Goal: Task Accomplishment & Management: Manage account settings

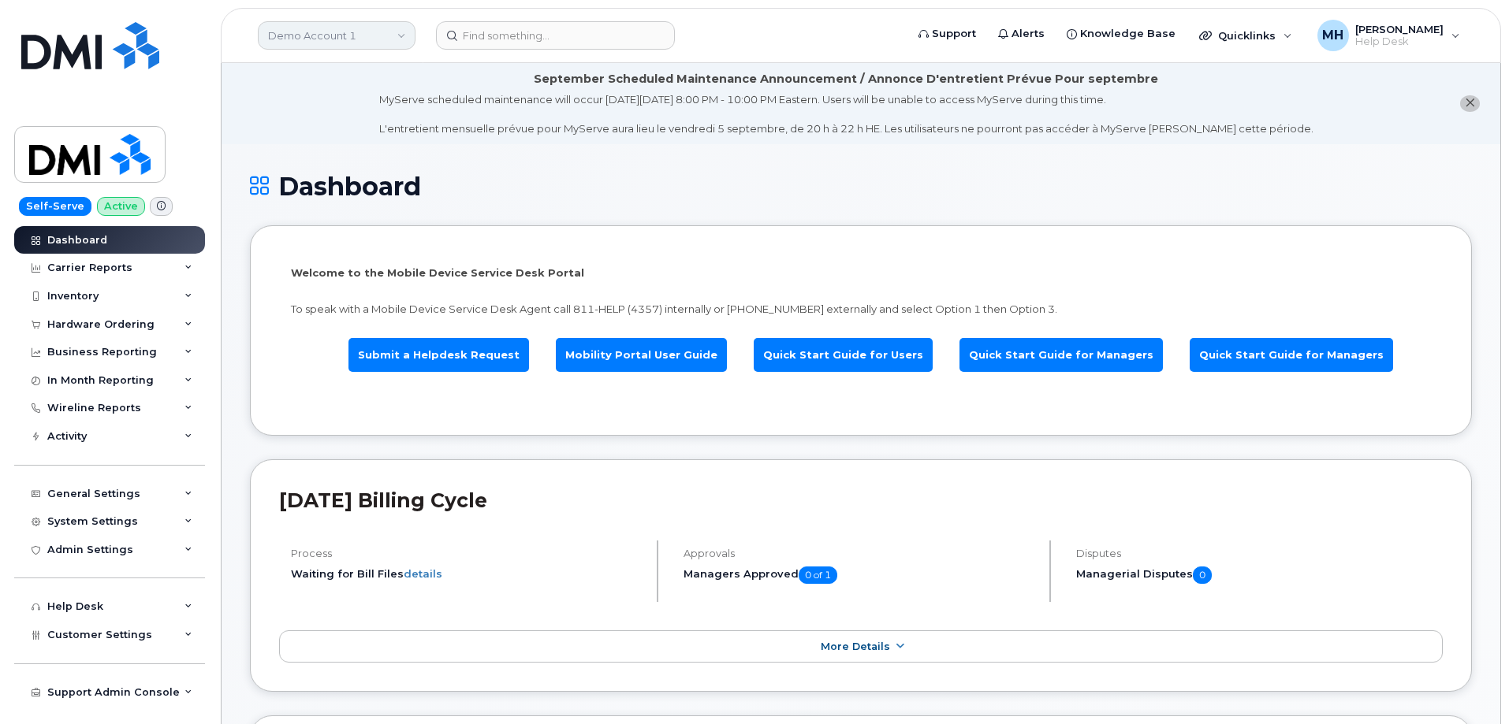
click at [363, 38] on link "Demo Account 1" at bounding box center [337, 35] width 158 height 28
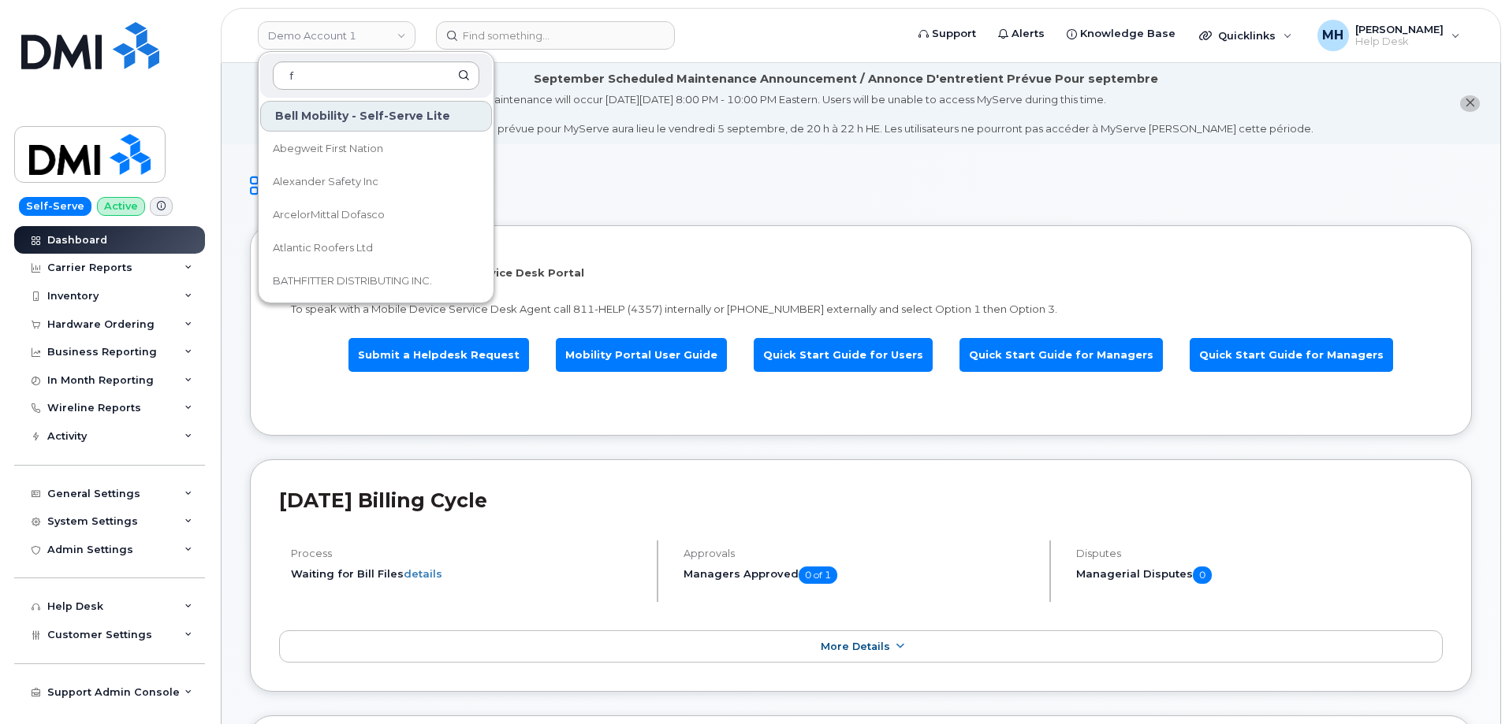
drag, startPoint x: 316, startPoint y: 76, endPoint x: 284, endPoint y: 76, distance: 32.3
click at [284, 76] on input "f" at bounding box center [376, 75] width 207 height 28
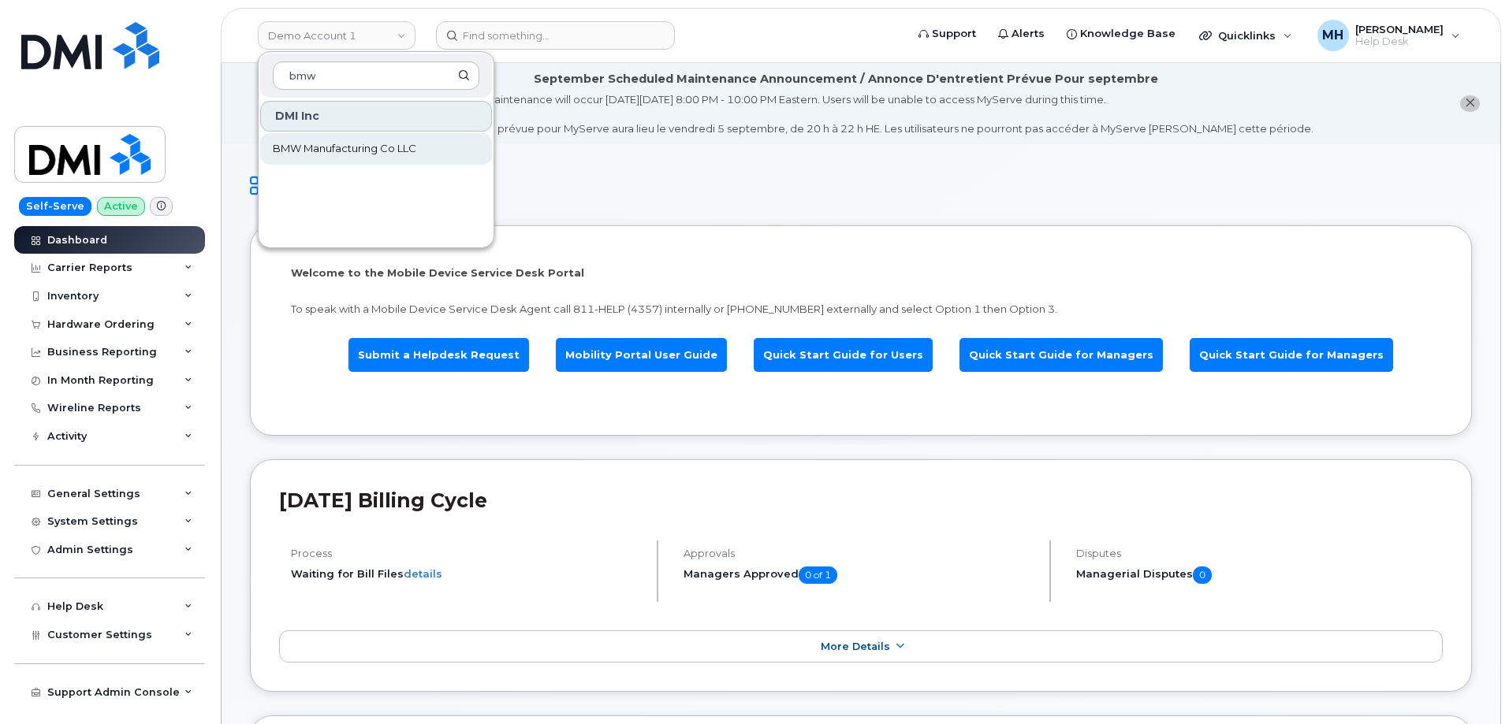
type input "bmw"
click at [303, 149] on span "BMW Manufacturing Co LLC" at bounding box center [344, 149] width 143 height 16
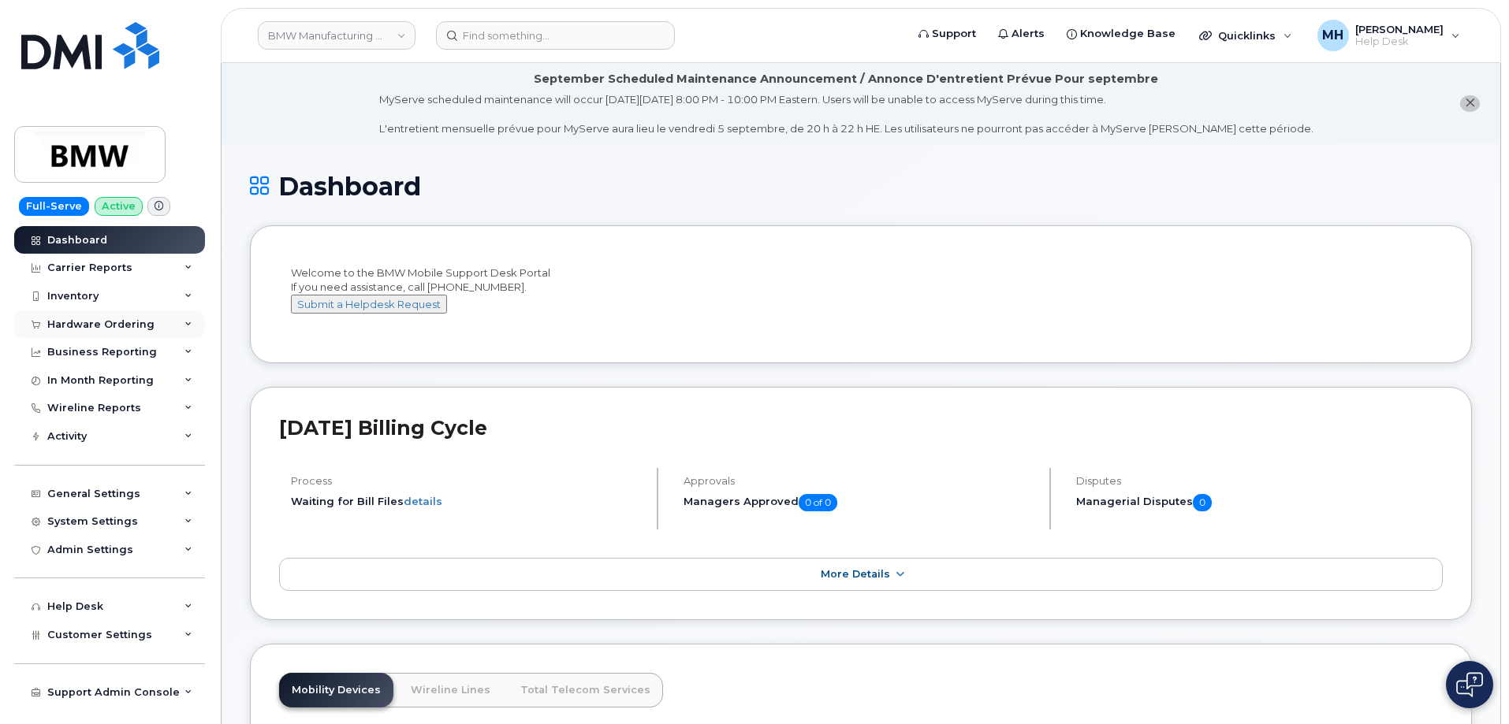
click at [121, 331] on div "Hardware Ordering" at bounding box center [109, 325] width 191 height 28
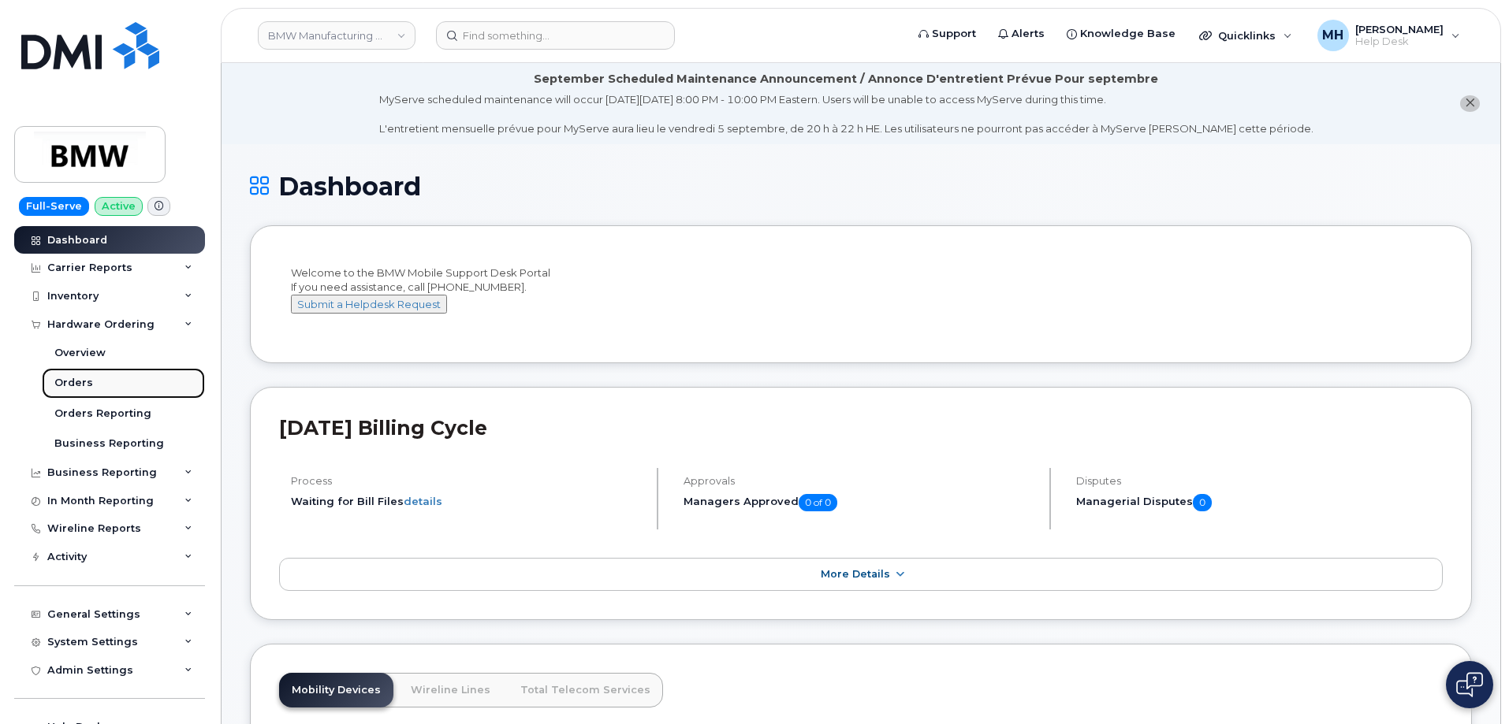
click at [106, 380] on link "Orders" at bounding box center [123, 383] width 163 height 30
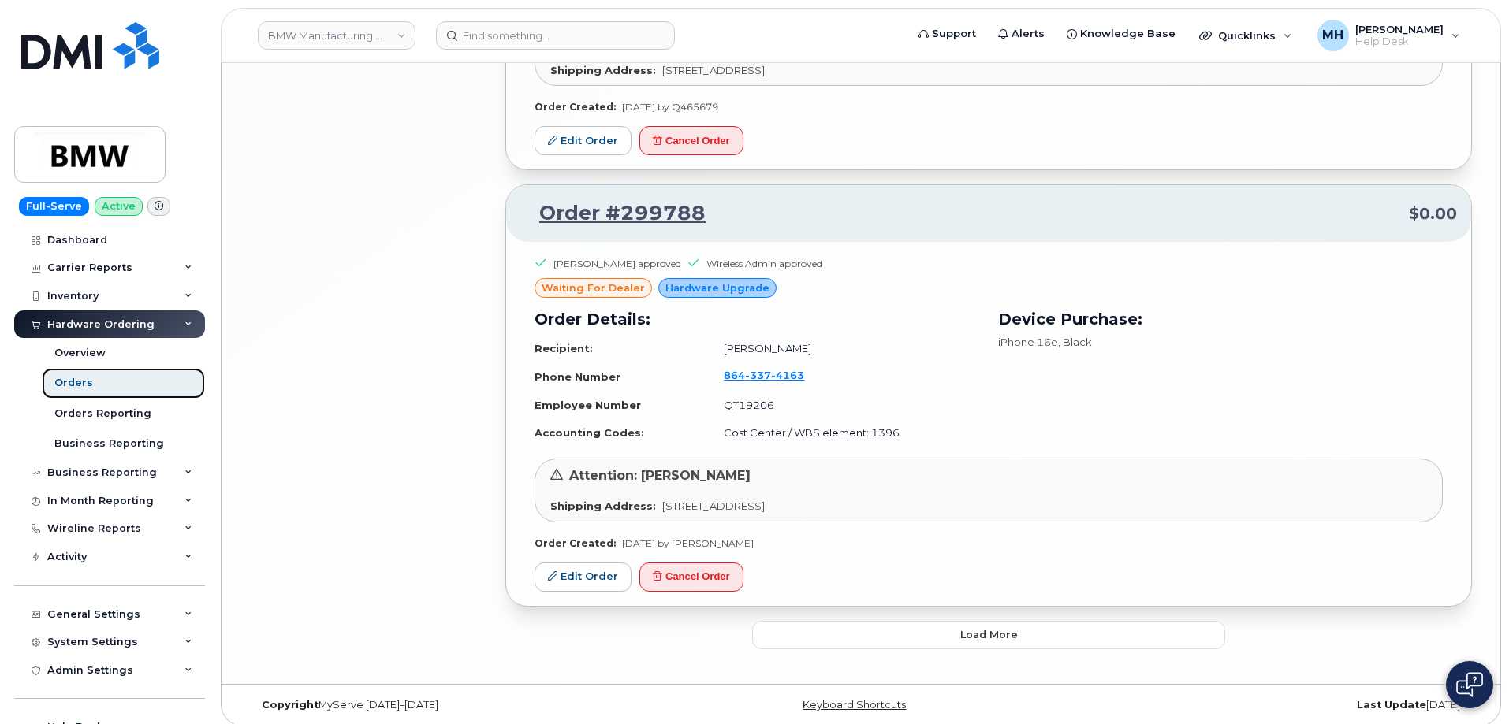
scroll to position [3342, 0]
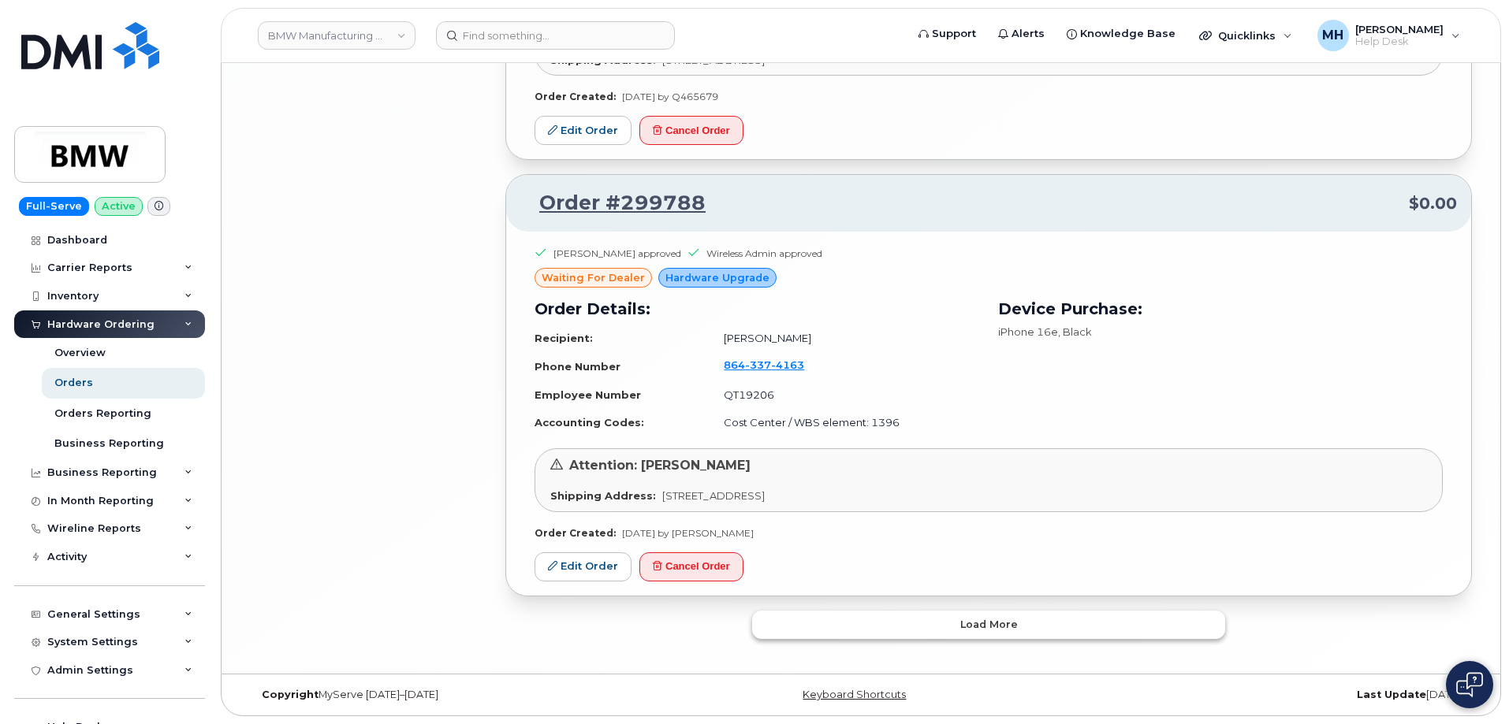
click at [833, 627] on button "Load more" at bounding box center [988, 625] width 473 height 28
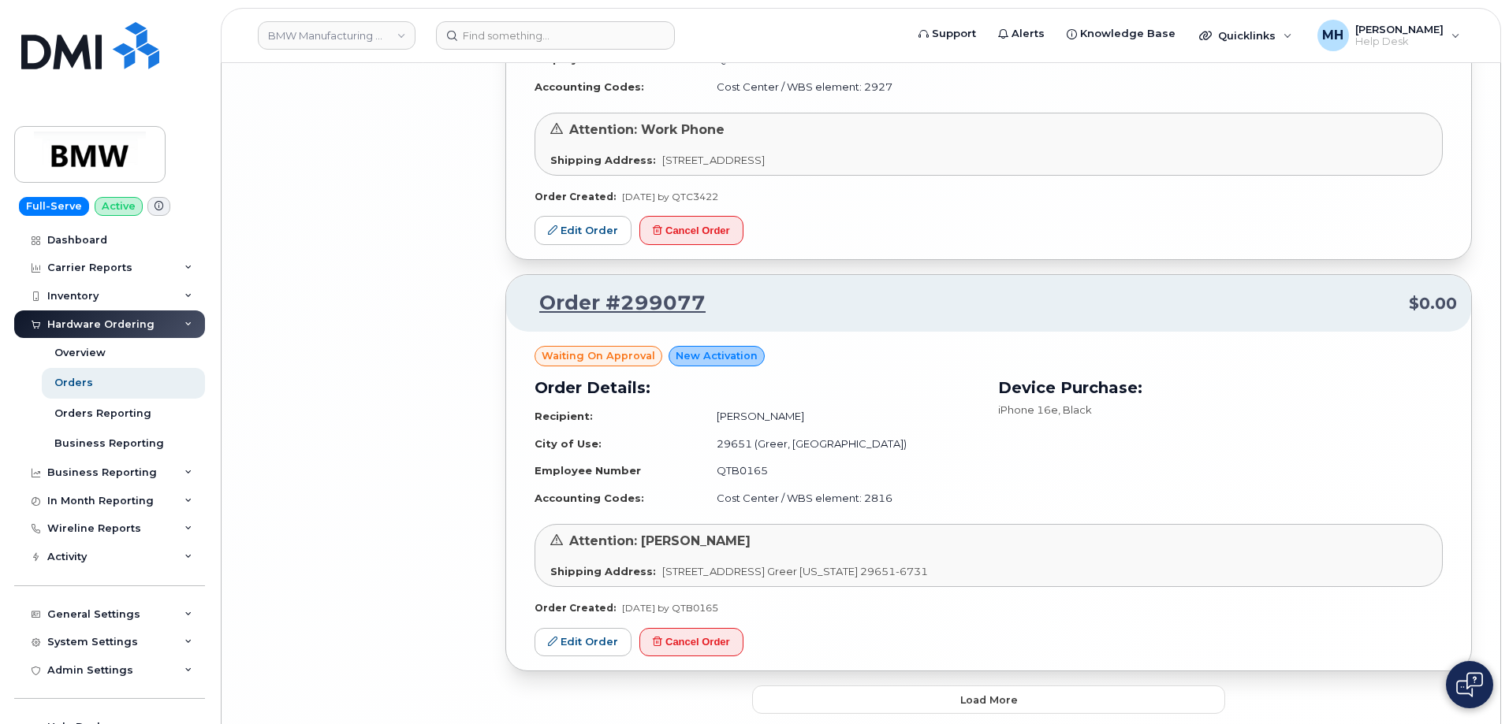
scroll to position [6672, 0]
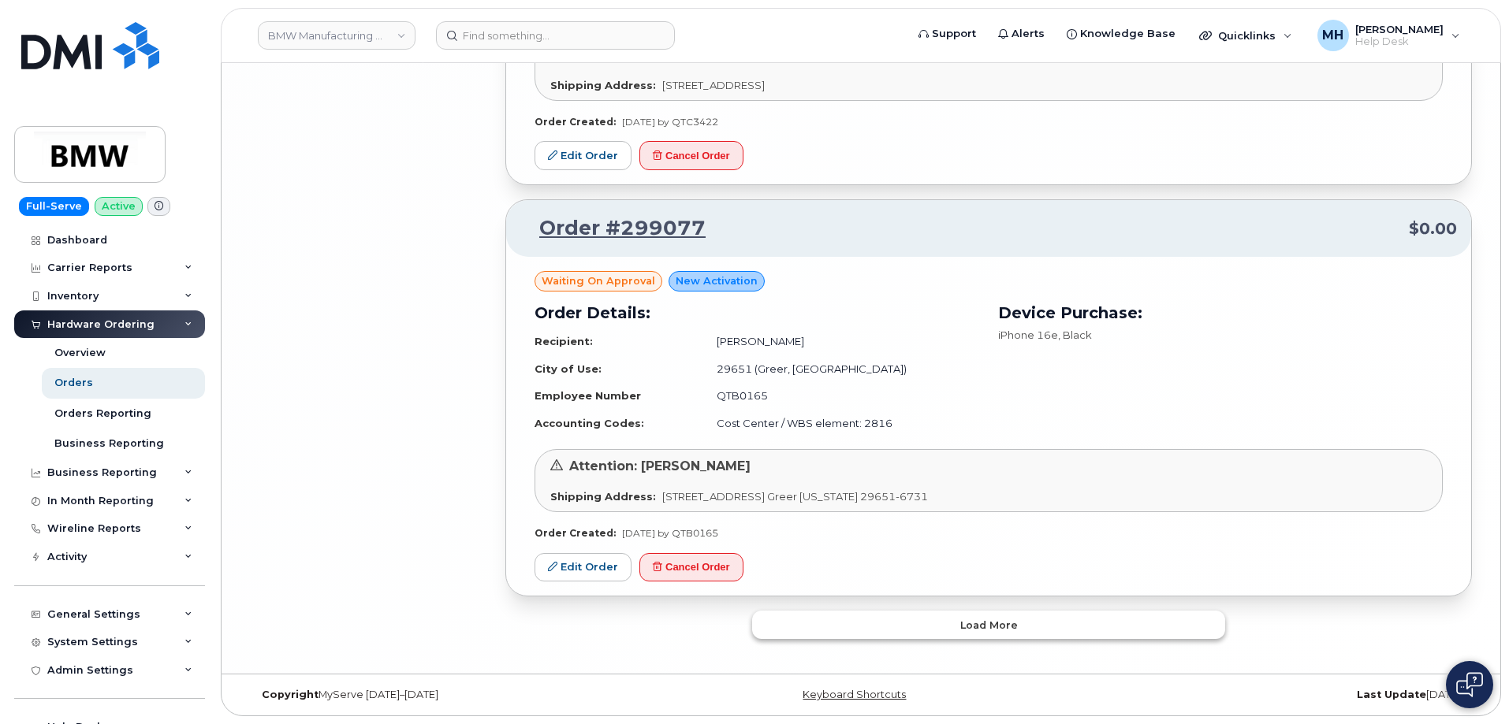
click at [771, 638] on button "Load more" at bounding box center [988, 625] width 473 height 28
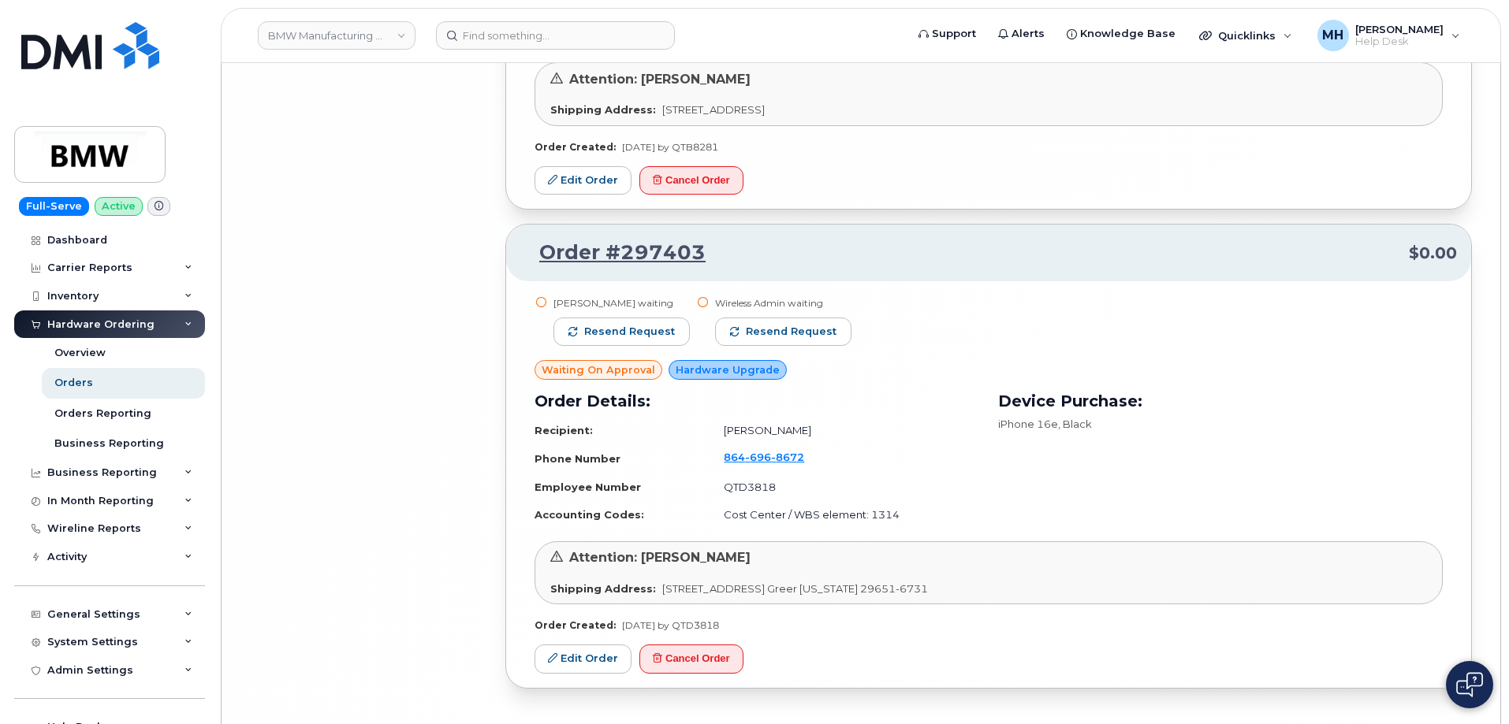
scroll to position [9803, 0]
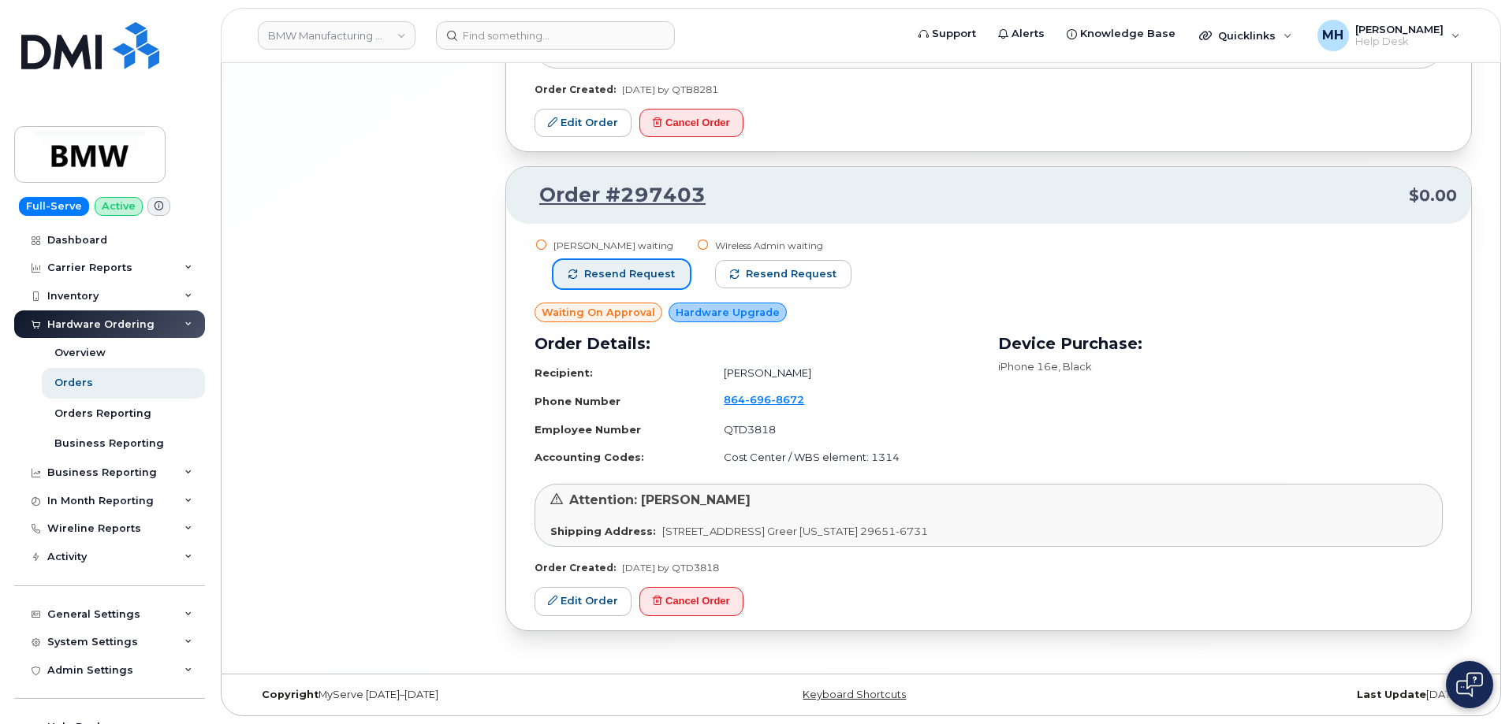
click at [654, 278] on span "Resend request" at bounding box center [629, 274] width 91 height 14
click at [767, 278] on span "Resend request" at bounding box center [791, 274] width 91 height 14
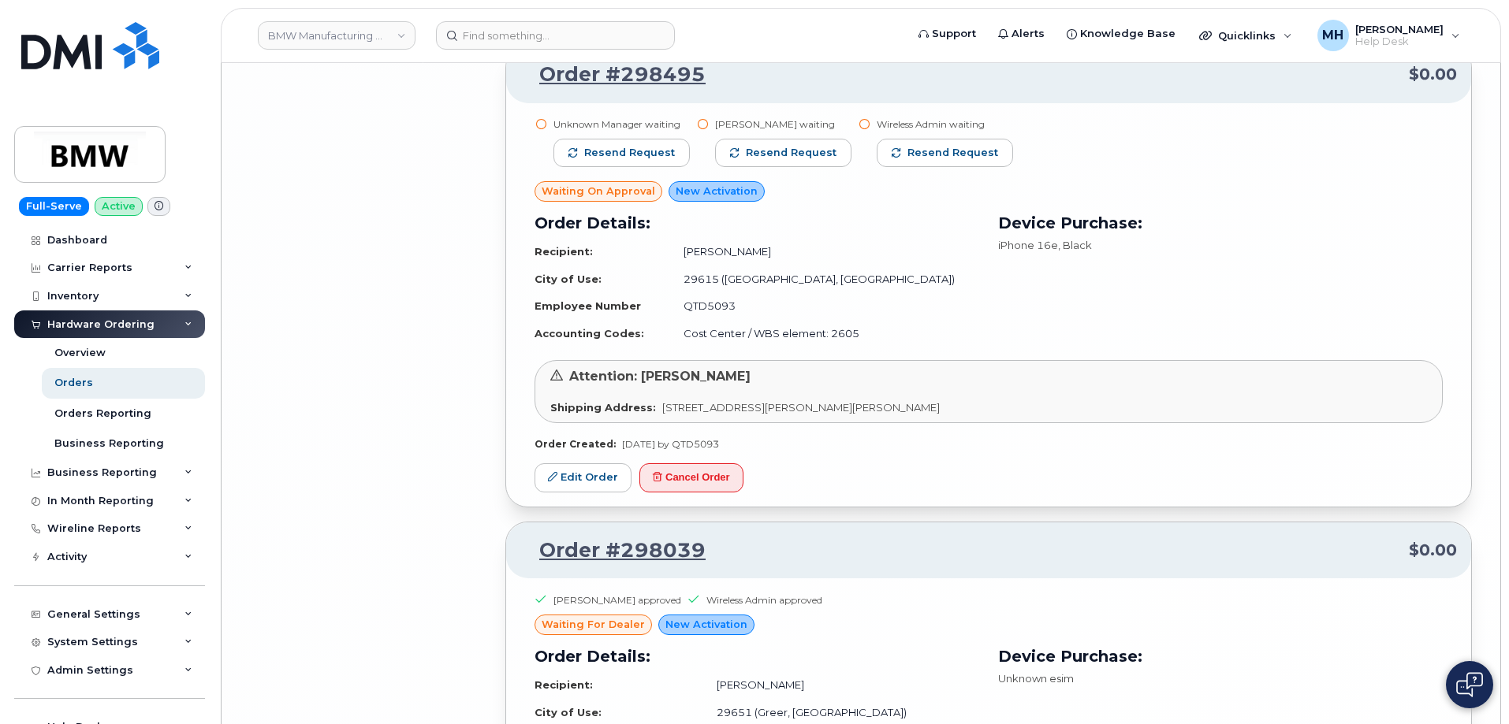
scroll to position [8779, 0]
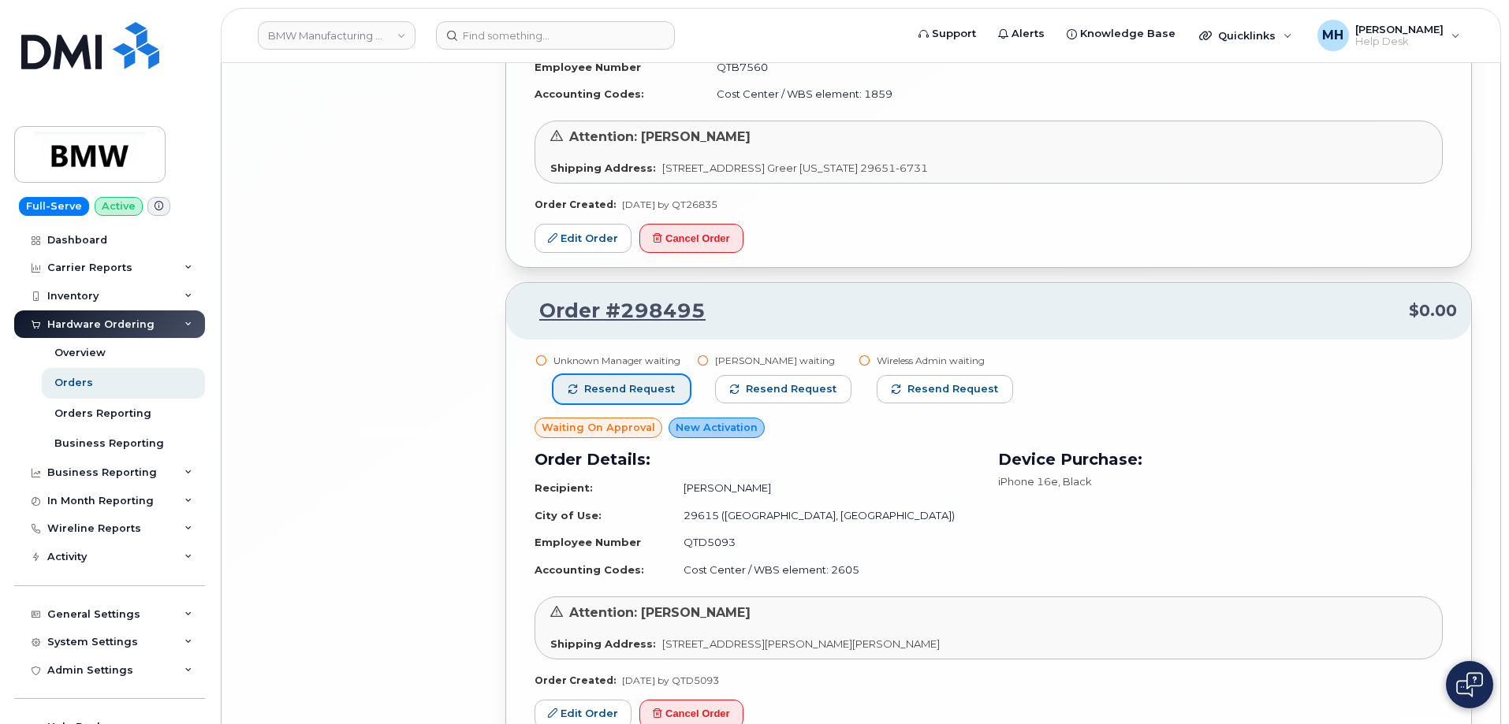
click at [658, 390] on span "Resend request" at bounding box center [629, 389] width 91 height 14
click at [785, 390] on span "Resend request" at bounding box center [791, 389] width 91 height 14
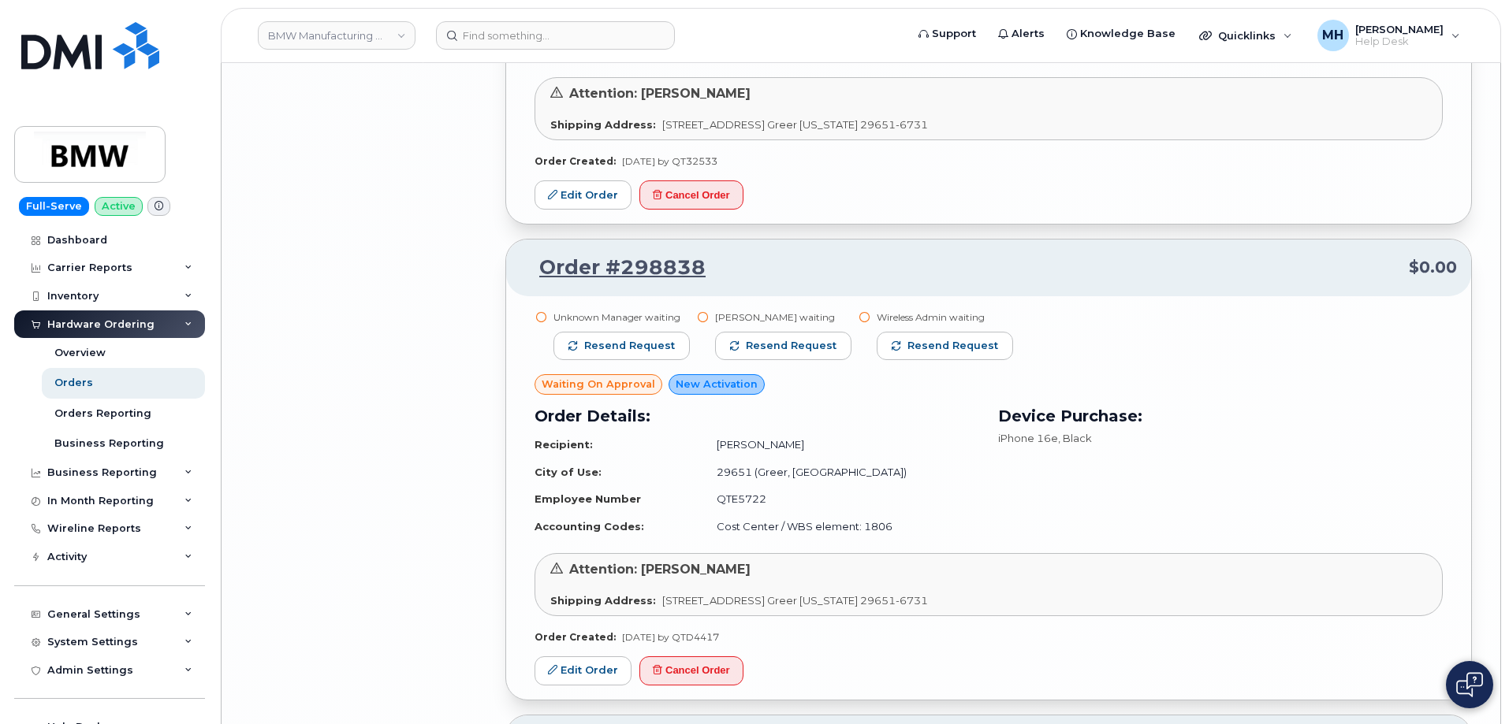
scroll to position [7912, 0]
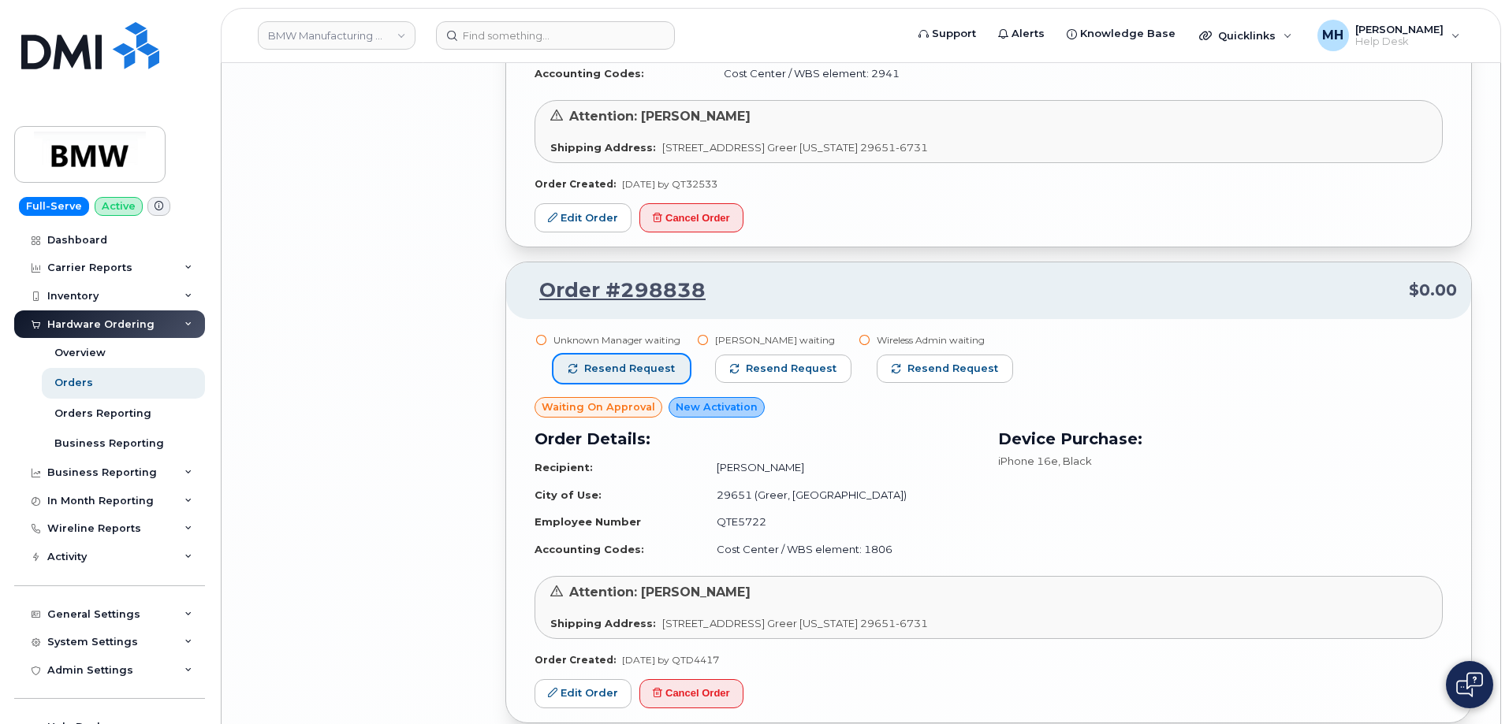
click at [623, 375] on span "Resend request" at bounding box center [629, 369] width 91 height 14
click at [765, 375] on span "Resend request" at bounding box center [781, 369] width 91 height 14
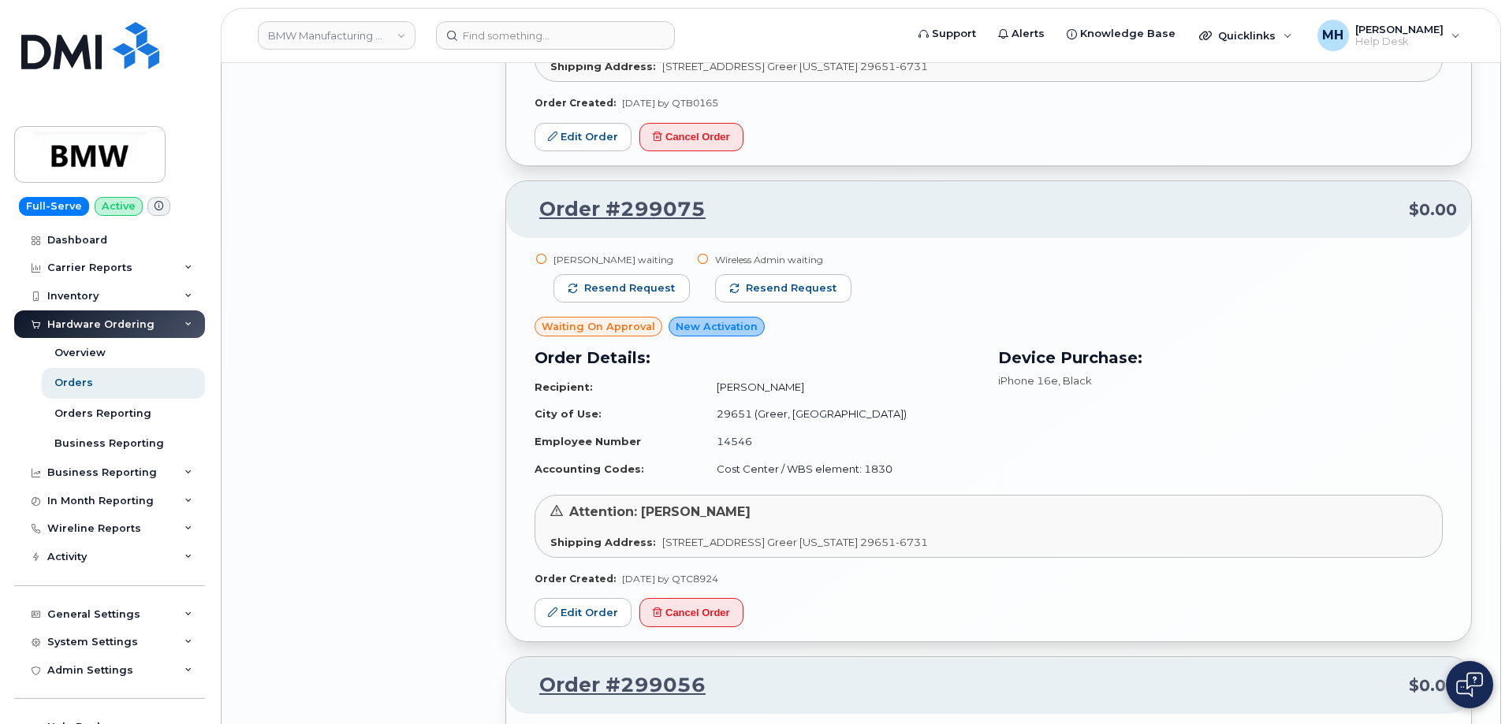
scroll to position [7045, 0]
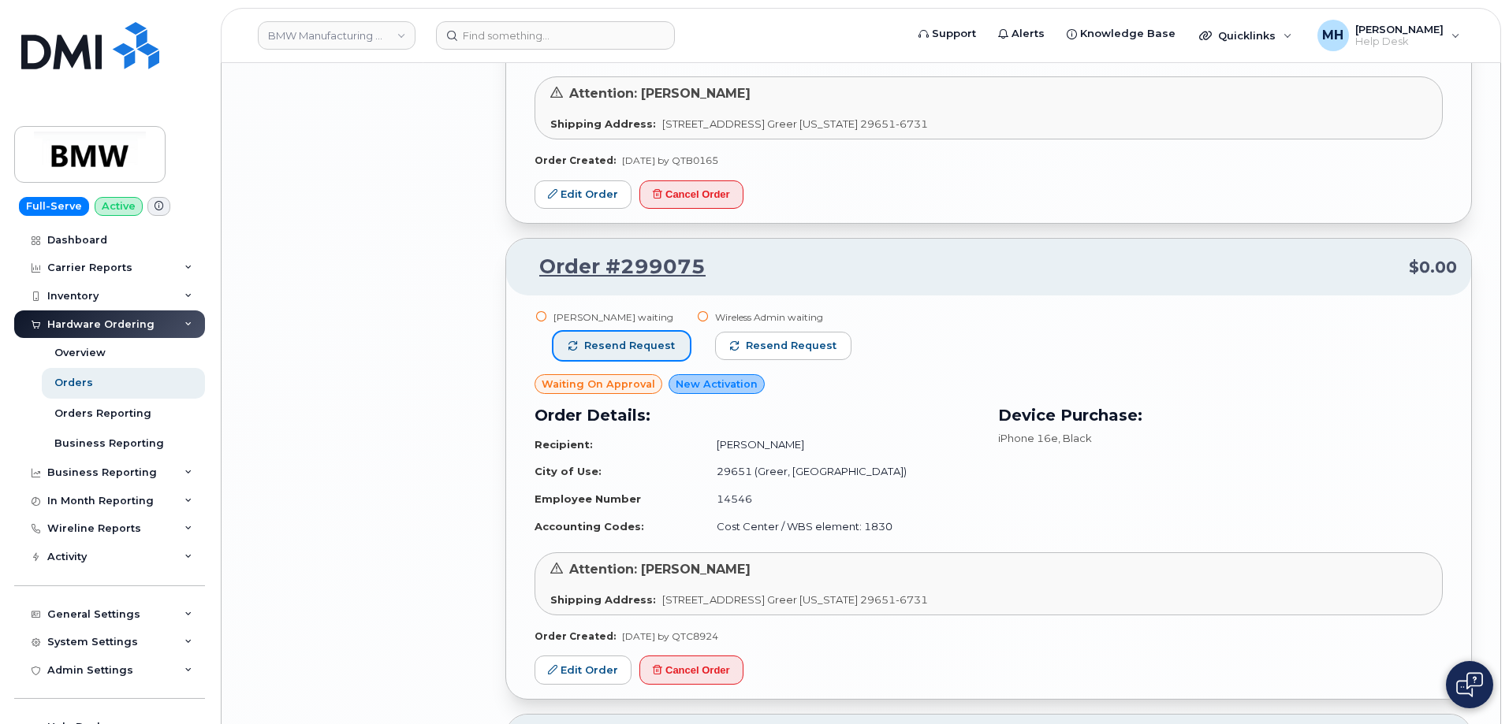
click at [640, 357] on button "Resend request" at bounding box center [621, 346] width 136 height 28
click at [751, 359] on button "Resend request" at bounding box center [784, 346] width 136 height 28
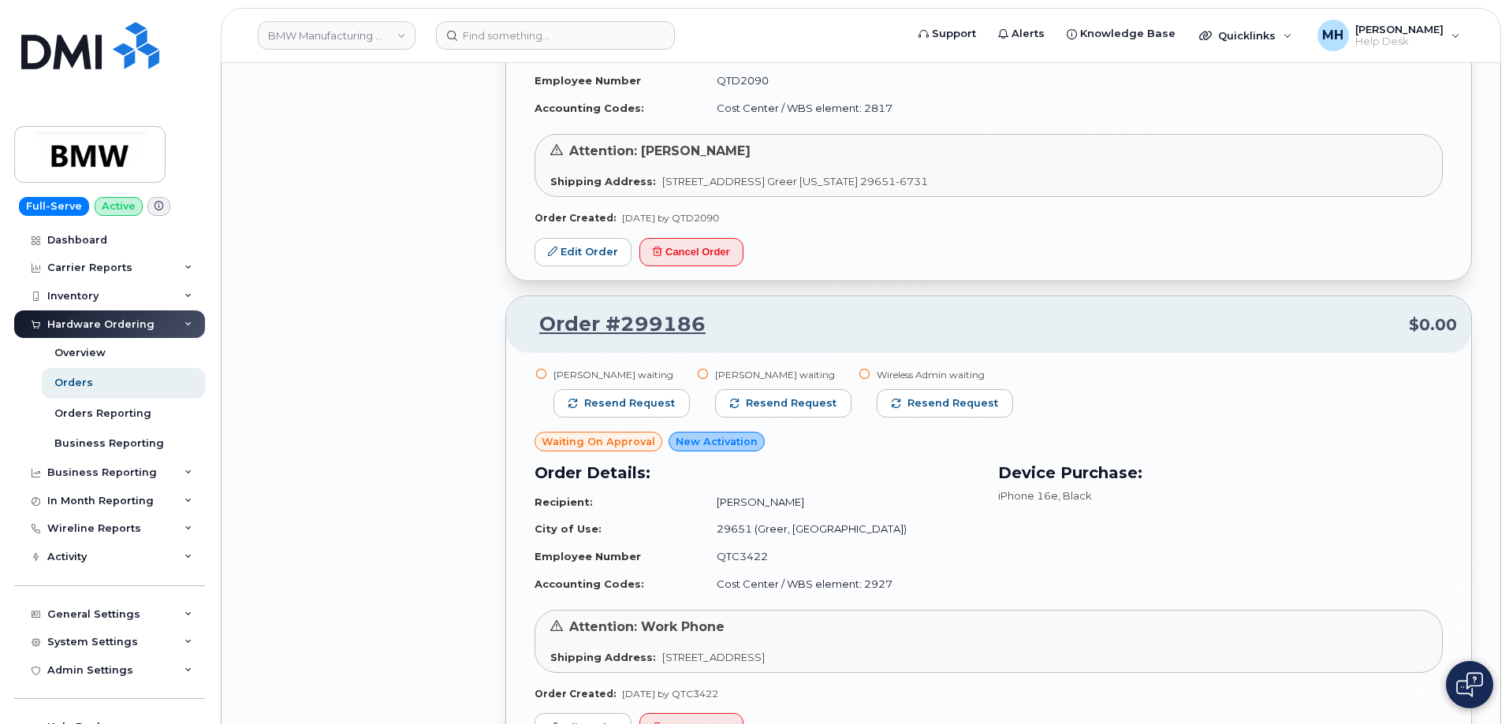
scroll to position [6099, 0]
click at [664, 403] on span "Resend request" at bounding box center [629, 404] width 91 height 14
click at [746, 406] on span "Resend request" at bounding box center [791, 404] width 91 height 14
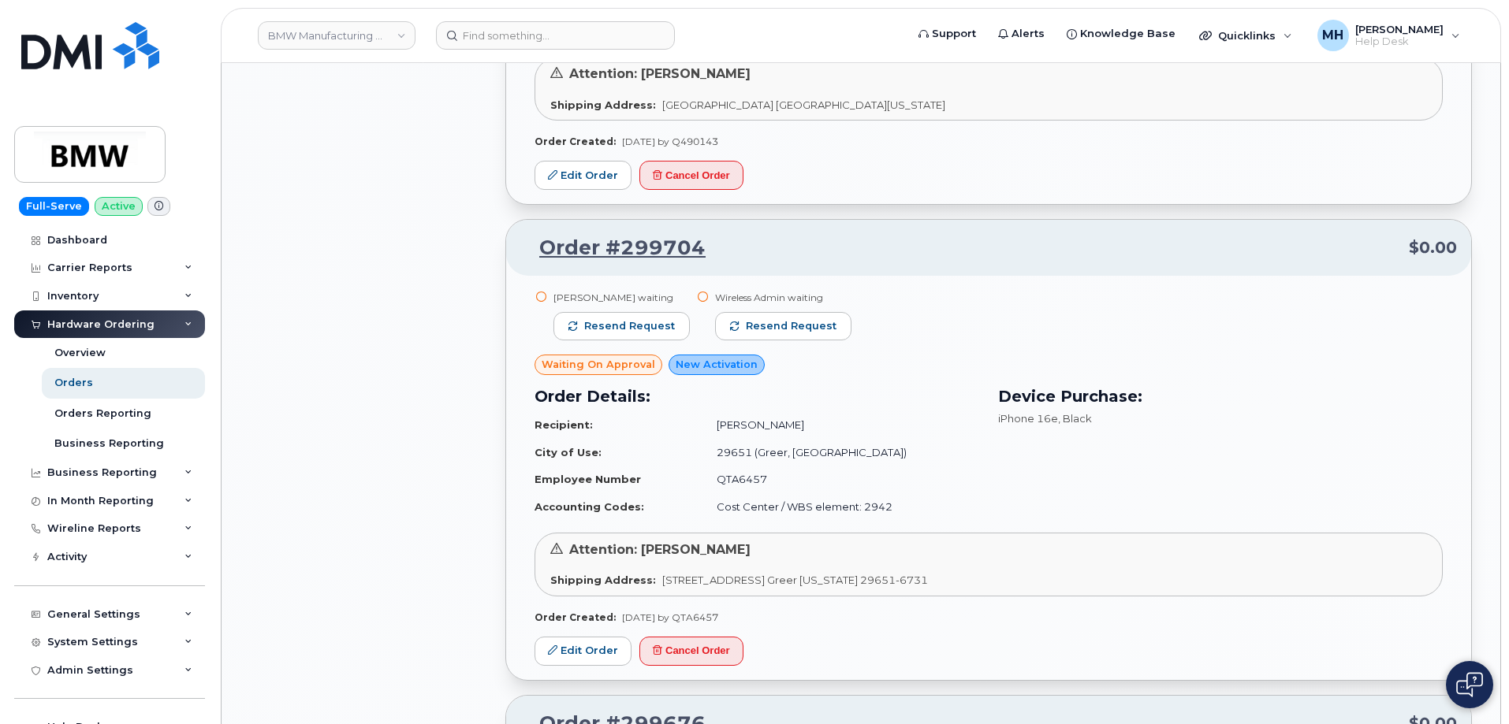
scroll to position [4523, 0]
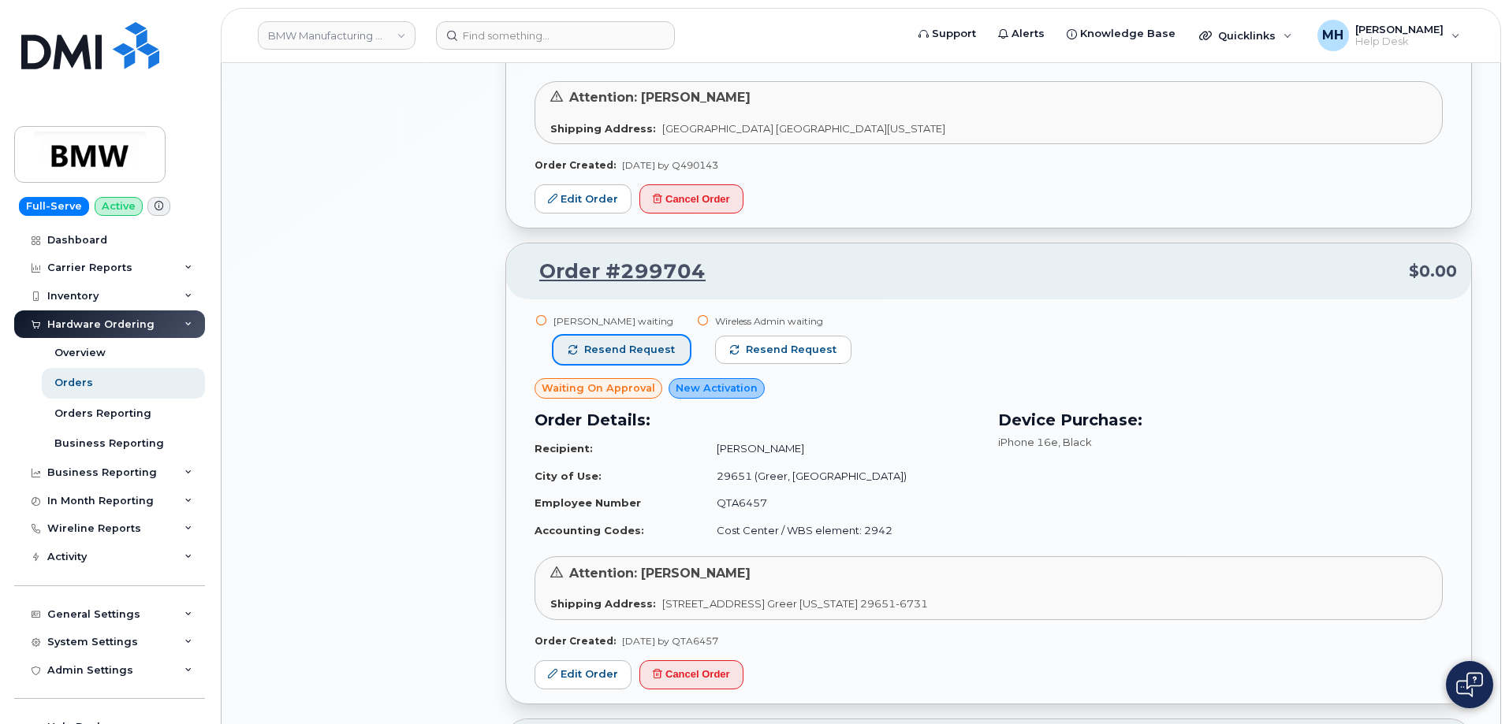
click at [662, 348] on span "Resend request" at bounding box center [629, 350] width 91 height 14
click at [746, 352] on span "Resend request" at bounding box center [791, 350] width 91 height 14
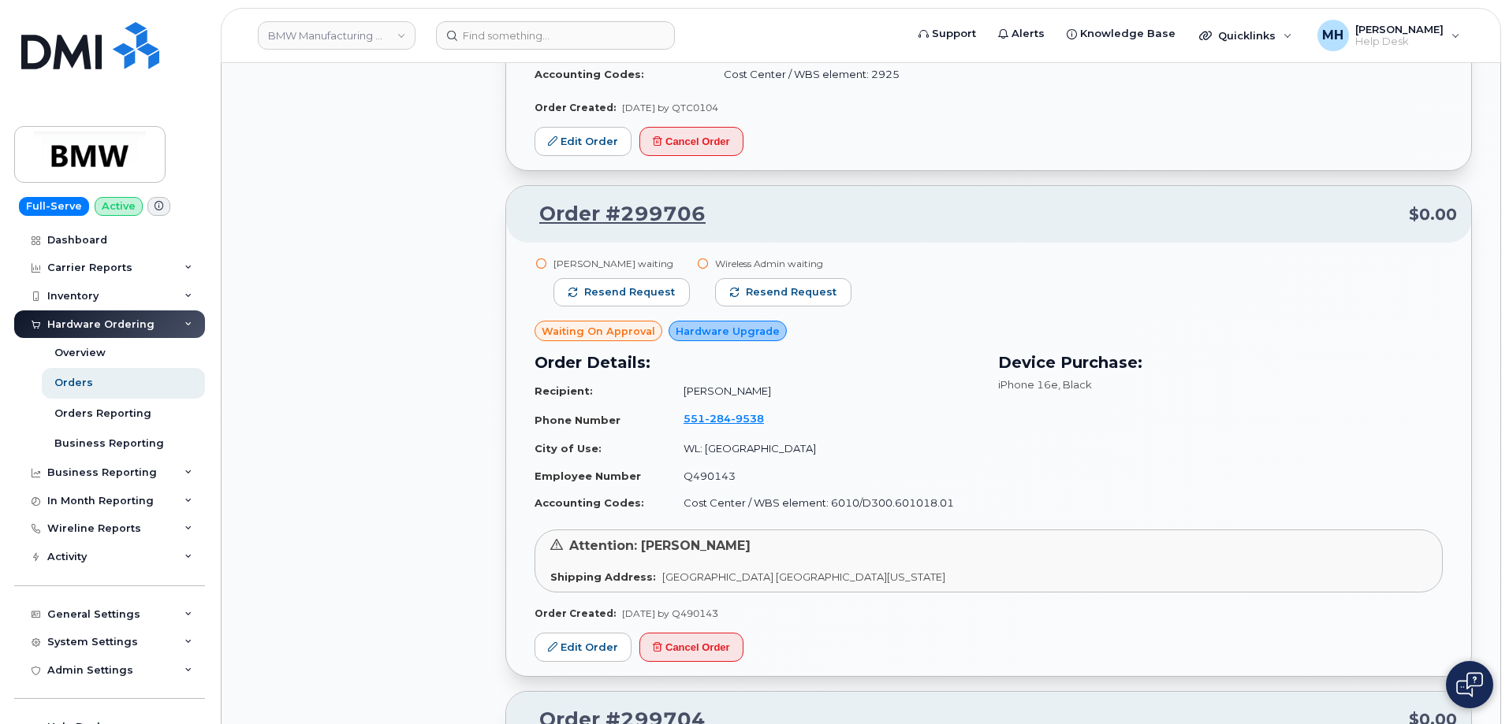
scroll to position [4050, 0]
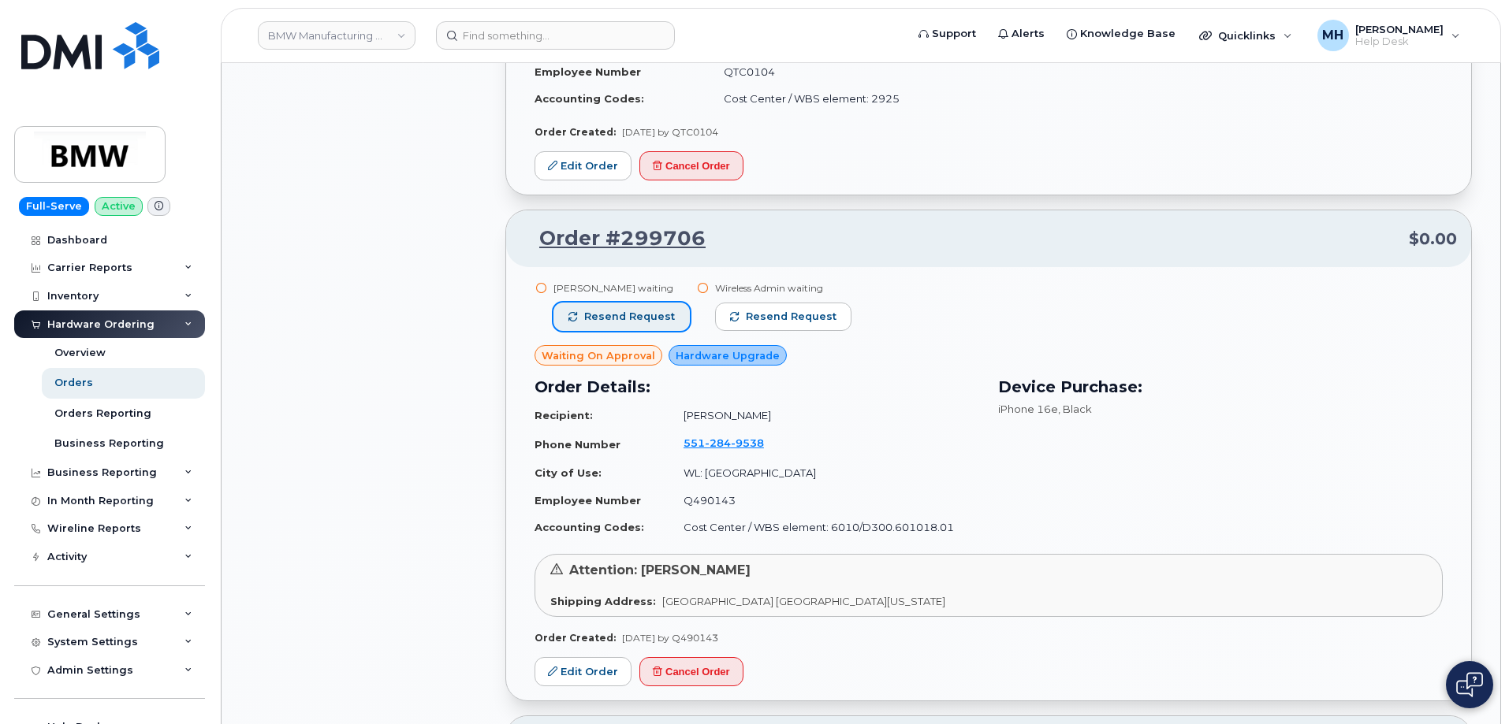
click at [652, 315] on span "Resend request" at bounding box center [629, 317] width 91 height 14
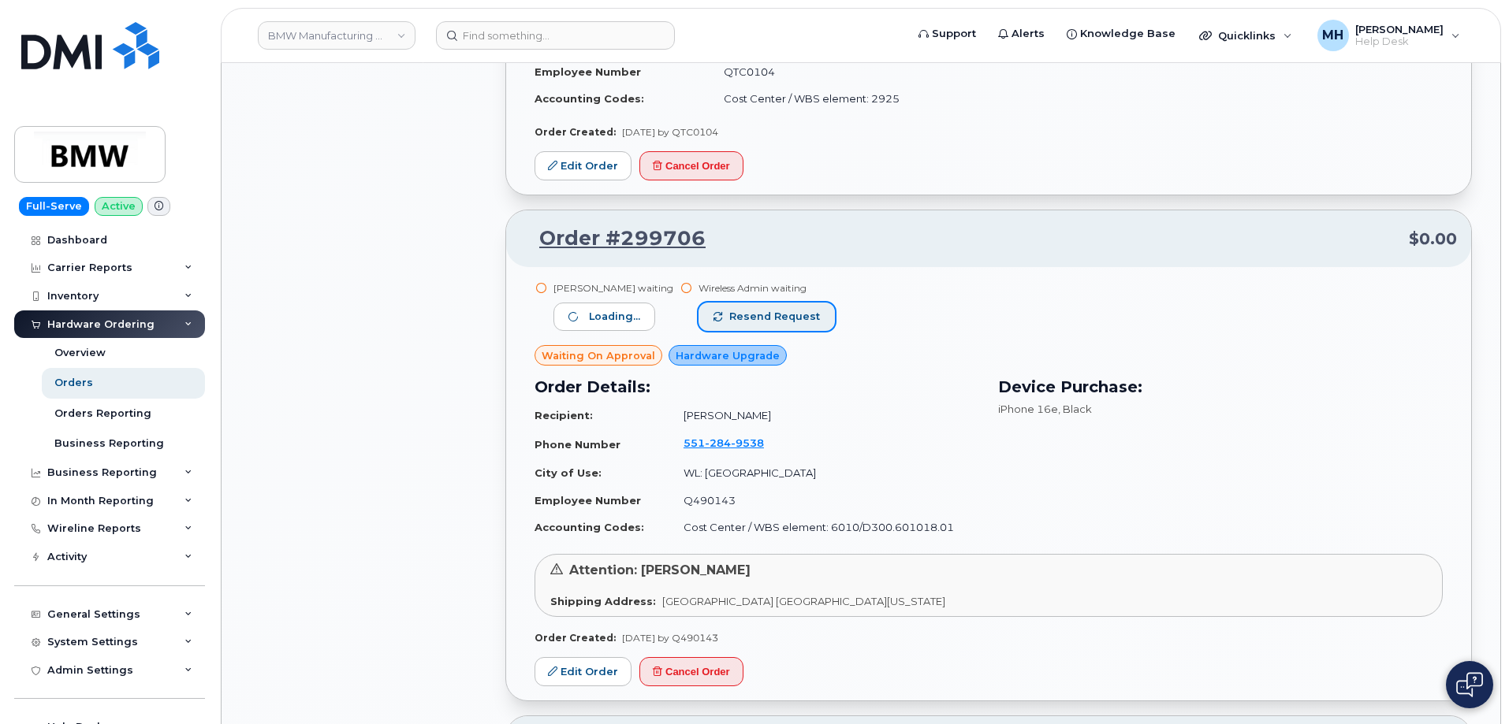
click at [778, 315] on span "Resend request" at bounding box center [774, 317] width 91 height 14
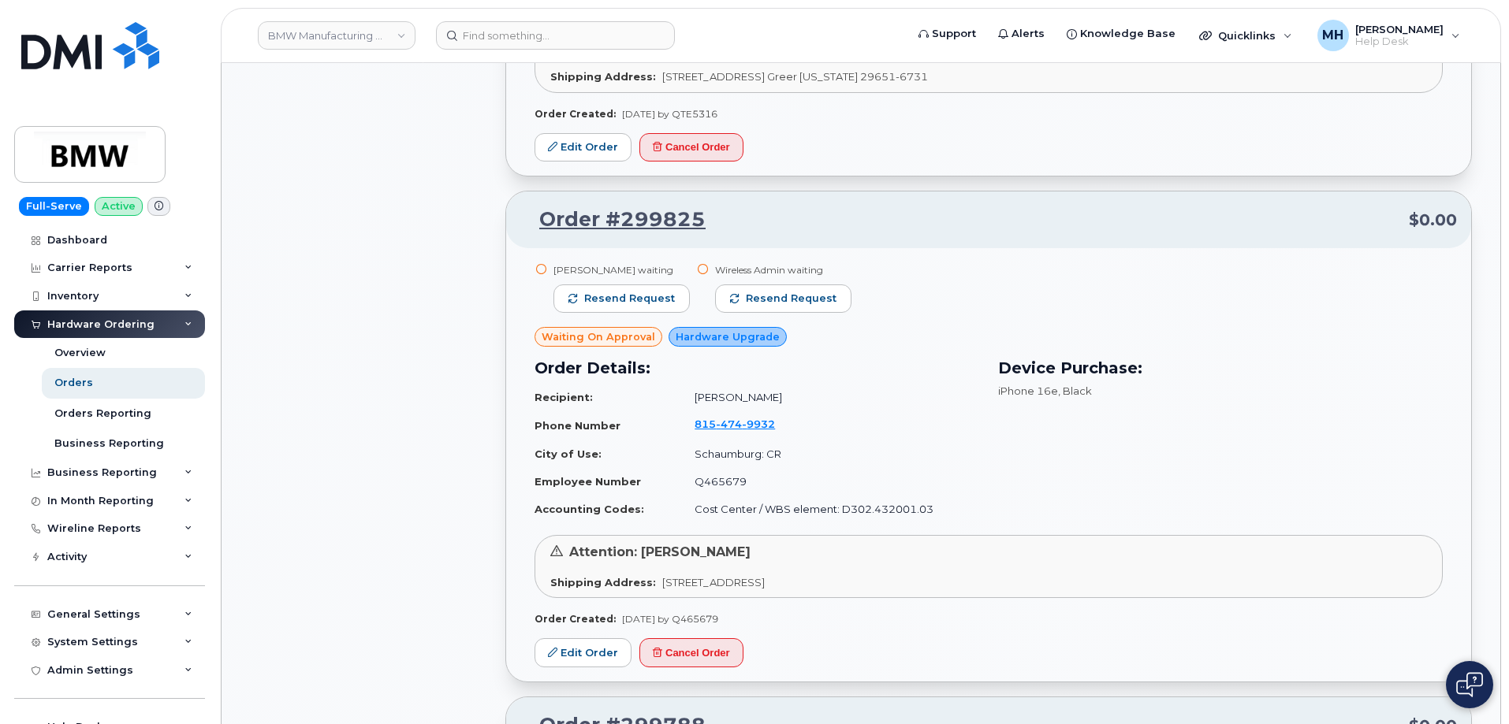
scroll to position [2789, 0]
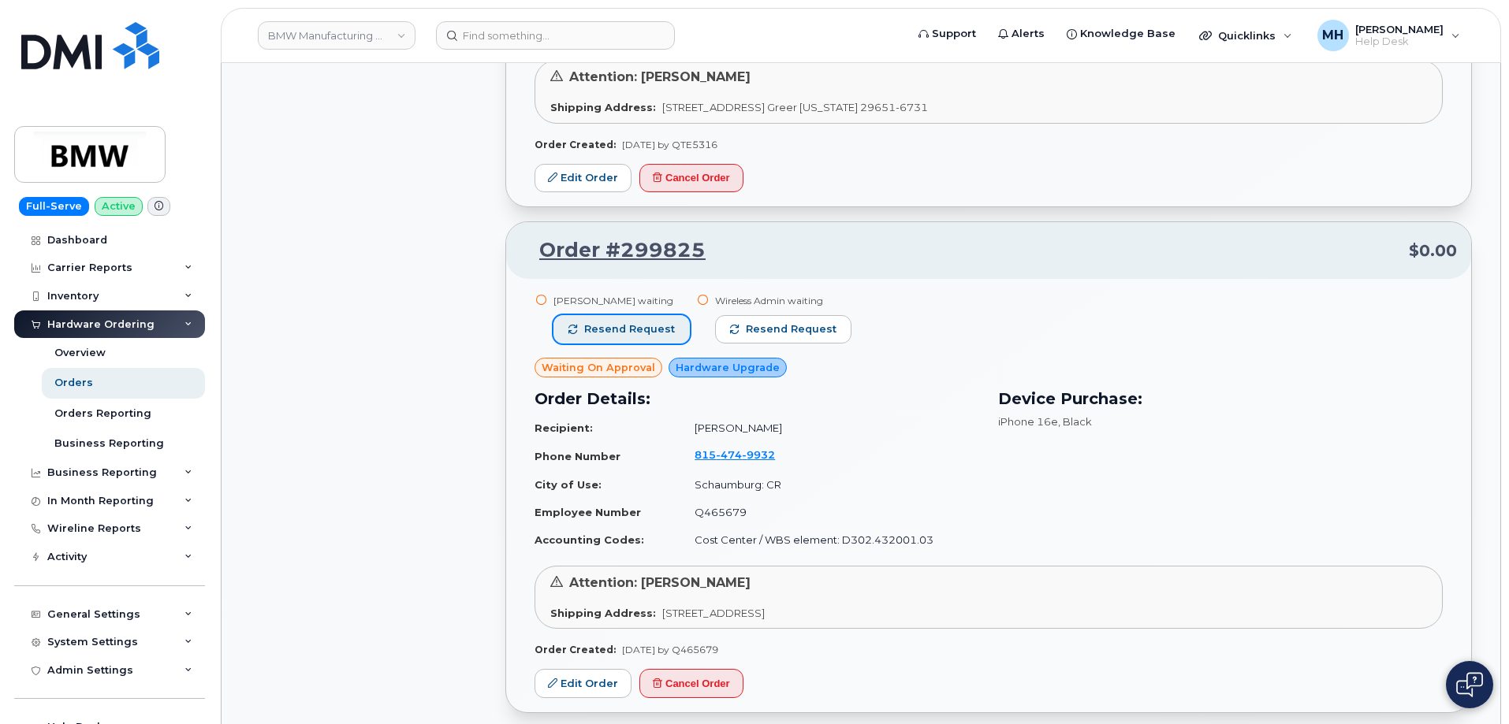
click at [644, 326] on span "Resend request" at bounding box center [629, 329] width 91 height 14
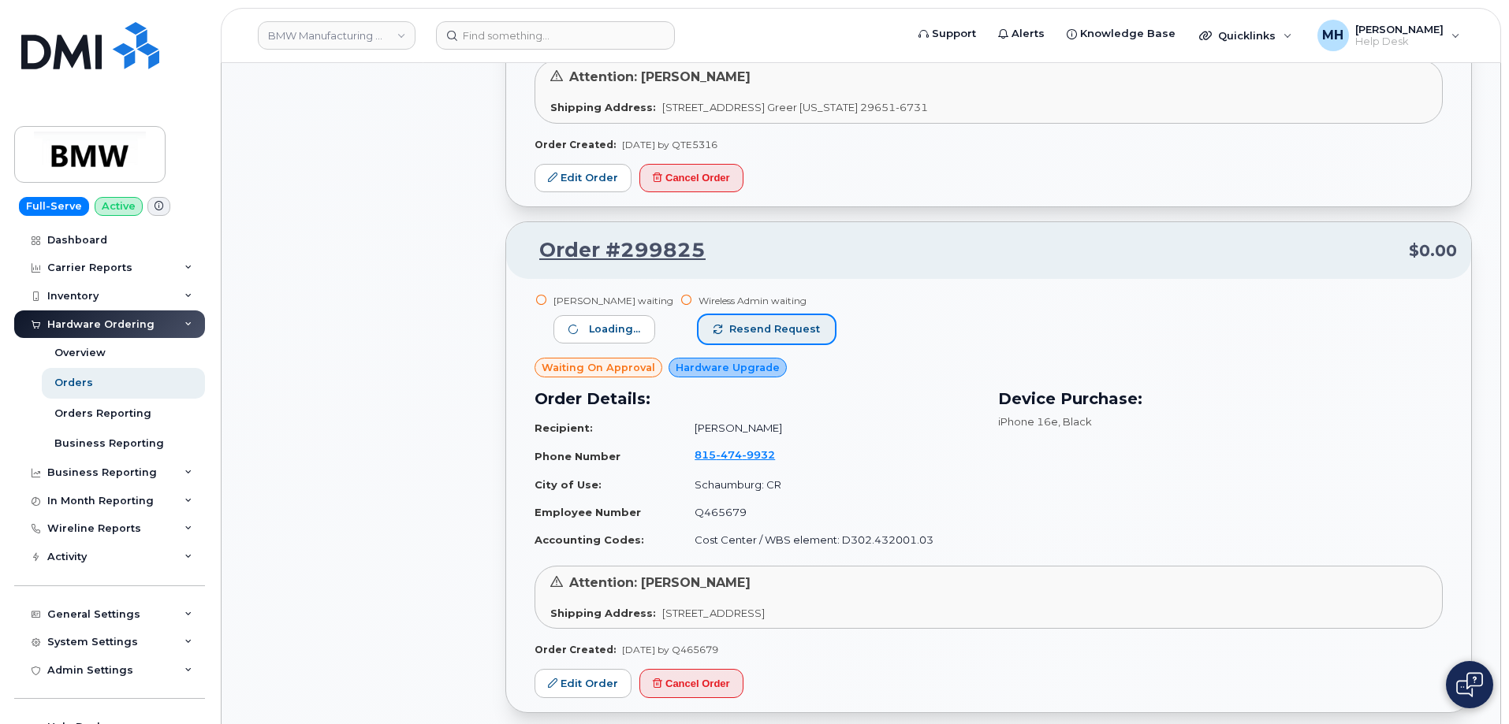
click at [753, 330] on span "Resend request" at bounding box center [774, 329] width 91 height 14
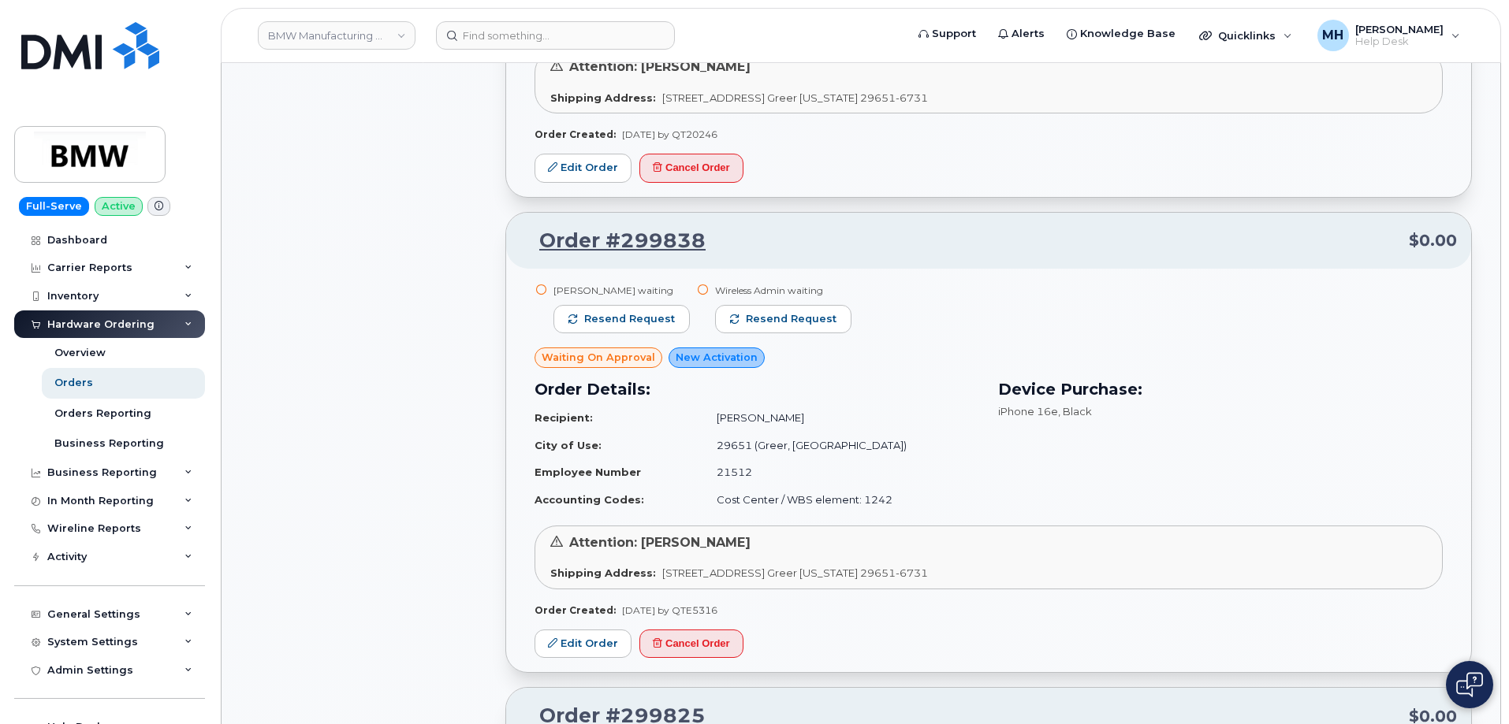
scroll to position [2316, 0]
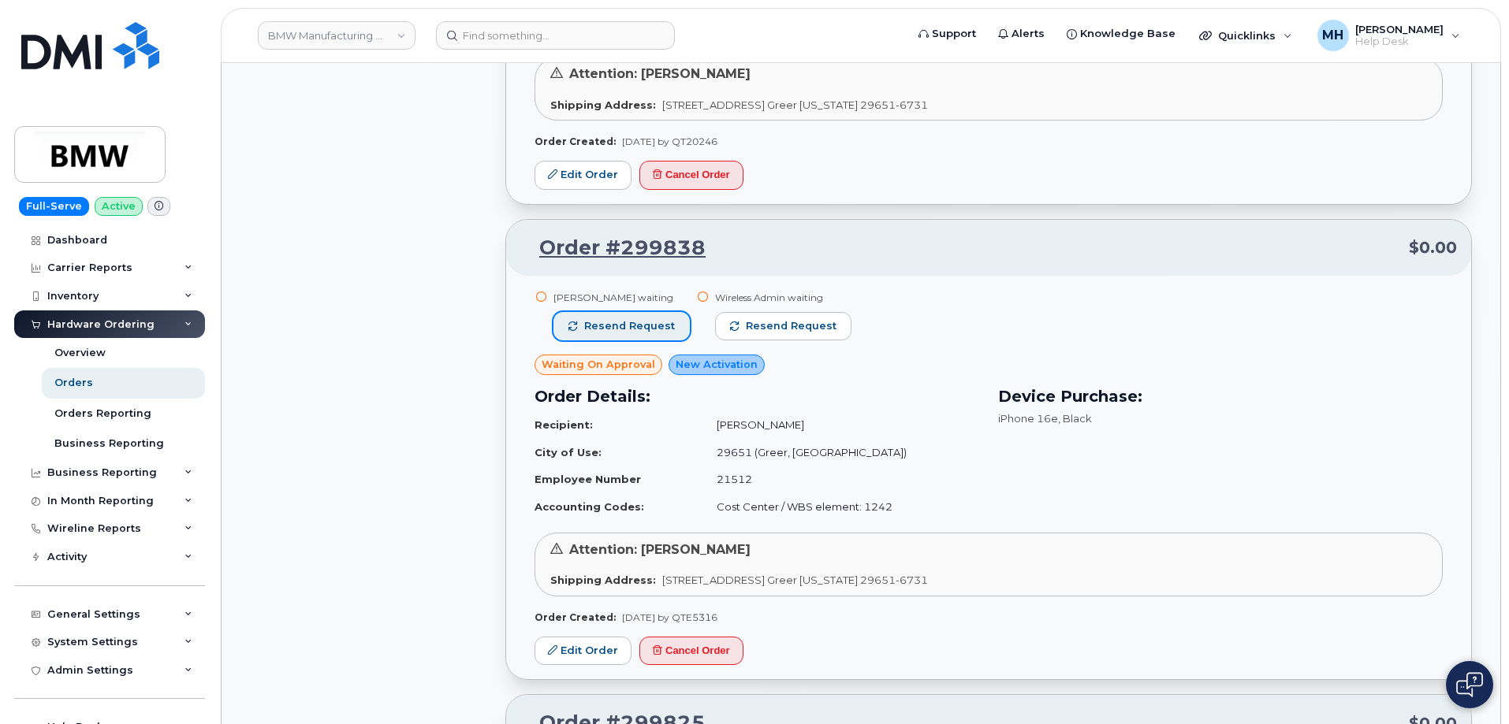
click at [669, 324] on button "Resend request" at bounding box center [621, 326] width 136 height 28
click at [755, 324] on span "Resend request" at bounding box center [774, 326] width 91 height 14
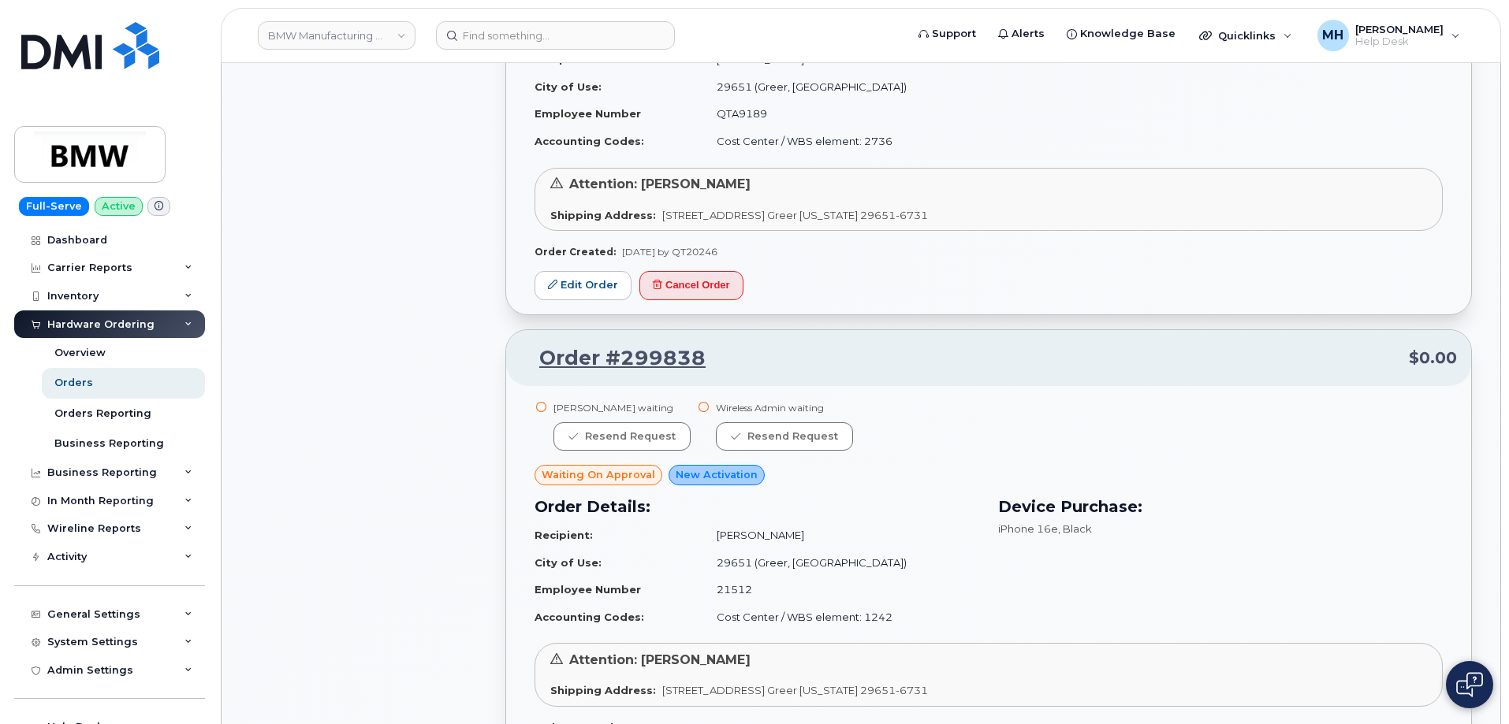
scroll to position [2000, 0]
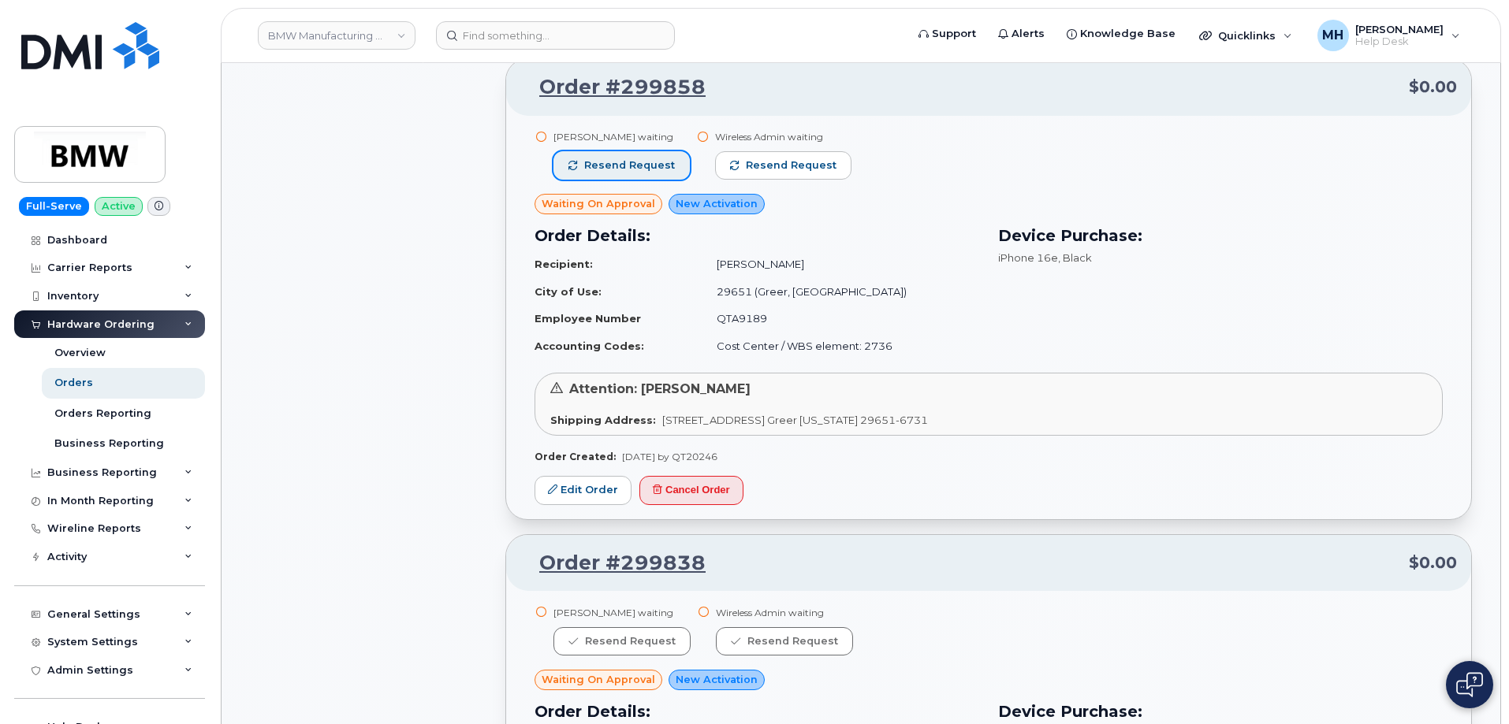
click at [649, 165] on span "Resend request" at bounding box center [629, 165] width 91 height 14
click at [740, 165] on button "Resend request" at bounding box center [784, 165] width 136 height 28
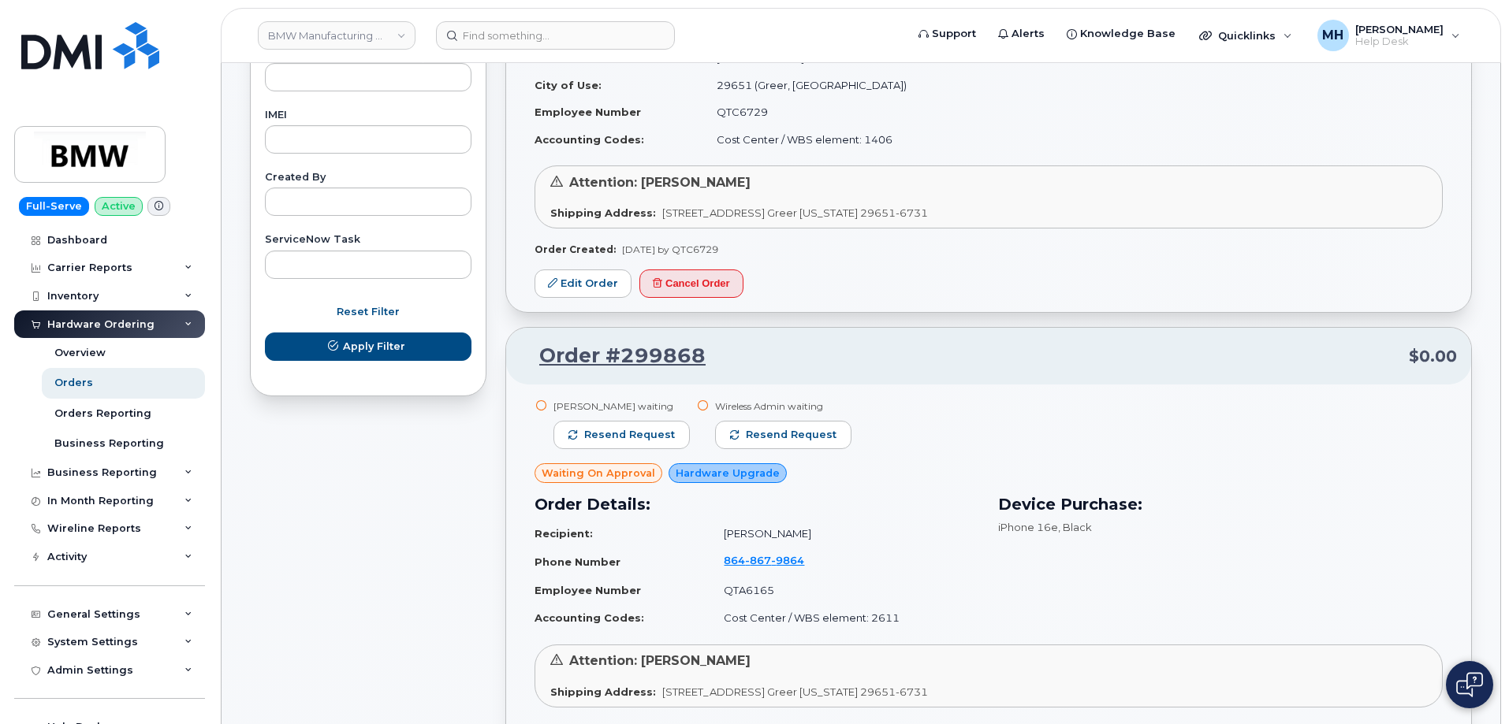
scroll to position [818, 0]
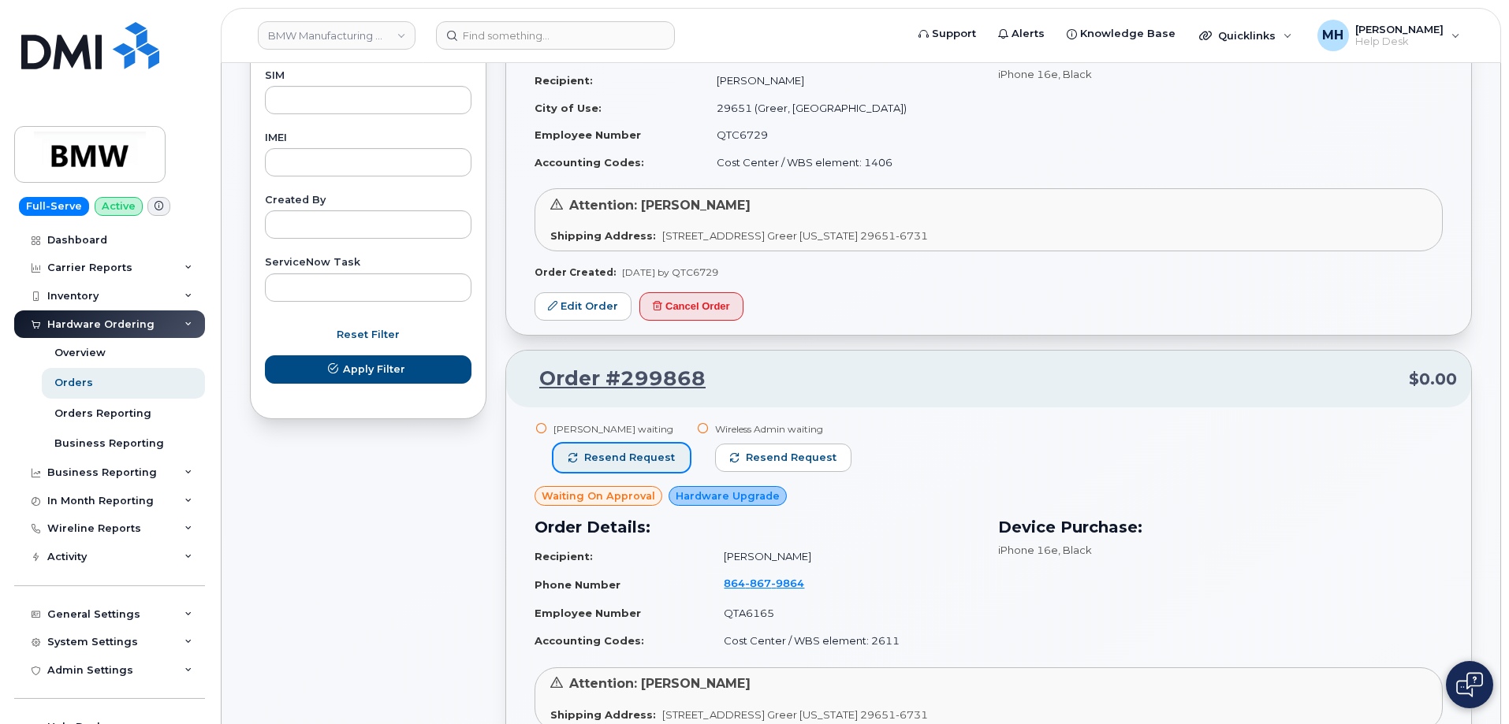
click at [647, 463] on span "Resend request" at bounding box center [629, 458] width 91 height 14
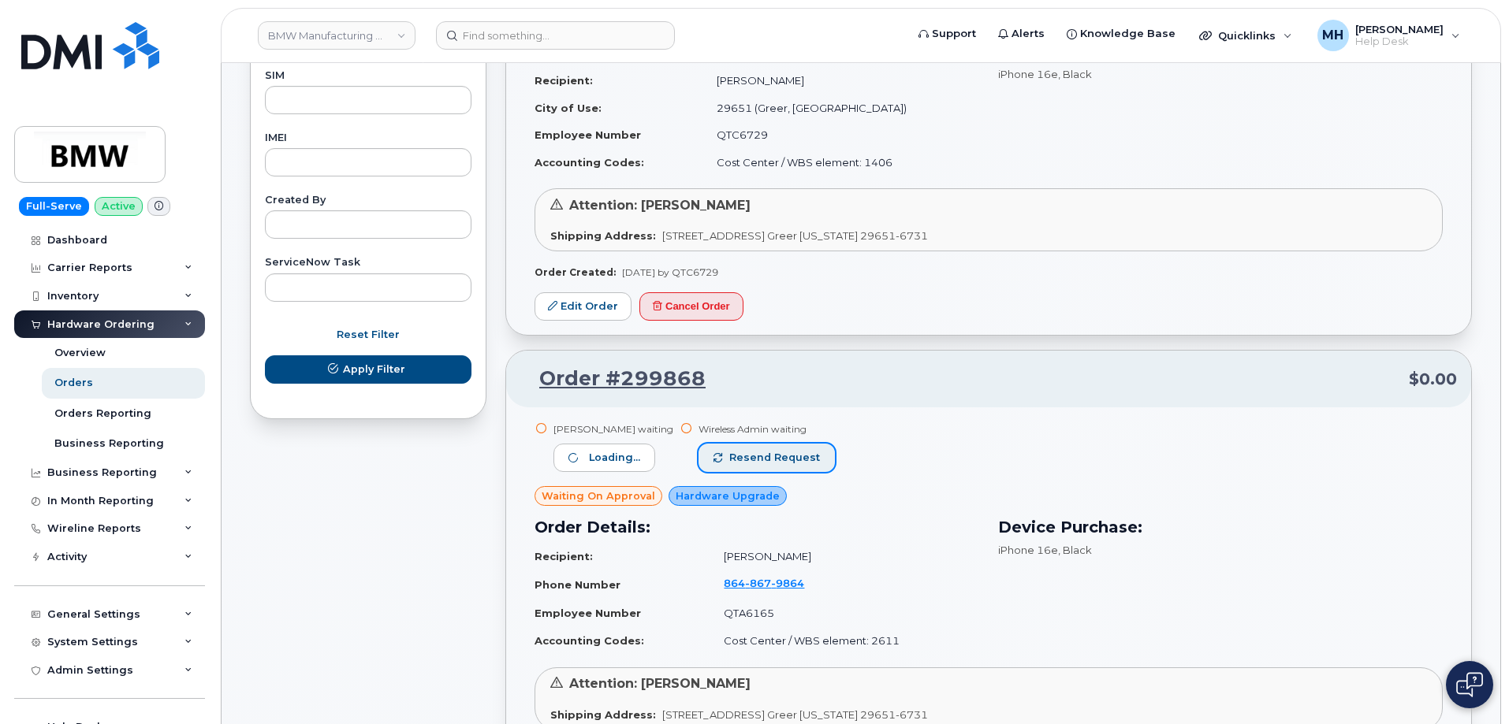
drag, startPoint x: 766, startPoint y: 463, endPoint x: 785, endPoint y: 472, distance: 20.8
click at [767, 463] on span "Resend request" at bounding box center [774, 458] width 91 height 14
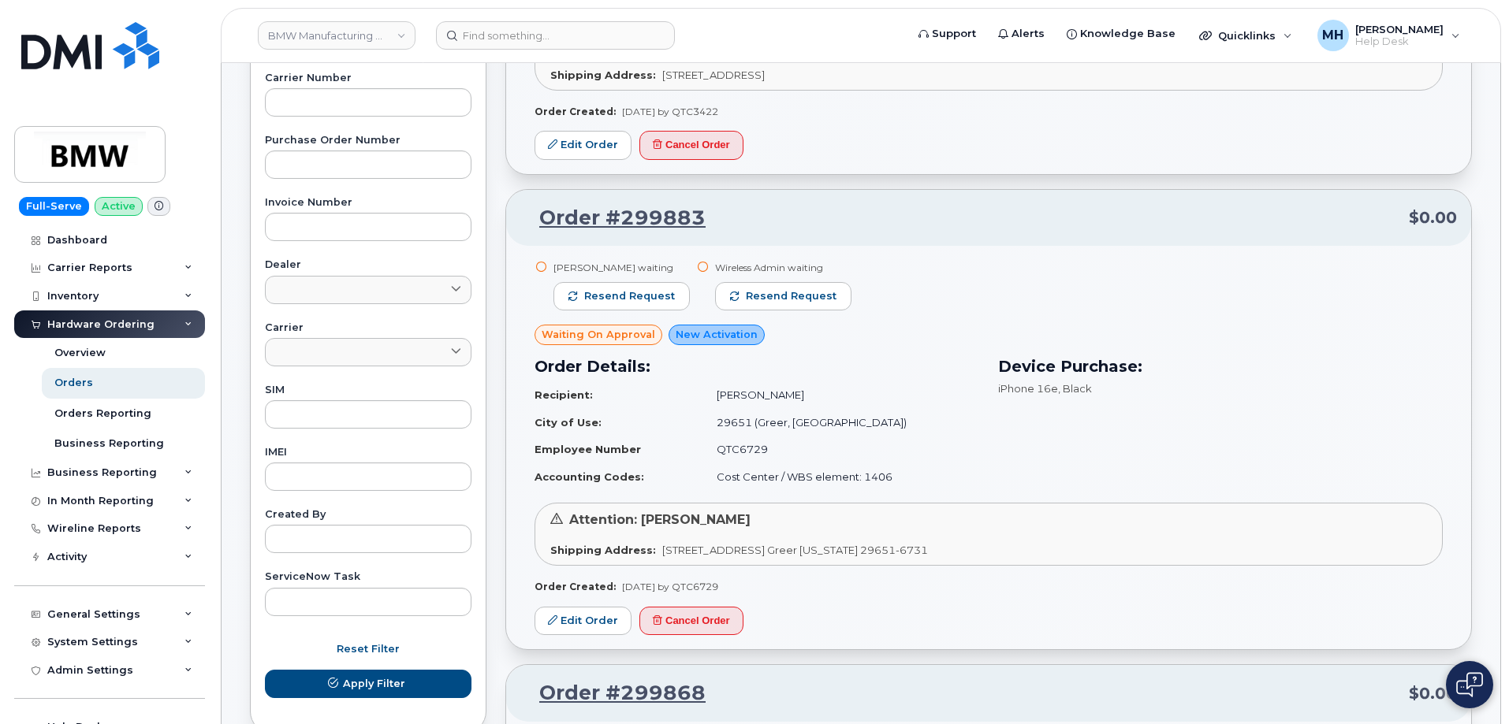
scroll to position [503, 0]
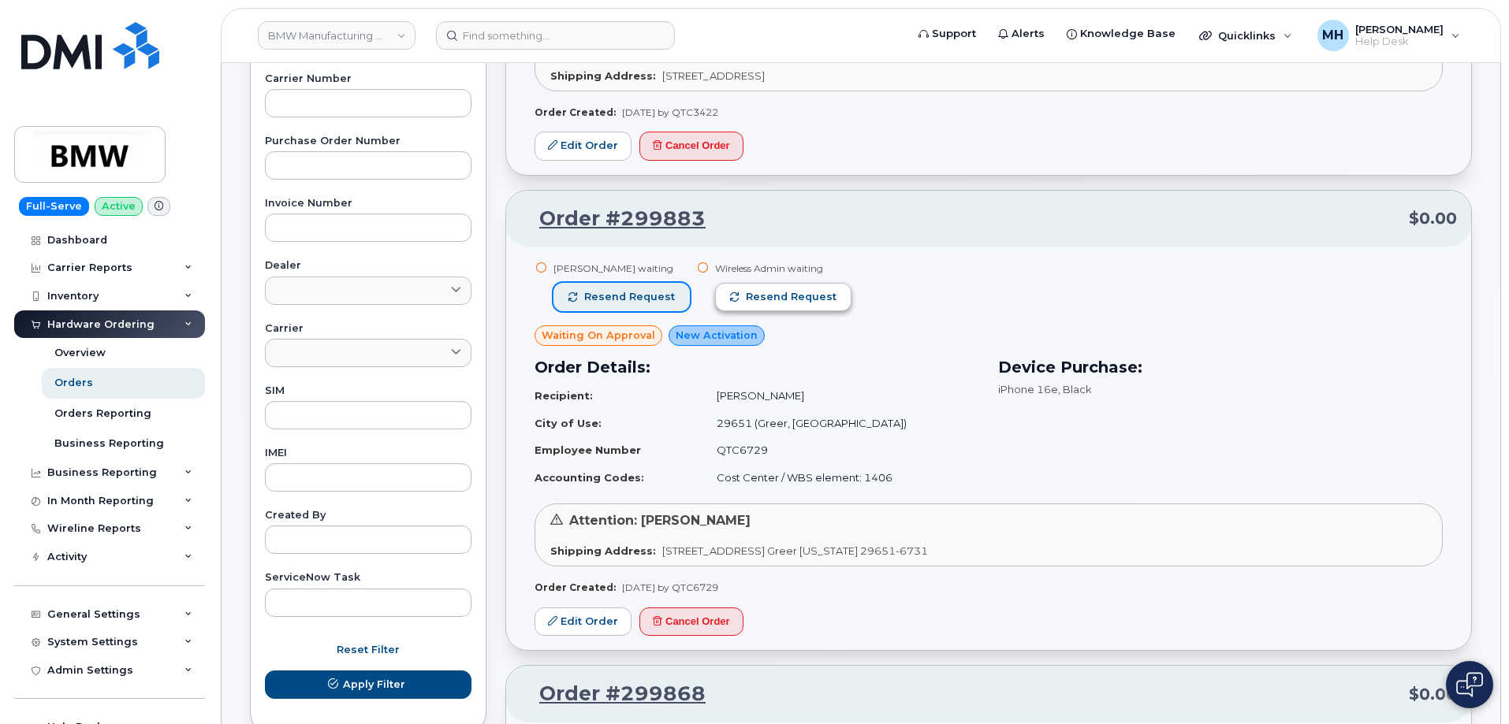
drag, startPoint x: 628, startPoint y: 288, endPoint x: 801, endPoint y: 300, distance: 173.0
click at [629, 287] on button "Resend request" at bounding box center [621, 297] width 136 height 28
click at [801, 300] on span "Resend request" at bounding box center [791, 297] width 91 height 14
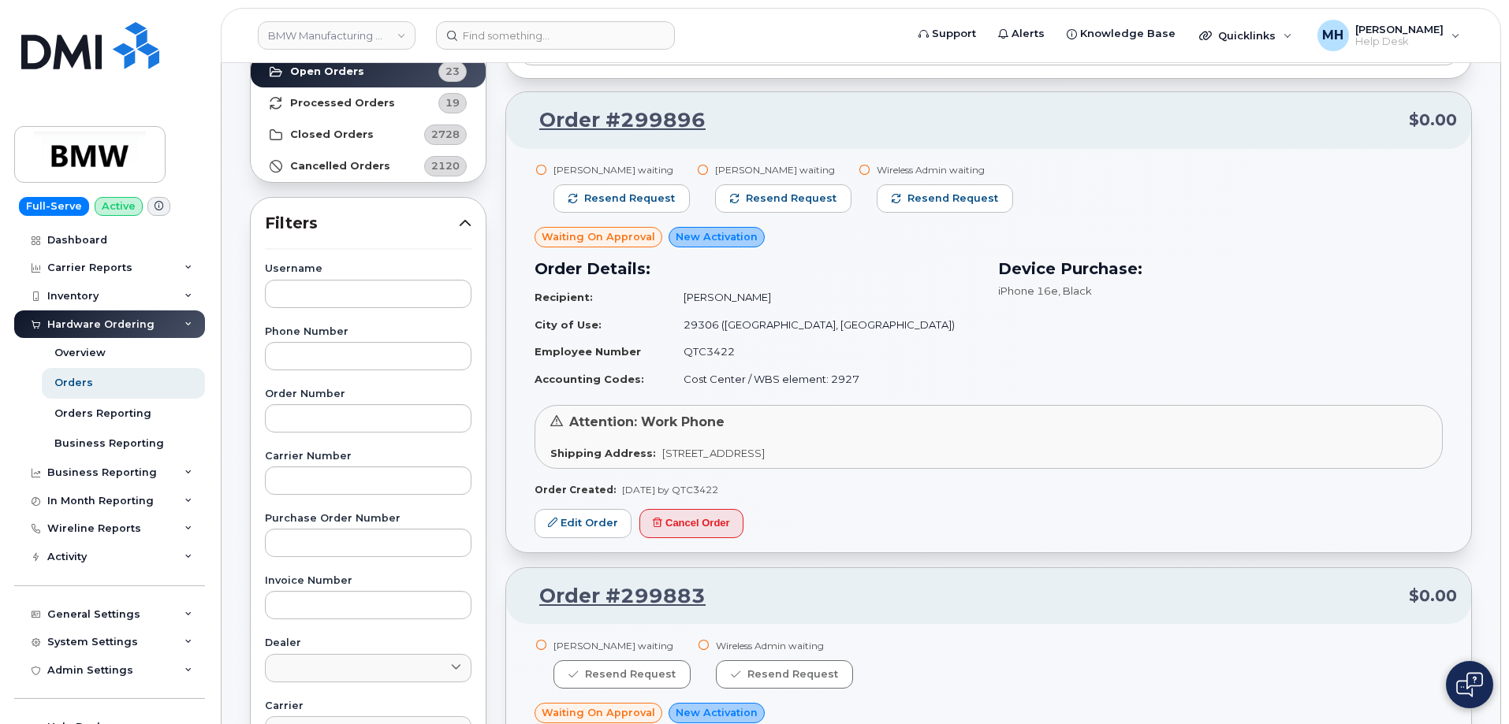
scroll to position [109, 0]
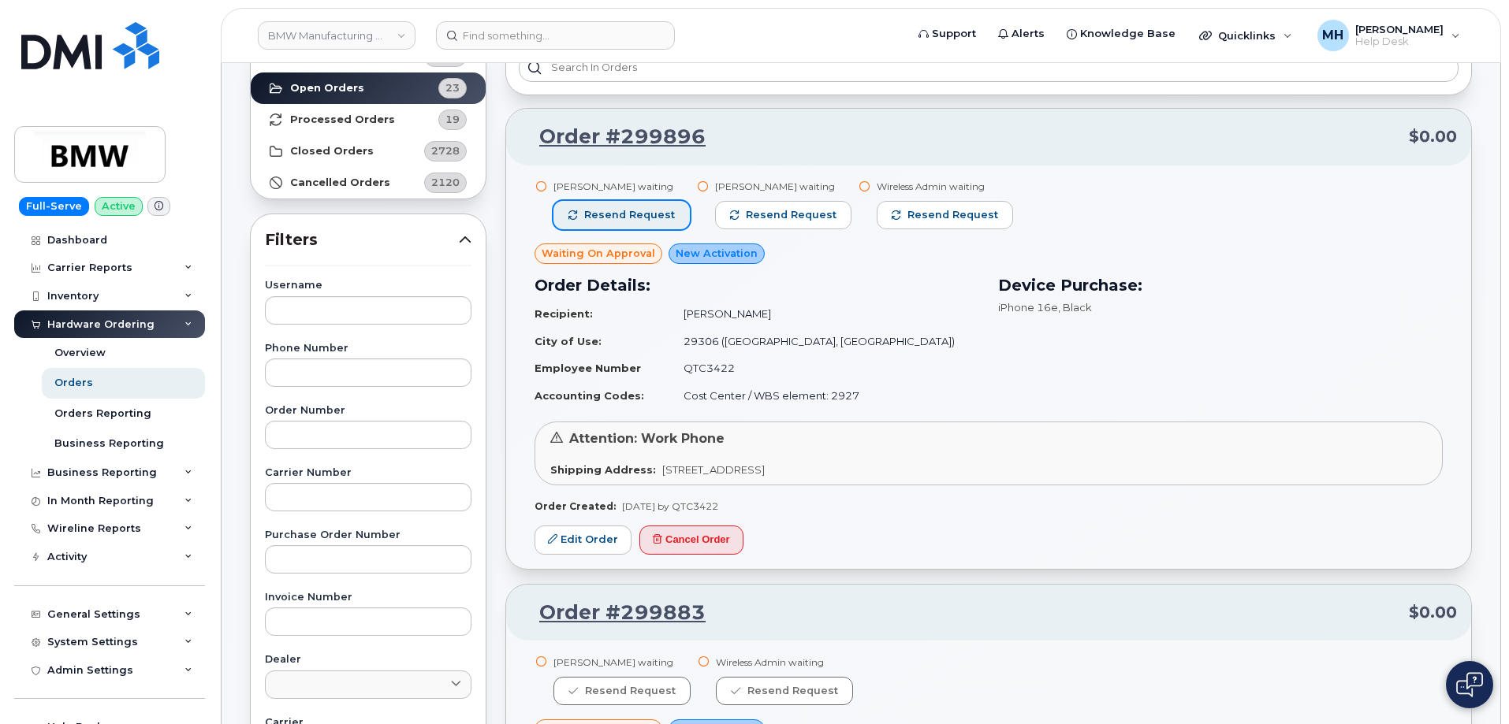
click at [651, 218] on span "Resend request" at bounding box center [629, 215] width 91 height 14
click at [731, 218] on span "button" at bounding box center [735, 214] width 9 height 9
click at [314, 42] on link "BMW Manufacturing Co LLC" at bounding box center [337, 35] width 158 height 28
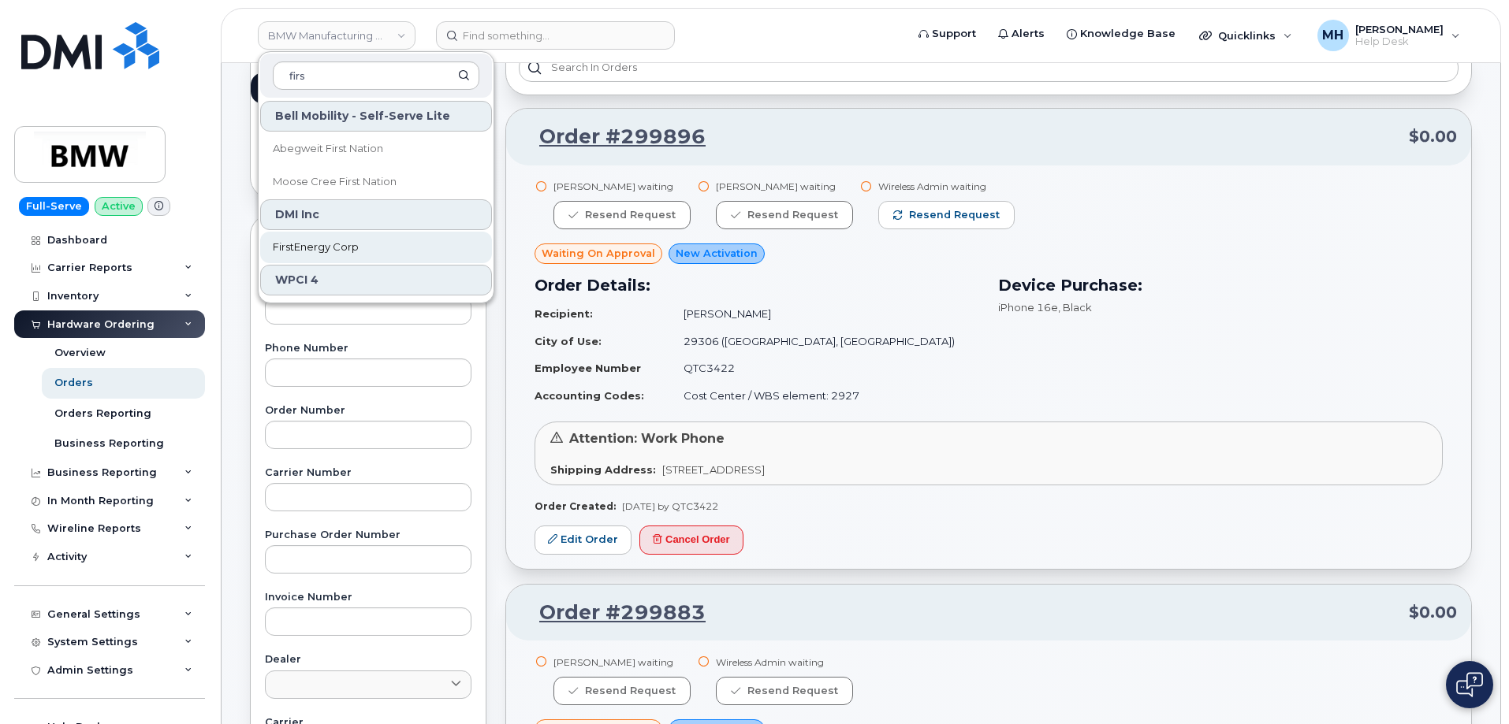
type input "firs"
click at [423, 247] on link "FirstEnergy Corp" at bounding box center [376, 248] width 232 height 32
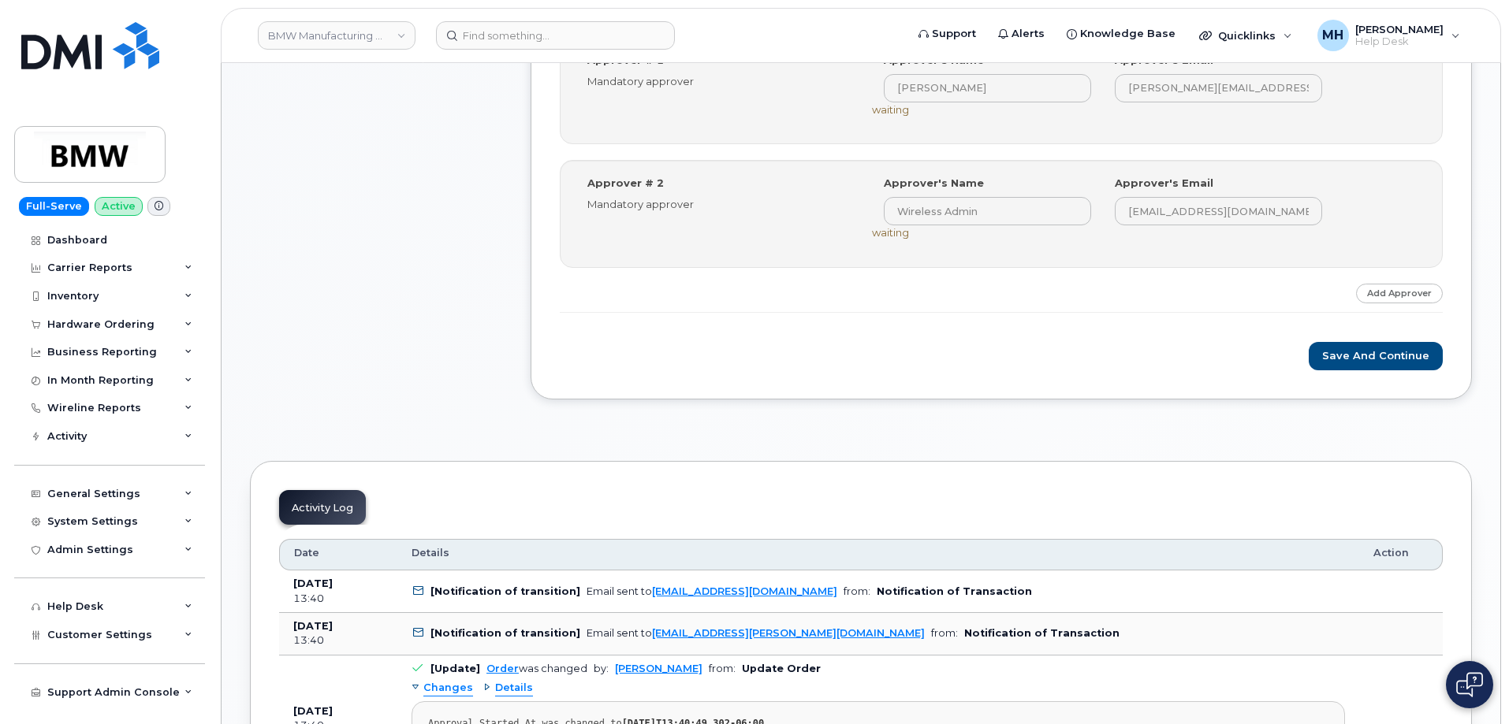
scroll to position [867, 0]
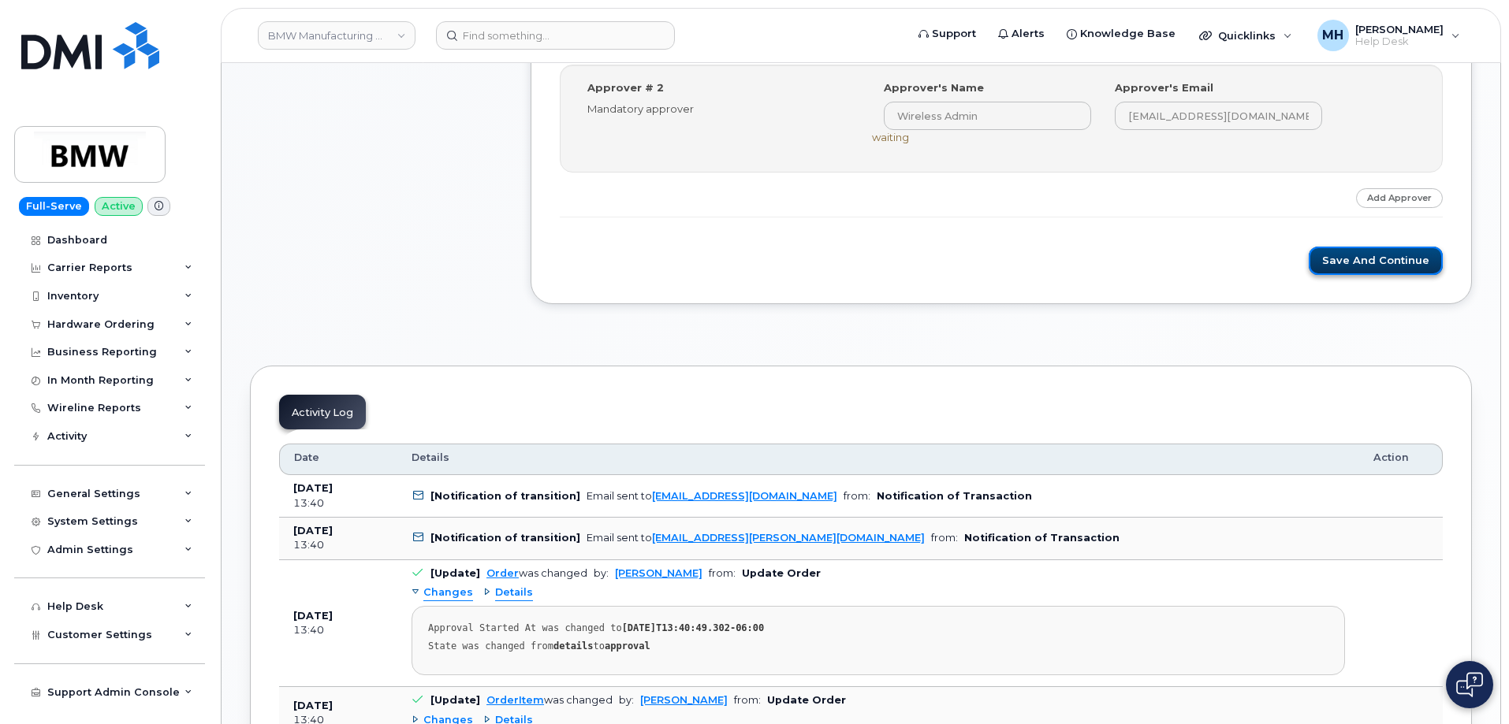
click at [1330, 268] on button "Save and Continue" at bounding box center [1375, 261] width 134 height 29
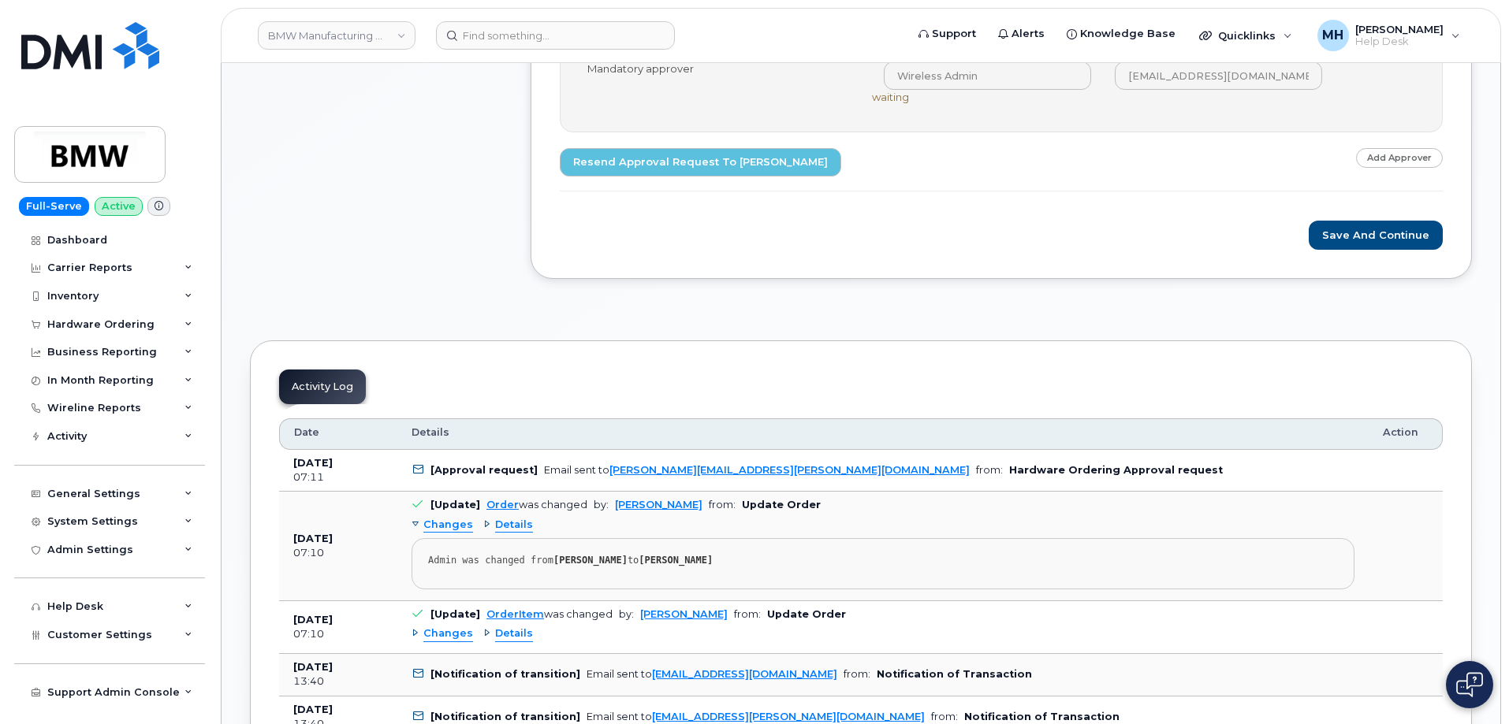
scroll to position [788, 0]
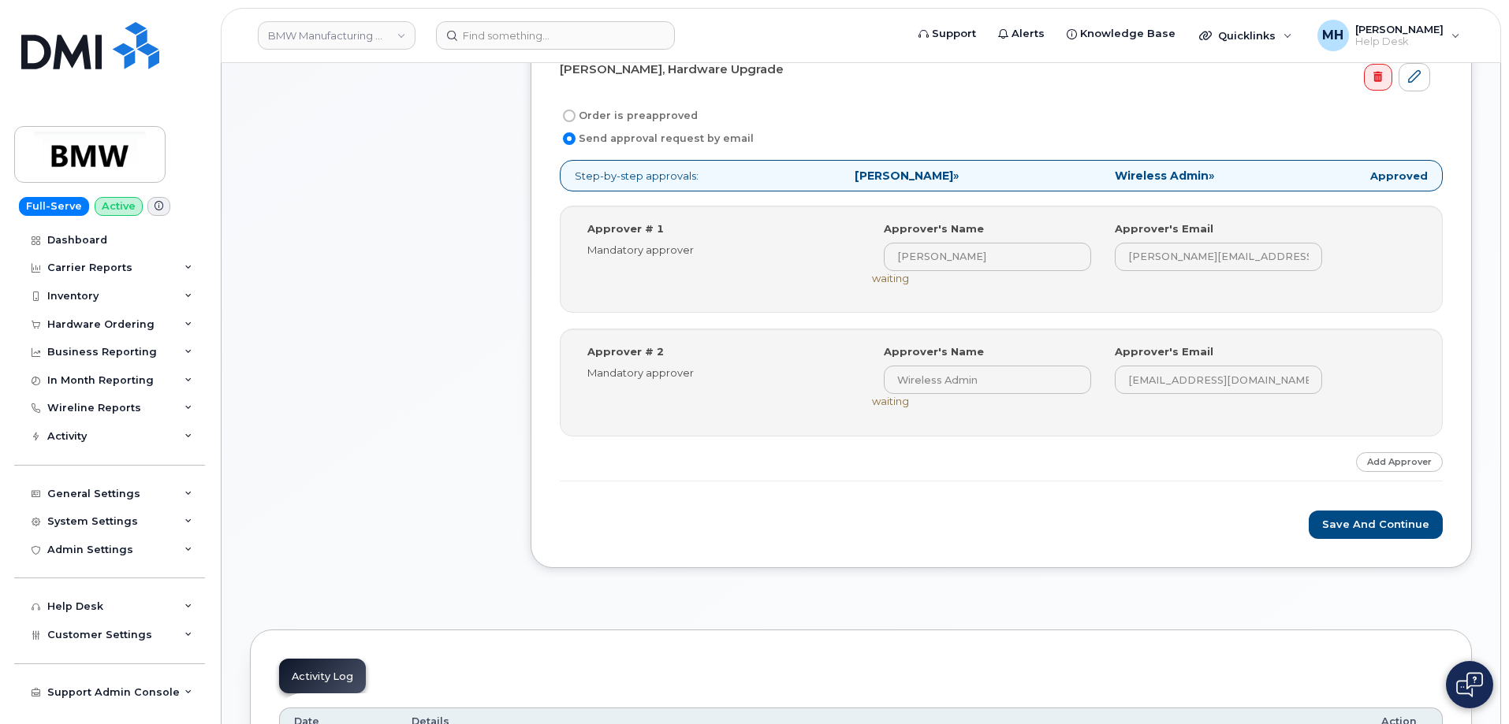
scroll to position [631, 0]
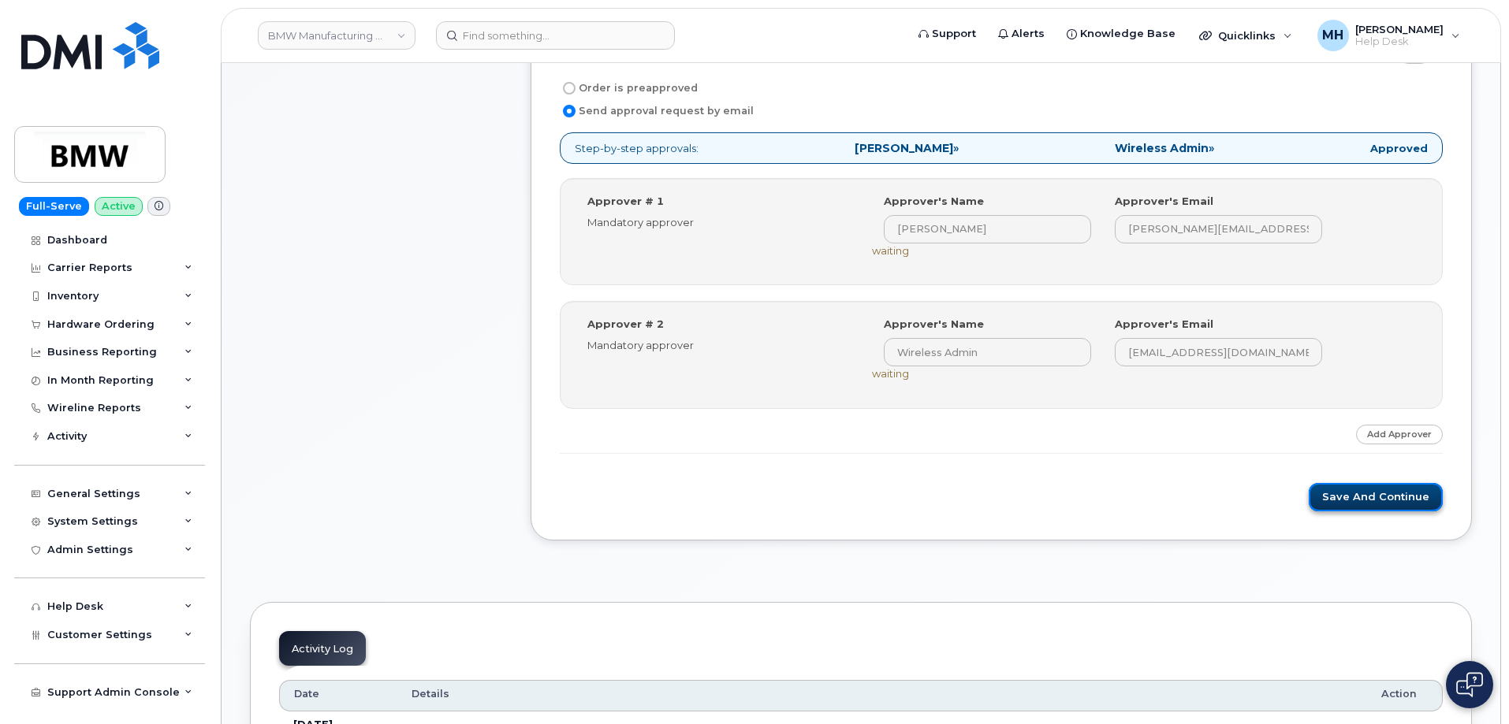
click at [1349, 503] on button "Save and Continue" at bounding box center [1375, 497] width 134 height 29
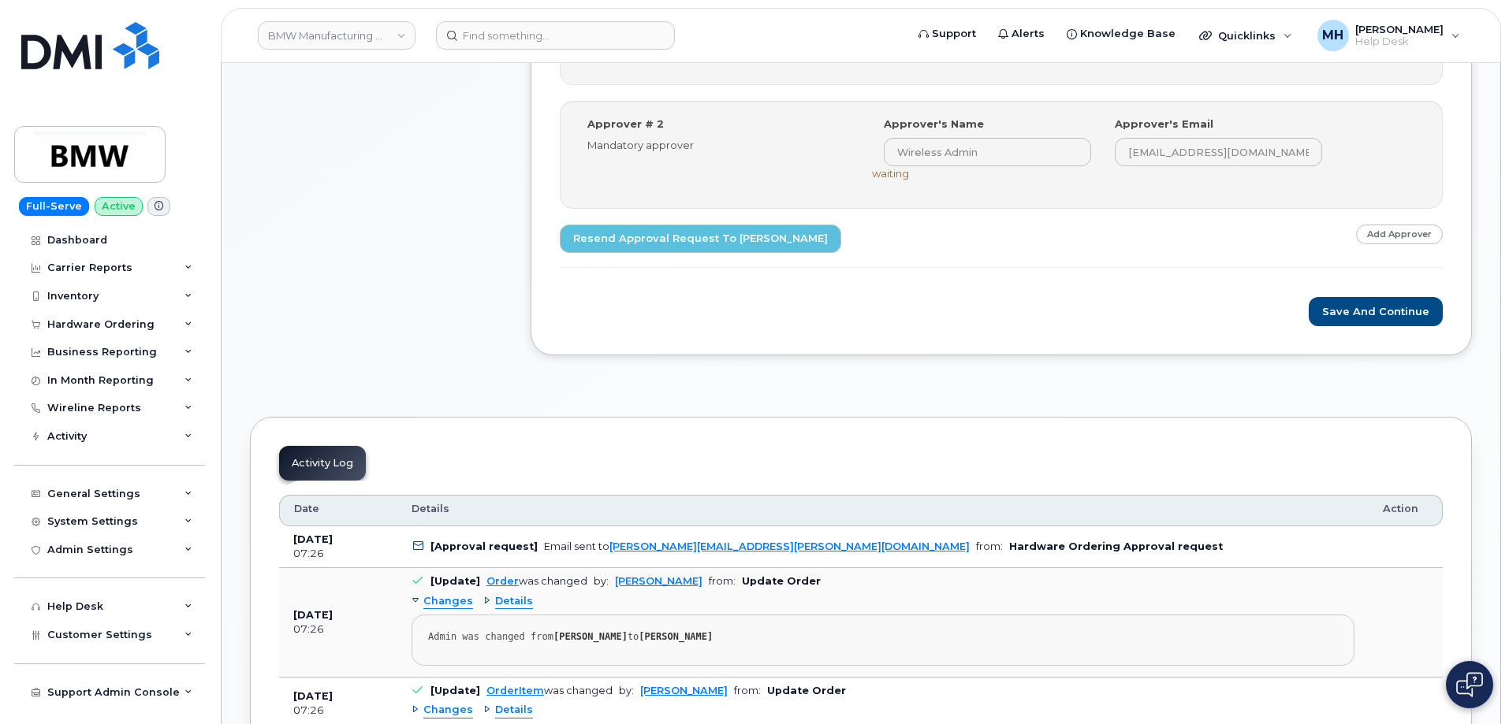
scroll to position [946, 0]
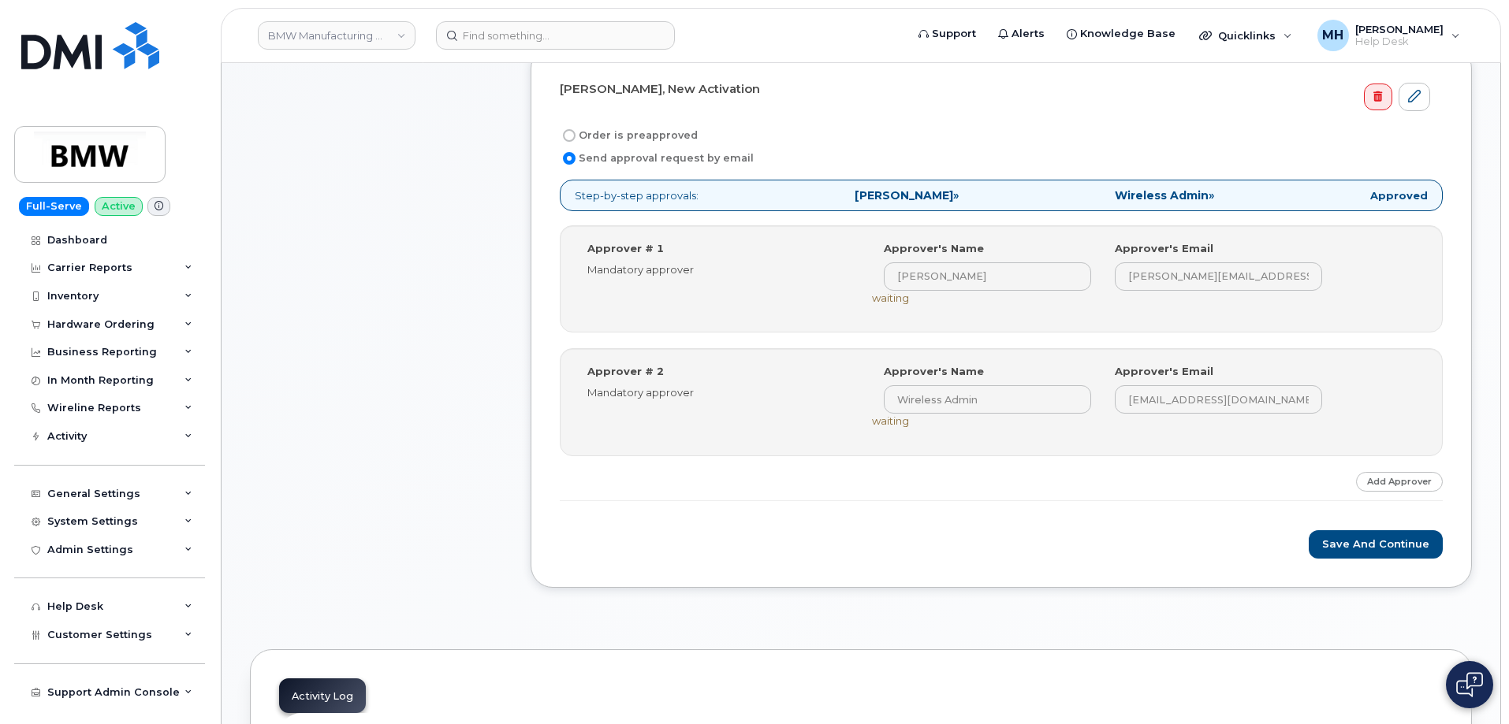
scroll to position [788, 0]
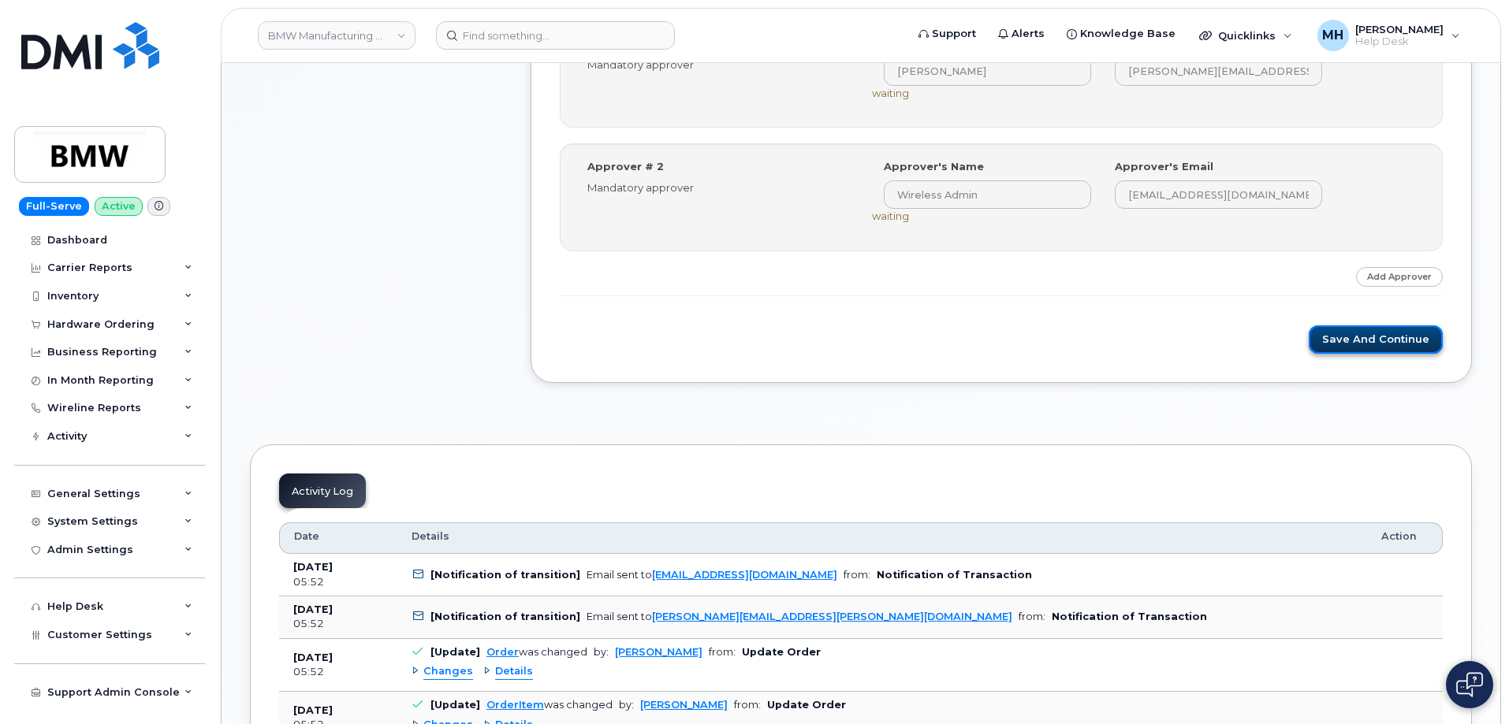
click at [1329, 351] on button "Save and Continue" at bounding box center [1375, 340] width 134 height 29
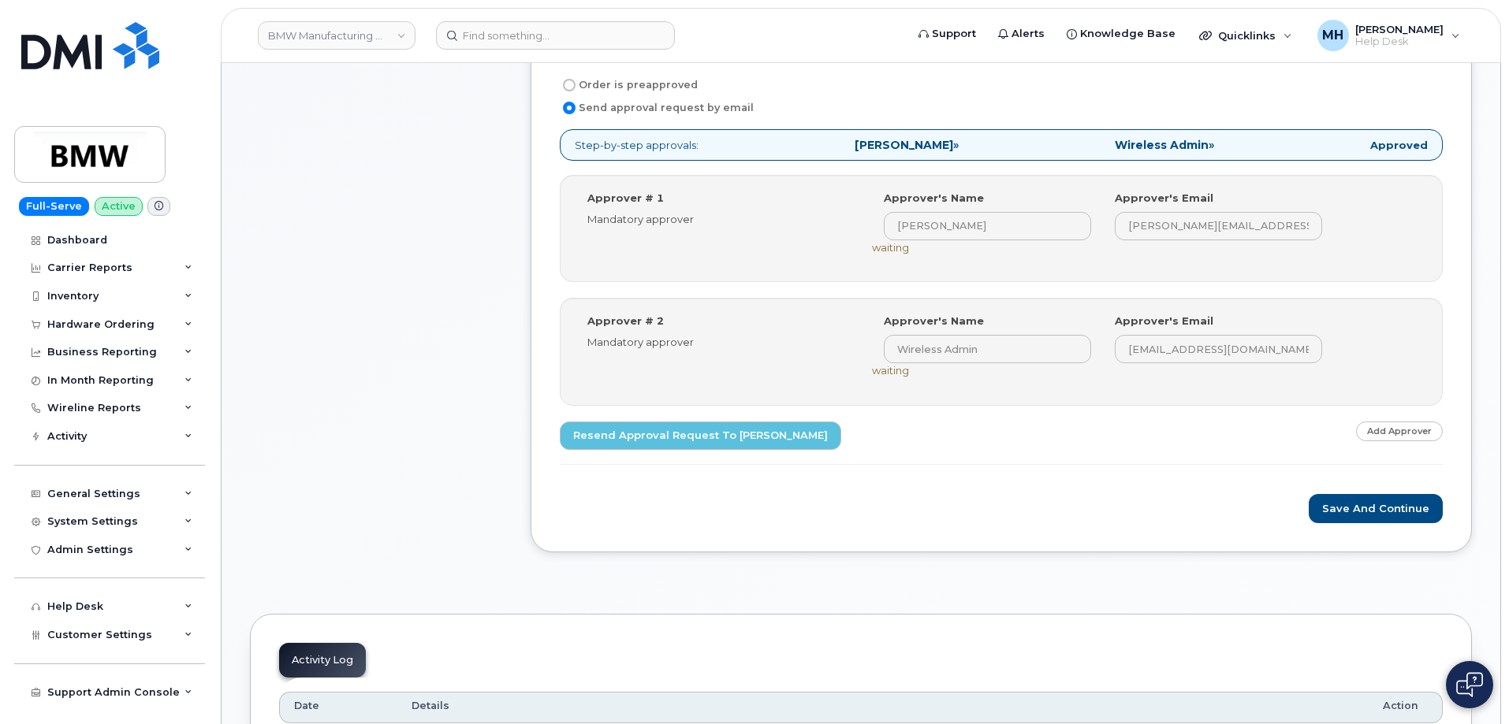
scroll to position [788, 0]
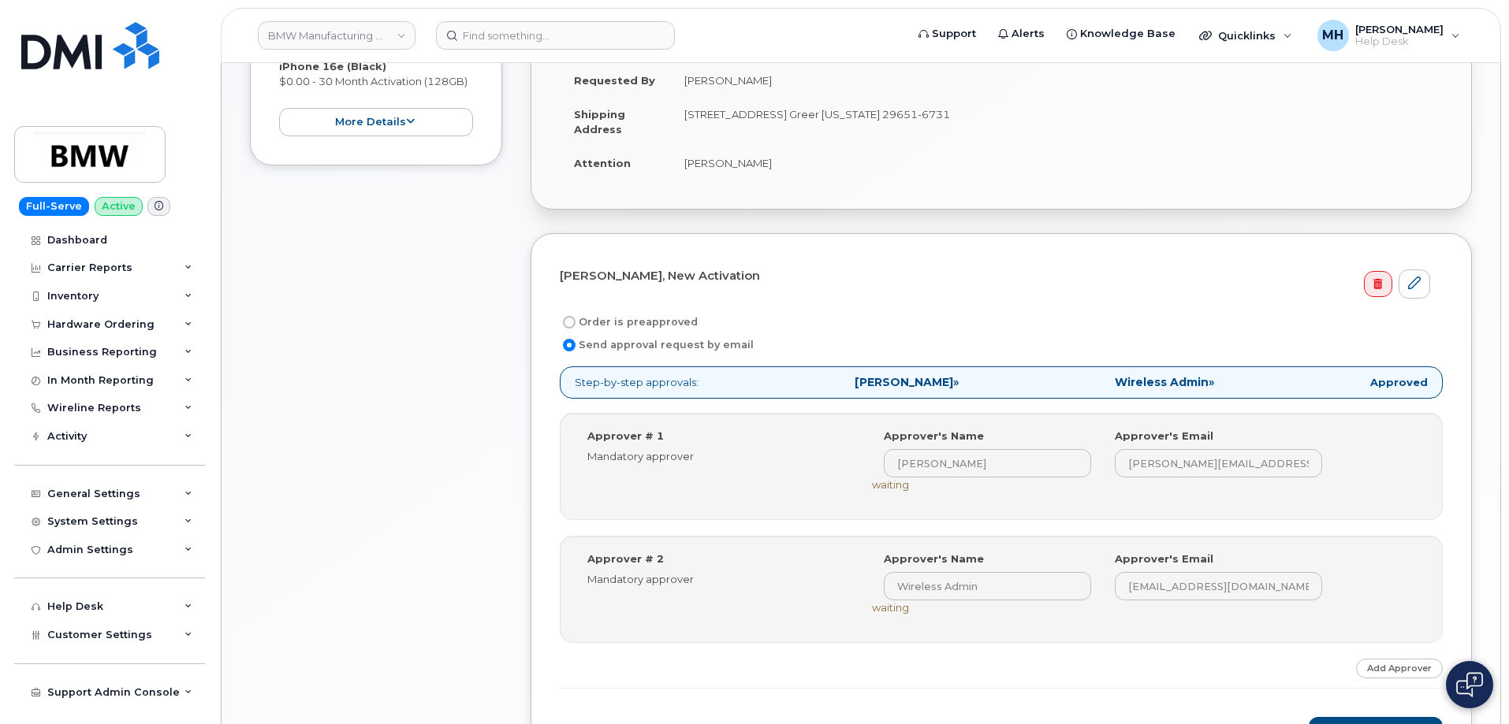
scroll to position [790, 0]
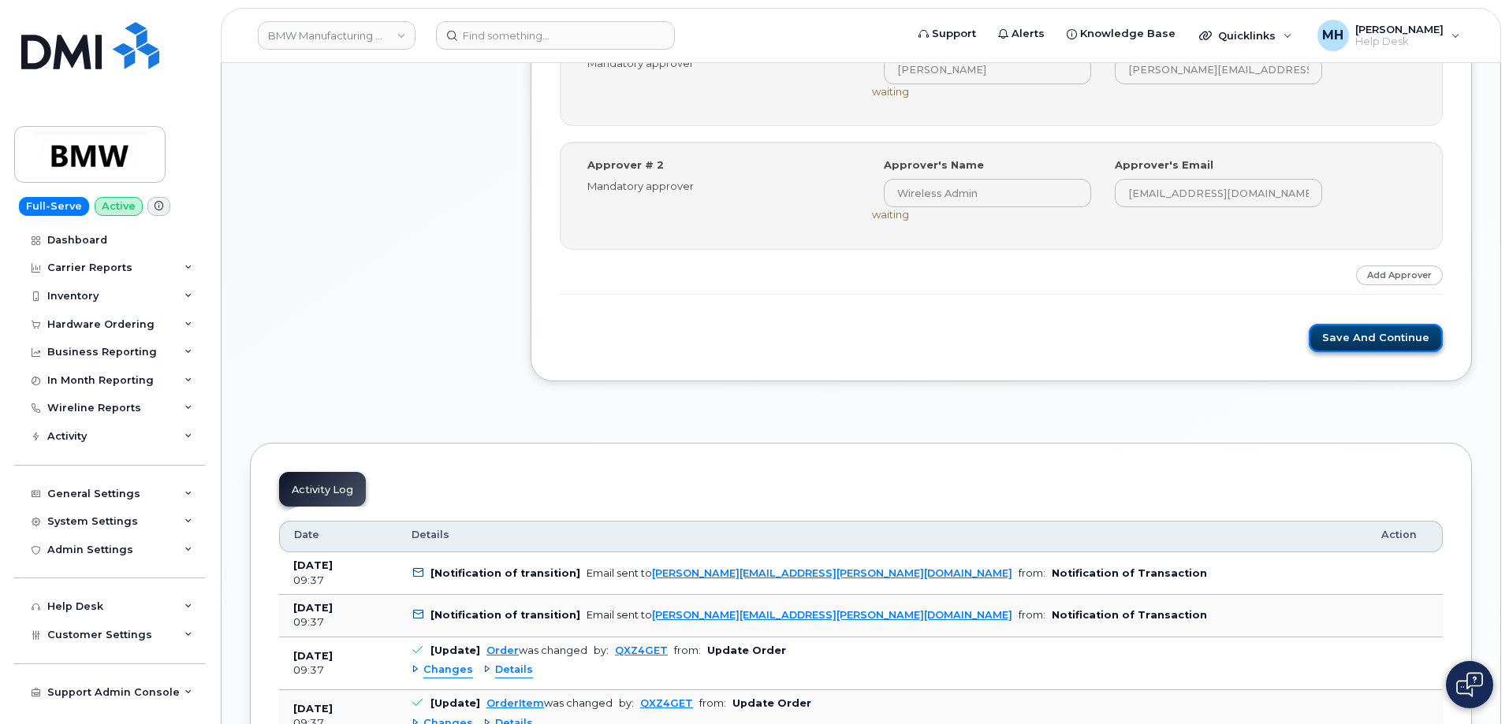
click at [1336, 344] on button "Save and Continue" at bounding box center [1375, 338] width 134 height 29
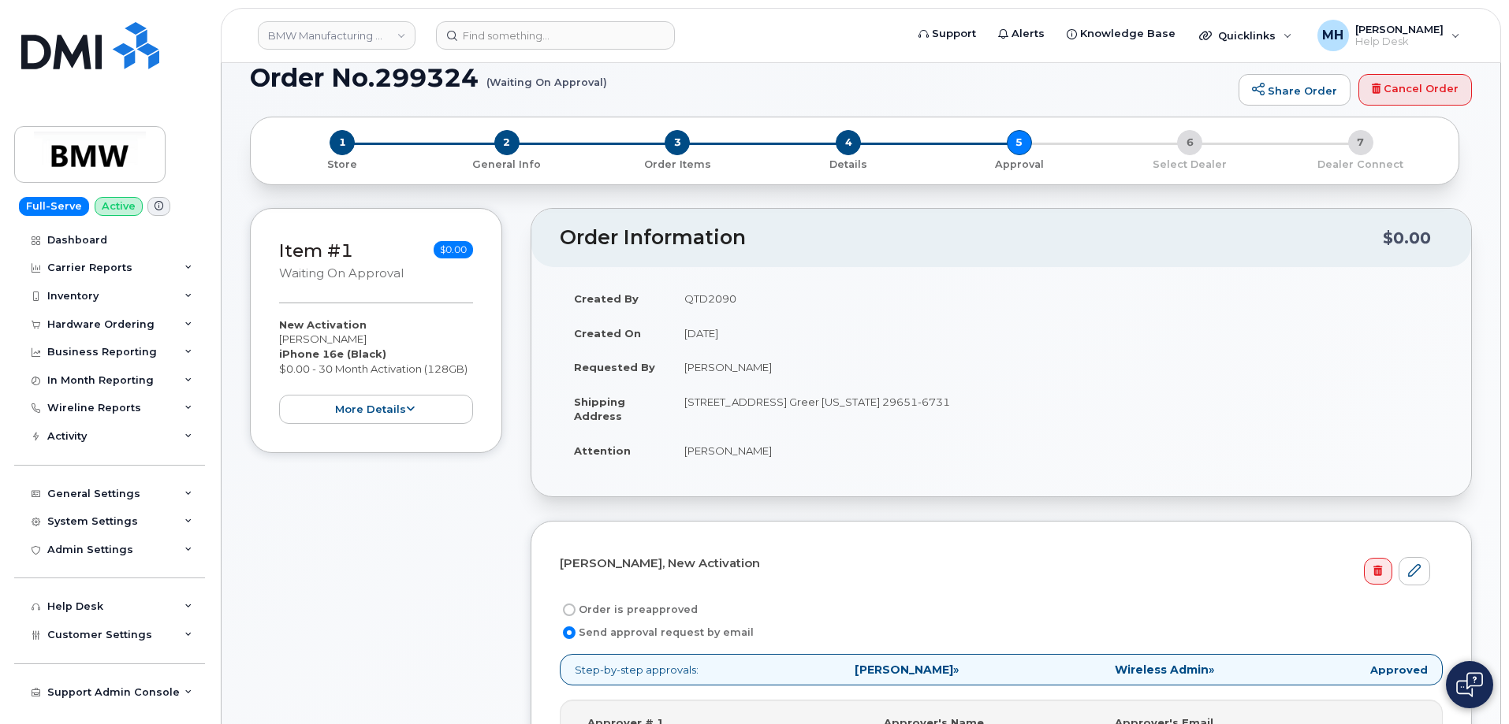
scroll to position [104, 0]
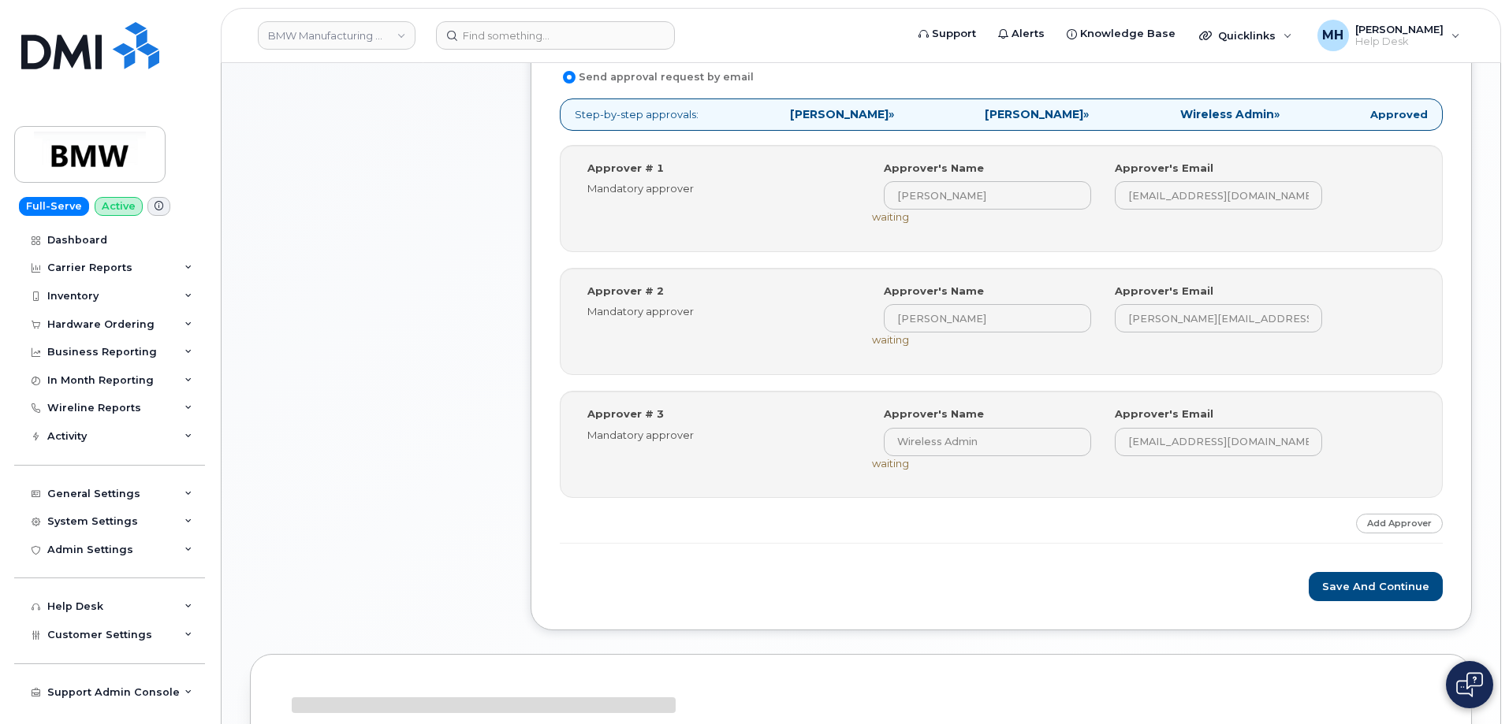
scroll to position [709, 0]
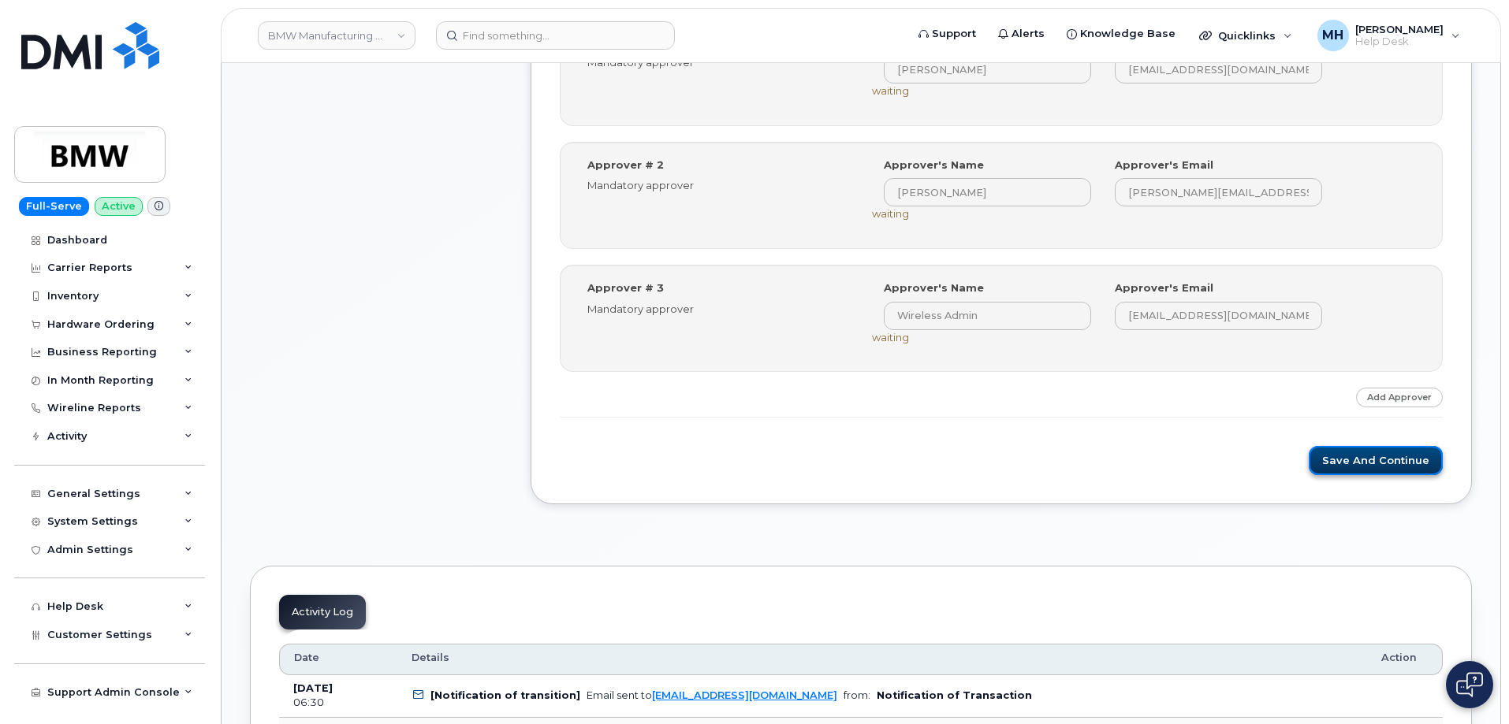
click at [1341, 462] on button "Save and Continue" at bounding box center [1375, 460] width 134 height 29
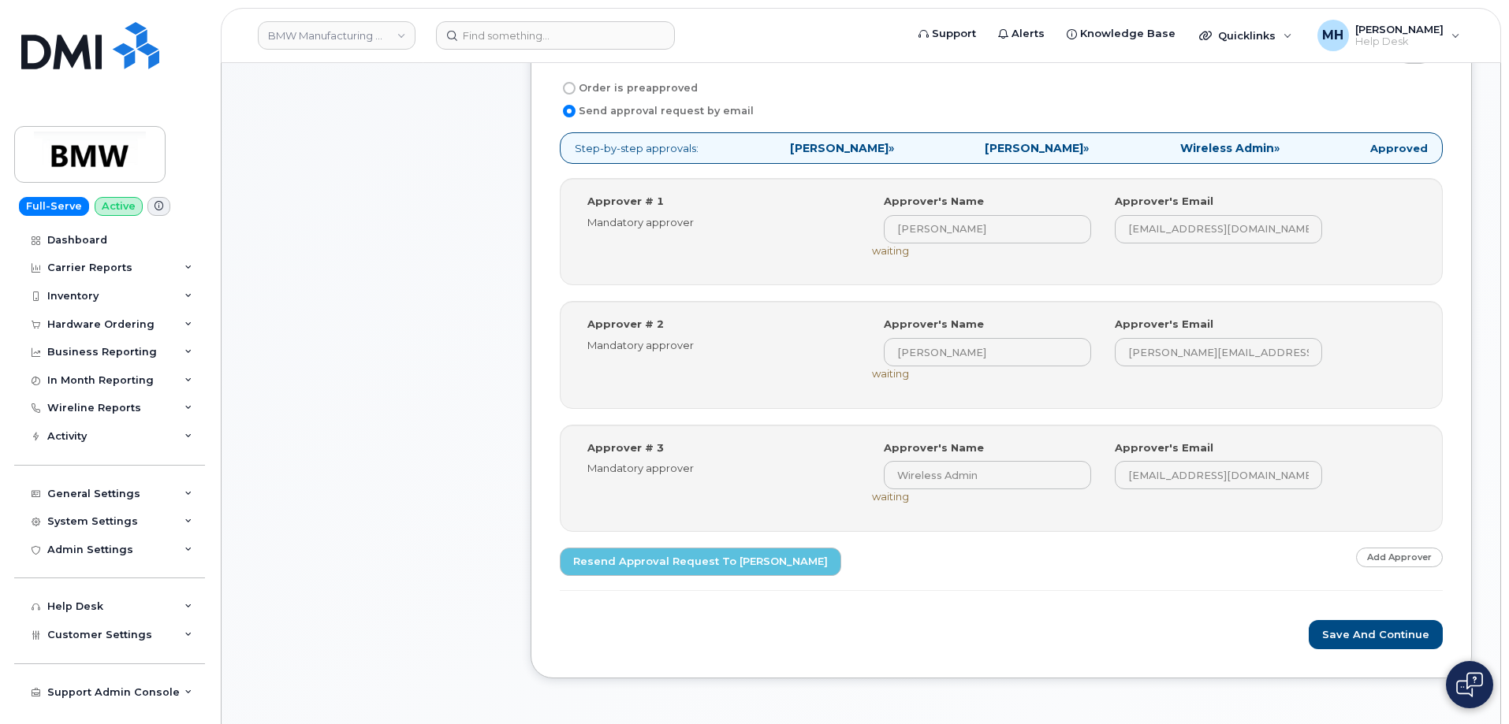
scroll to position [1025, 0]
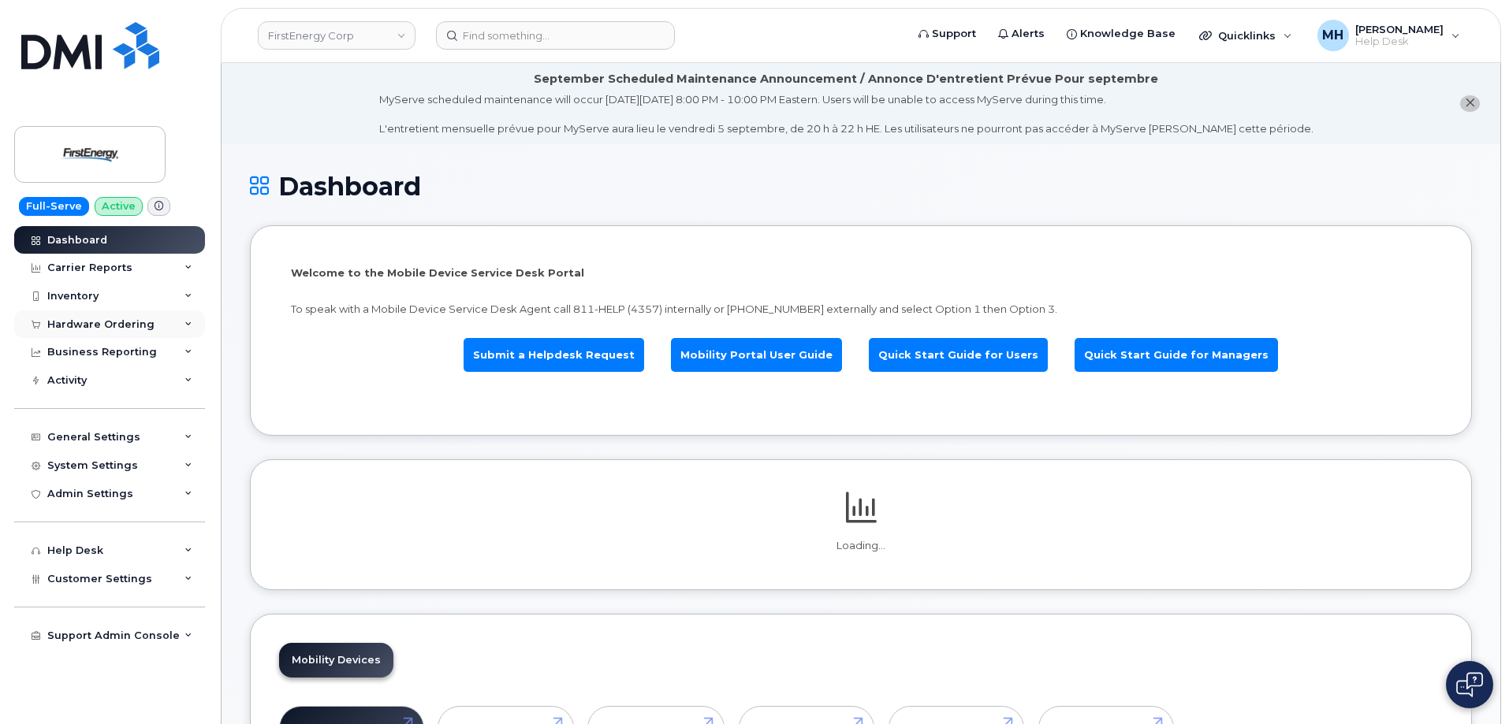
drag, startPoint x: 98, startPoint y: 326, endPoint x: 111, endPoint y: 321, distance: 14.5
click at [98, 326] on div "Hardware Ordering" at bounding box center [100, 324] width 107 height 13
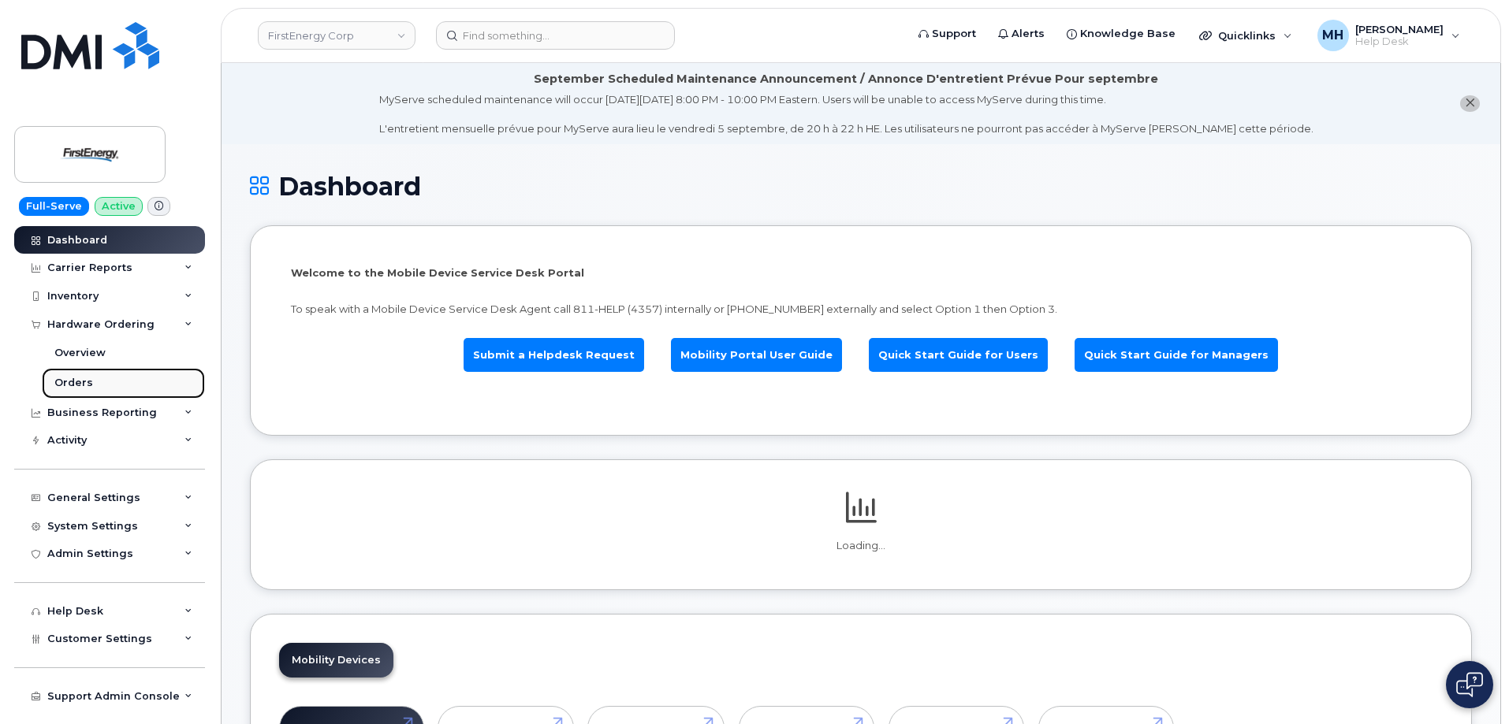
click at [73, 378] on div "Orders" at bounding box center [73, 383] width 39 height 14
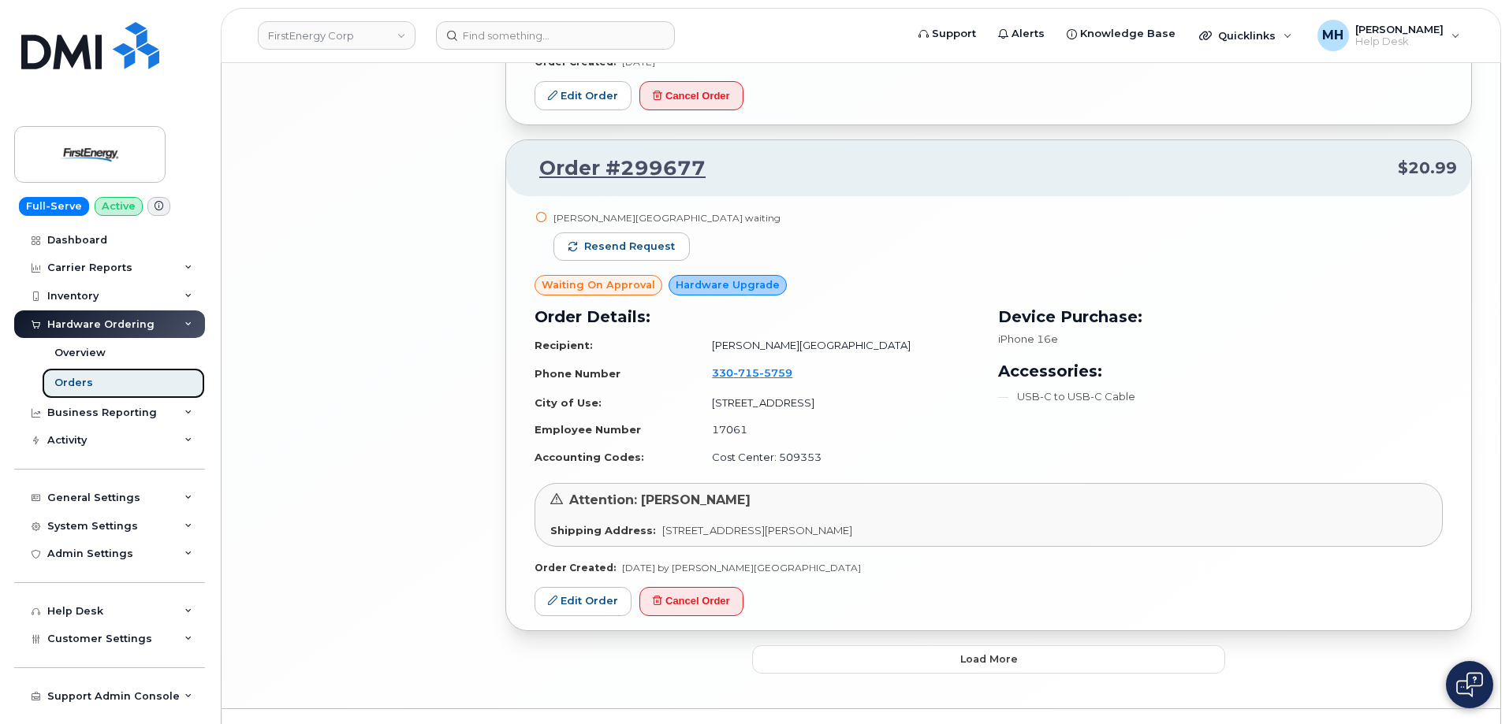
scroll to position [3446, 0]
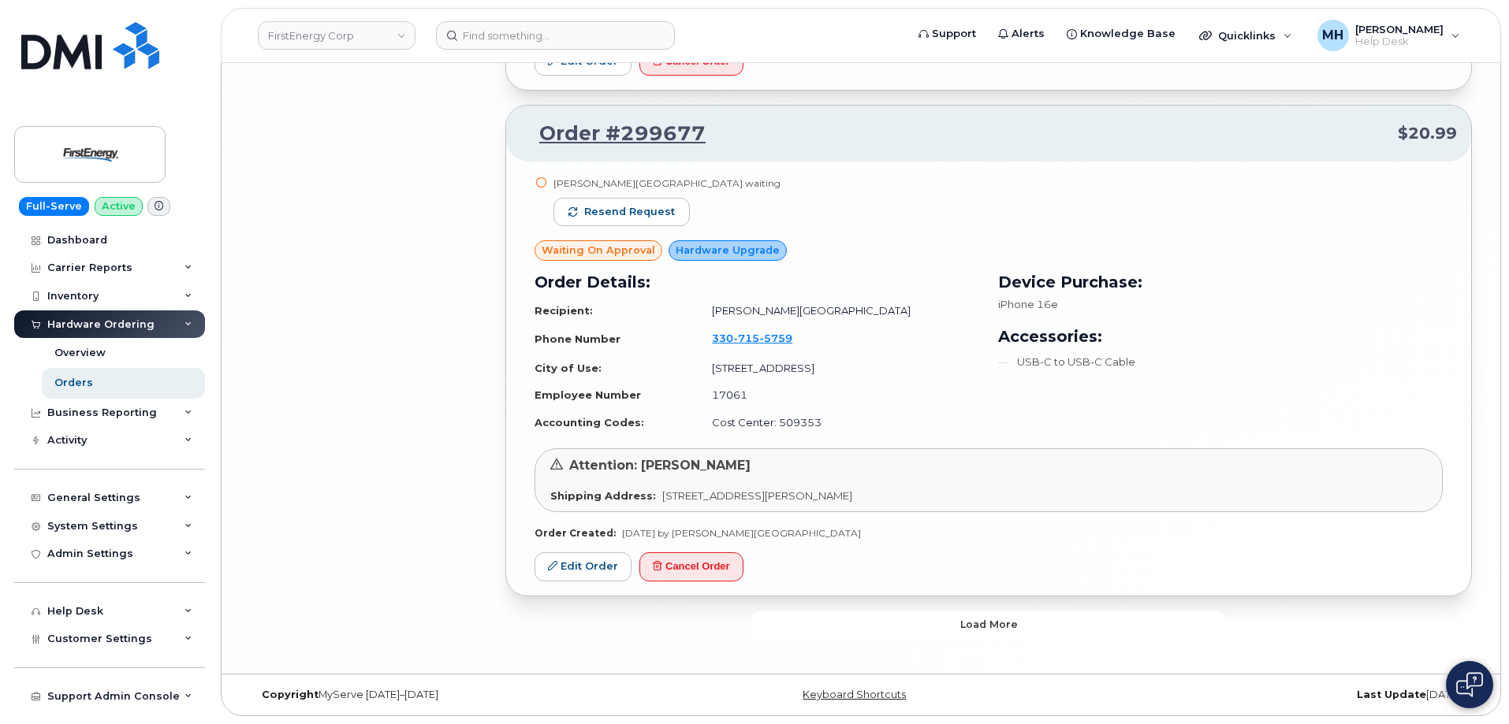
click at [943, 622] on button "Load more" at bounding box center [988, 625] width 473 height 28
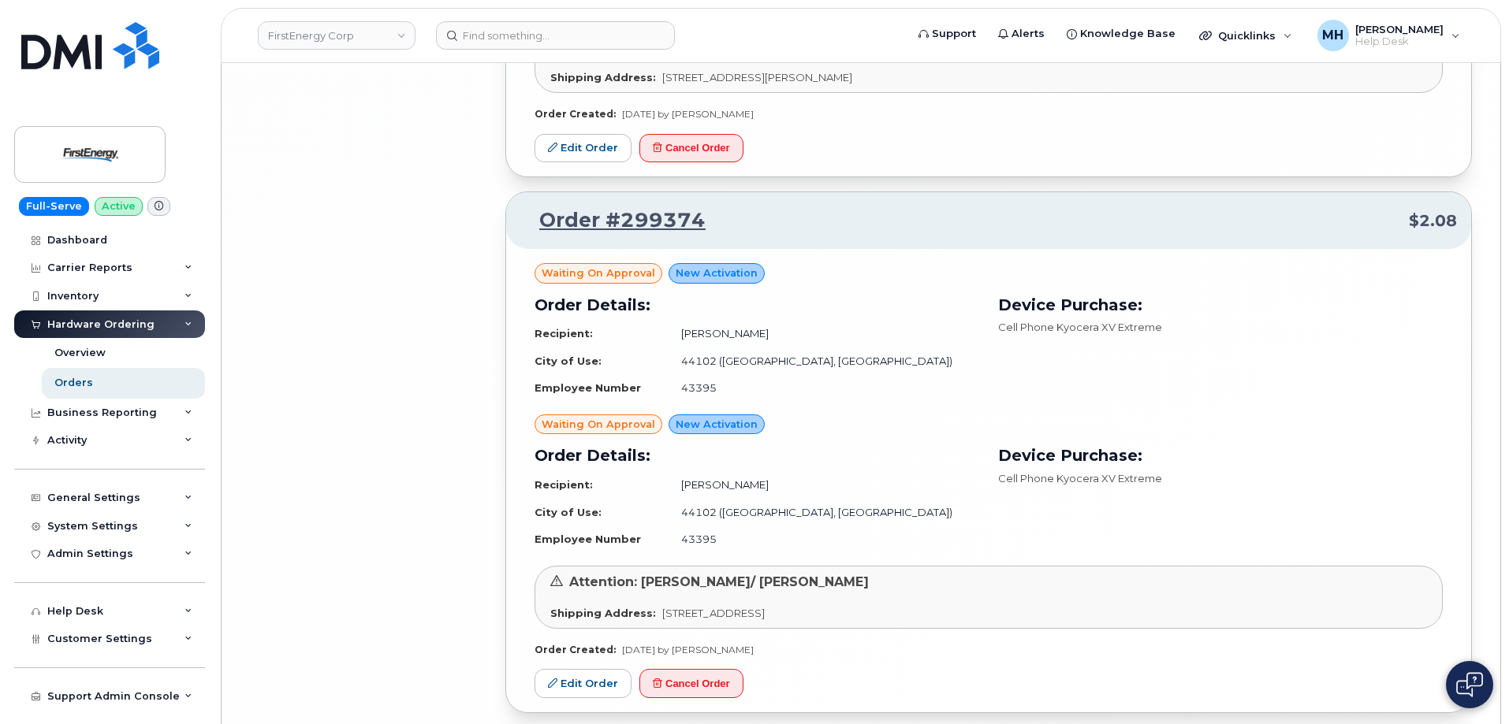
scroll to position [7038, 0]
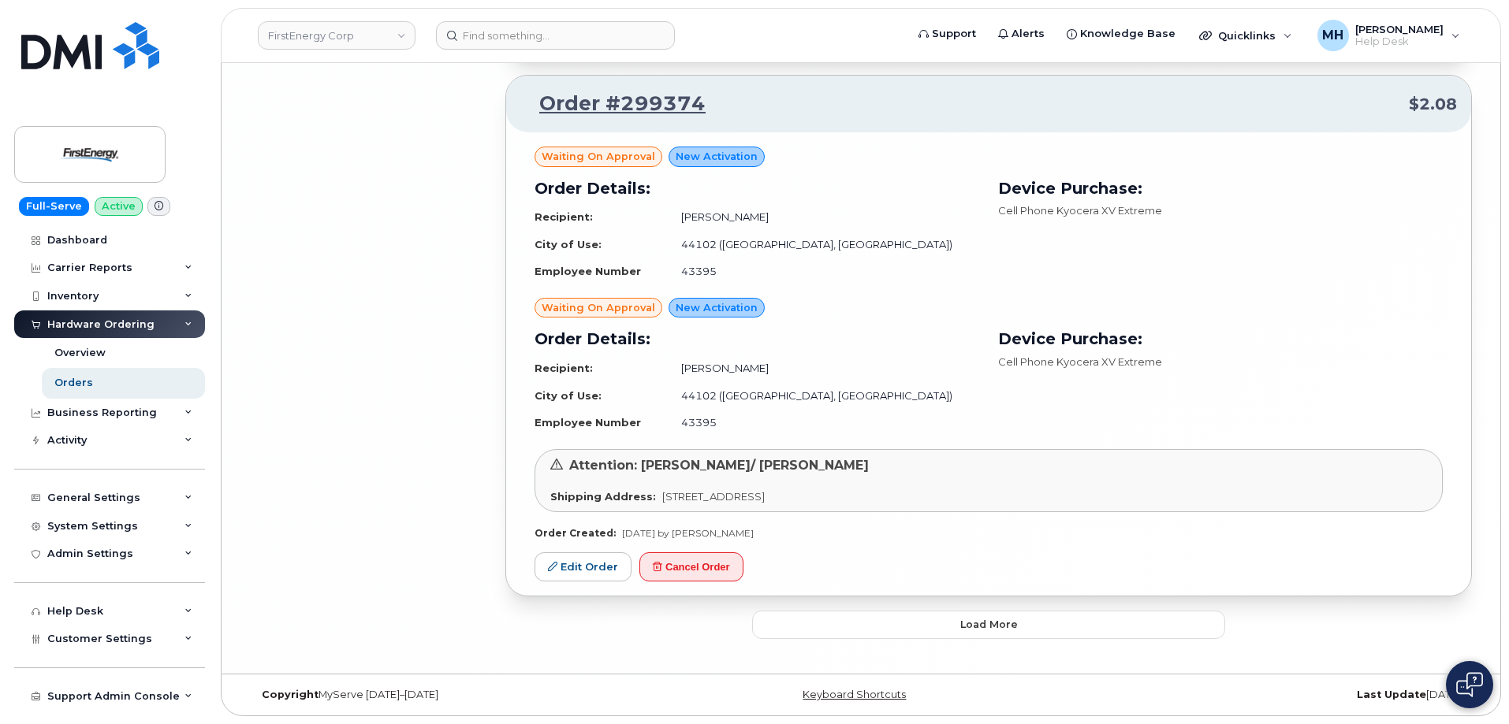
click at [883, 612] on button "Load more" at bounding box center [988, 625] width 473 height 28
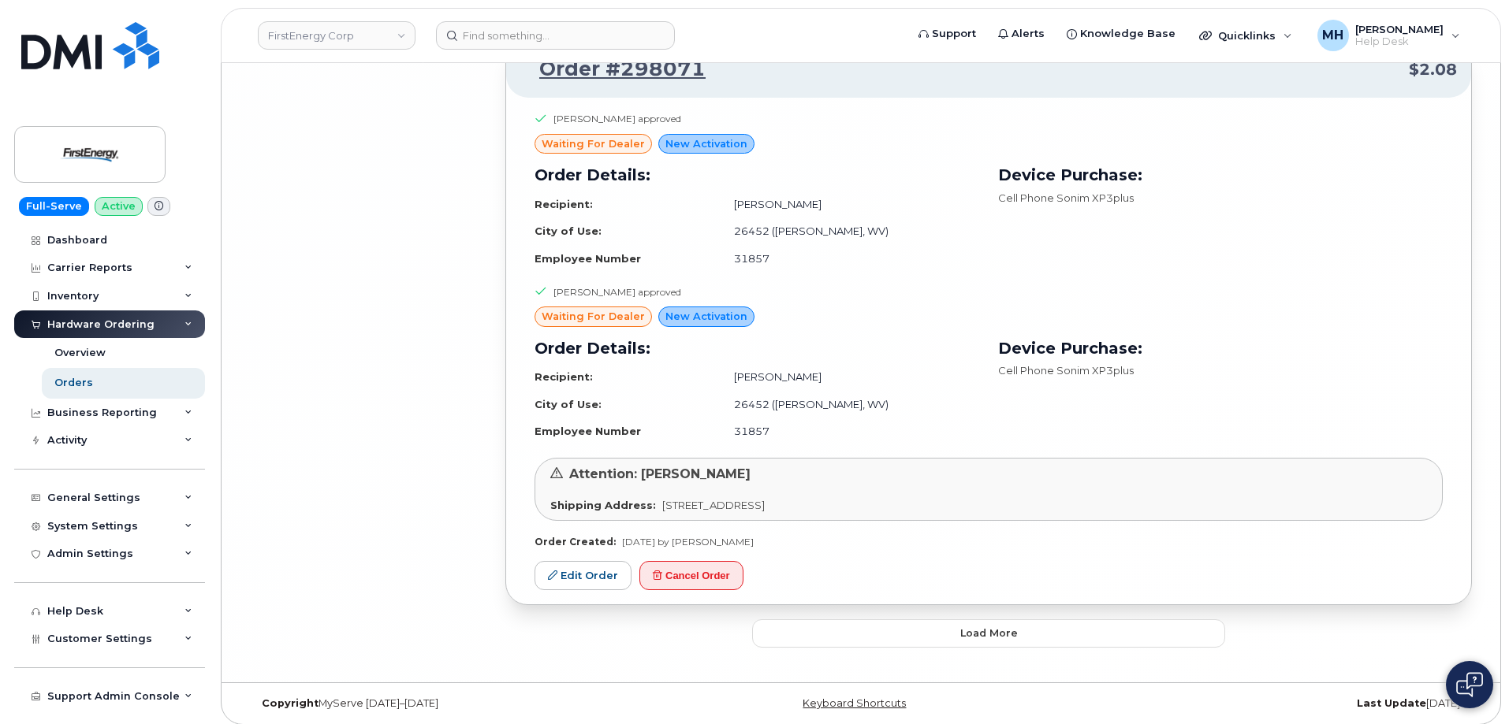
scroll to position [11066, 0]
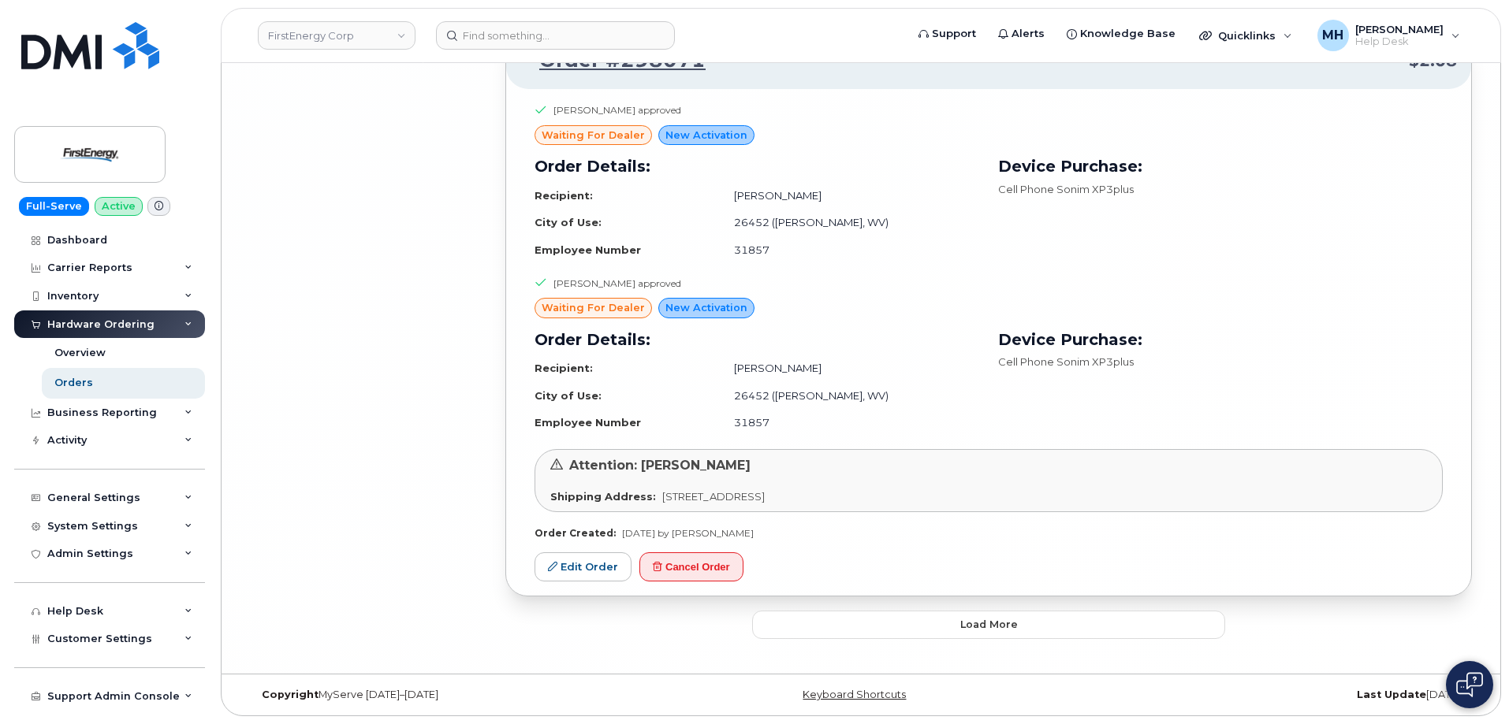
click at [804, 617] on button "Load more" at bounding box center [988, 625] width 473 height 28
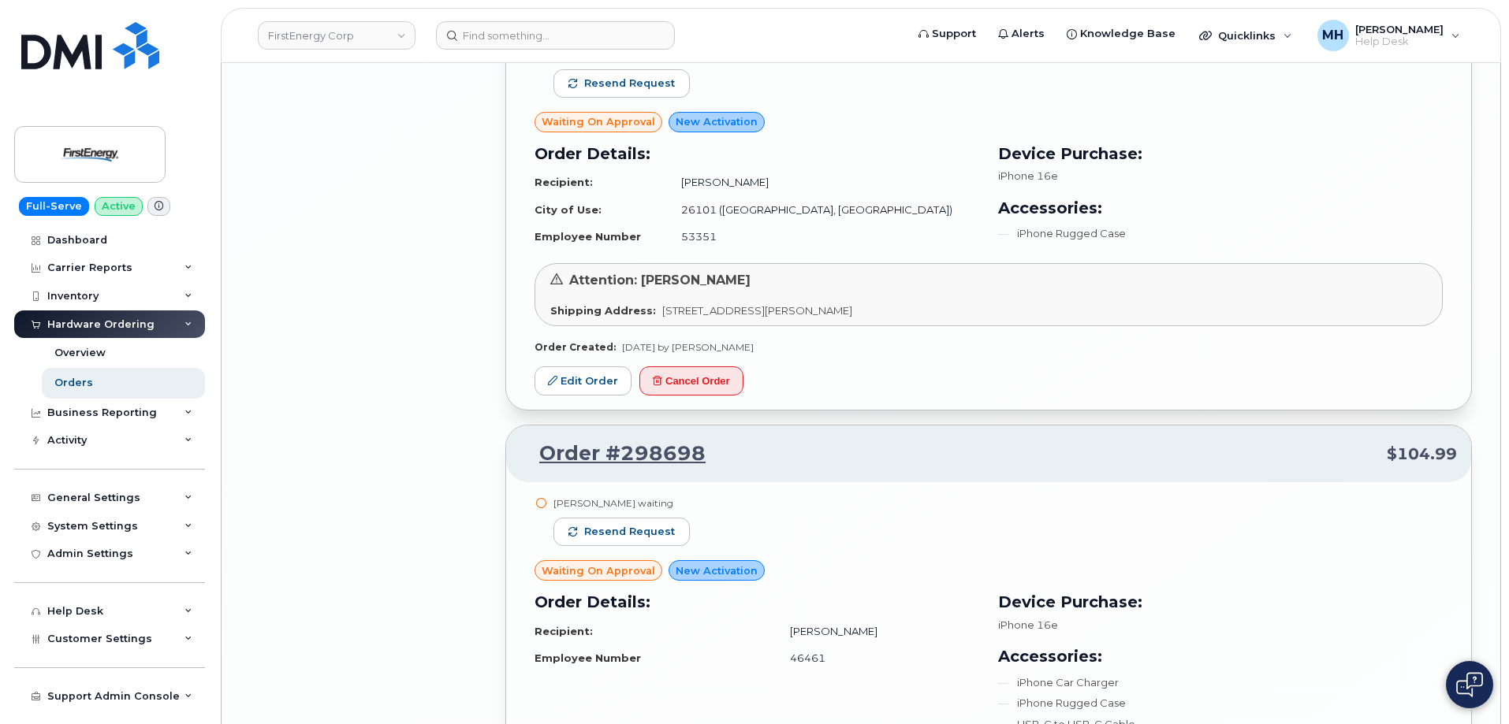
scroll to position [9691, 0]
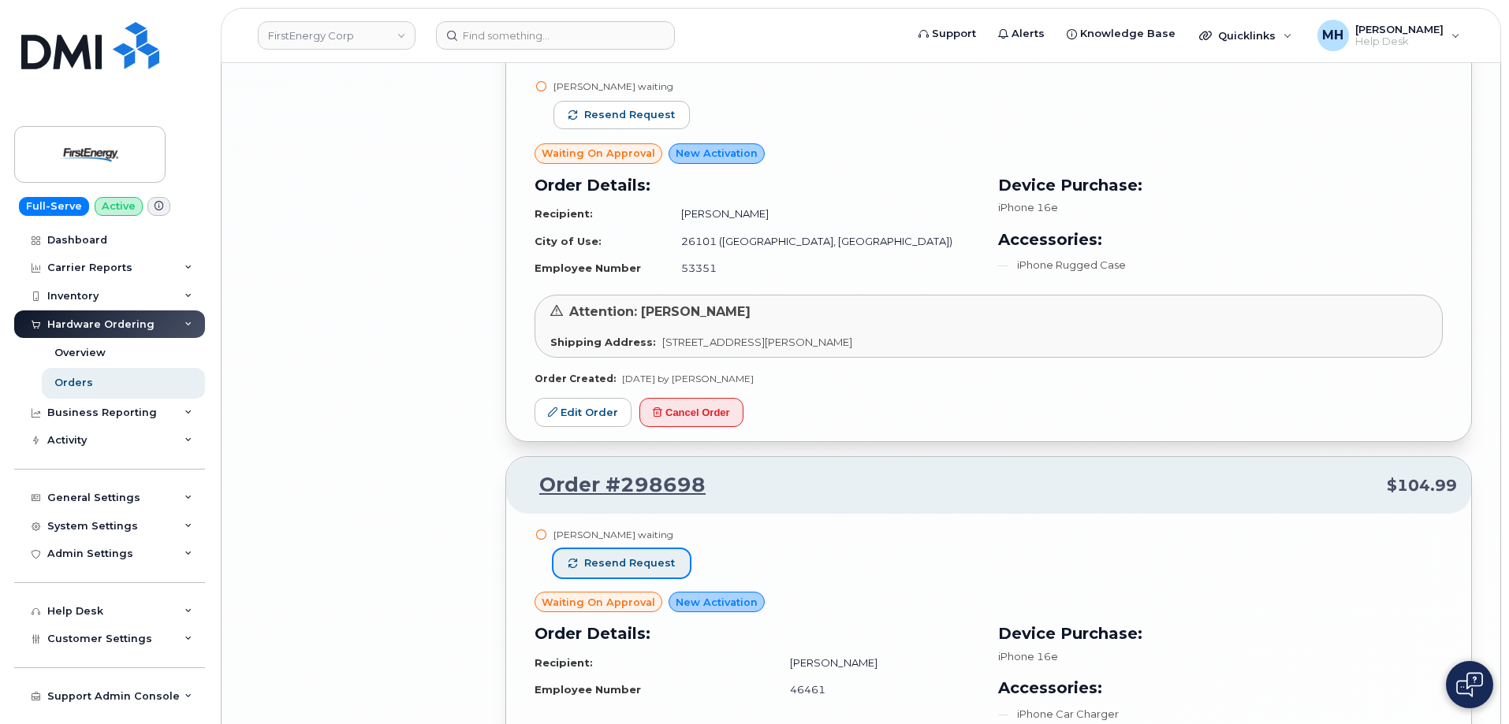
click at [665, 575] on button "Resend request" at bounding box center [621, 563] width 136 height 28
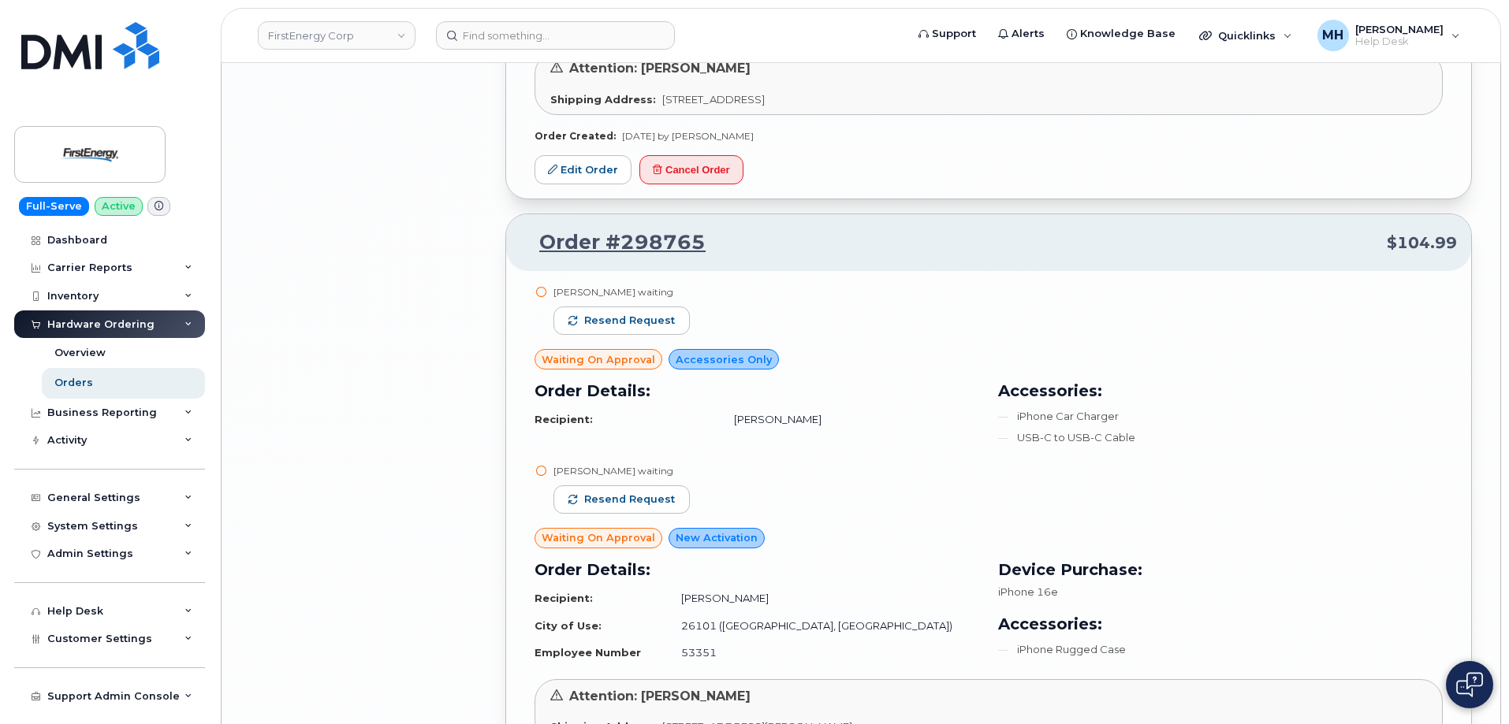
scroll to position [9297, 0]
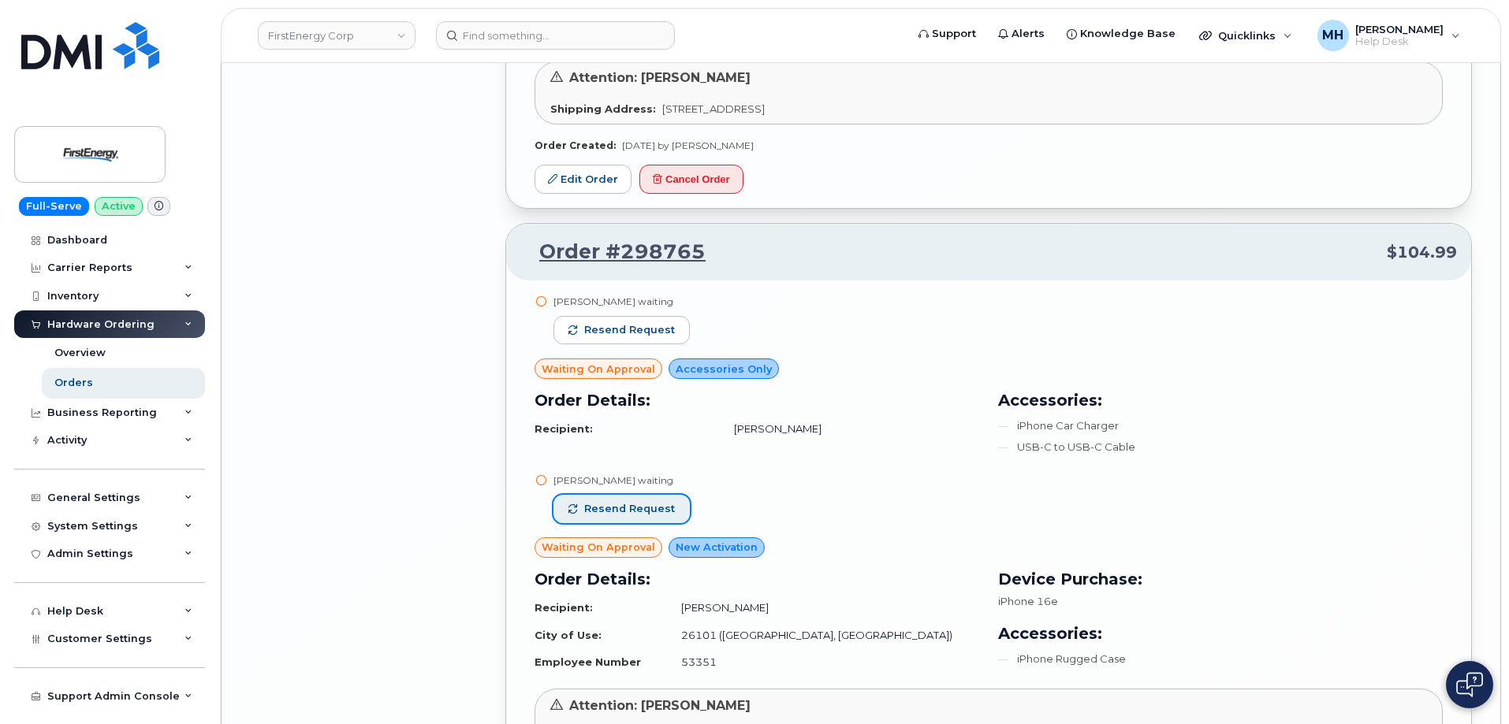
click at [651, 506] on span "Resend request" at bounding box center [629, 509] width 91 height 14
click at [654, 303] on div "Steven E Seabolt waiting" at bounding box center [621, 301] width 136 height 13
click at [654, 318] on button "Resend request" at bounding box center [621, 330] width 136 height 28
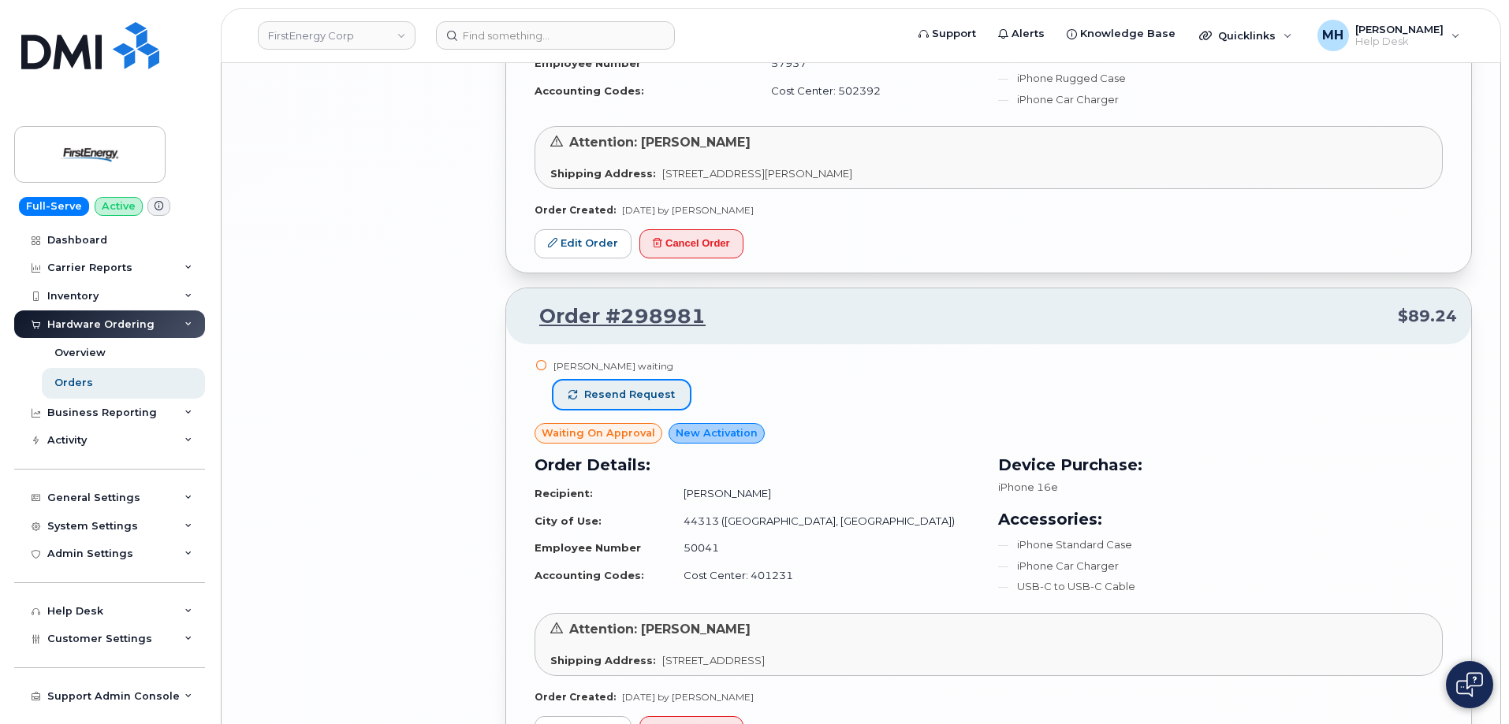
click at [636, 396] on span "Resend request" at bounding box center [629, 395] width 91 height 14
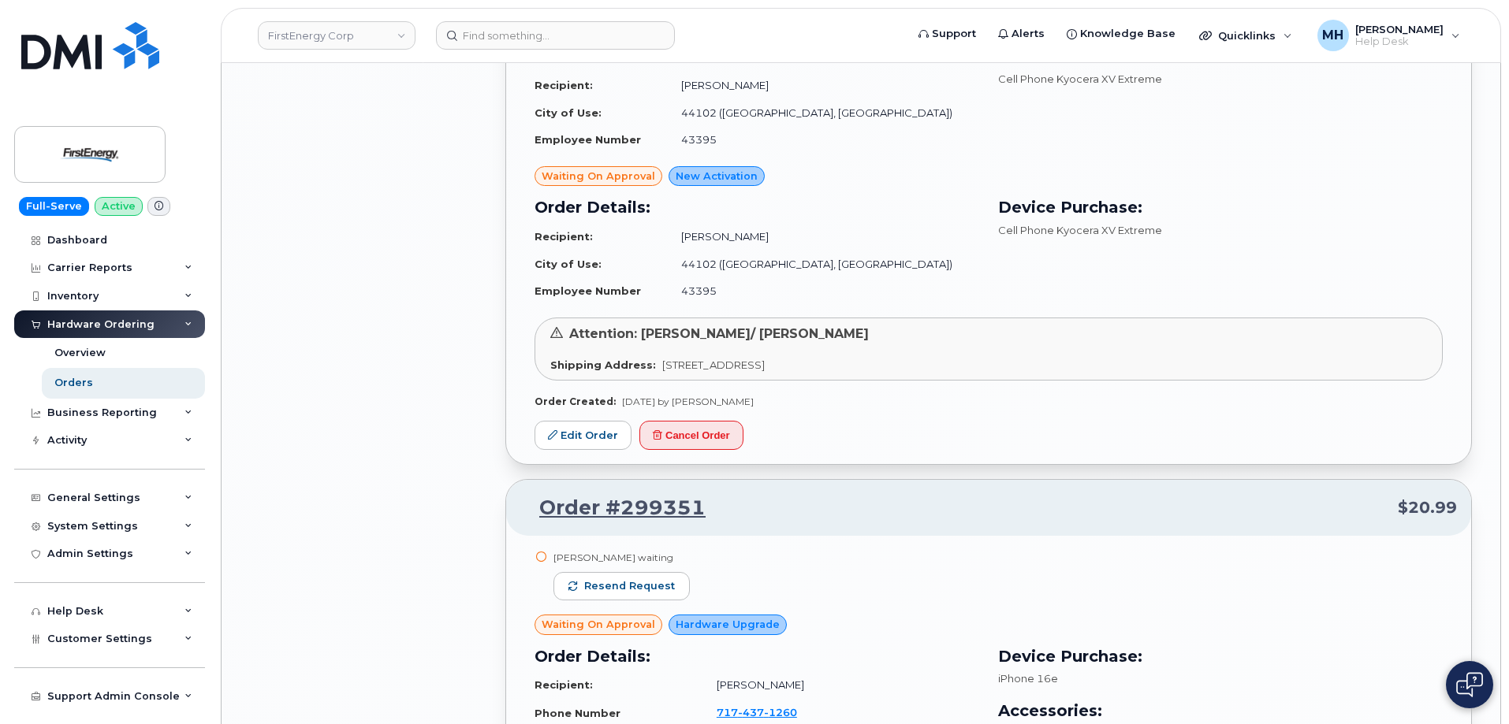
scroll to position [7168, 0]
click at [655, 581] on span "Resend request" at bounding box center [629, 587] width 91 height 14
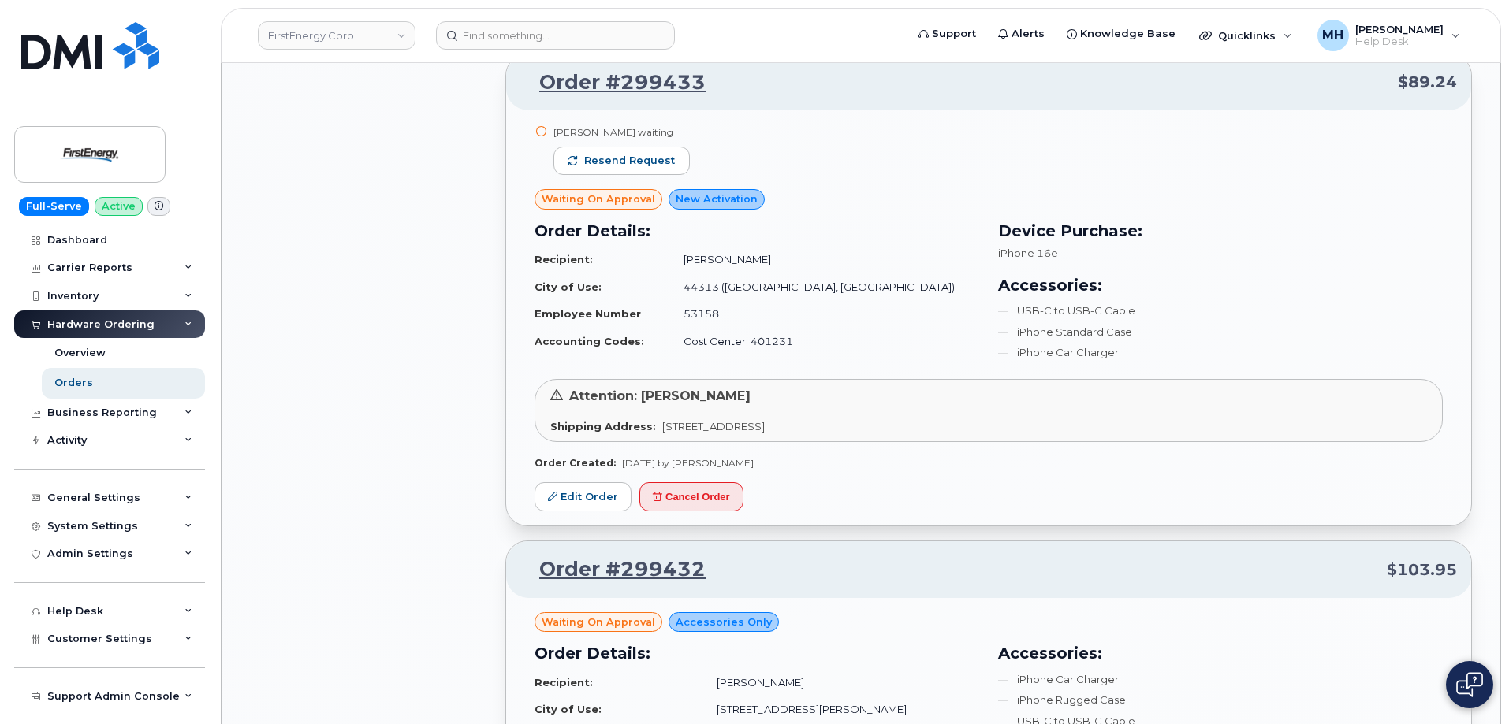
scroll to position [5671, 0]
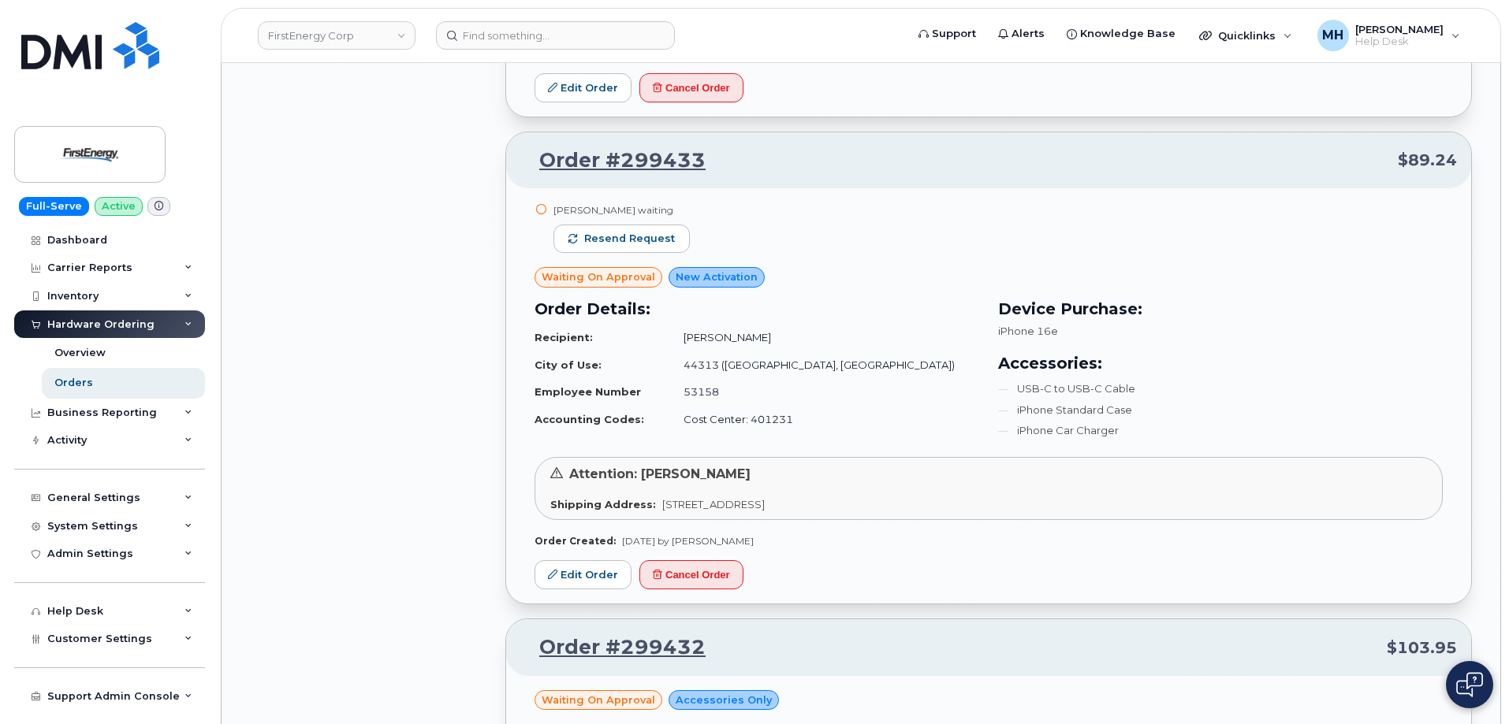
click at [660, 210] on div "Miroslav Gajdos waiting" at bounding box center [621, 209] width 136 height 13
click at [660, 227] on button "Resend request" at bounding box center [621, 239] width 136 height 28
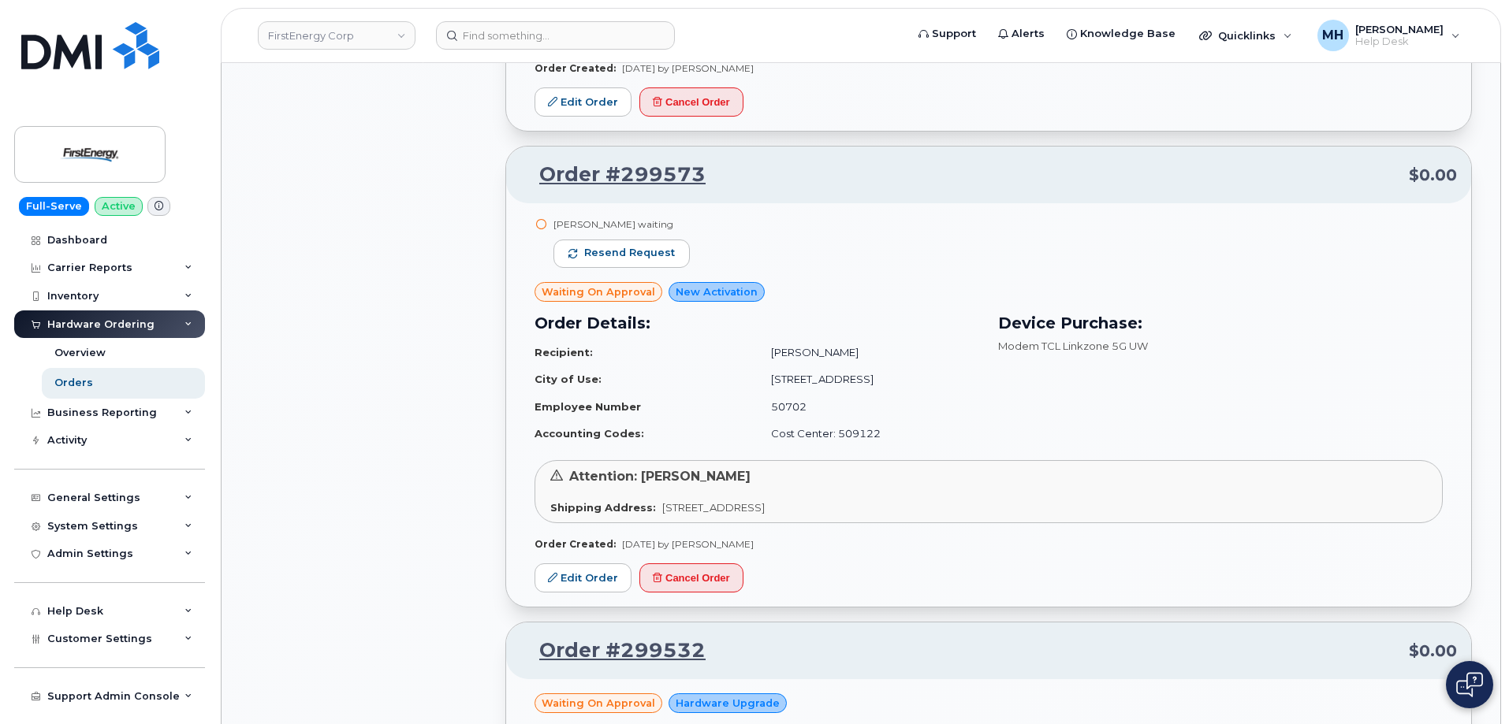
scroll to position [4252, 0]
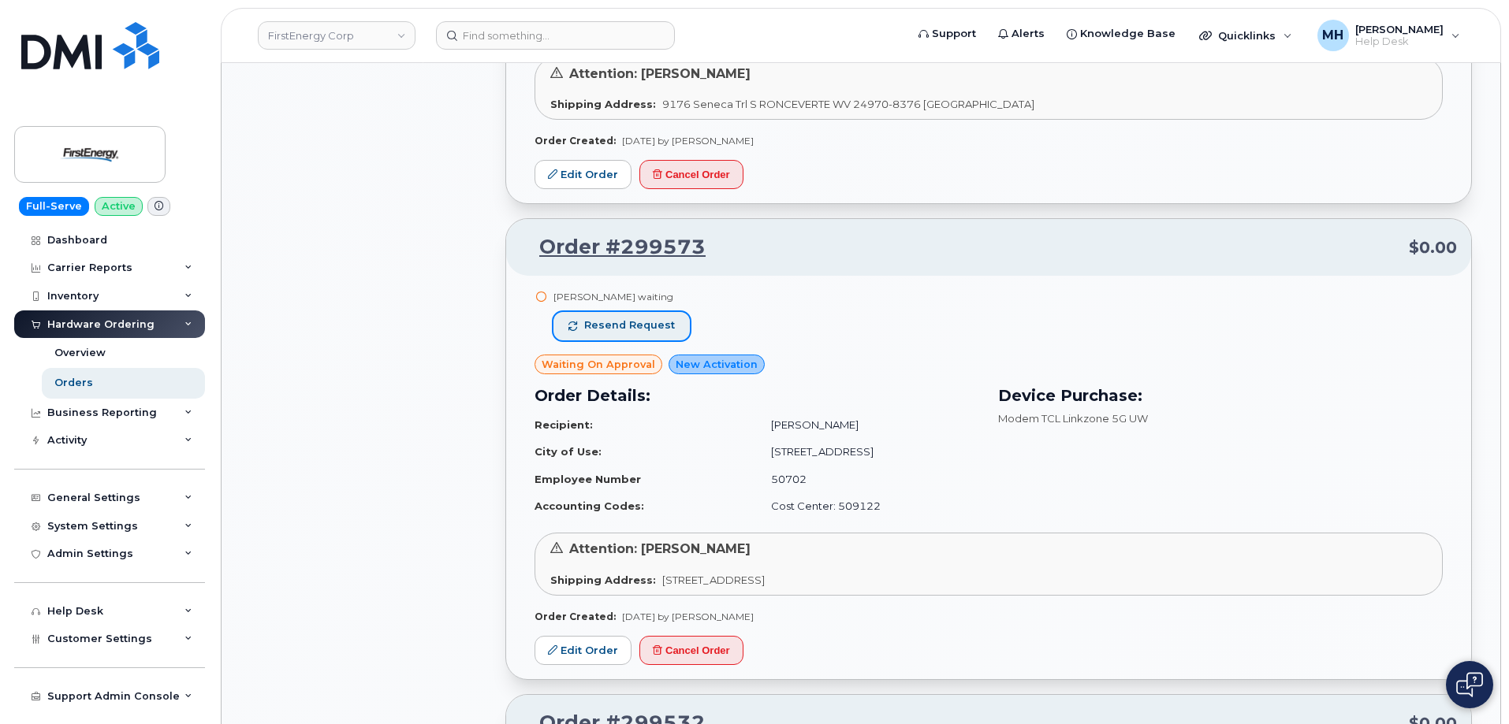
click at [653, 333] on button "Resend request" at bounding box center [621, 326] width 136 height 28
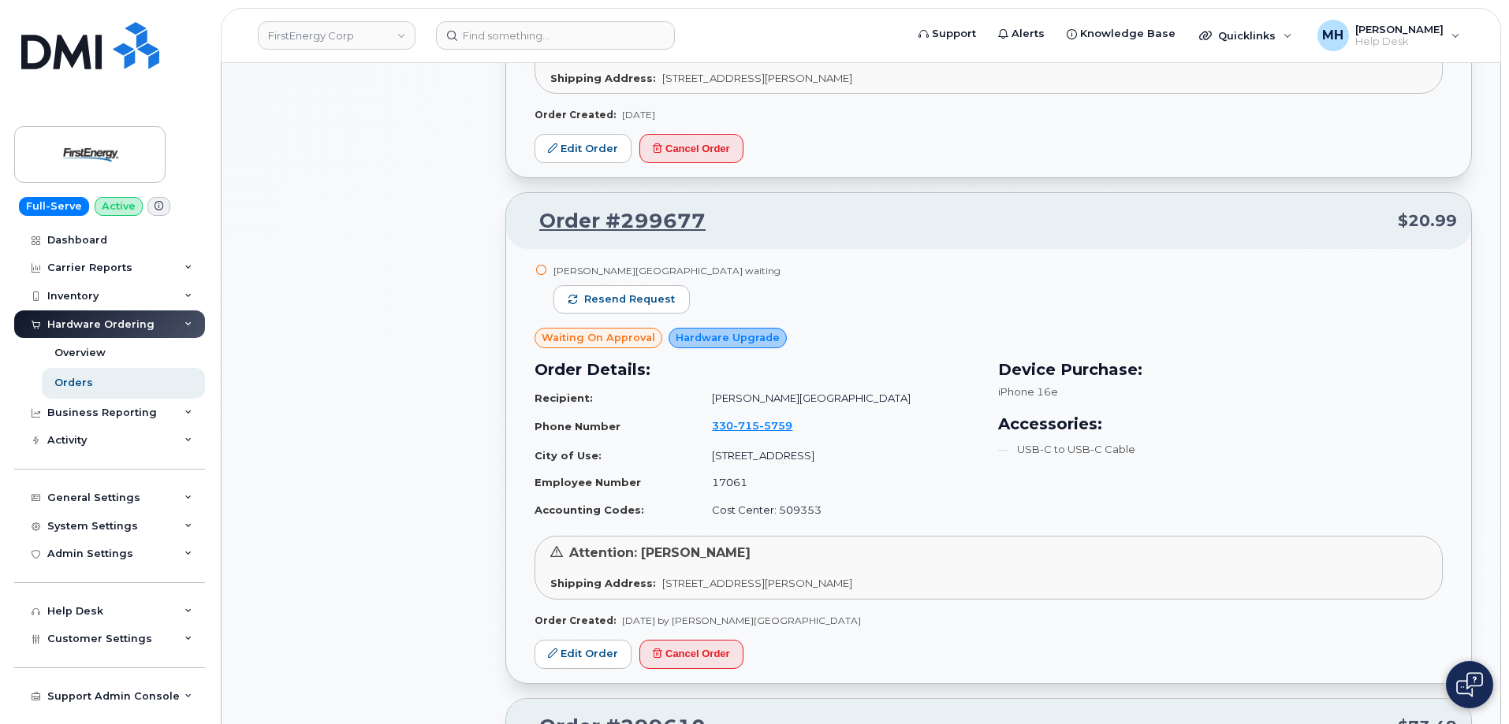
scroll to position [3306, 0]
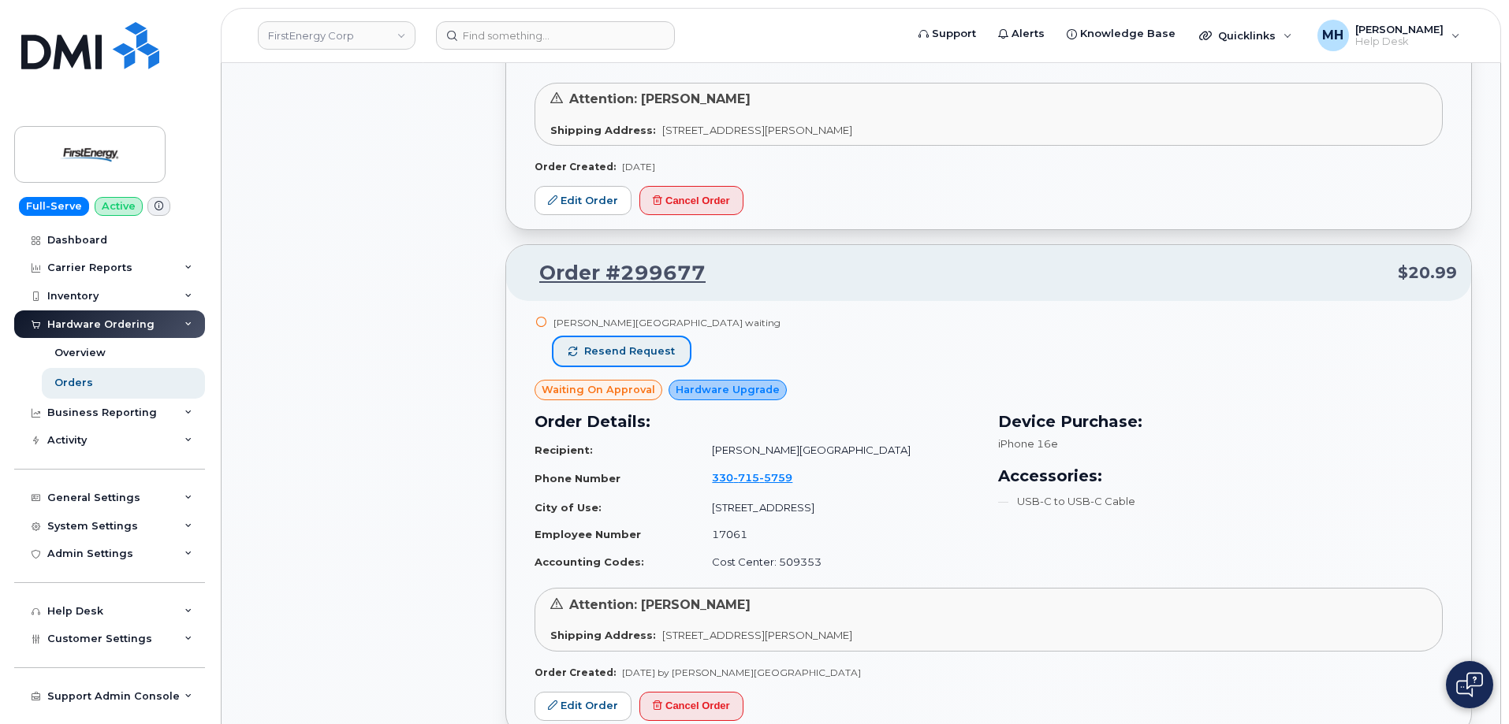
click at [681, 353] on button "Resend request" at bounding box center [621, 351] width 136 height 28
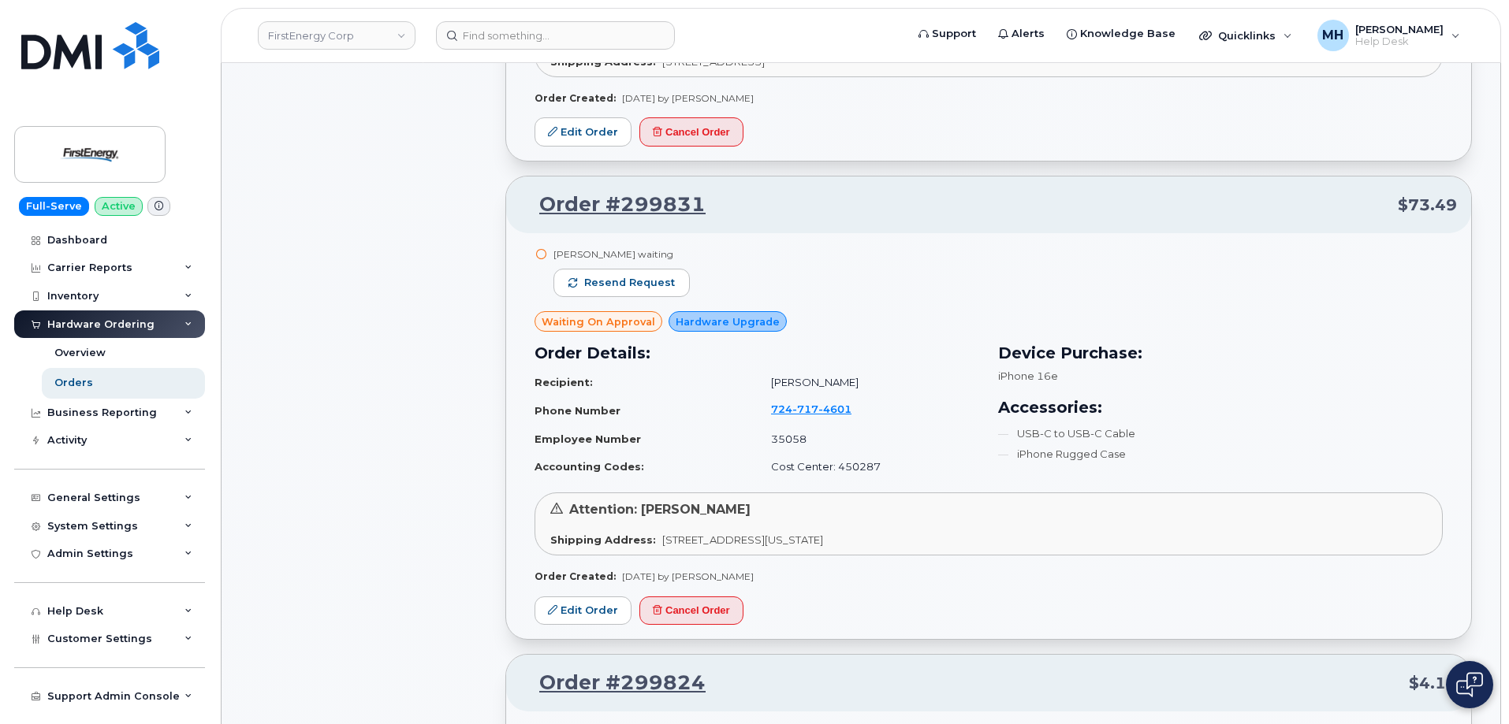
scroll to position [1494, 0]
click at [667, 281] on span "Resend request" at bounding box center [629, 284] width 91 height 14
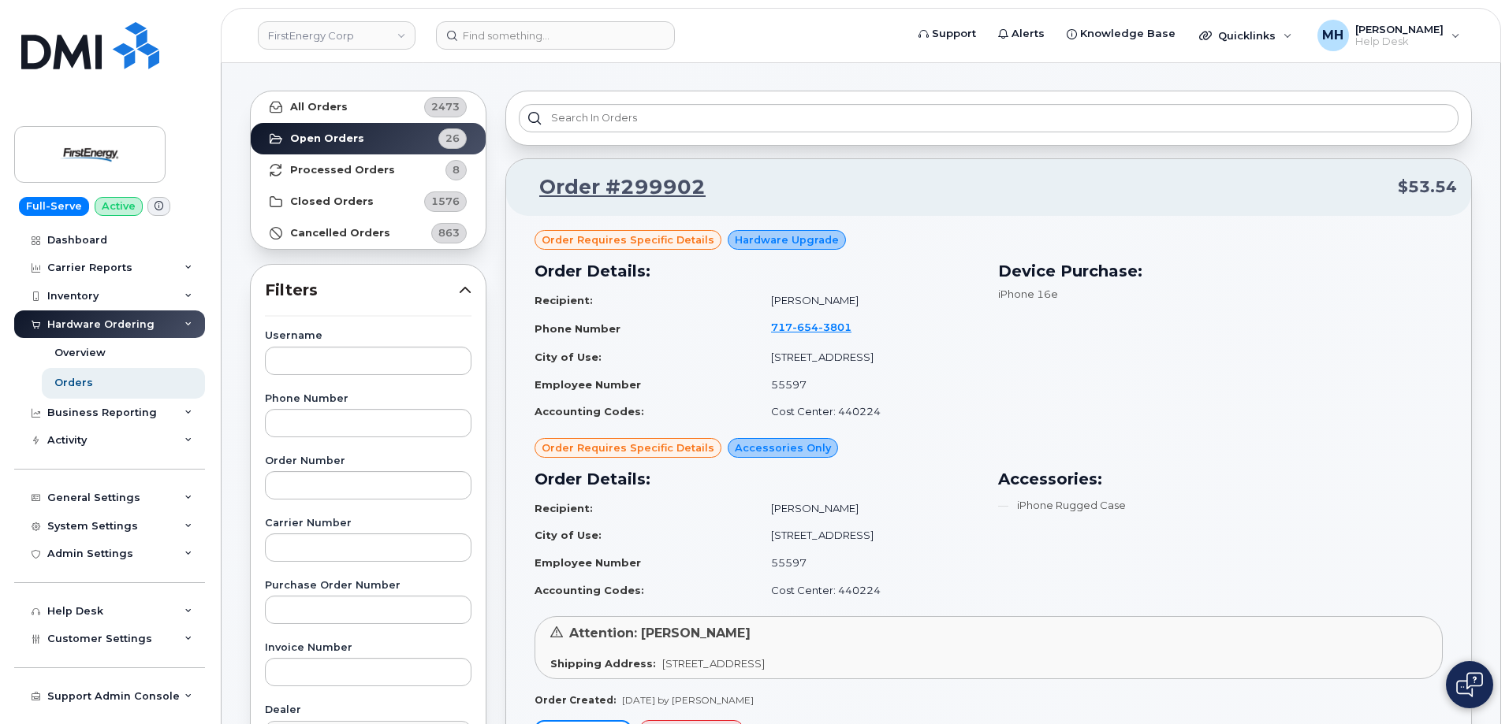
scroll to position [0, 0]
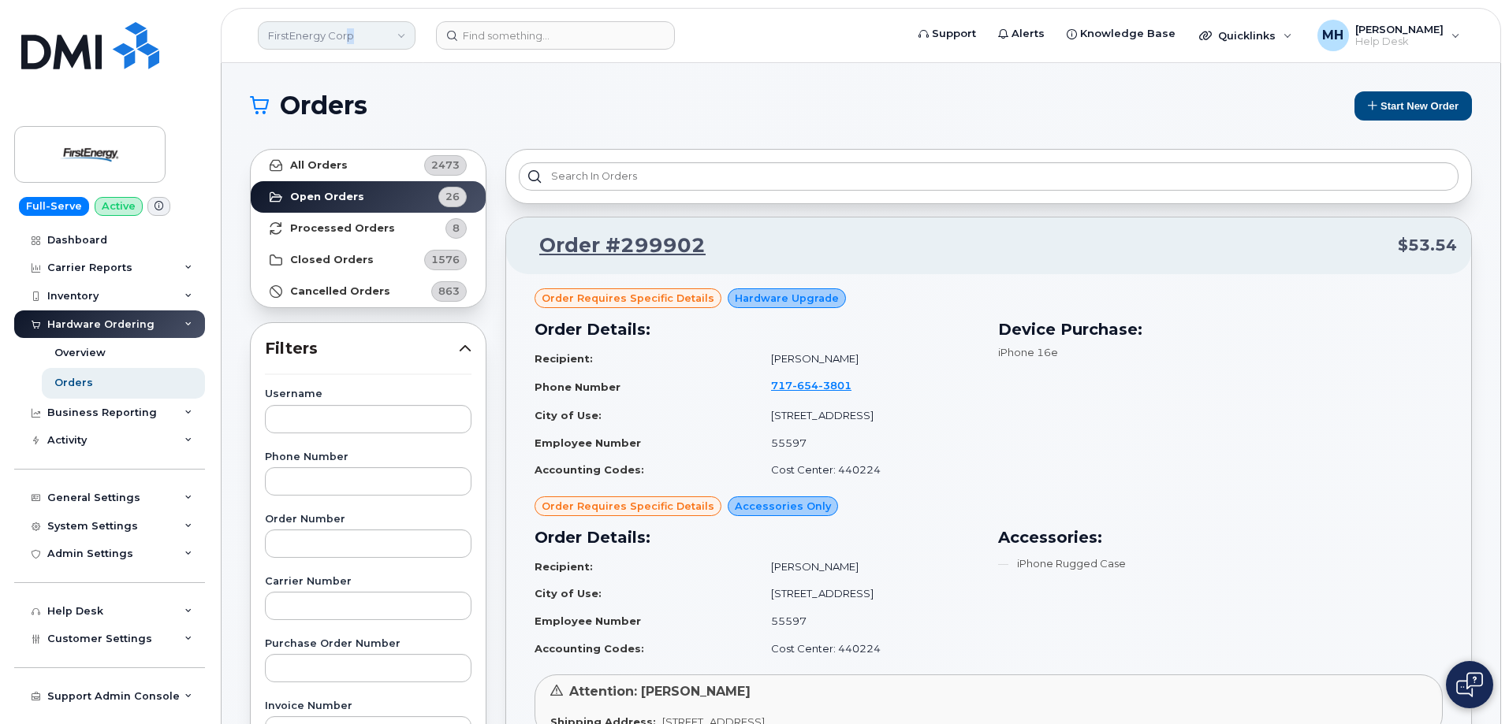
click at [350, 35] on link "FirstEnergy Corp" at bounding box center [337, 35] width 158 height 28
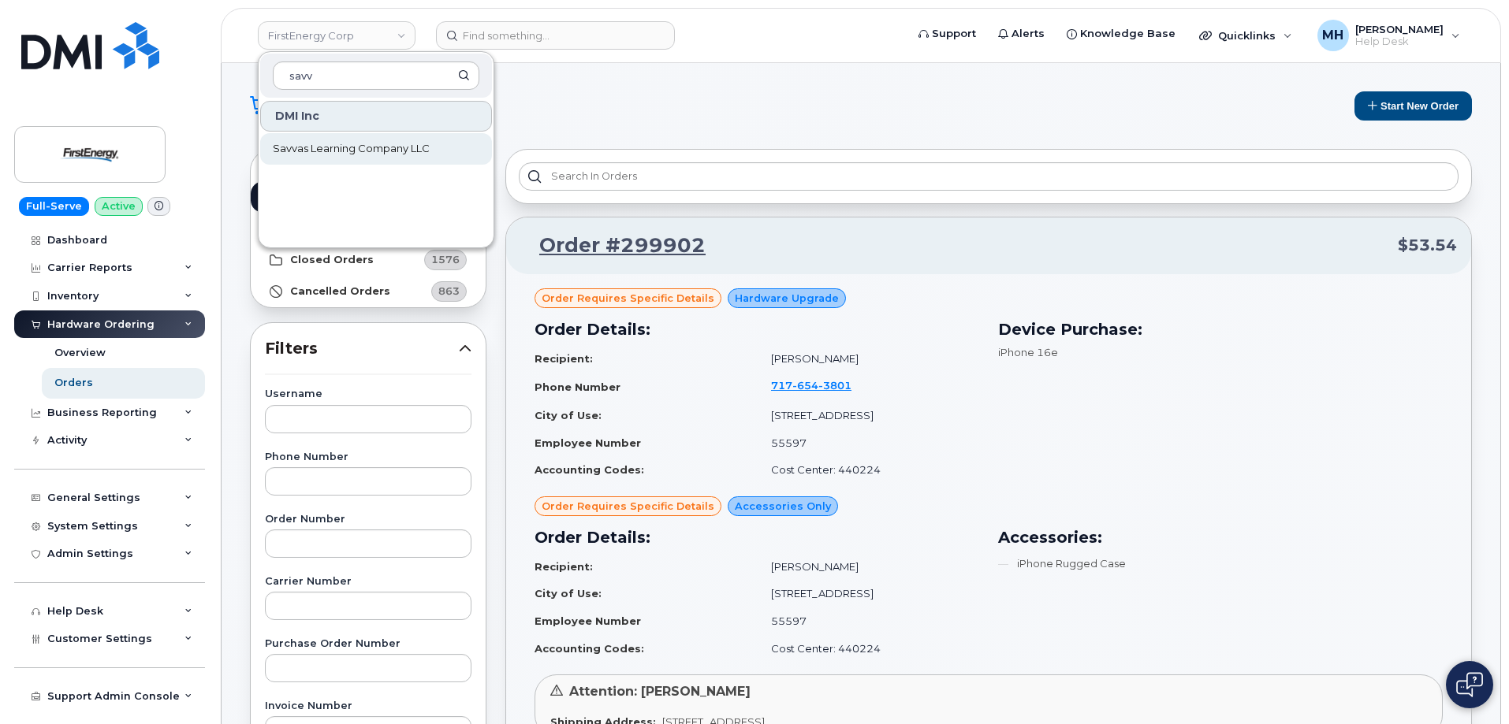
type input "savv"
click at [316, 145] on span "Savvas Learning Company LLC" at bounding box center [351, 149] width 157 height 16
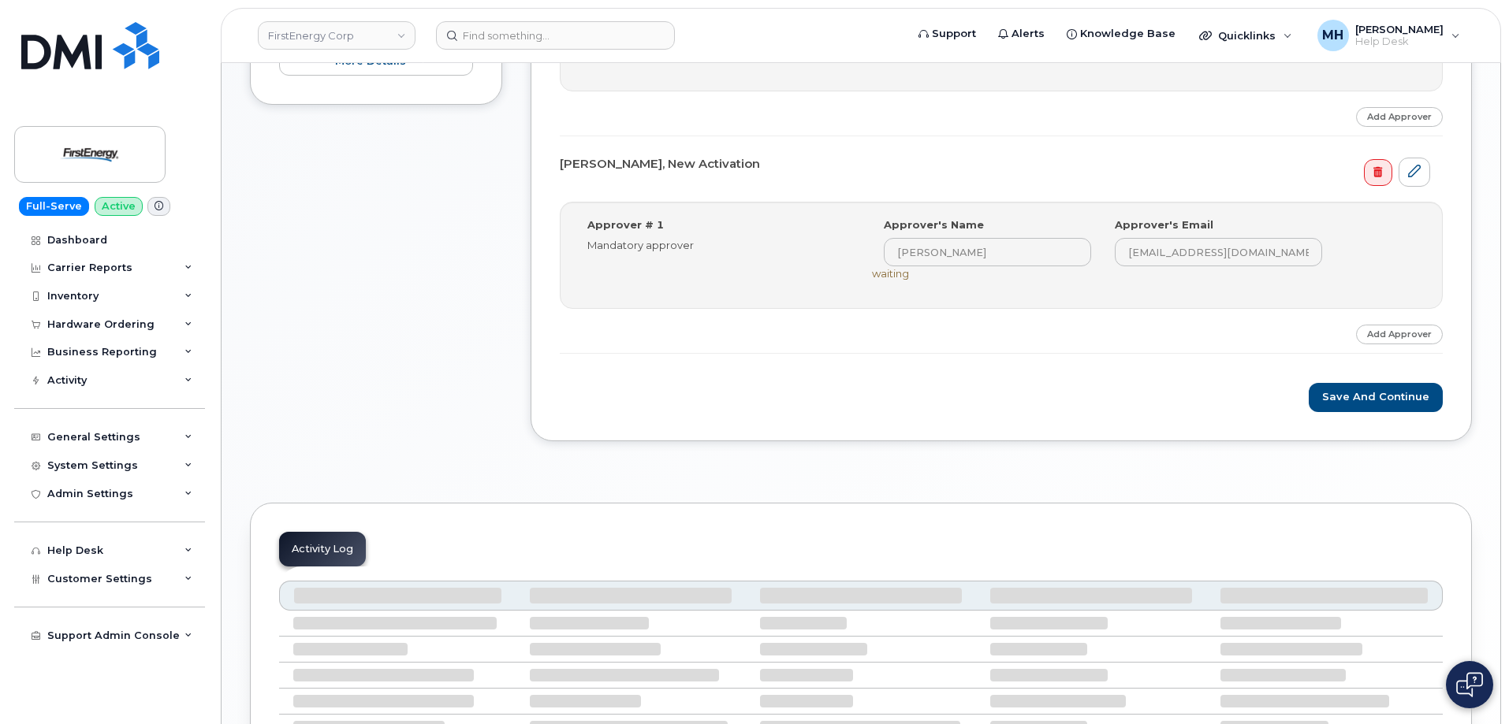
scroll to position [869, 0]
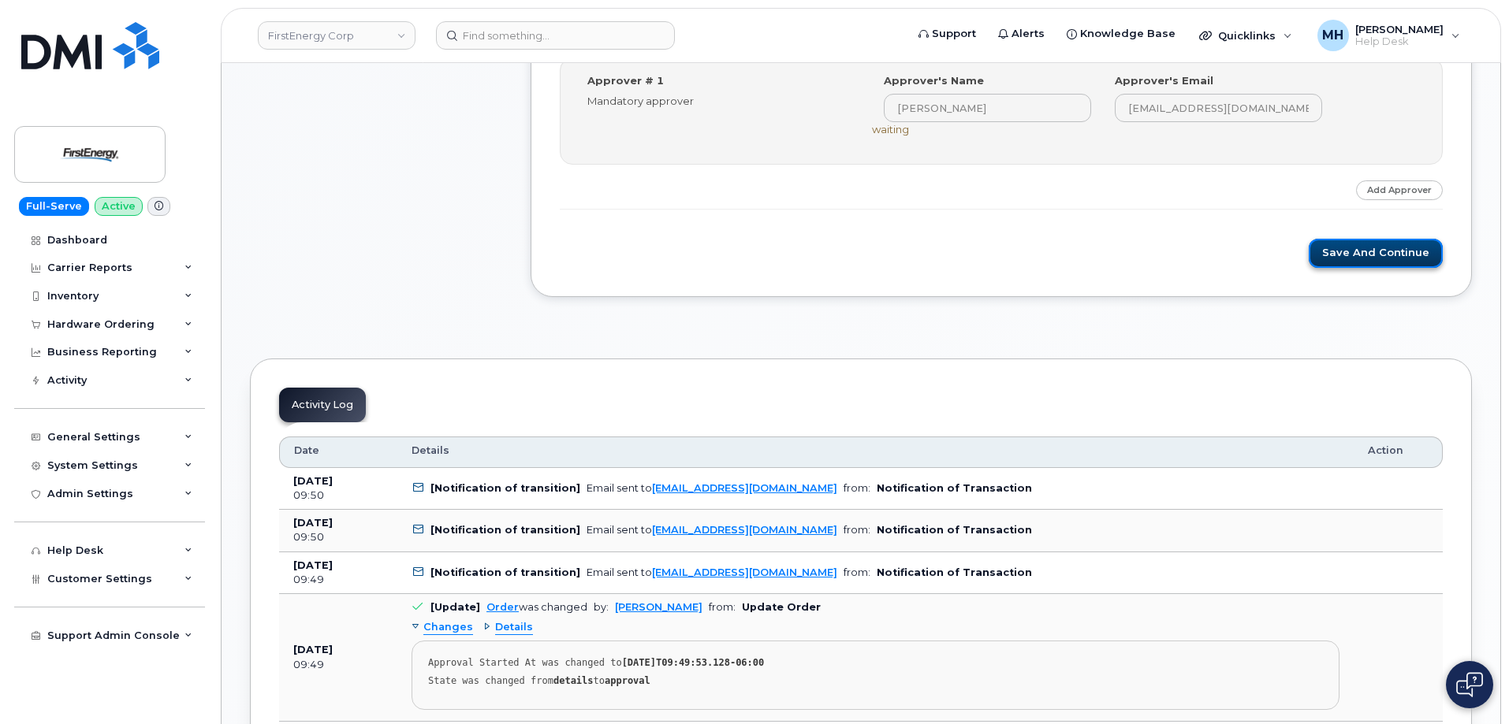
click at [1414, 254] on button "Save and Continue" at bounding box center [1375, 253] width 134 height 29
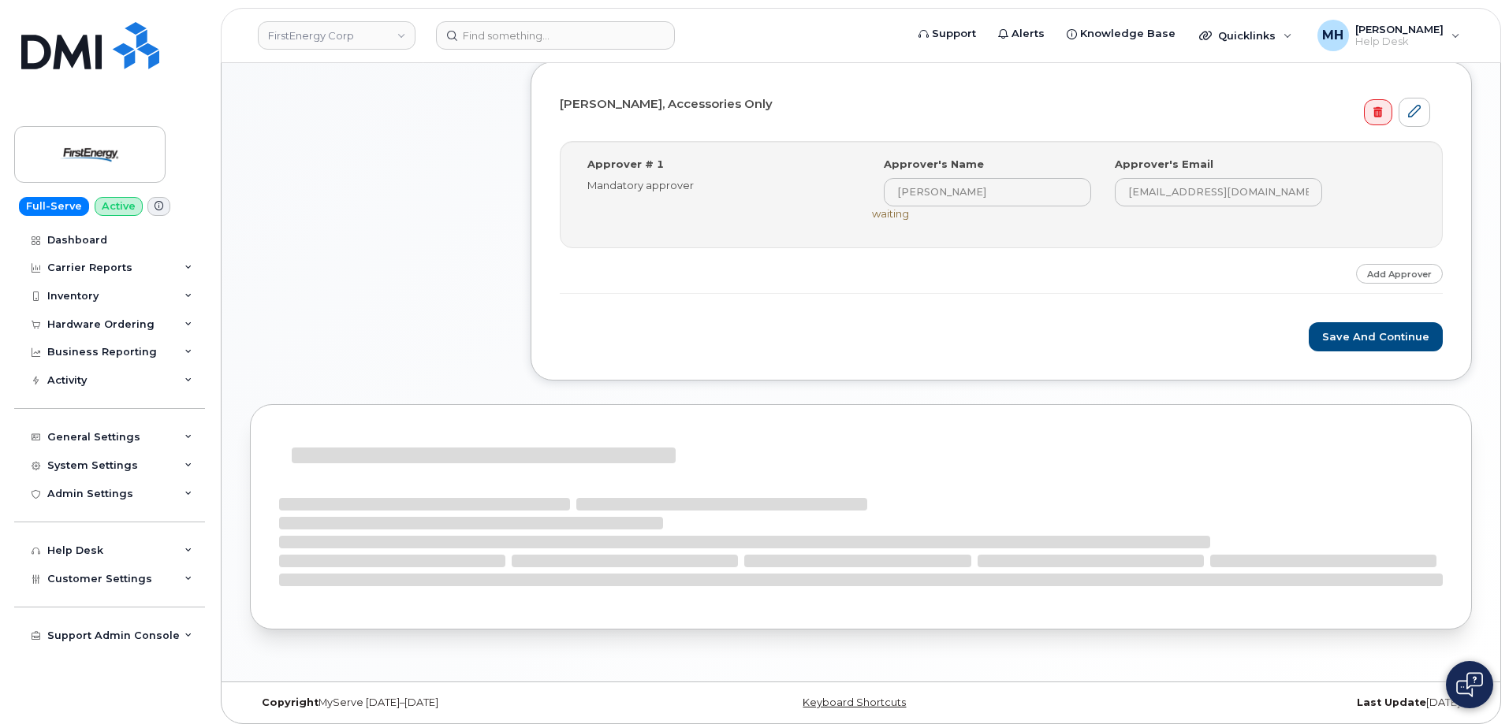
scroll to position [575, 0]
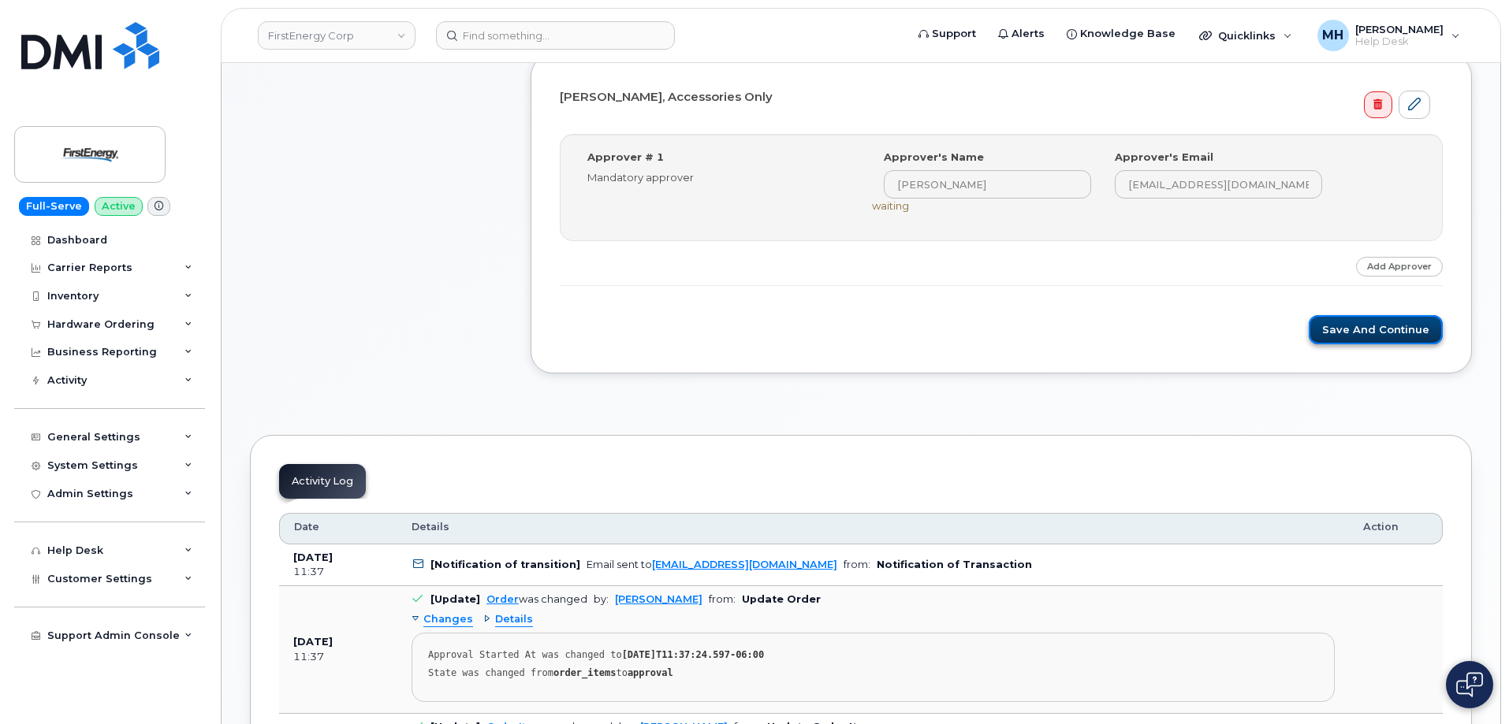
click at [1391, 341] on button "Save and Continue" at bounding box center [1375, 329] width 134 height 29
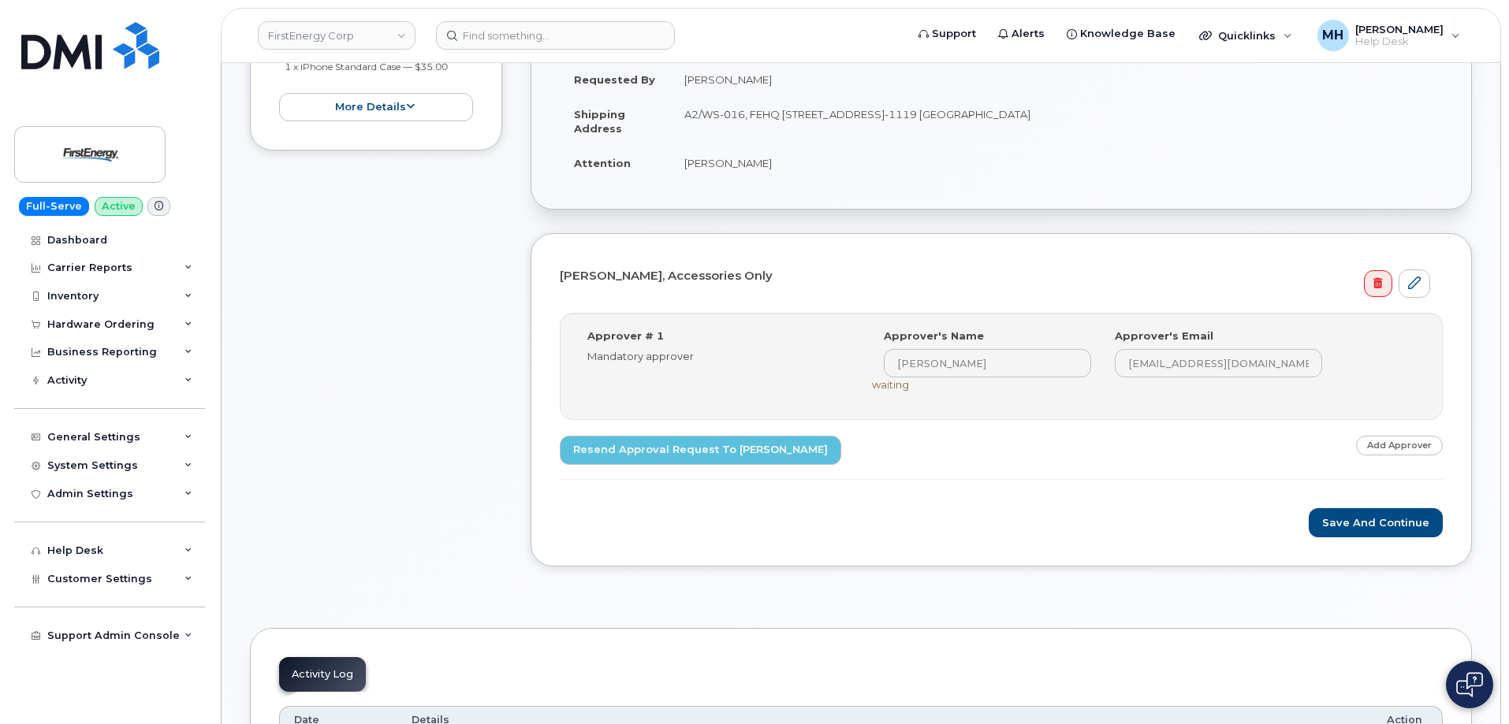
scroll to position [82, 0]
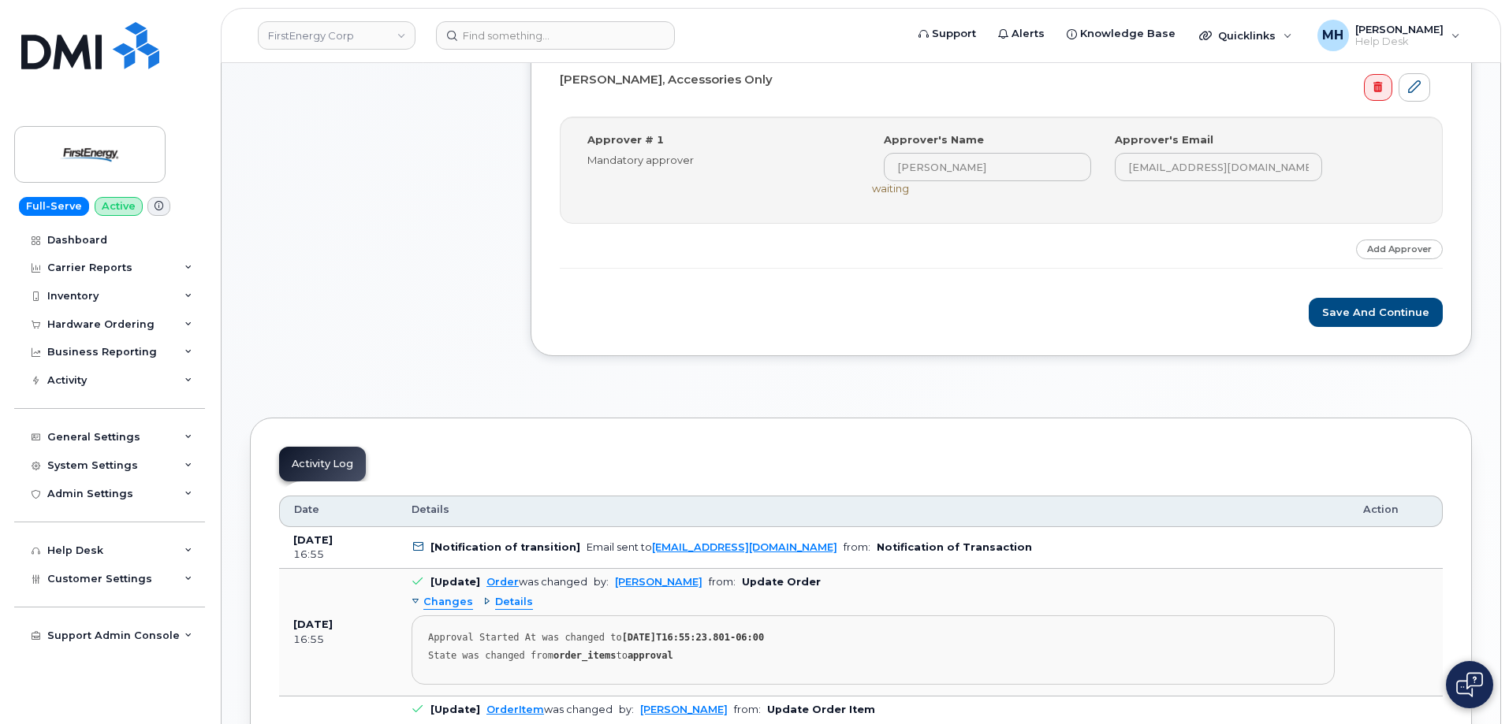
scroll to position [709, 0]
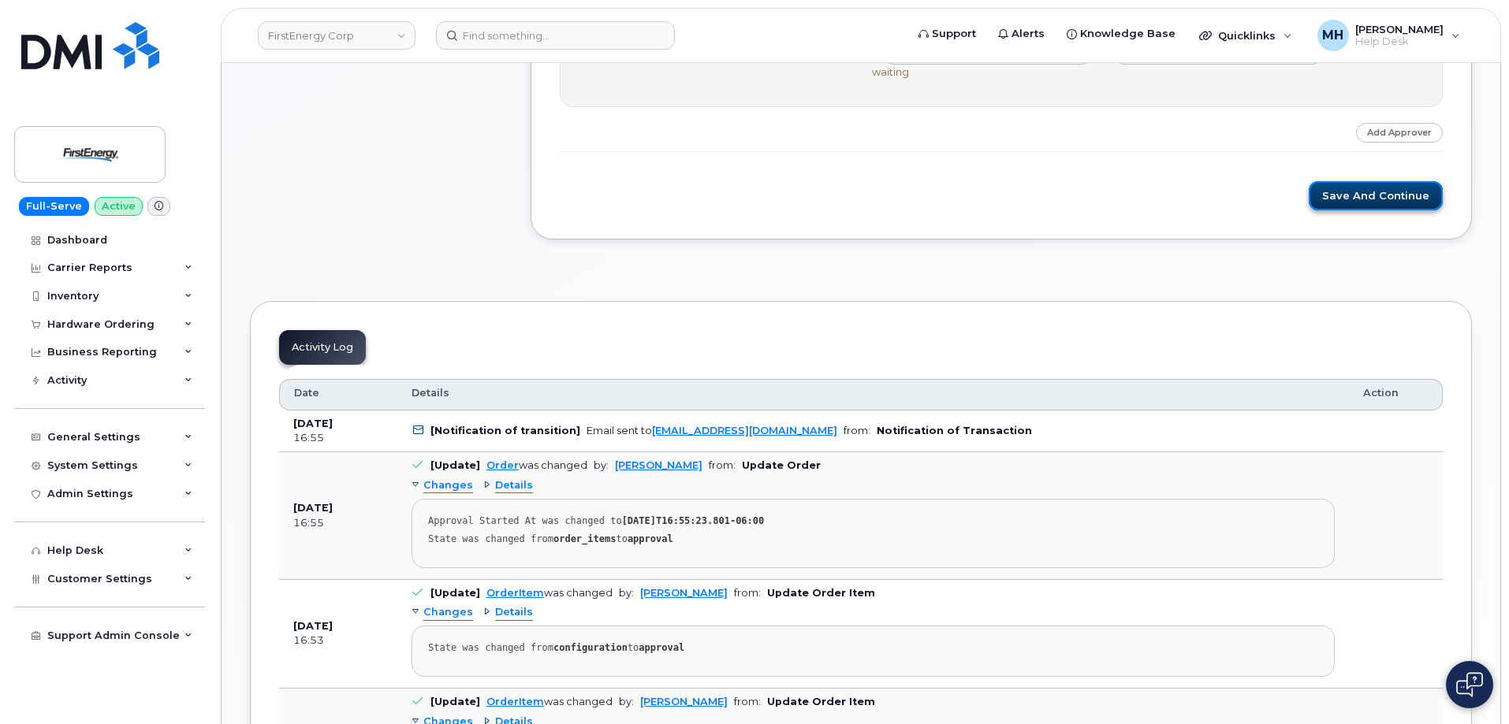
click at [1364, 203] on button "Save and Continue" at bounding box center [1375, 195] width 134 height 29
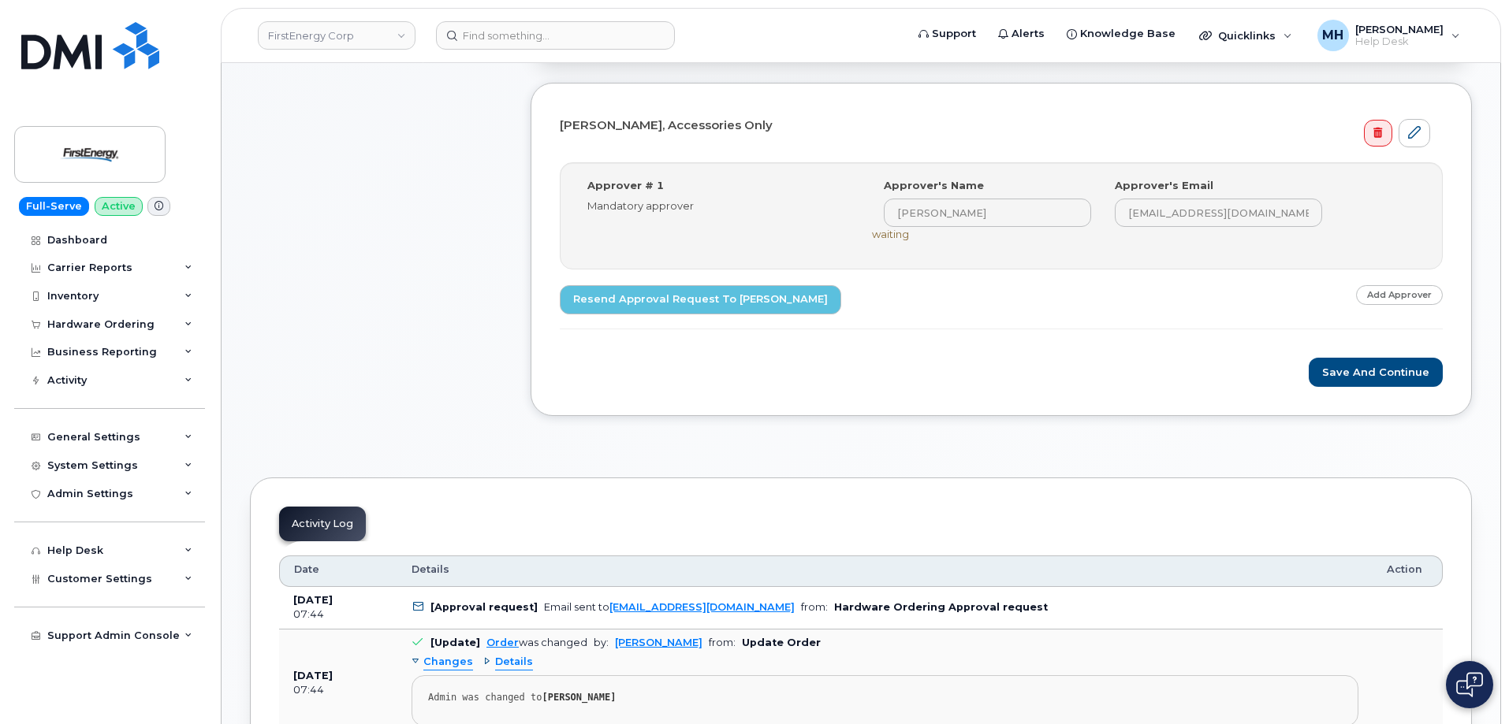
scroll to position [394, 0]
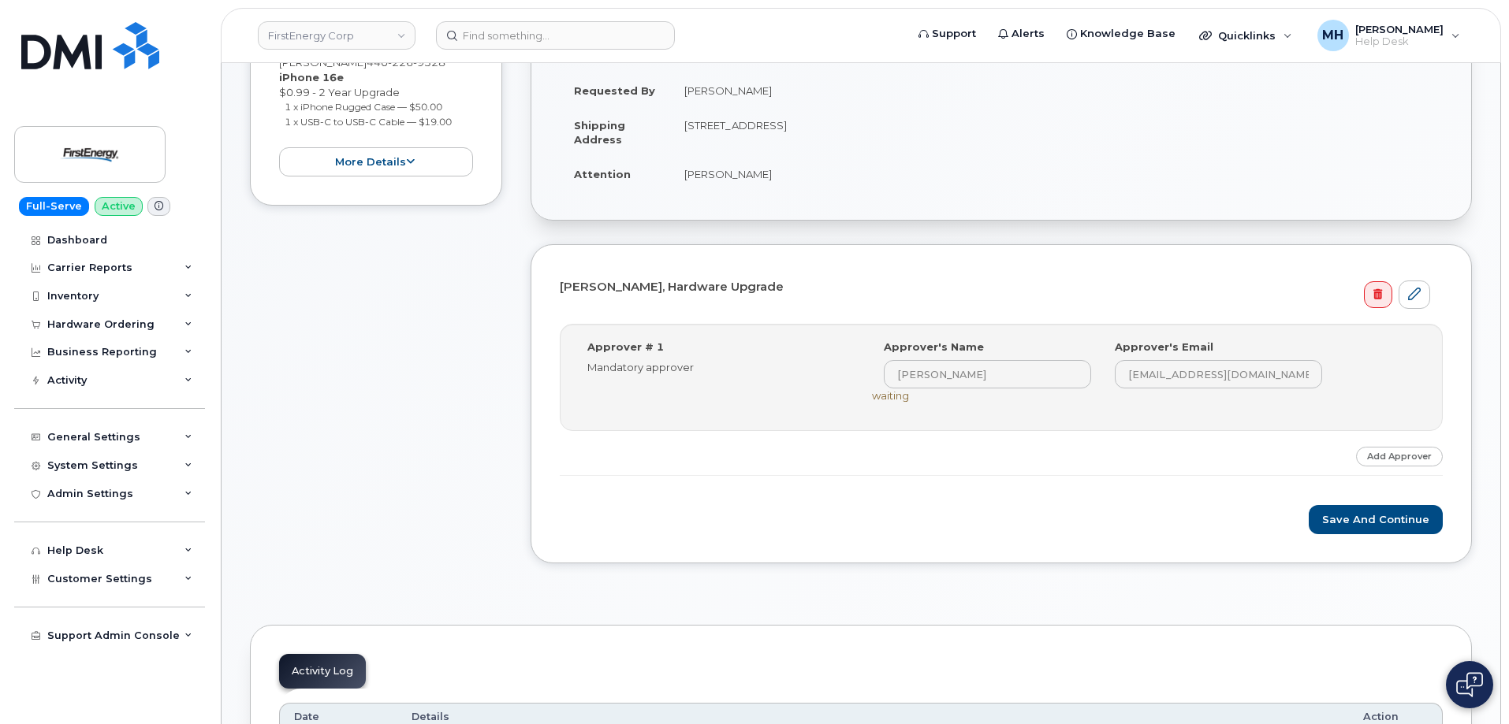
scroll to position [552, 0]
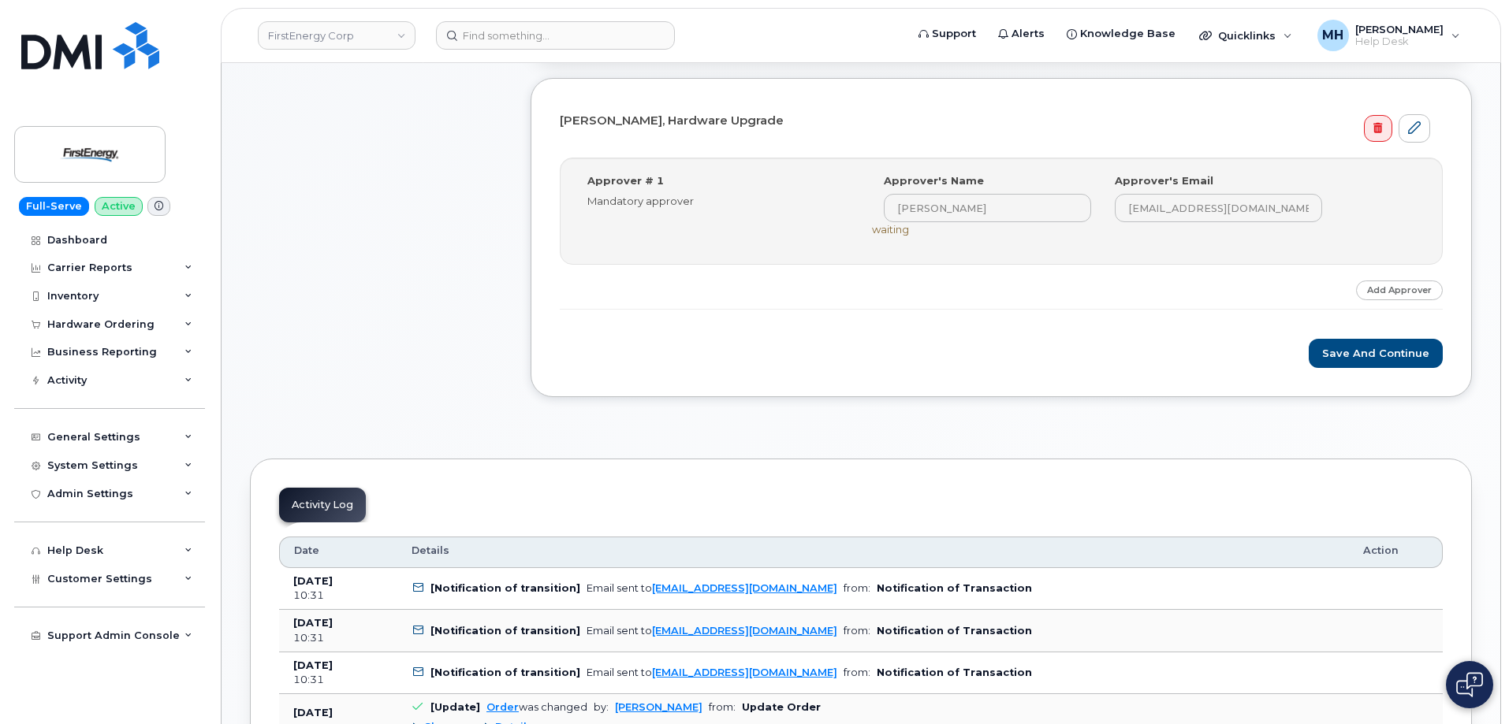
click at [1313, 363] on div "Save and Continue" at bounding box center [1001, 353] width 883 height 29
click at [1335, 358] on button "Save and Continue" at bounding box center [1375, 353] width 134 height 29
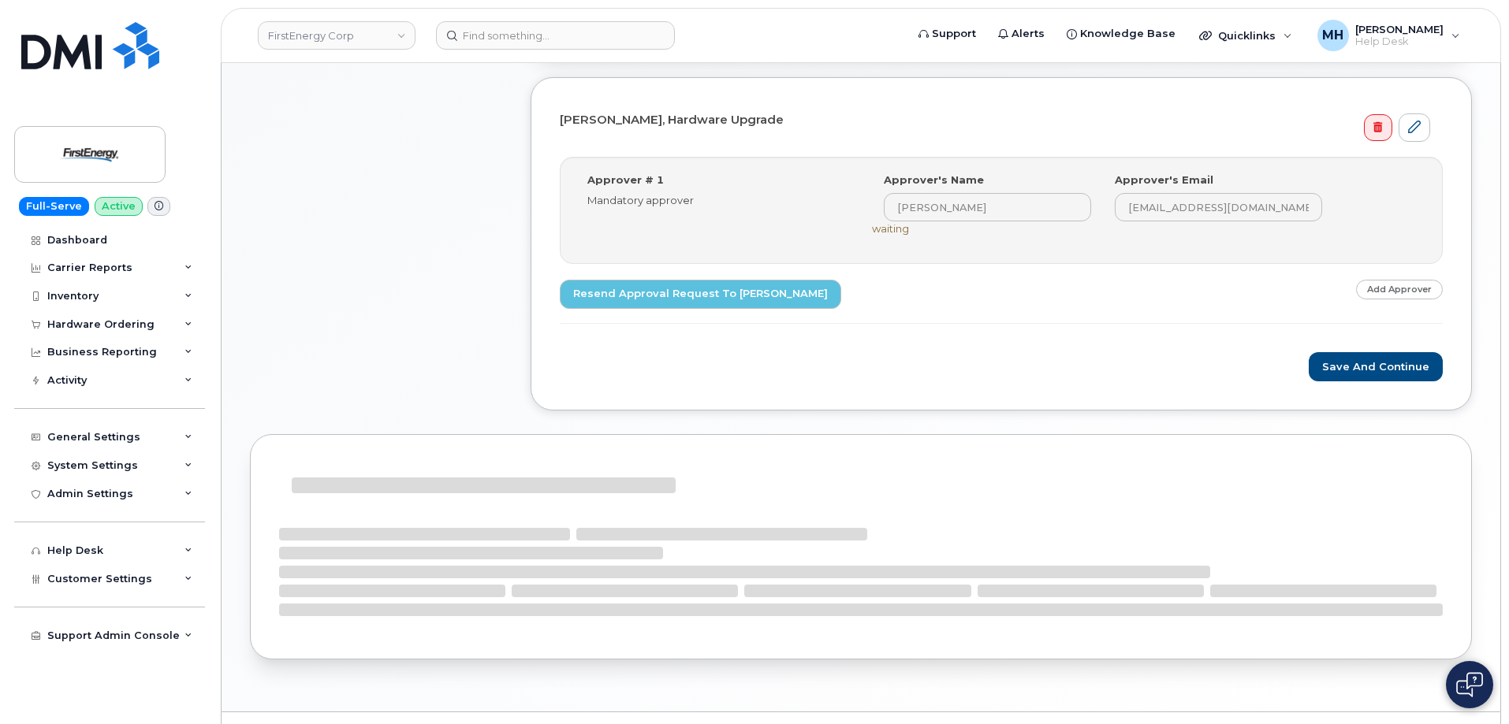
scroll to position [553, 0]
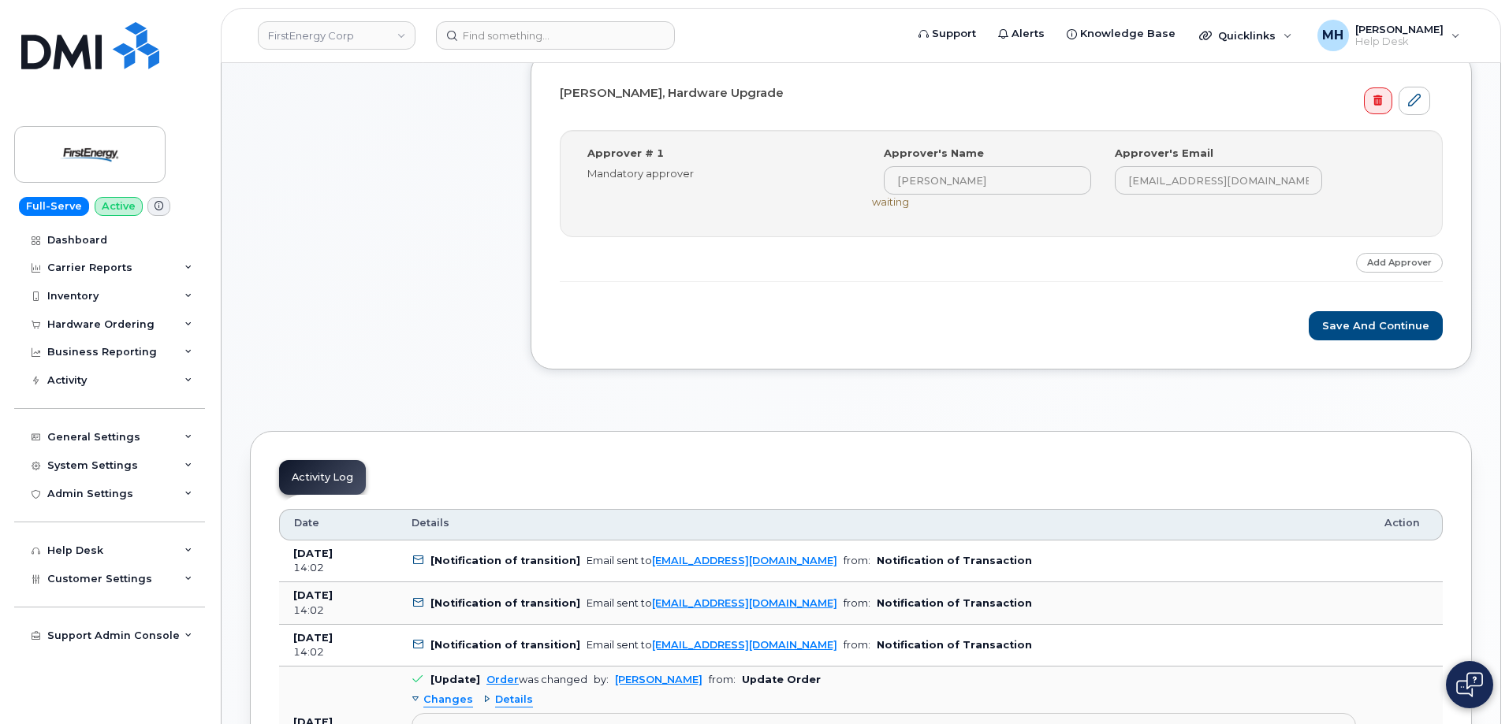
scroll to position [709, 0]
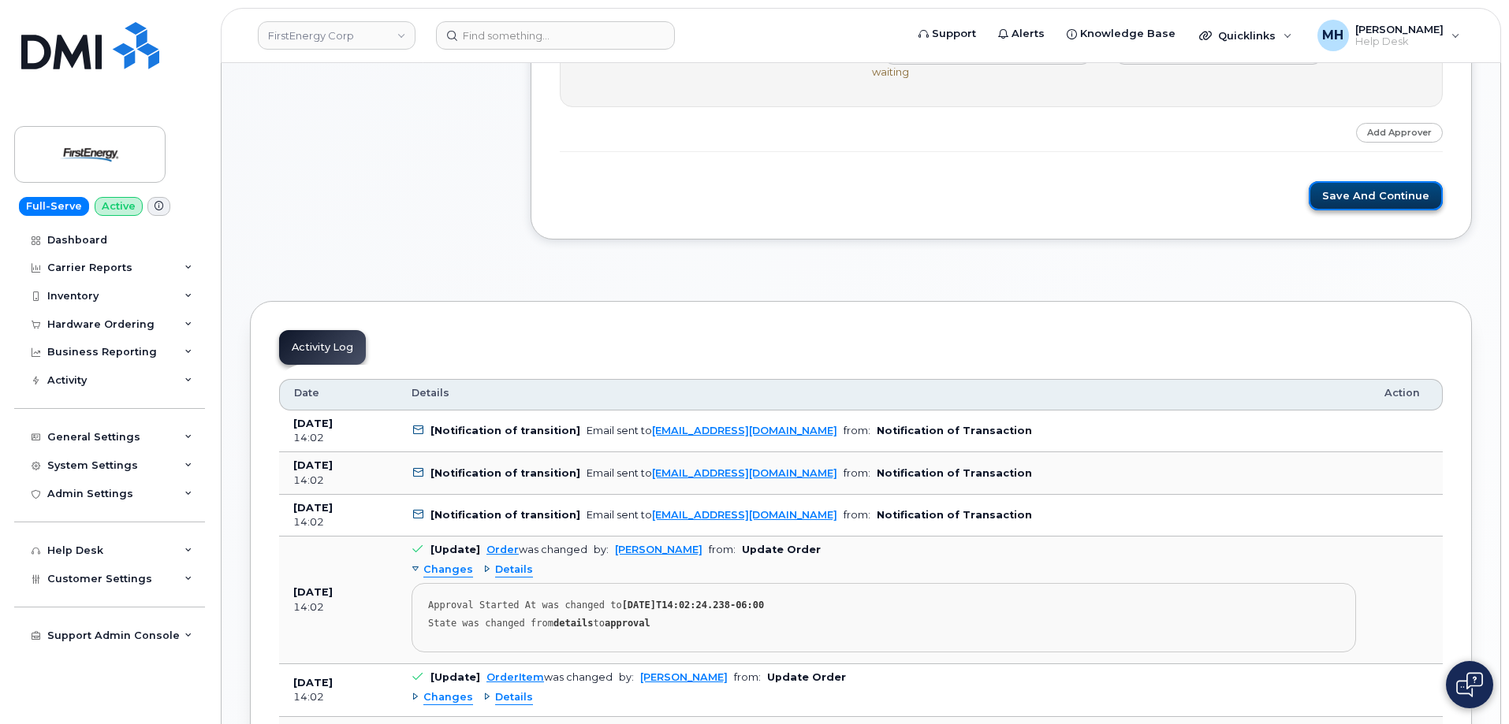
click at [1364, 187] on button "Save and Continue" at bounding box center [1375, 195] width 134 height 29
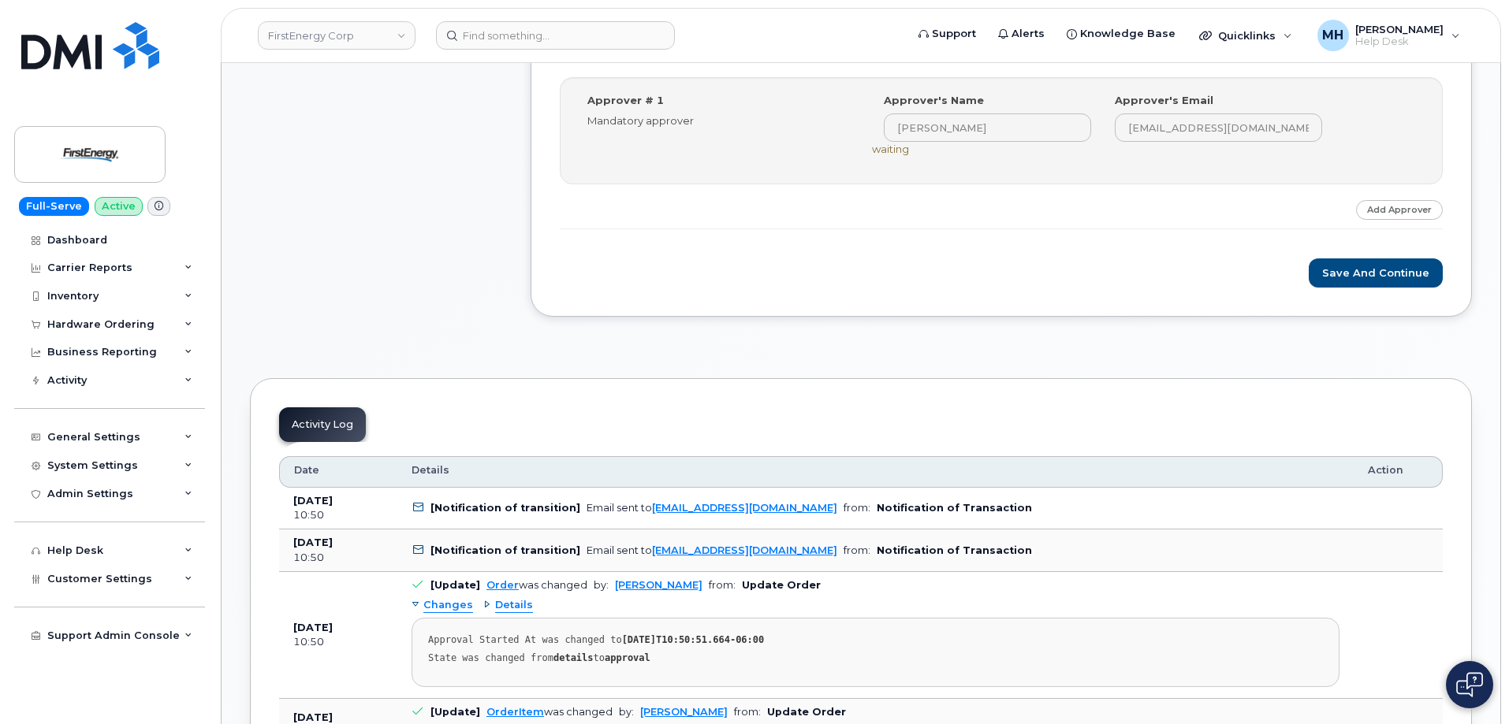
scroll to position [788, 0]
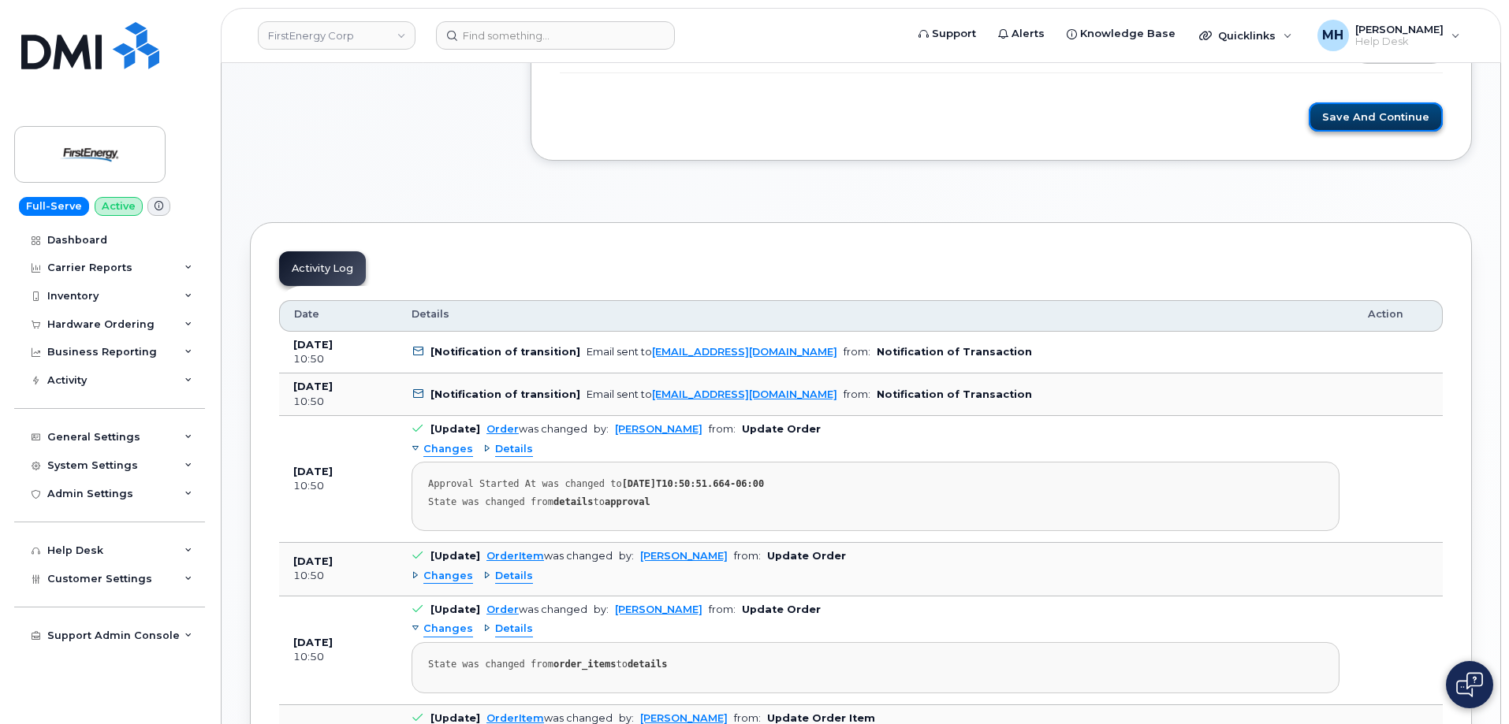
click at [1342, 115] on button "Save and Continue" at bounding box center [1375, 116] width 134 height 29
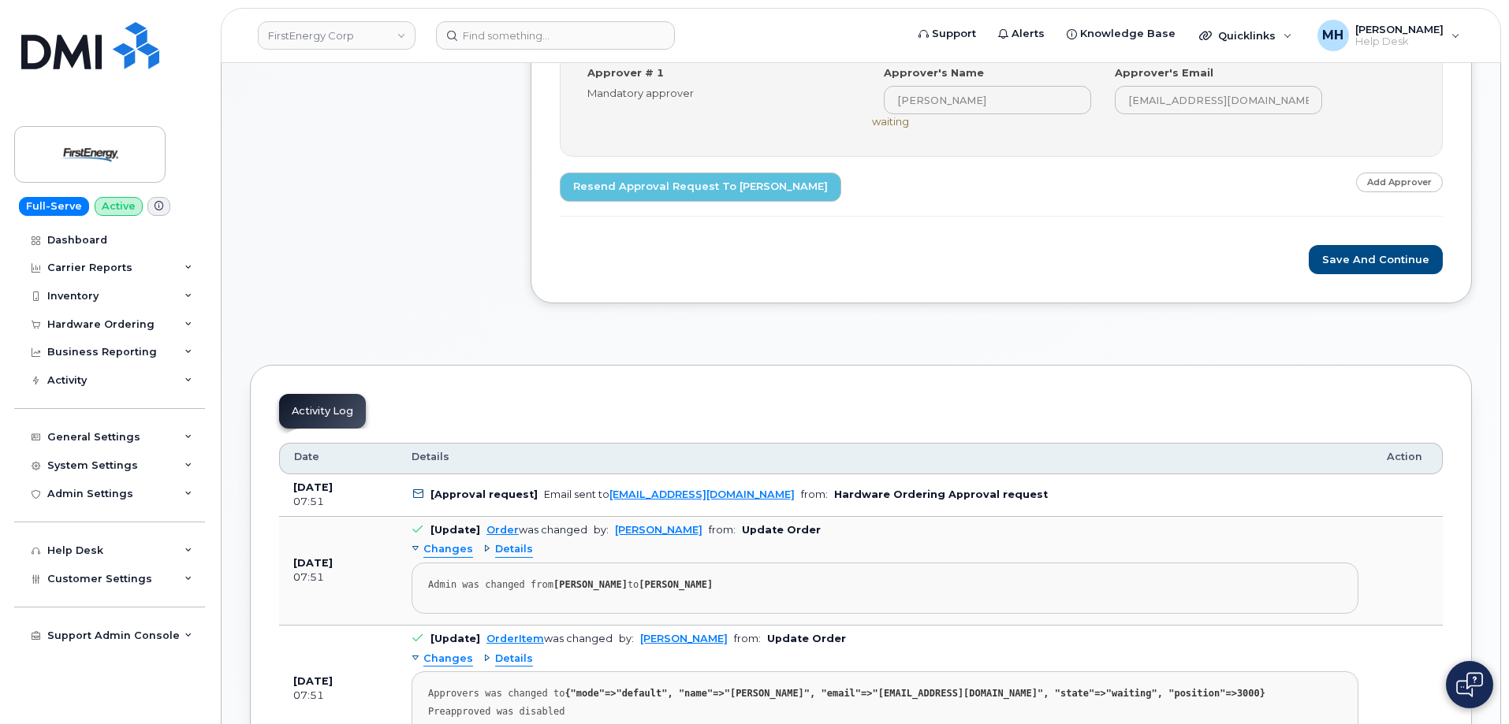
scroll to position [713, 0]
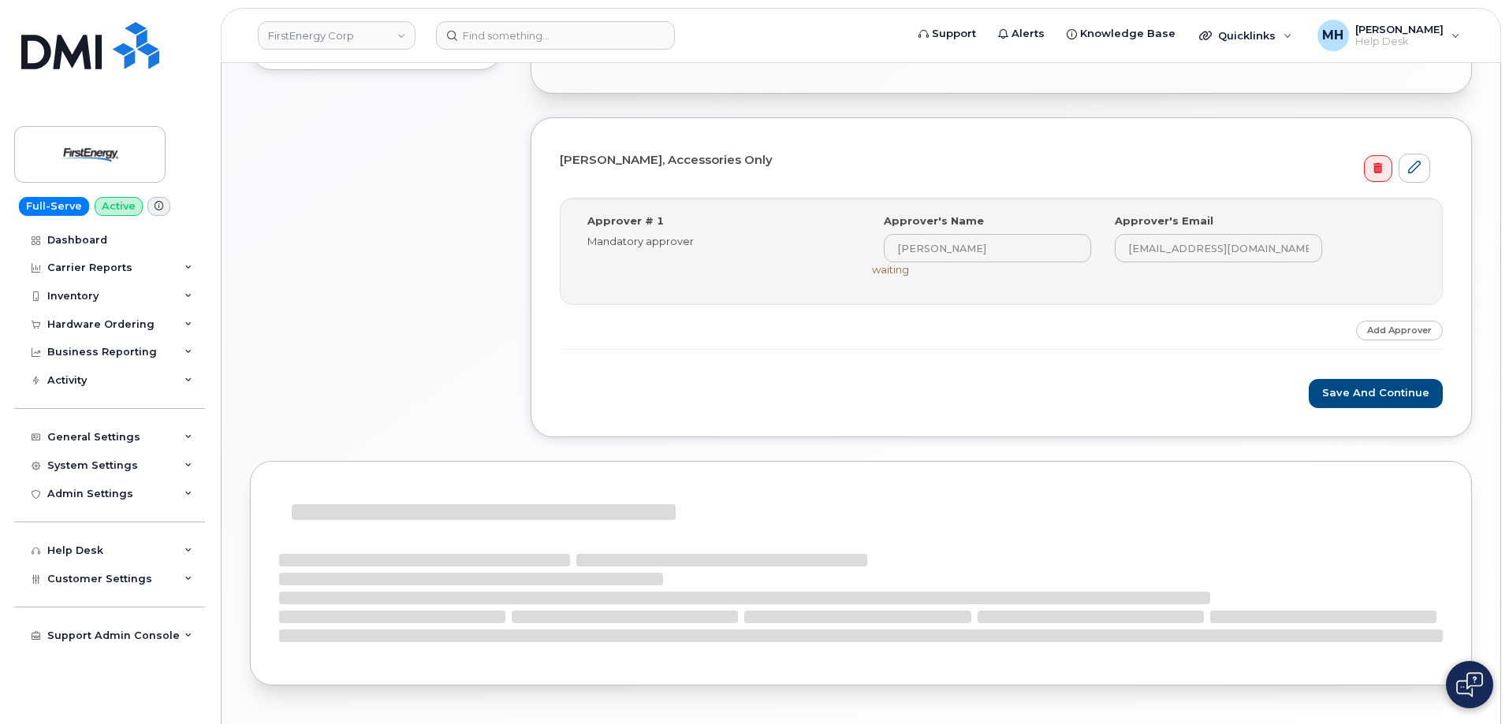
scroll to position [541, 0]
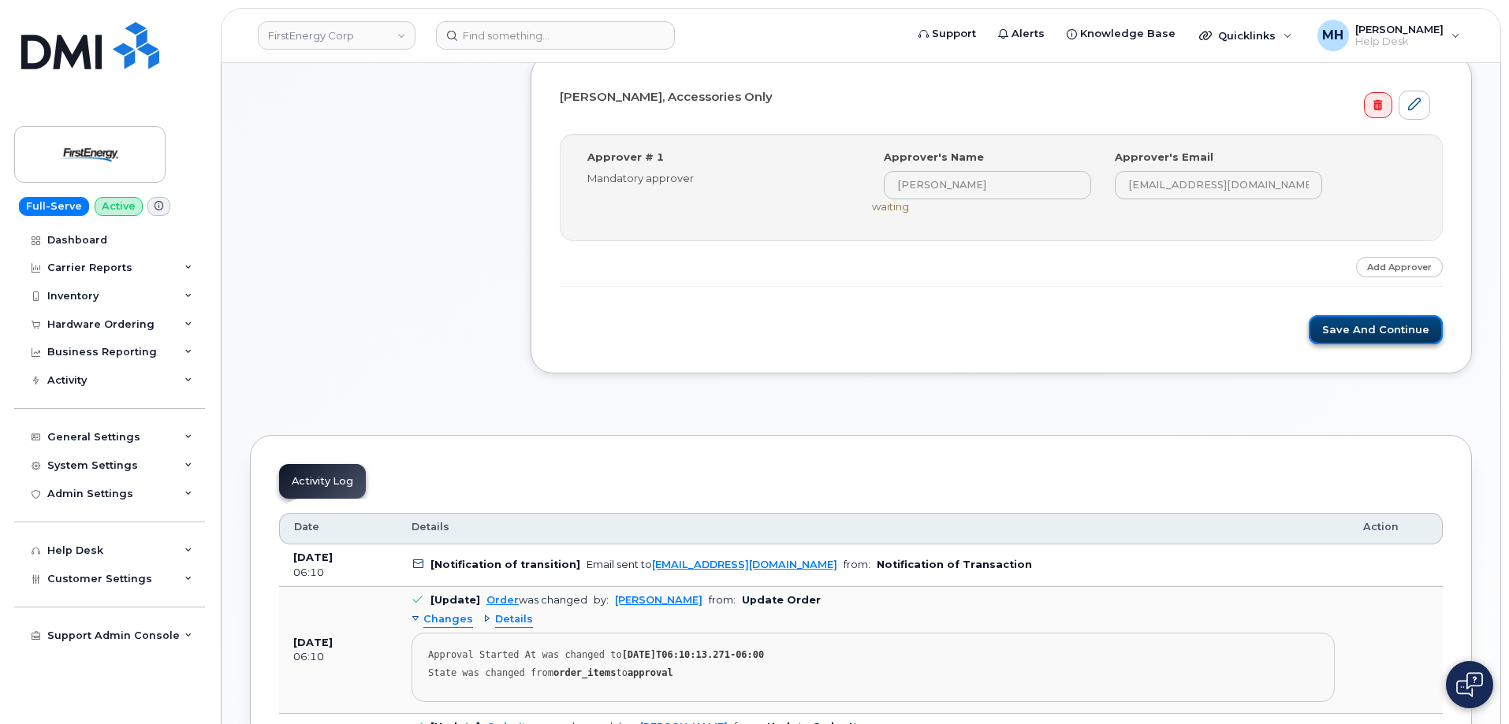
click at [1326, 337] on button "Save and Continue" at bounding box center [1375, 329] width 134 height 29
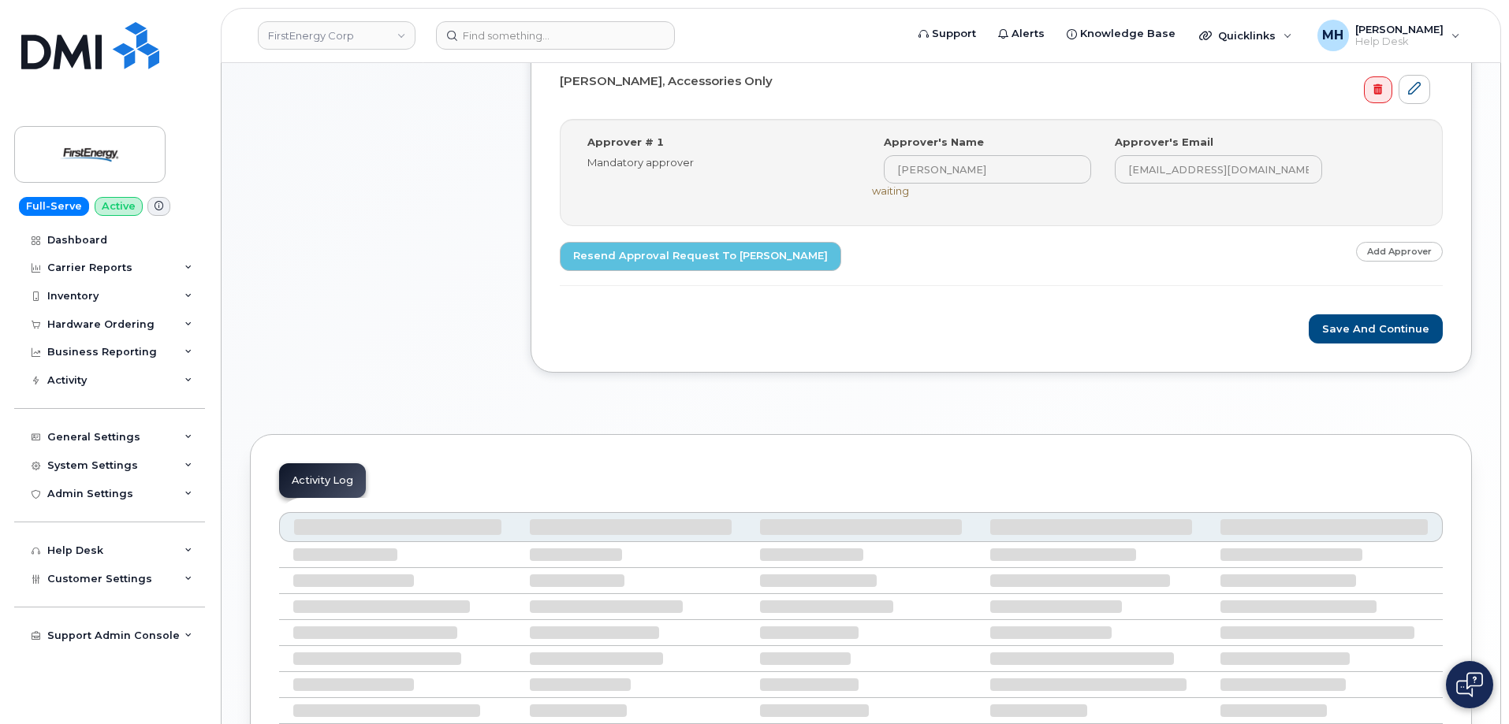
scroll to position [556, 0]
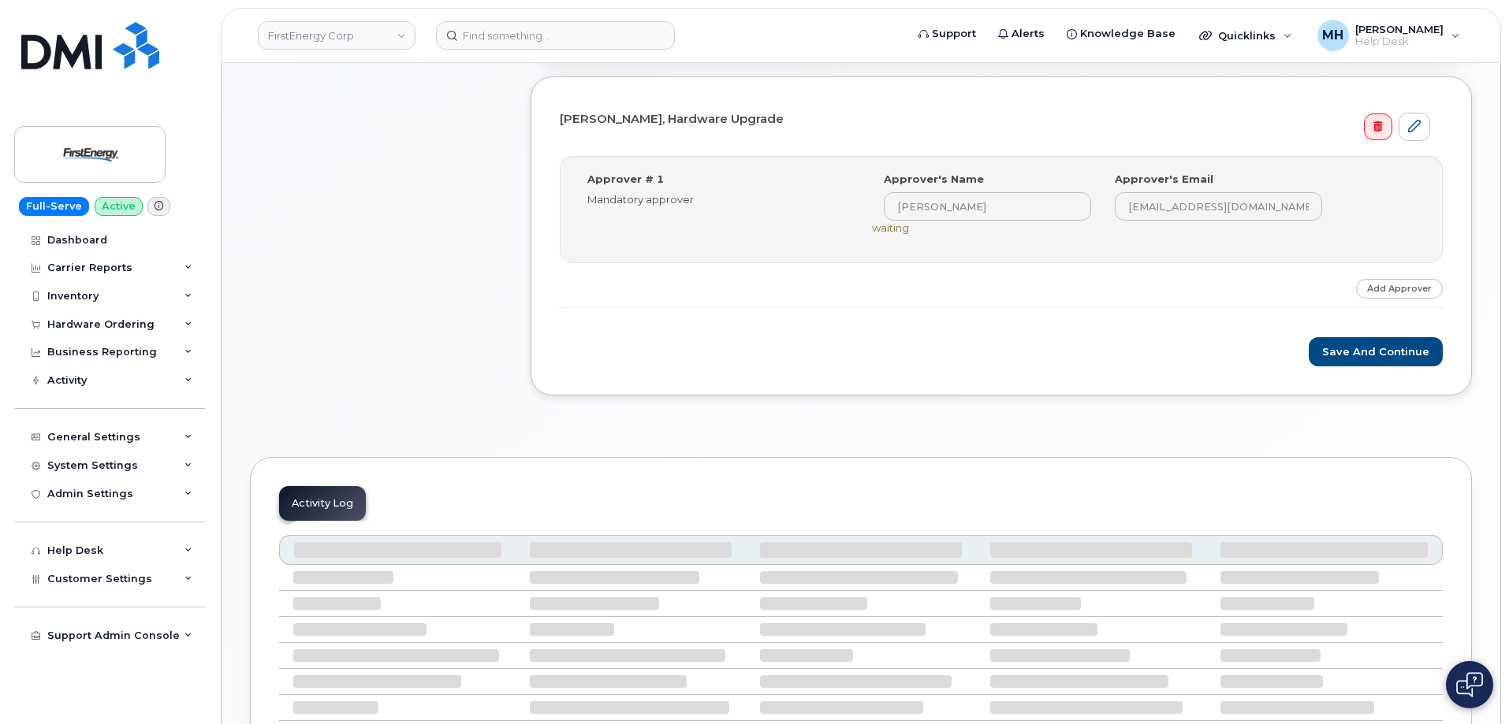
scroll to position [554, 0]
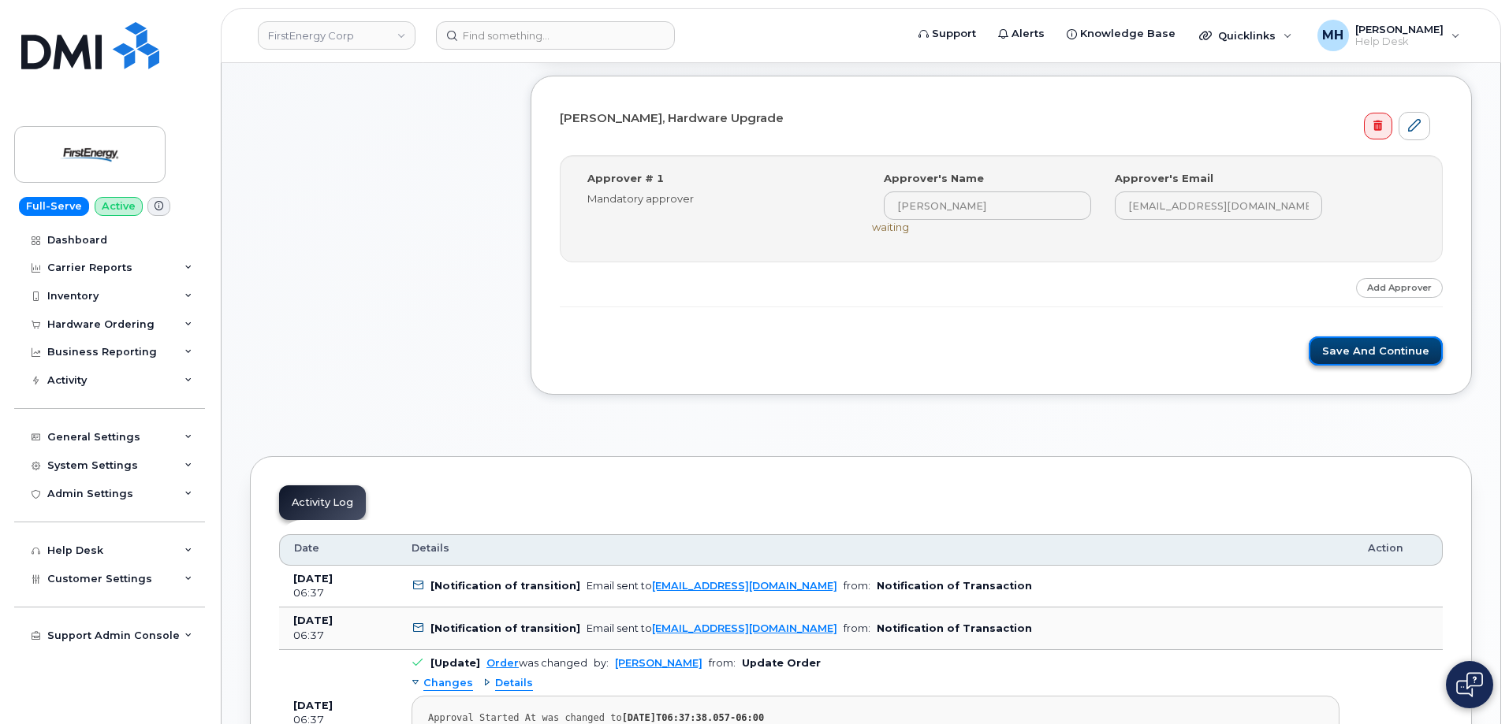
click at [1386, 356] on button "Save and Continue" at bounding box center [1375, 351] width 134 height 29
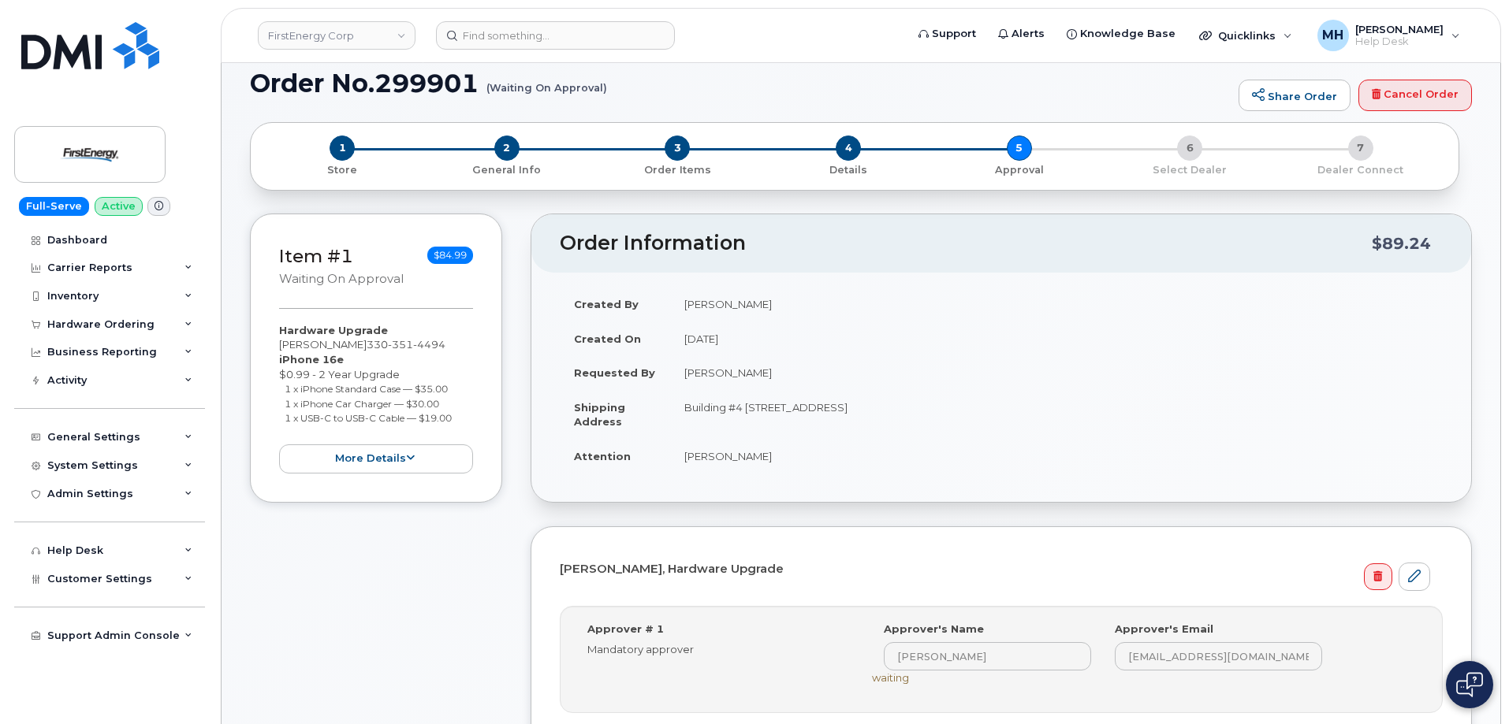
scroll to position [81, 0]
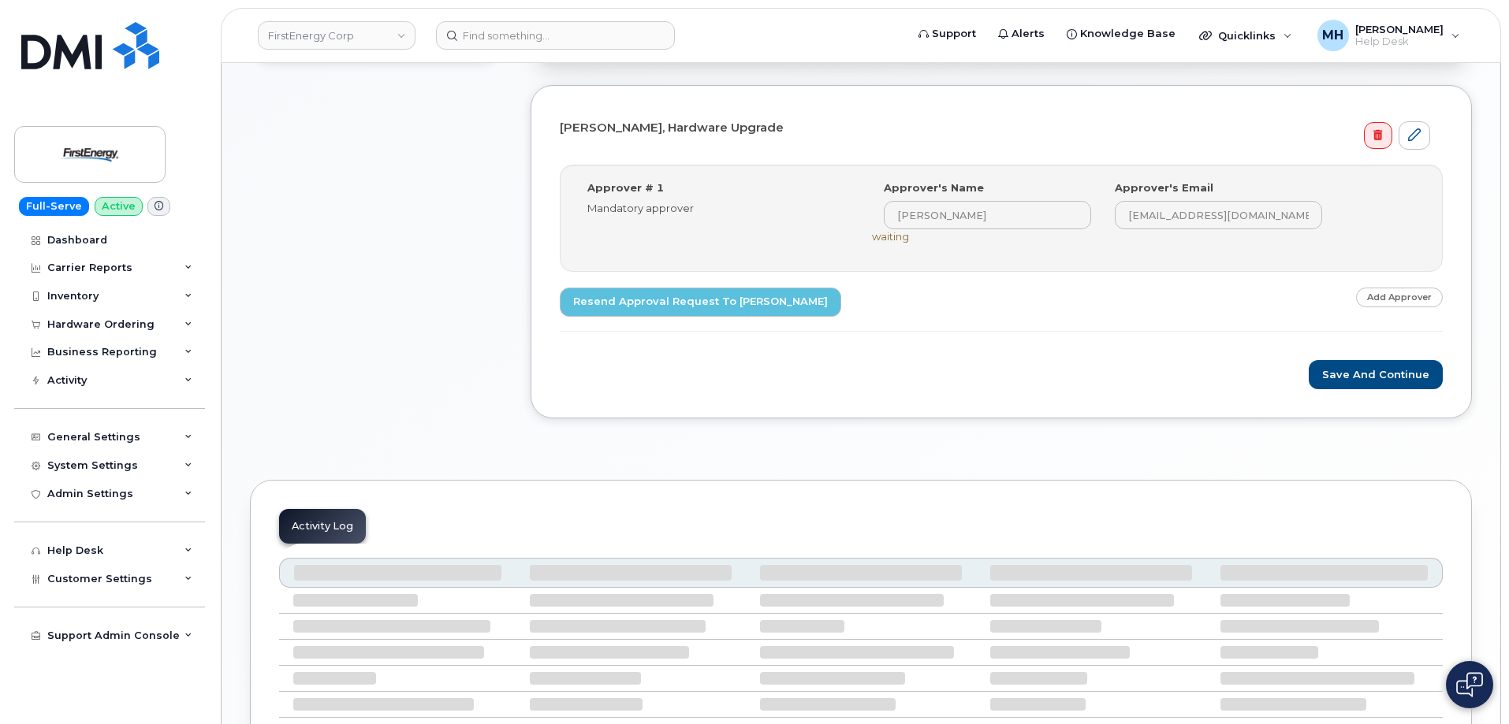
scroll to position [553, 0]
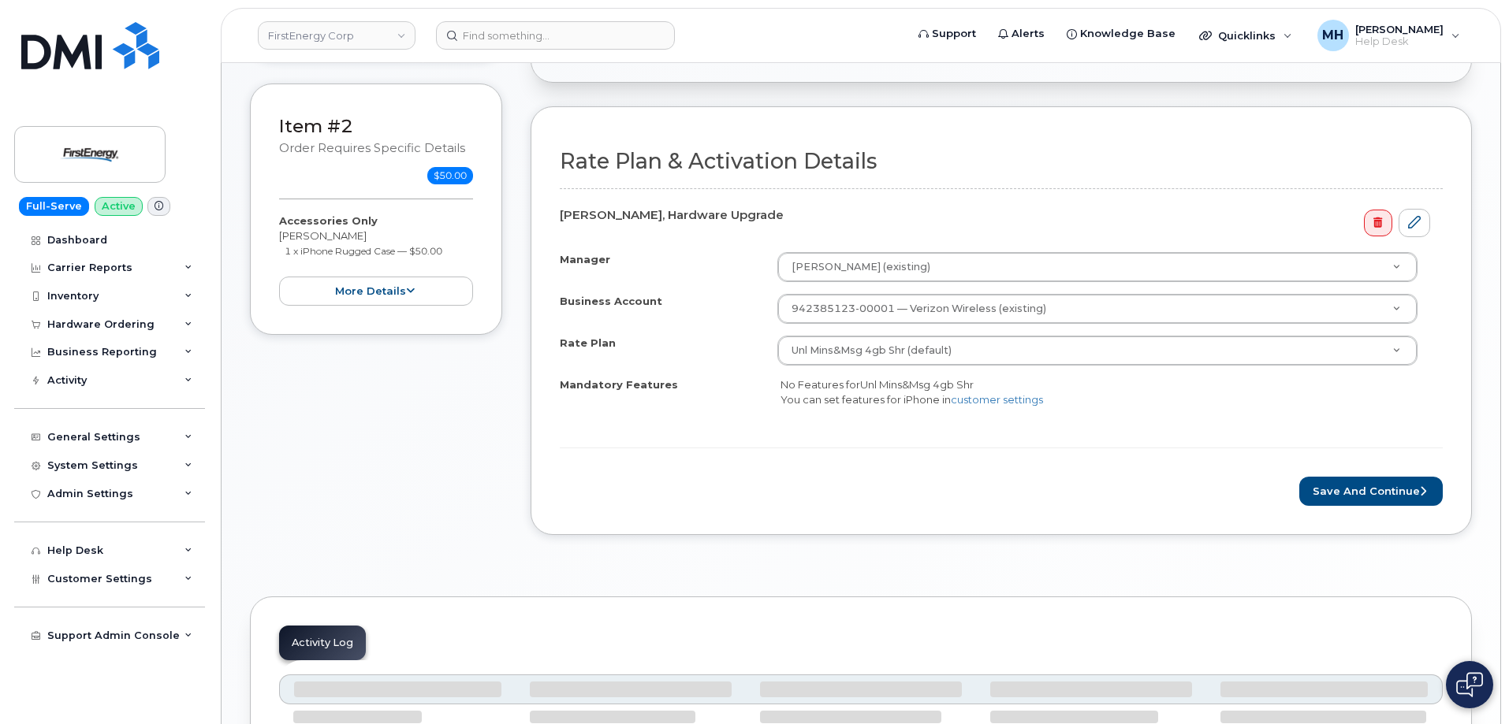
scroll to position [554, 0]
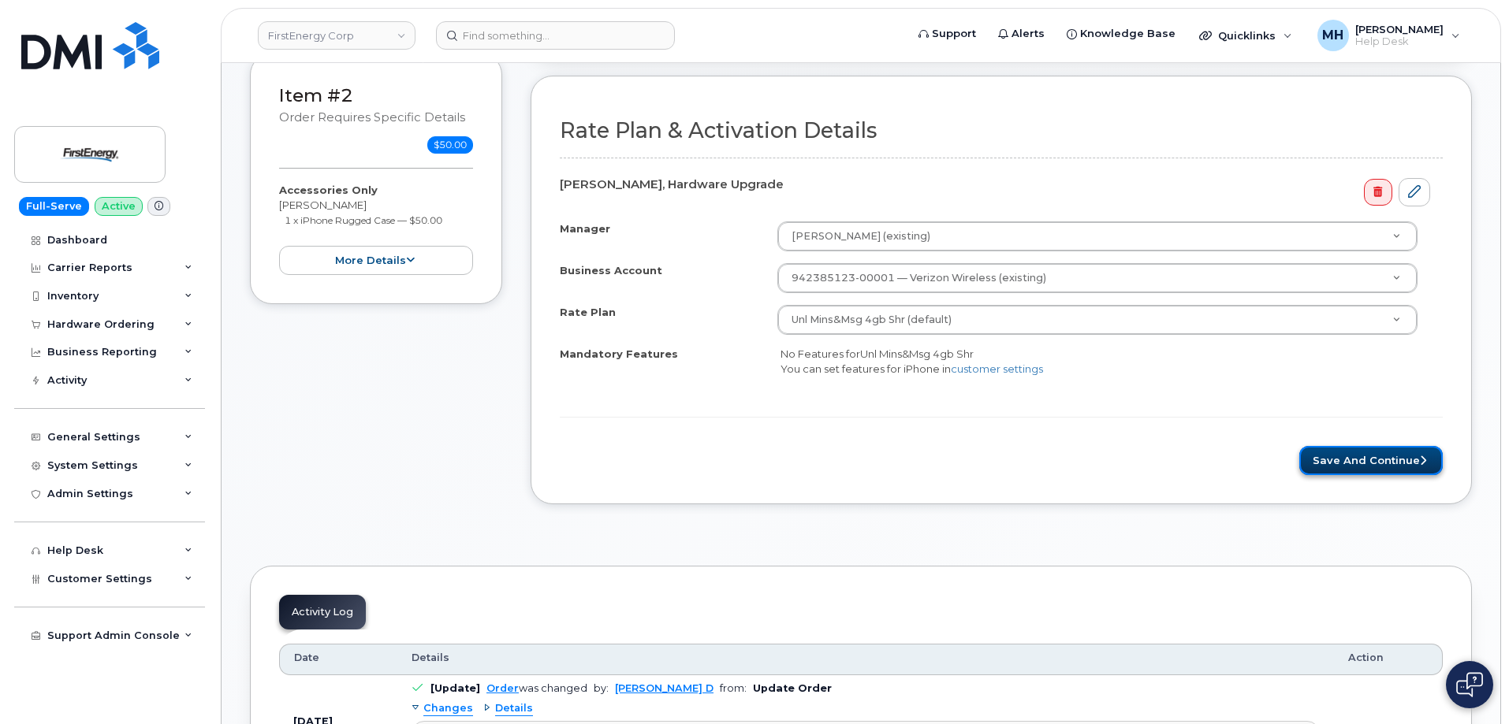
click at [1308, 459] on button "Save and Continue" at bounding box center [1370, 460] width 143 height 29
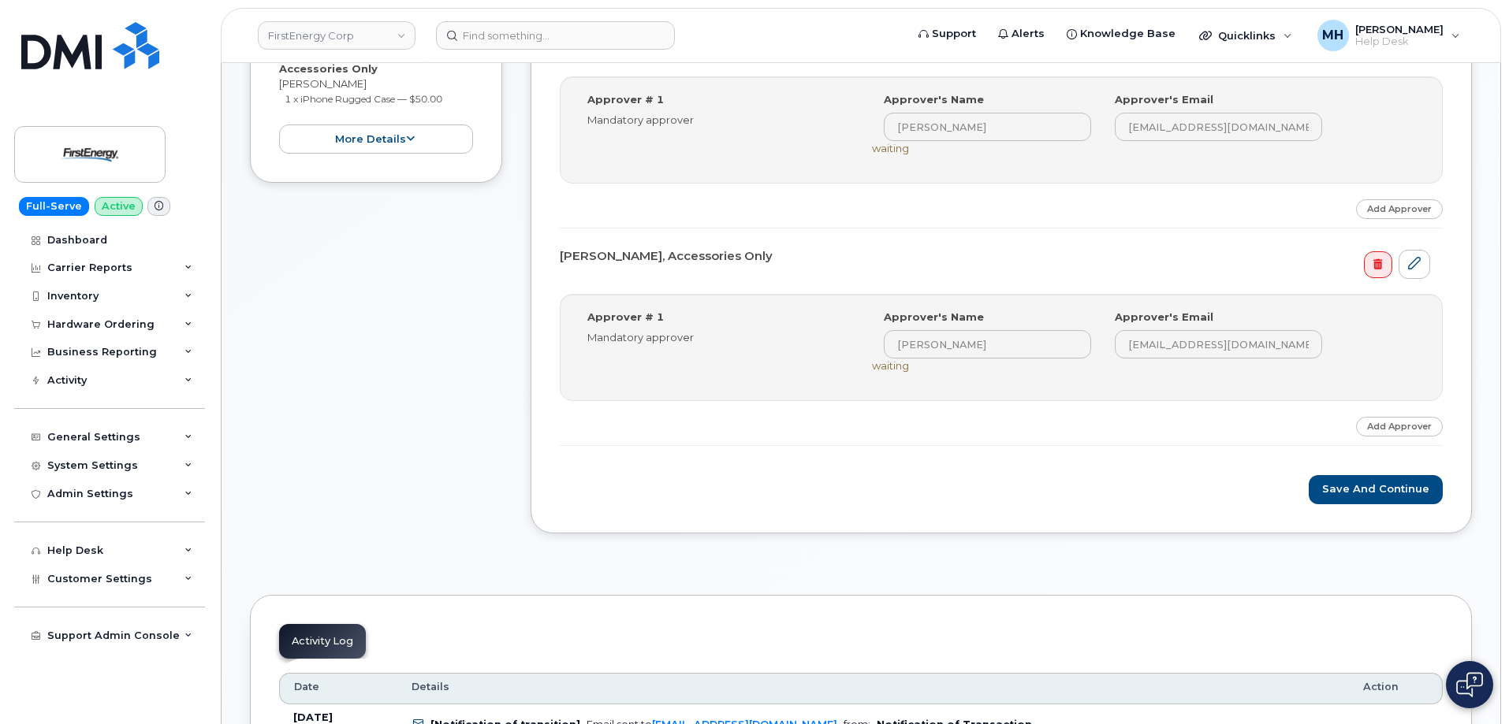
scroll to position [709, 0]
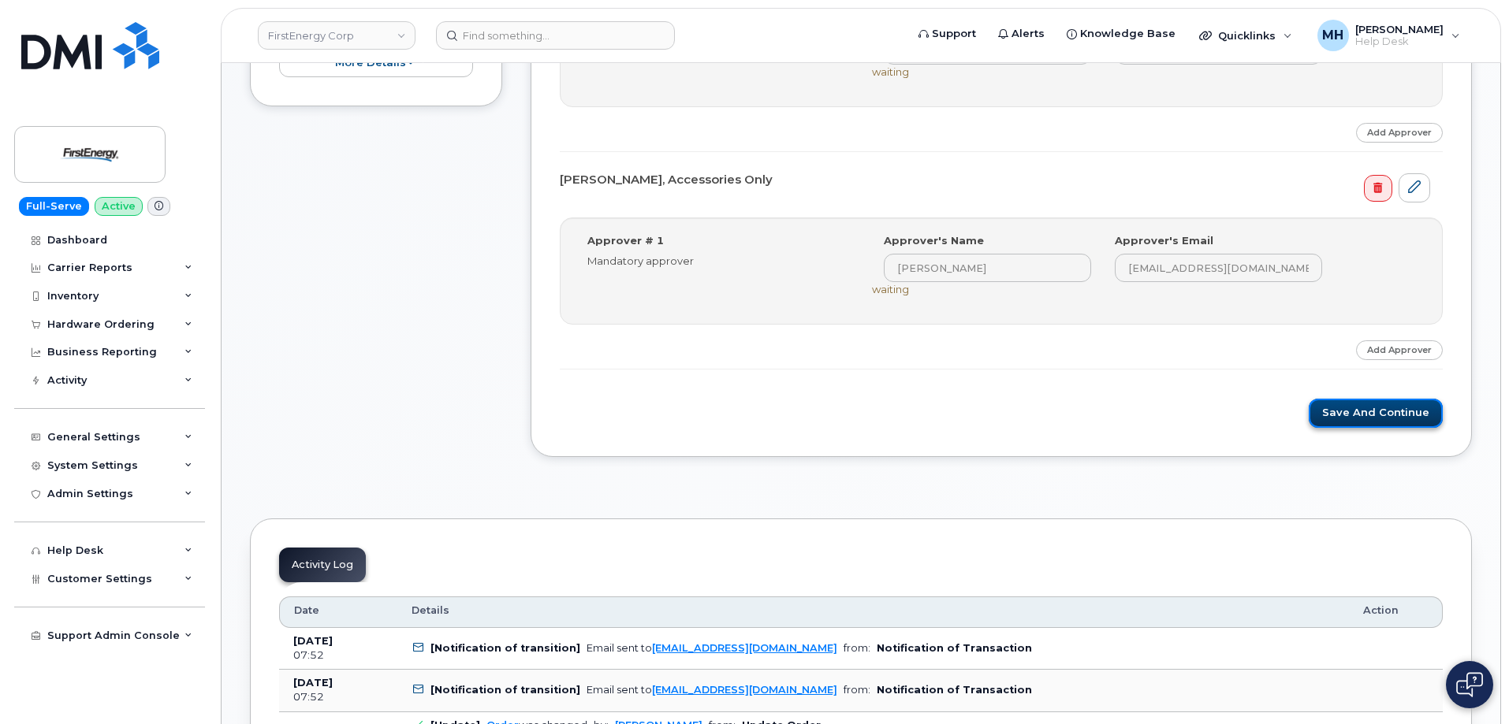
click at [1341, 422] on button "Save and Continue" at bounding box center [1375, 413] width 134 height 29
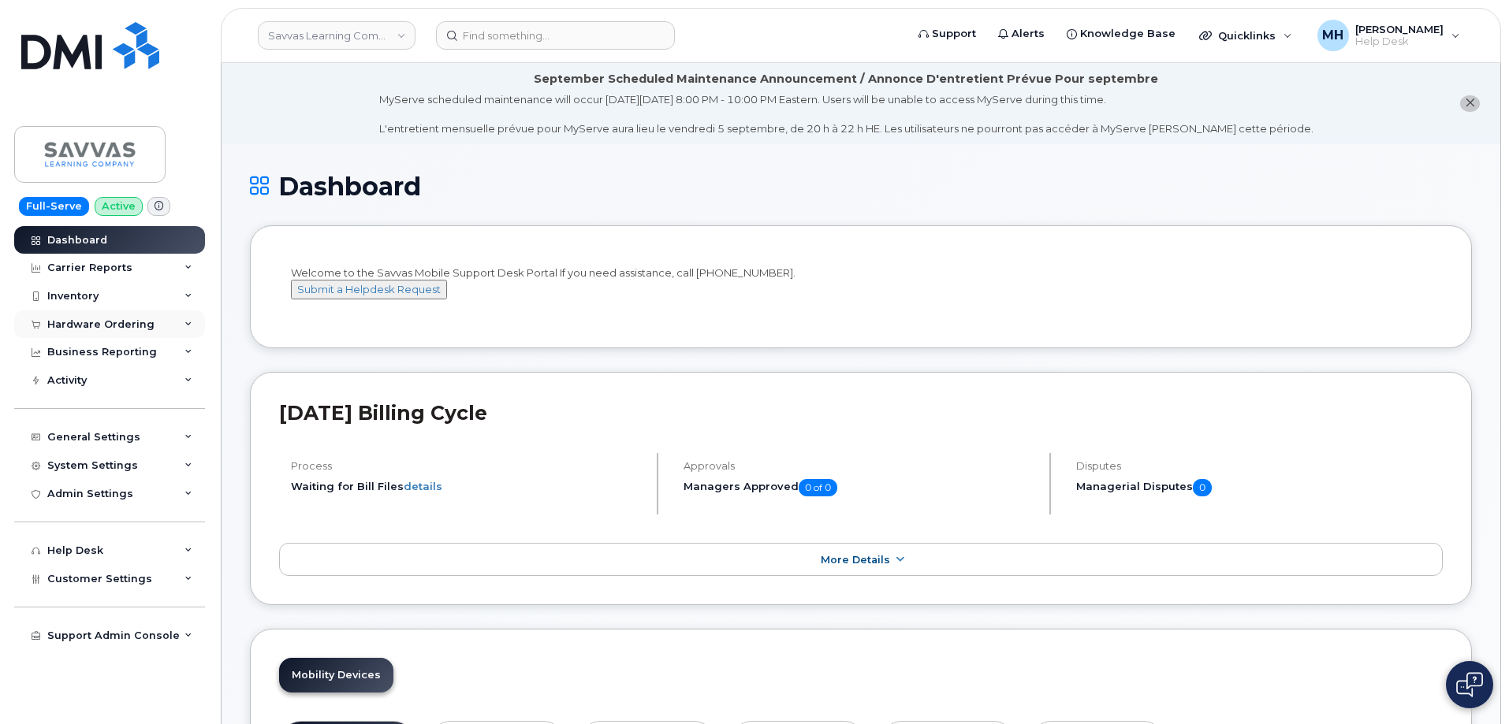
click at [135, 326] on div "Hardware Ordering" at bounding box center [100, 324] width 107 height 13
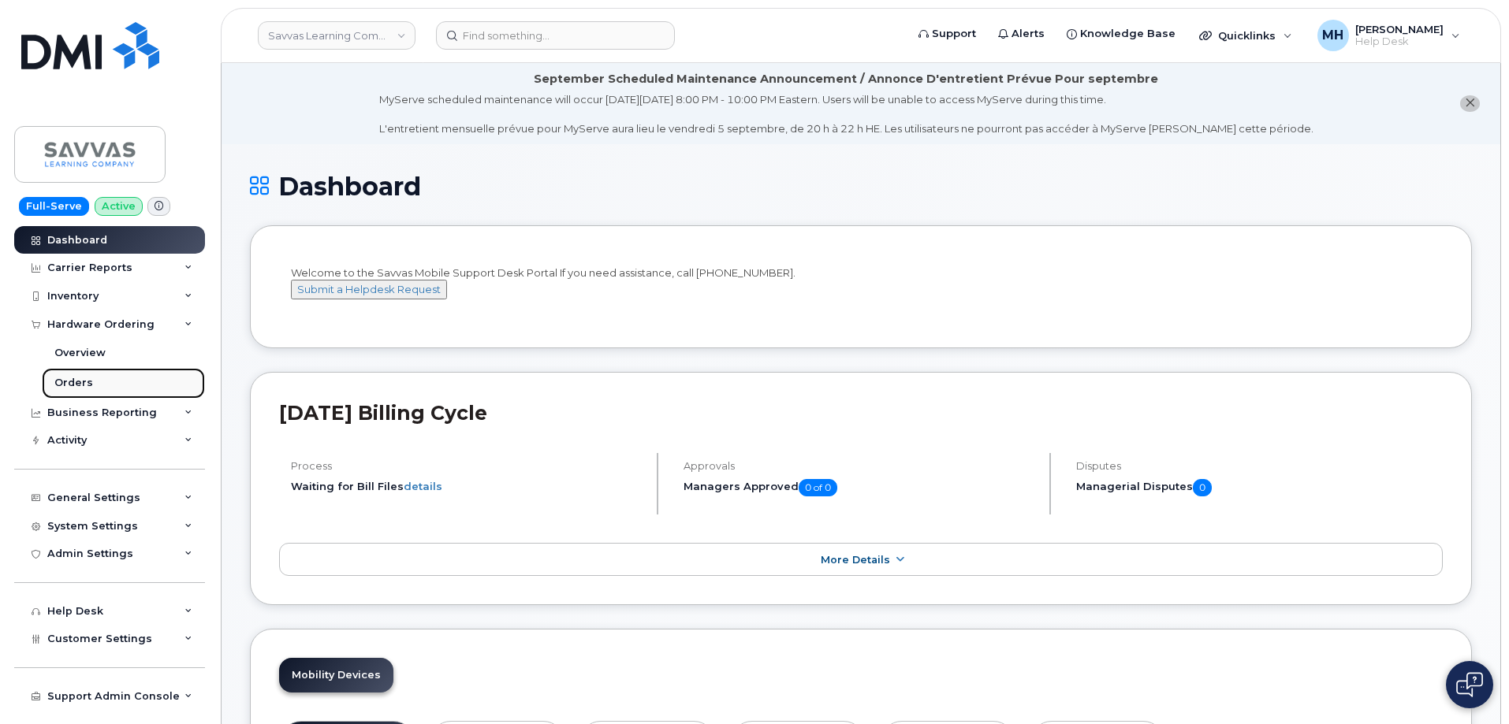
click at [109, 369] on link "Orders" at bounding box center [123, 383] width 163 height 30
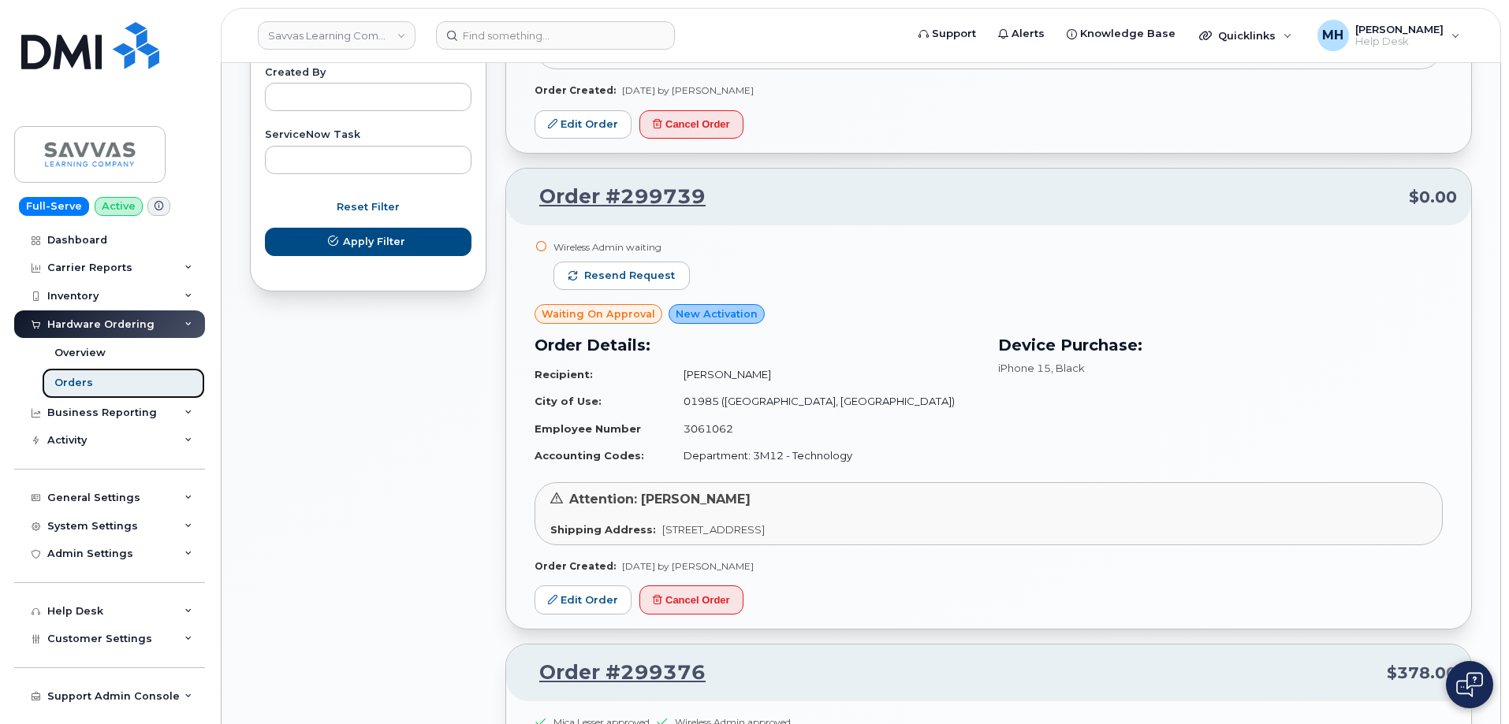
scroll to position [907, 0]
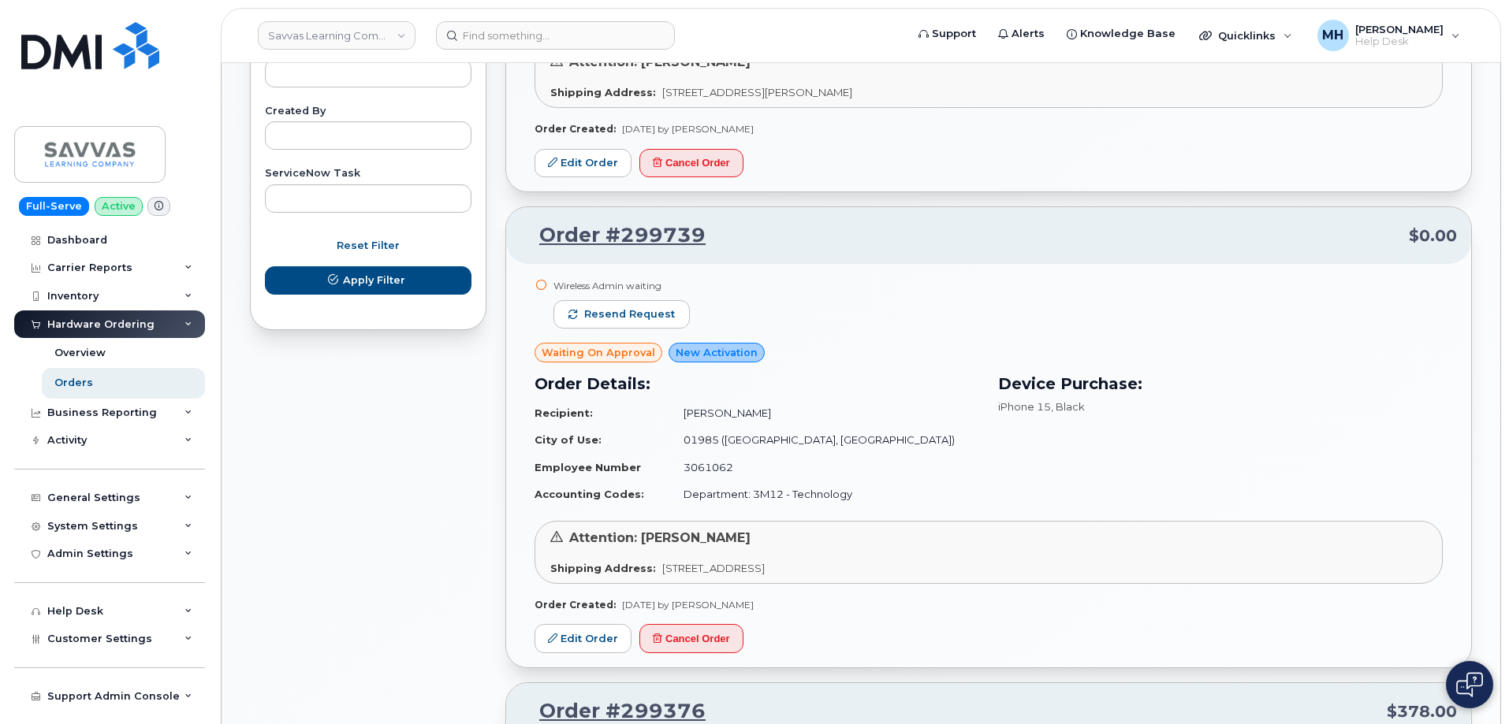
click at [662, 333] on div "Wireless Admin waiting Resend request" at bounding box center [621, 311] width 136 height 64
click at [660, 324] on button "Resend request" at bounding box center [621, 314] width 136 height 28
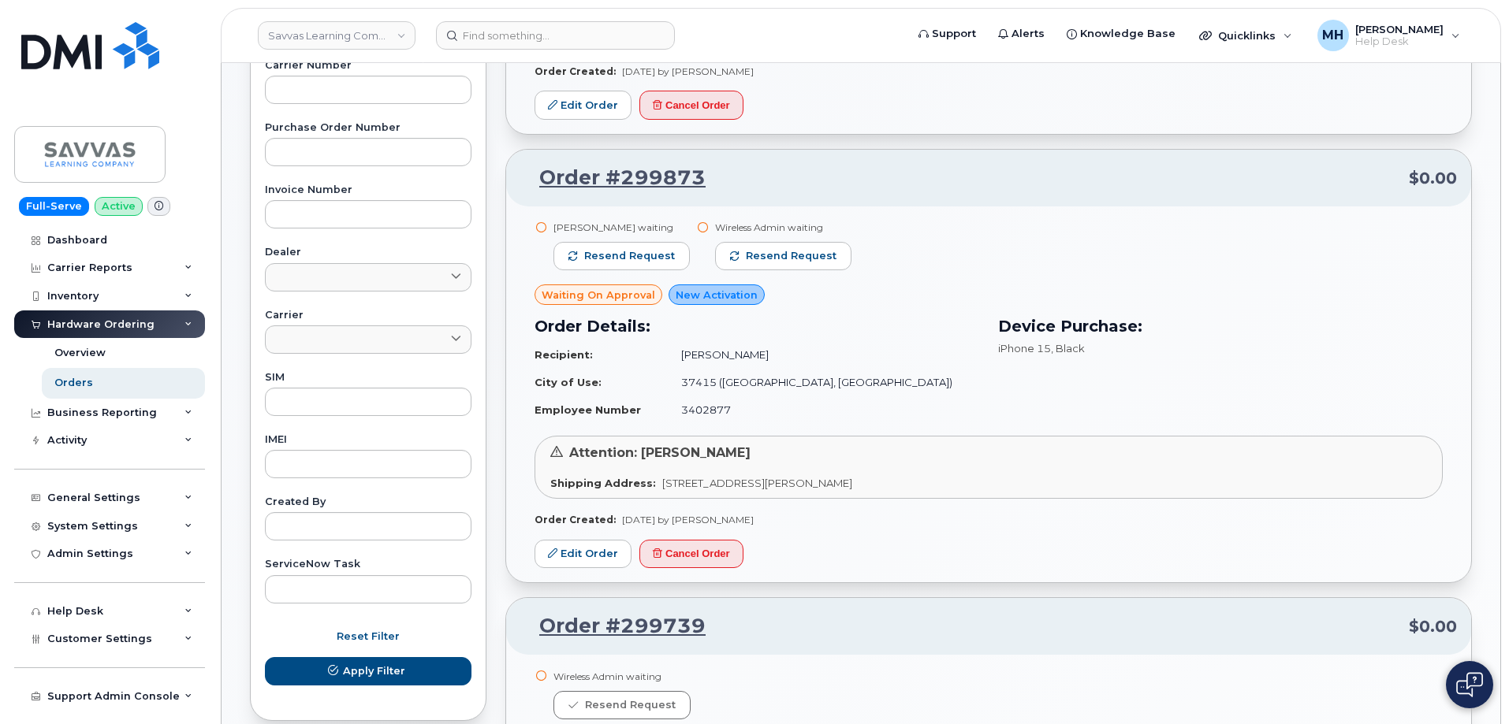
scroll to position [513, 0]
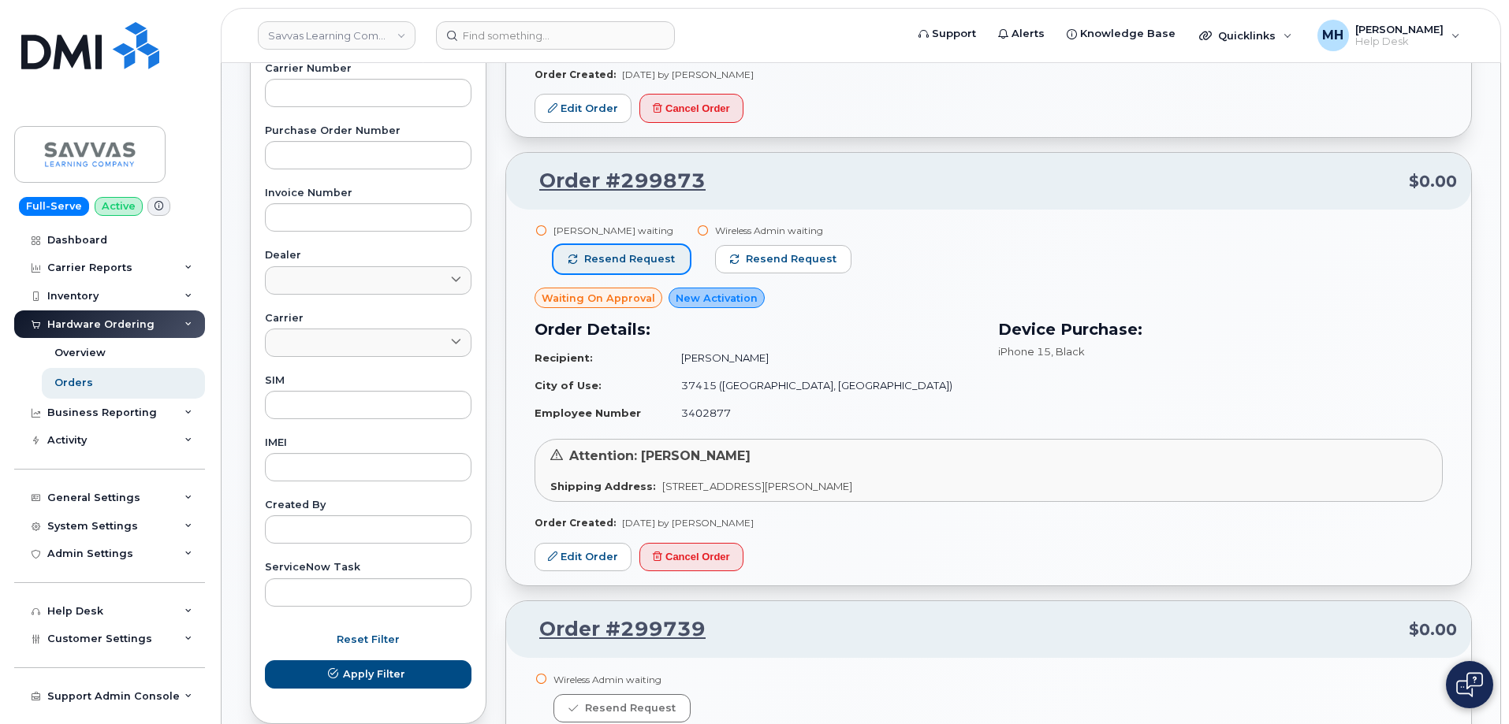
click at [631, 247] on button "Resend request" at bounding box center [621, 259] width 136 height 28
click at [731, 262] on span "button" at bounding box center [735, 259] width 9 height 9
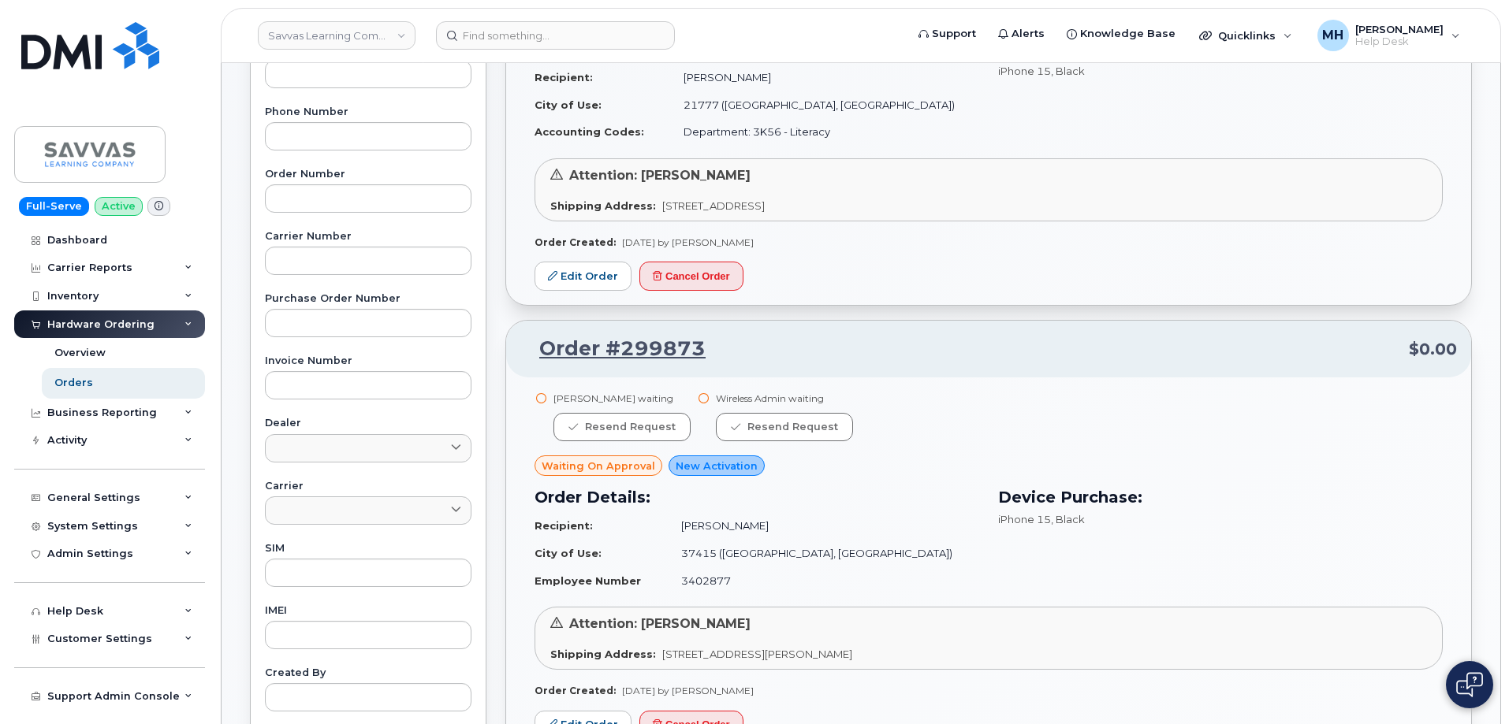
scroll to position [119, 0]
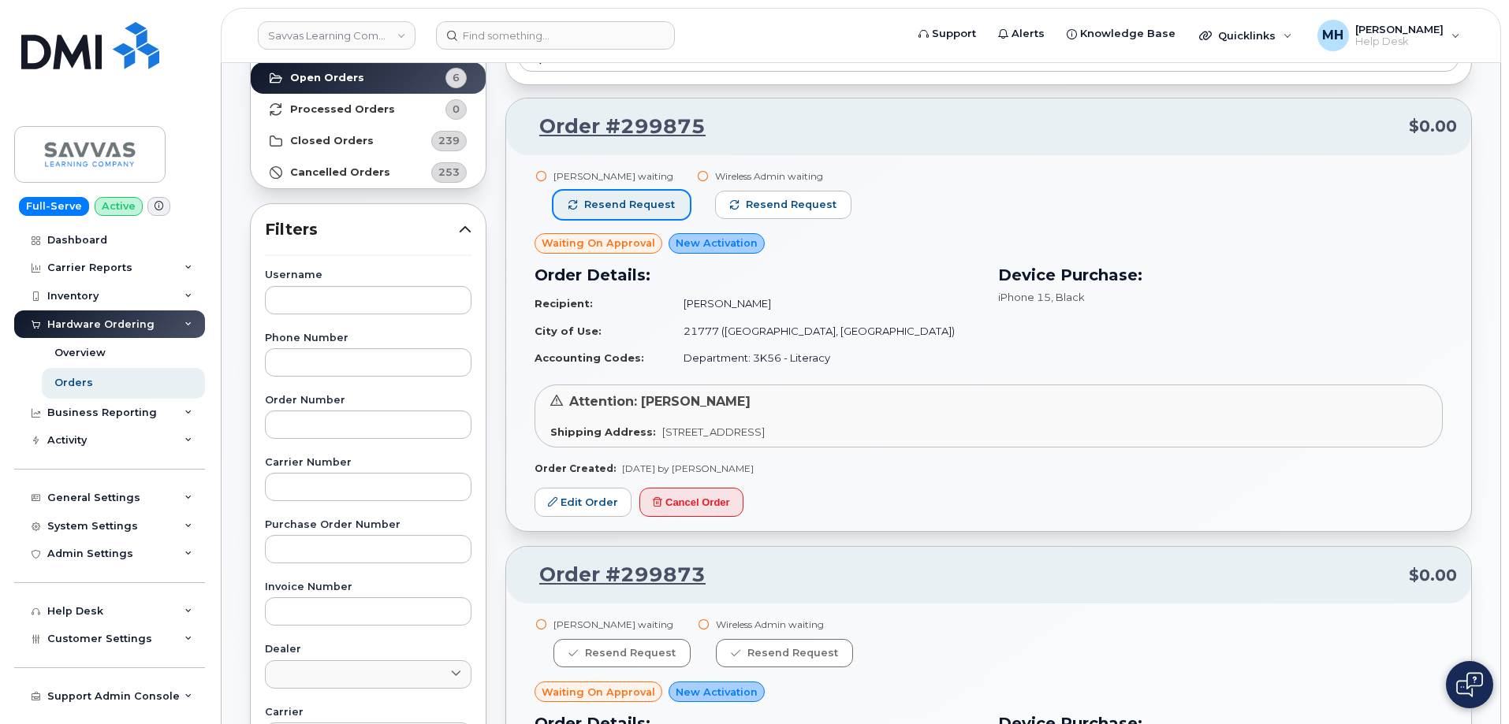
click at [667, 206] on span "Resend request" at bounding box center [629, 205] width 91 height 14
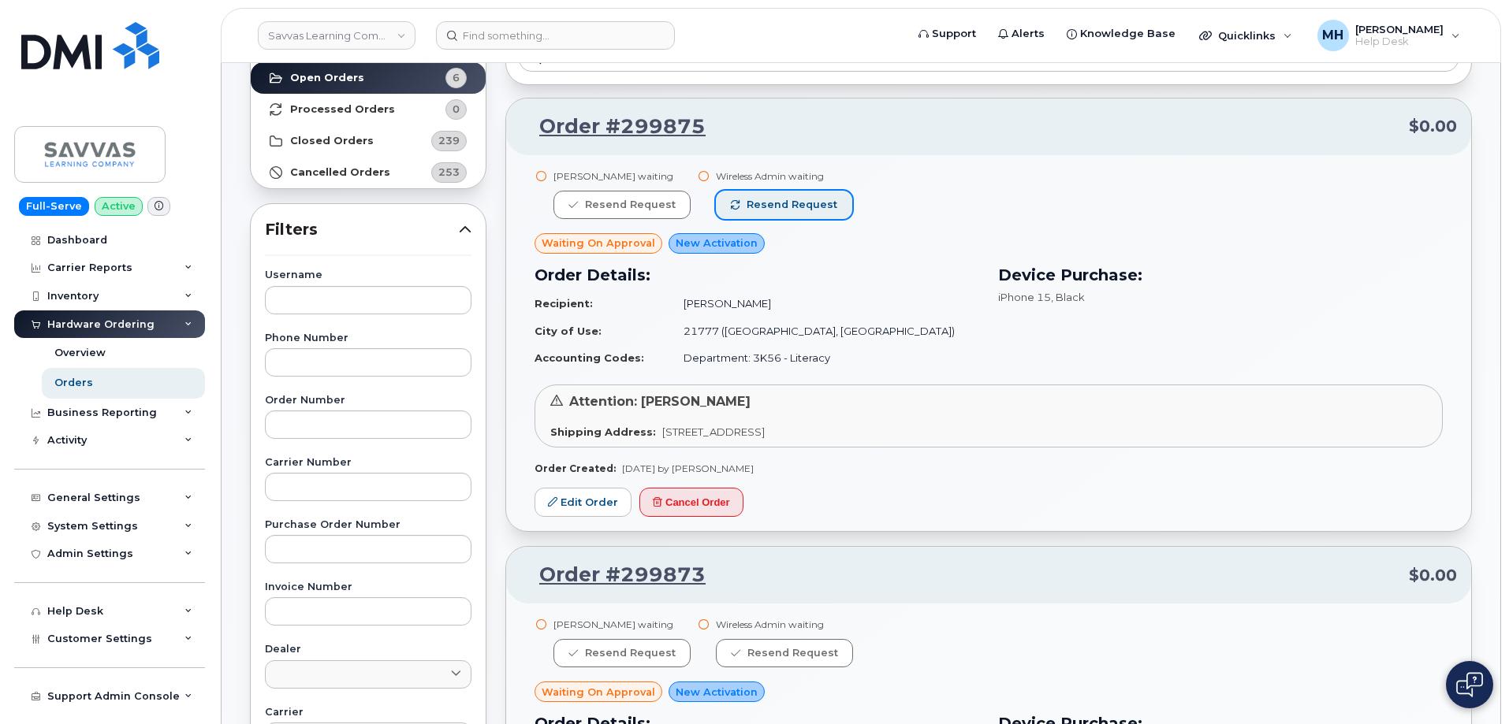
click at [731, 206] on span "button" at bounding box center [735, 204] width 9 height 9
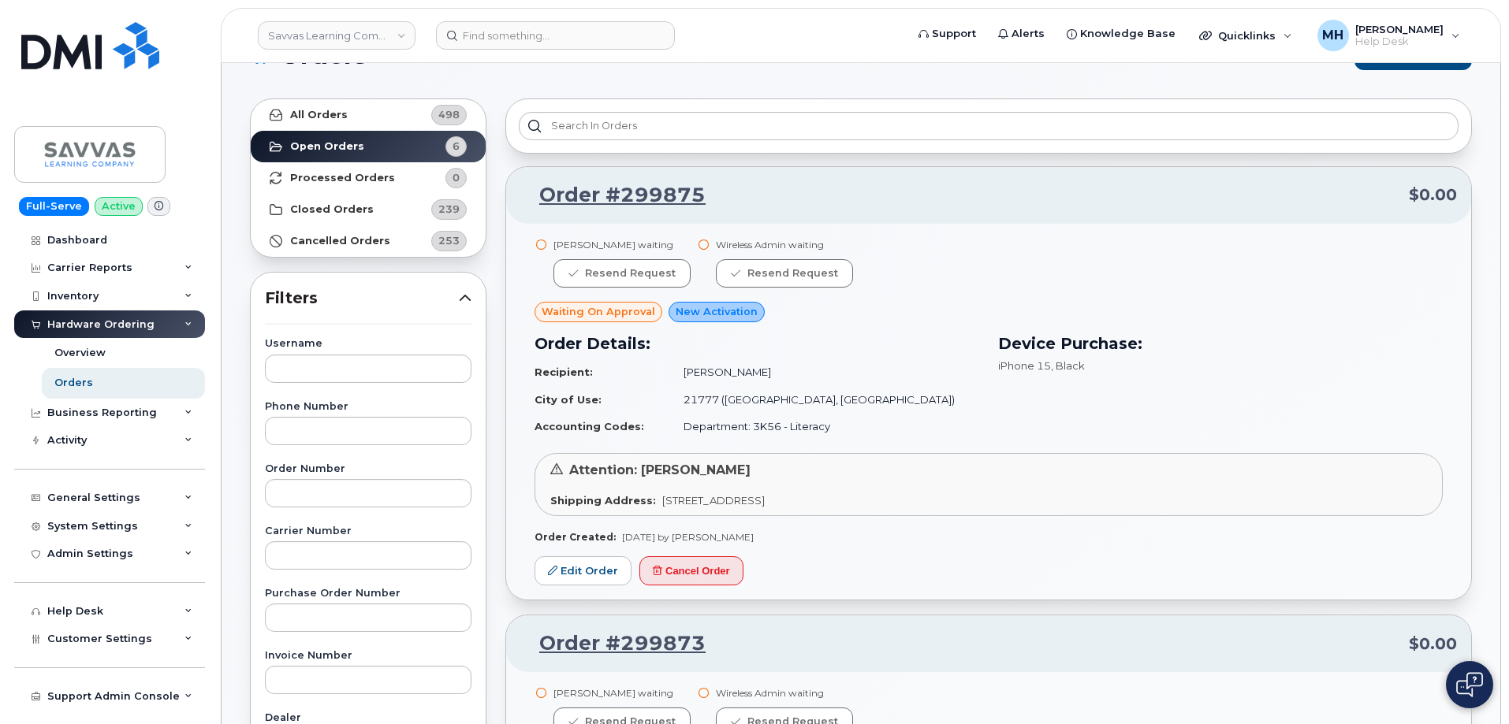
scroll to position [0, 0]
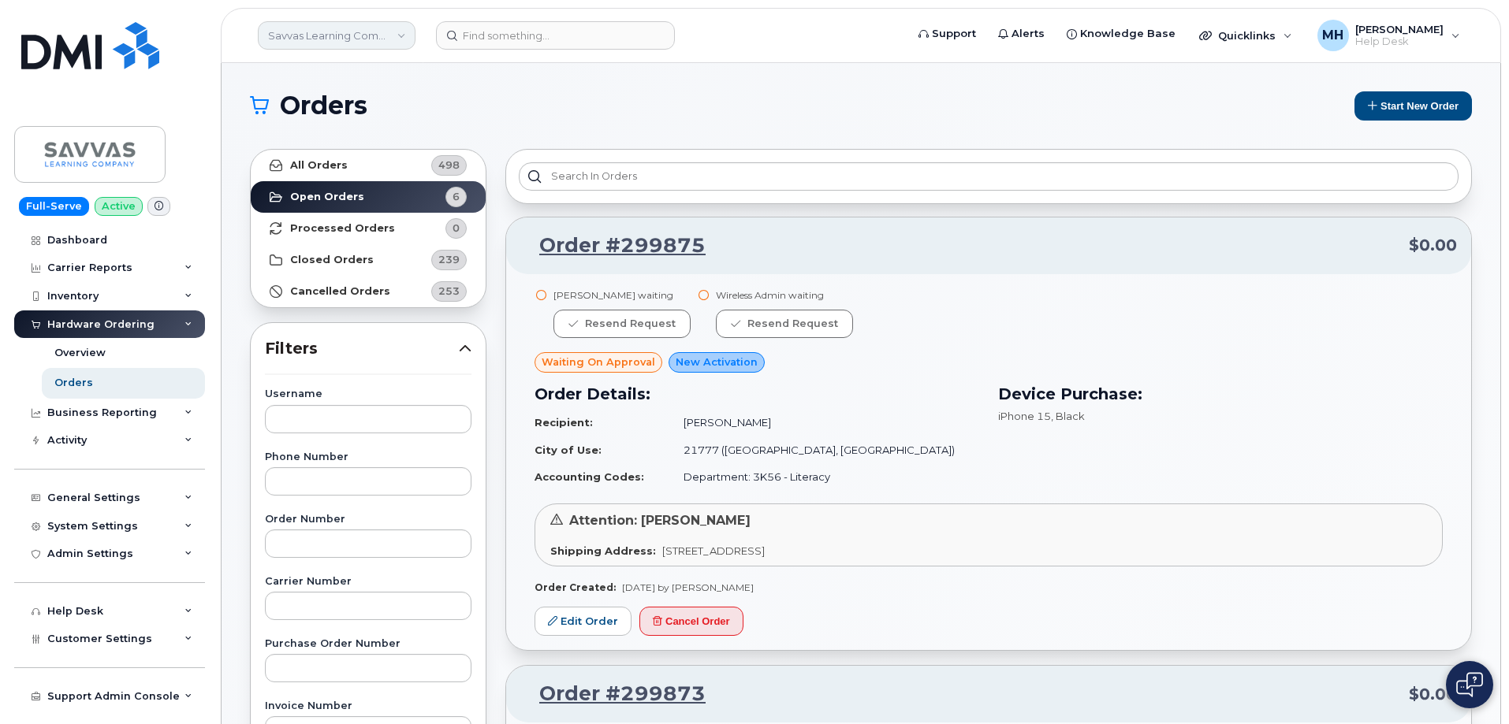
click at [285, 32] on link "Savvas Learning Company LLC" at bounding box center [337, 35] width 158 height 28
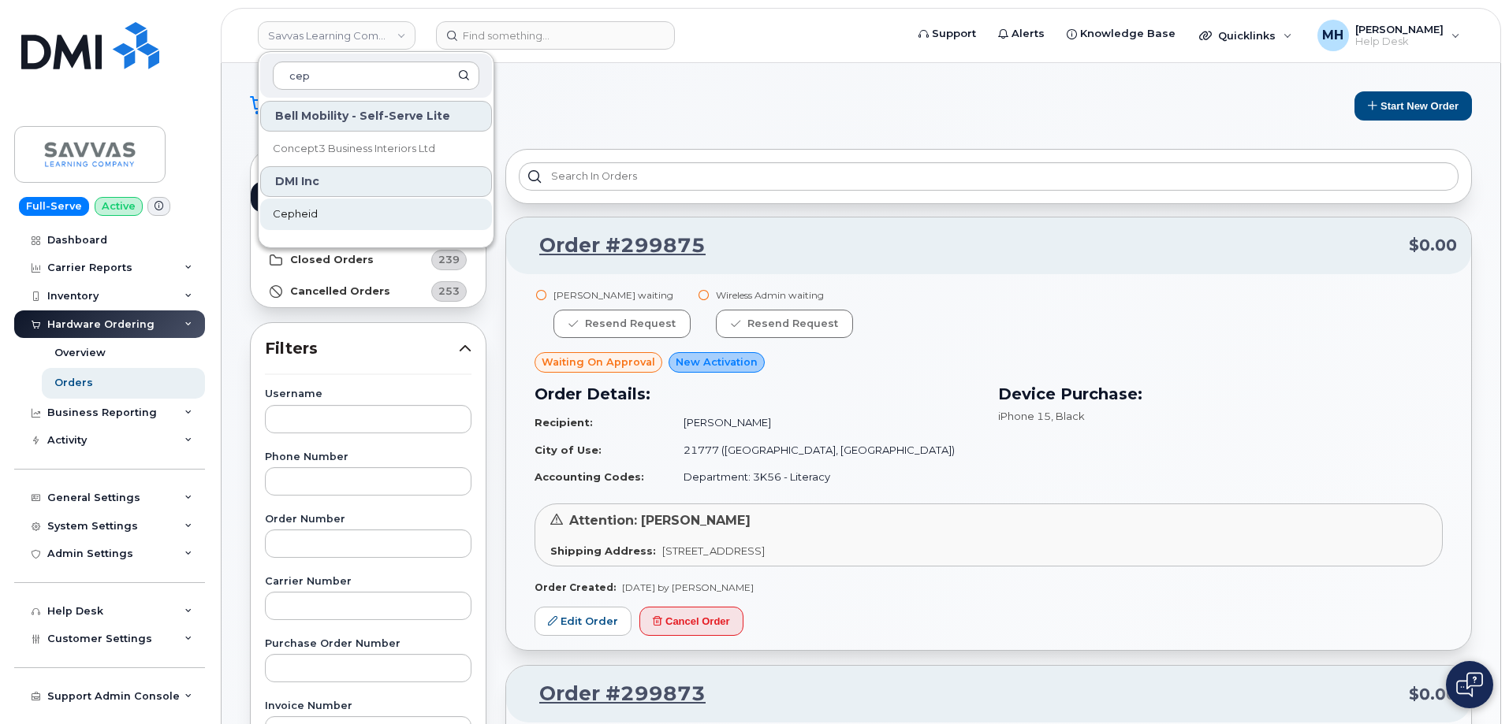
type input "cep"
click at [315, 223] on link "Cepheid" at bounding box center [376, 215] width 232 height 32
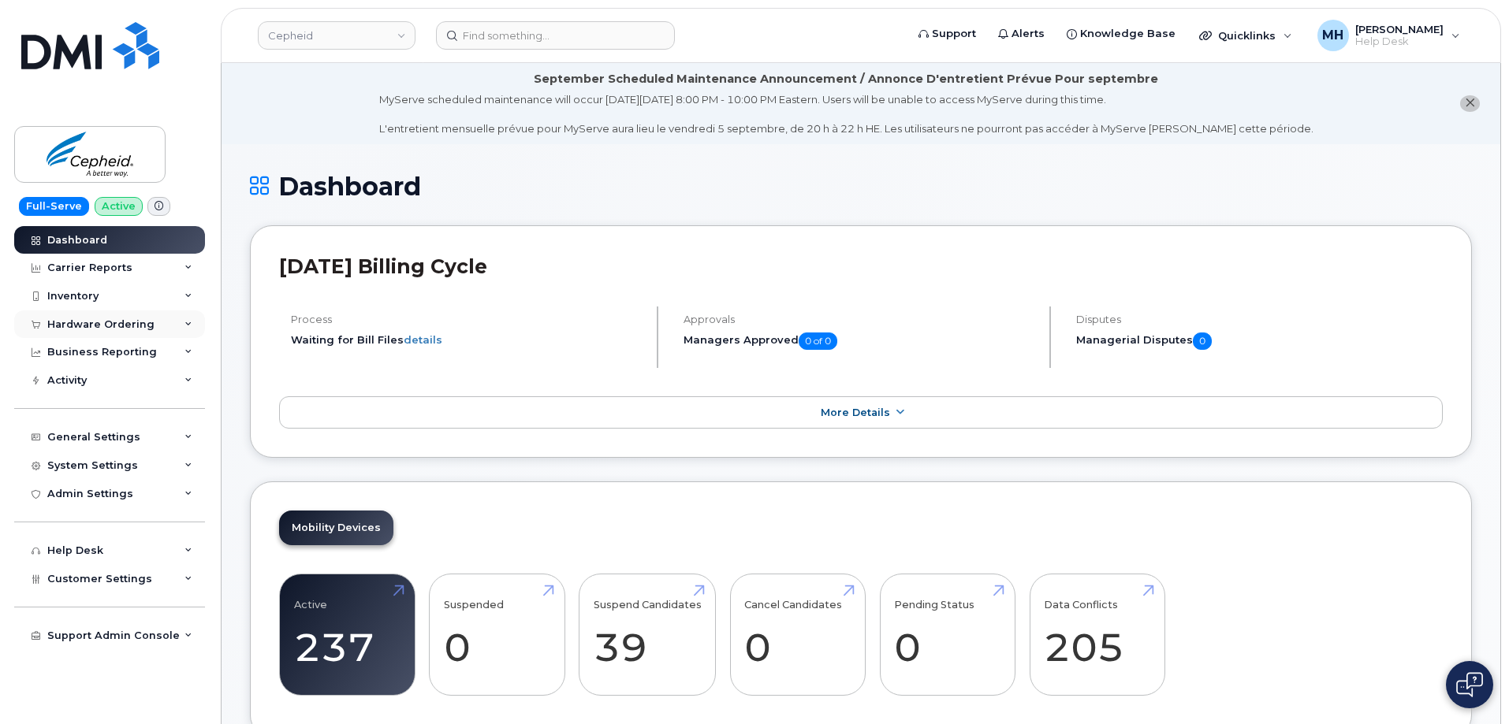
click at [135, 330] on div "Hardware Ordering" at bounding box center [100, 324] width 107 height 13
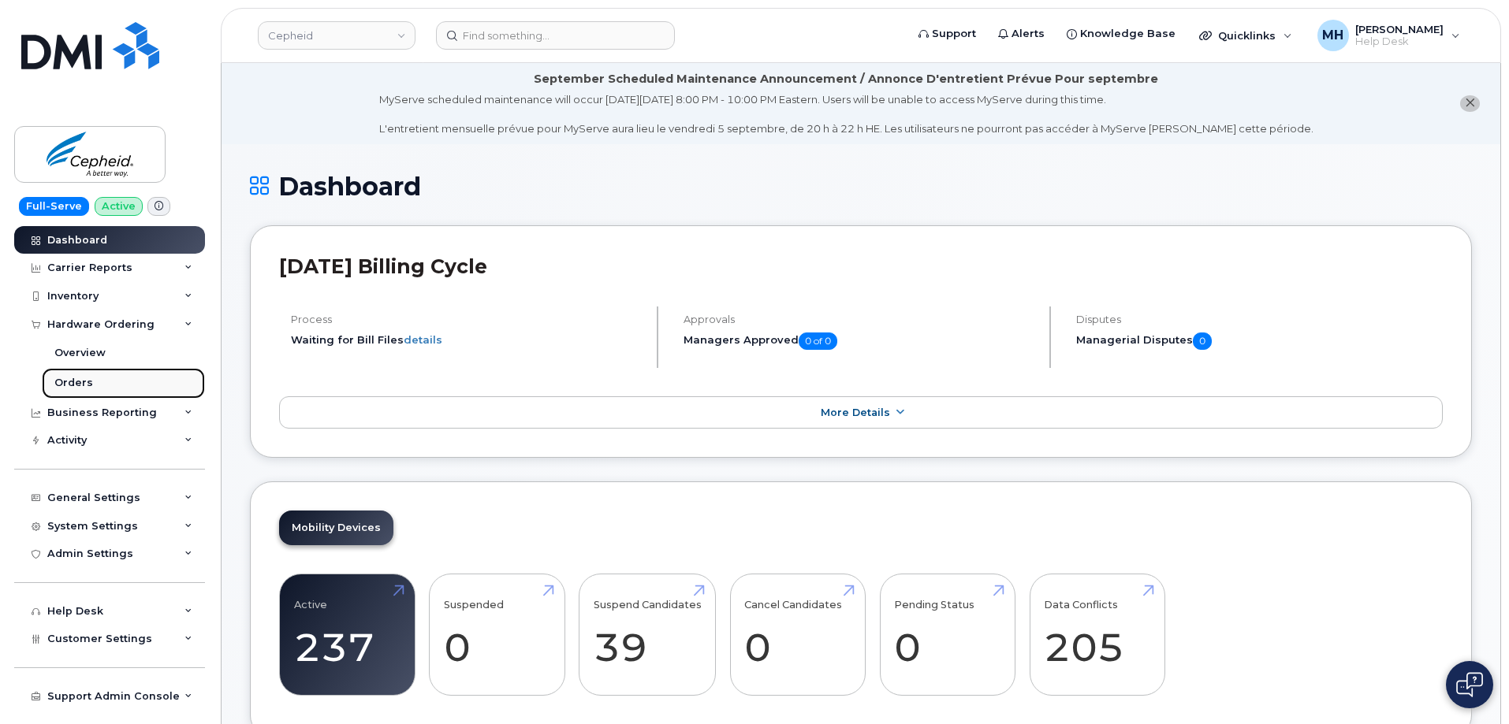
click at [122, 381] on link "Orders" at bounding box center [123, 383] width 163 height 30
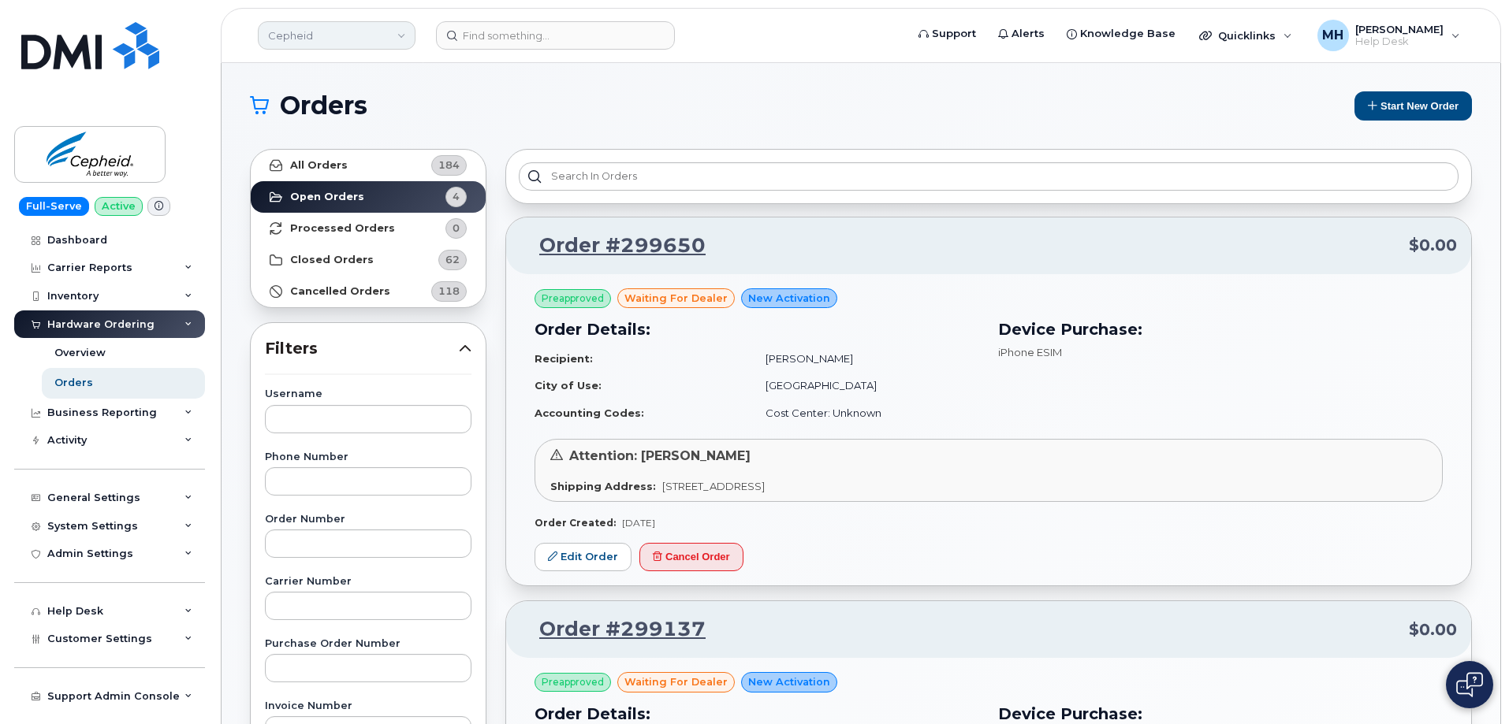
click at [329, 42] on link "Cepheid" at bounding box center [337, 35] width 158 height 28
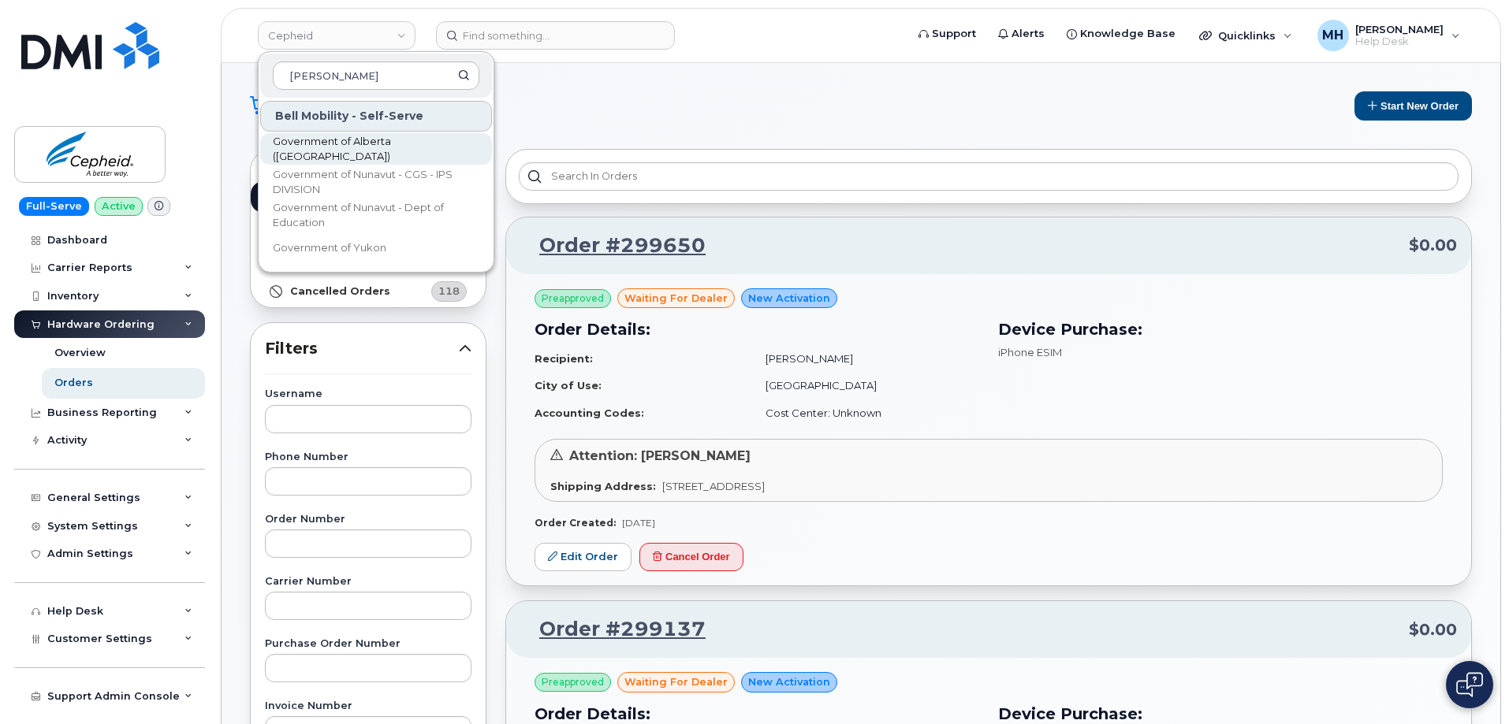
type input "[PERSON_NAME]"
click at [343, 140] on link "Government of Alberta ([GEOGRAPHIC_DATA])" at bounding box center [376, 149] width 232 height 32
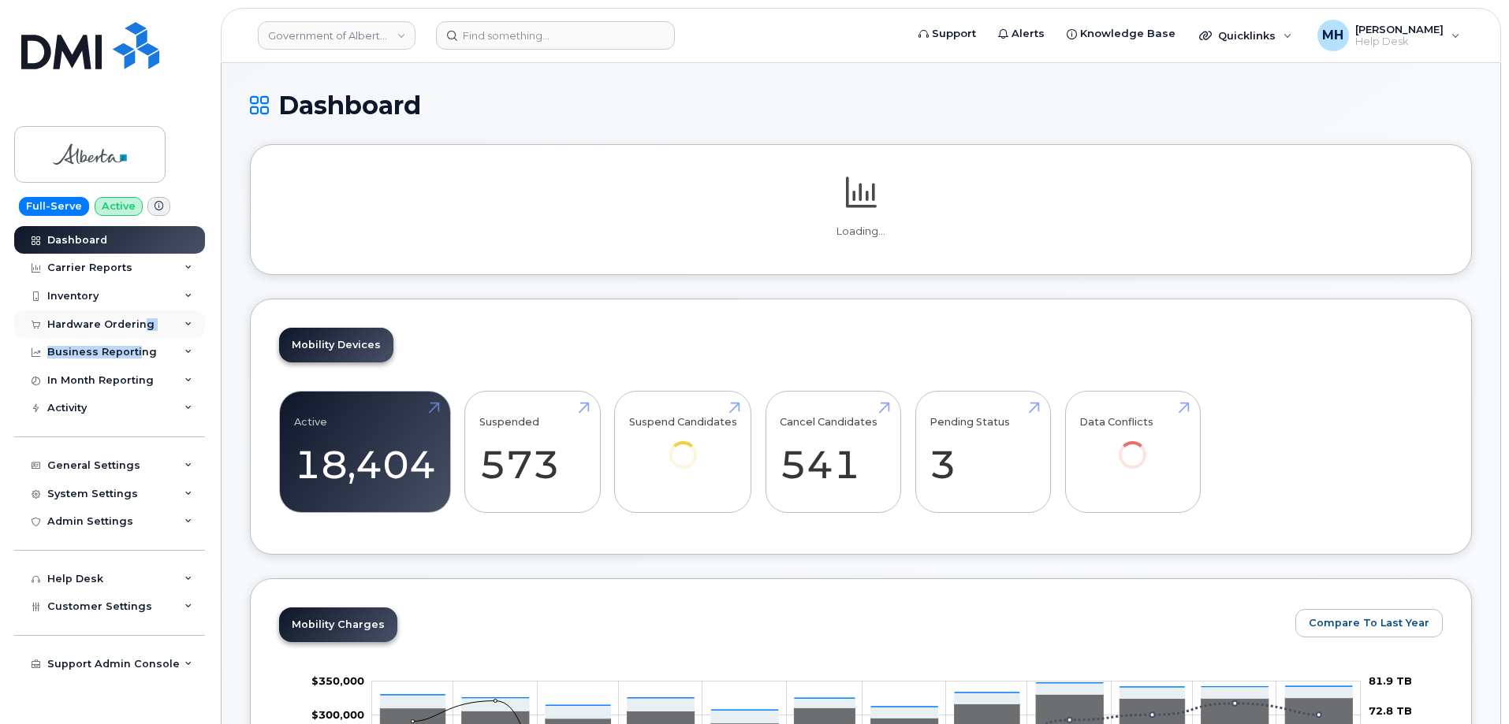
drag, startPoint x: 139, startPoint y: 341, endPoint x: 140, endPoint y: 333, distance: 8.8
click at [140, 333] on div "Dashboard Carrier Reports Monthly Billing Data Daily Data Pooling Data Behavior…" at bounding box center [111, 475] width 195 height 499
click at [140, 333] on div "Hardware Ordering" at bounding box center [109, 325] width 191 height 28
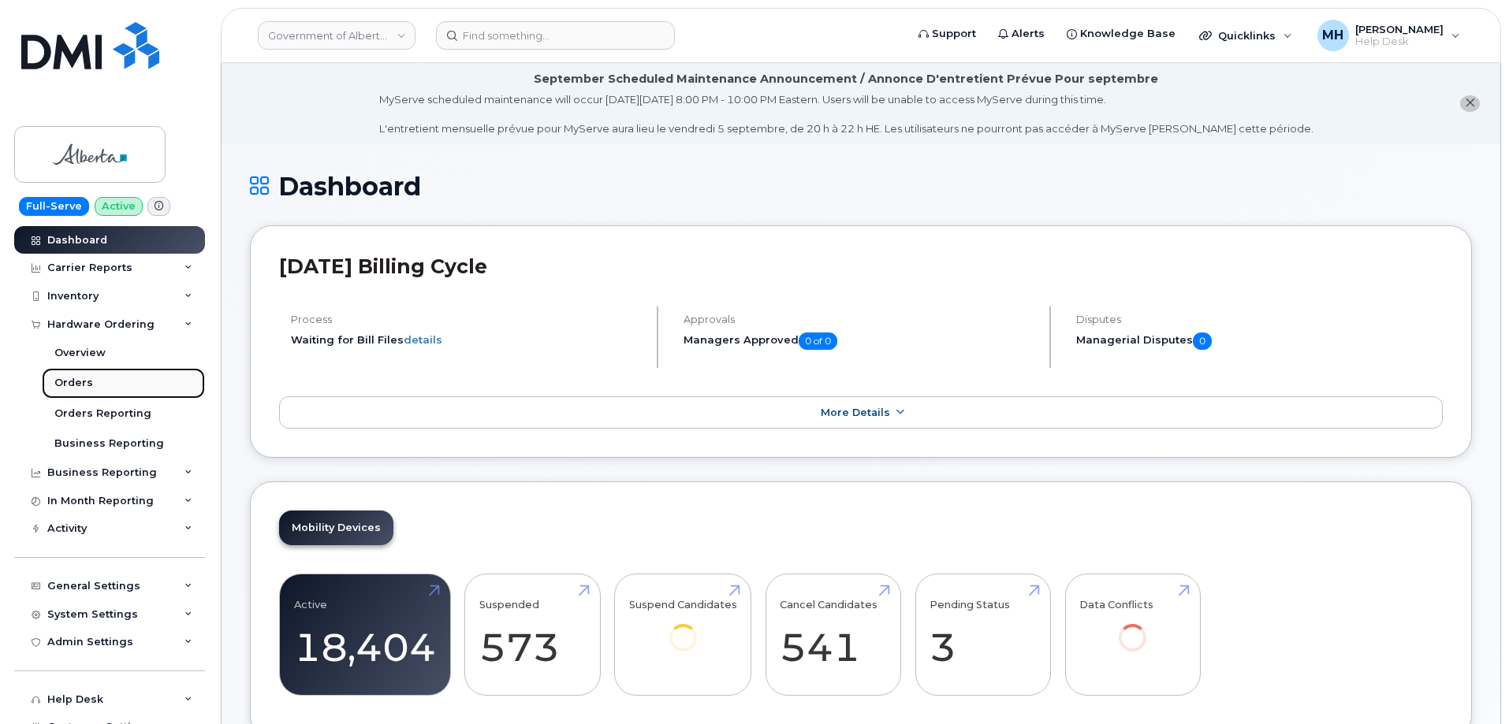
click at [117, 376] on link "Orders" at bounding box center [123, 383] width 163 height 30
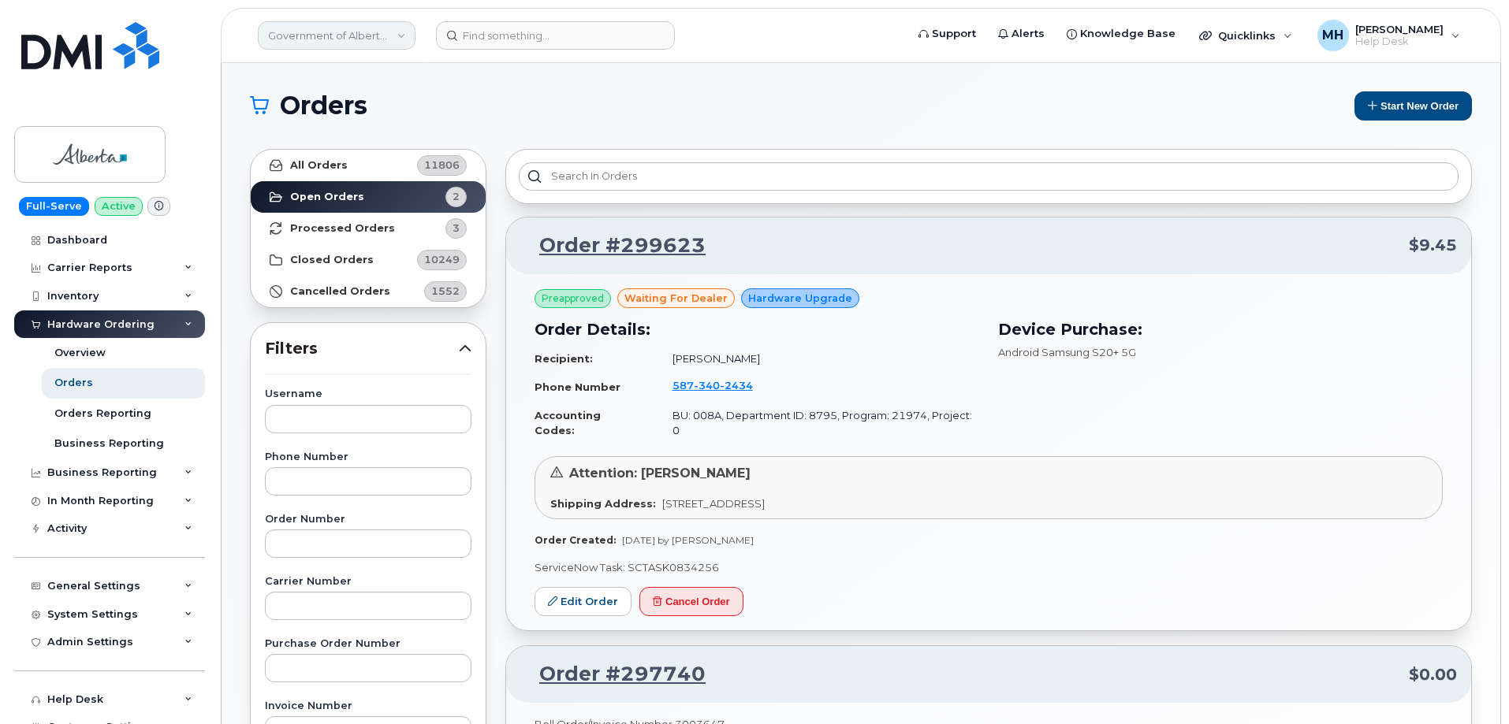
click at [374, 36] on link "Government of Alberta (GOA)" at bounding box center [337, 35] width 158 height 28
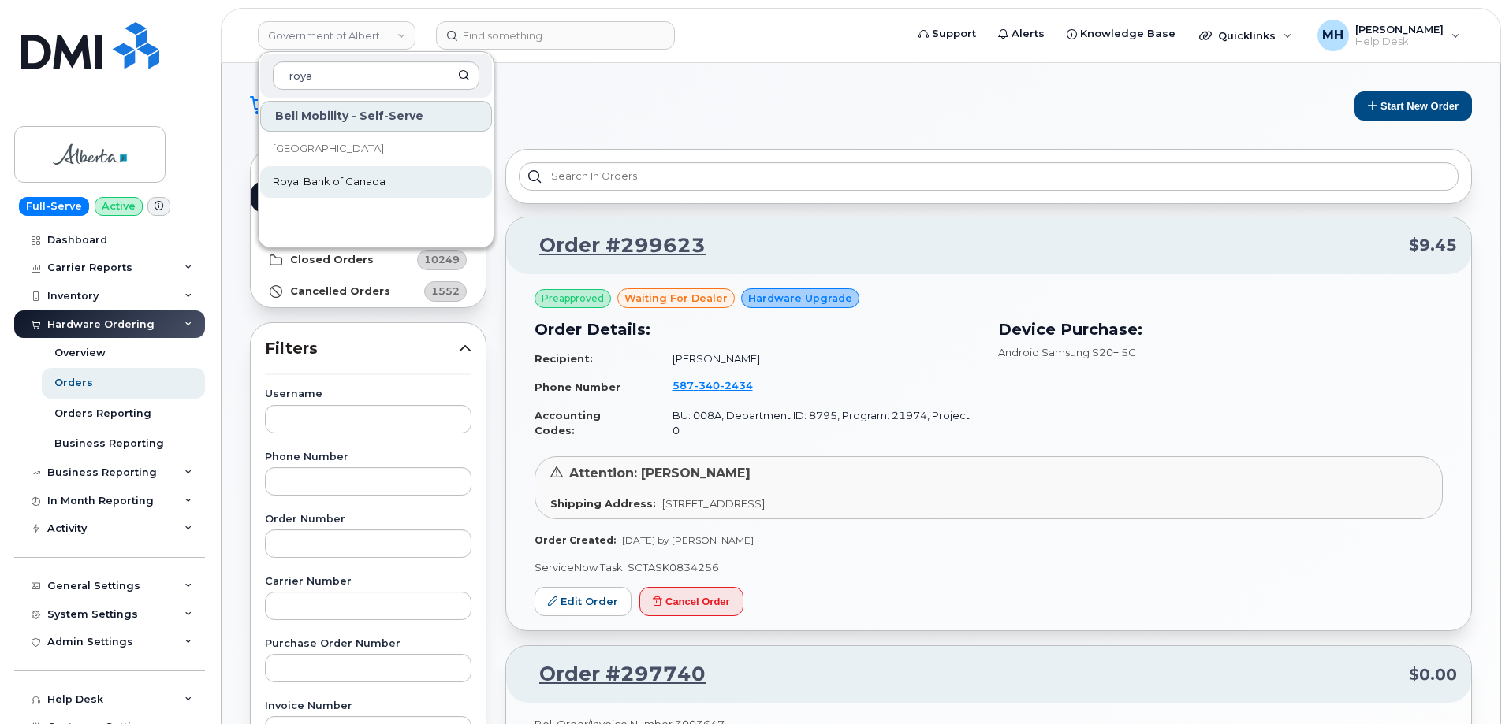
type input "roya"
click at [333, 173] on link "Royal Bank of Canada" at bounding box center [376, 182] width 232 height 32
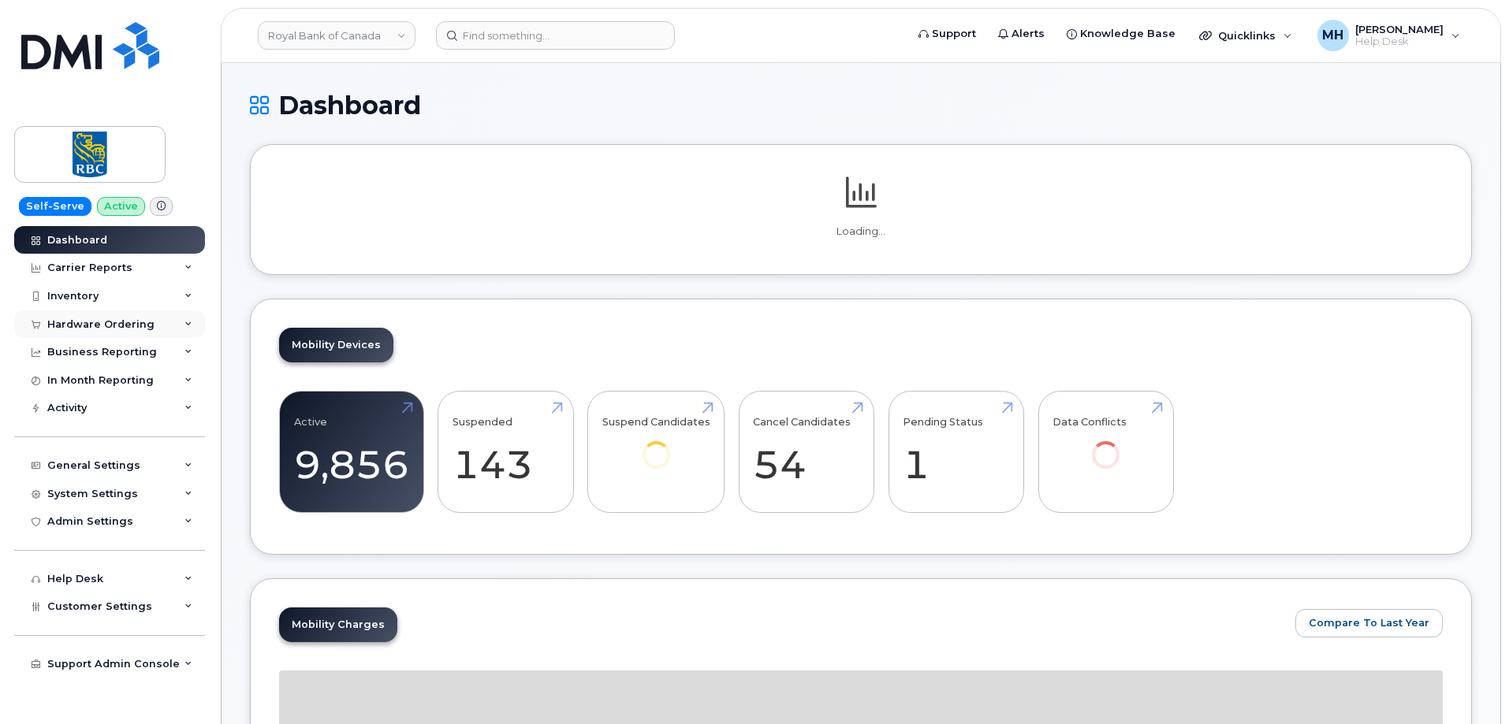
click at [107, 328] on div "Hardware Ordering" at bounding box center [100, 324] width 107 height 13
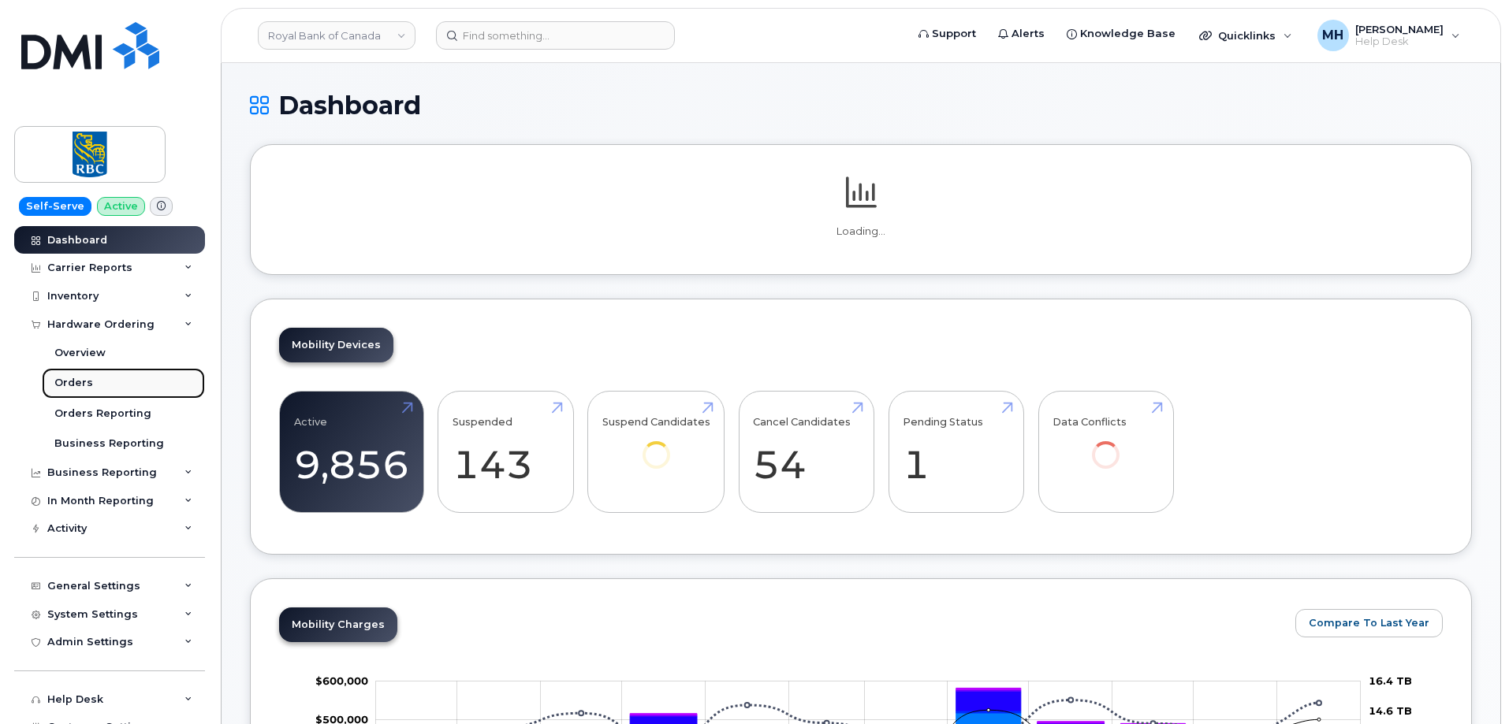
click at [90, 377] on link "Orders" at bounding box center [123, 383] width 163 height 30
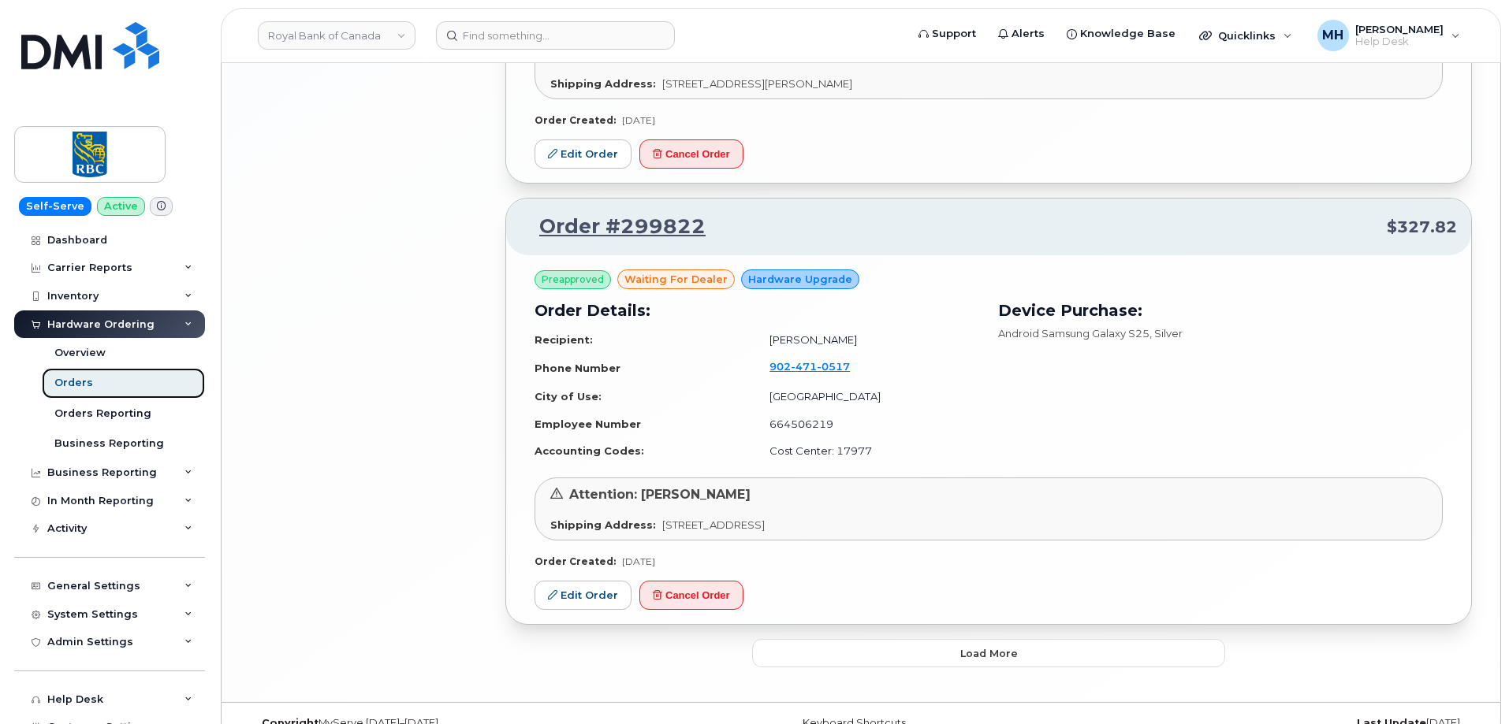
scroll to position [3138, 0]
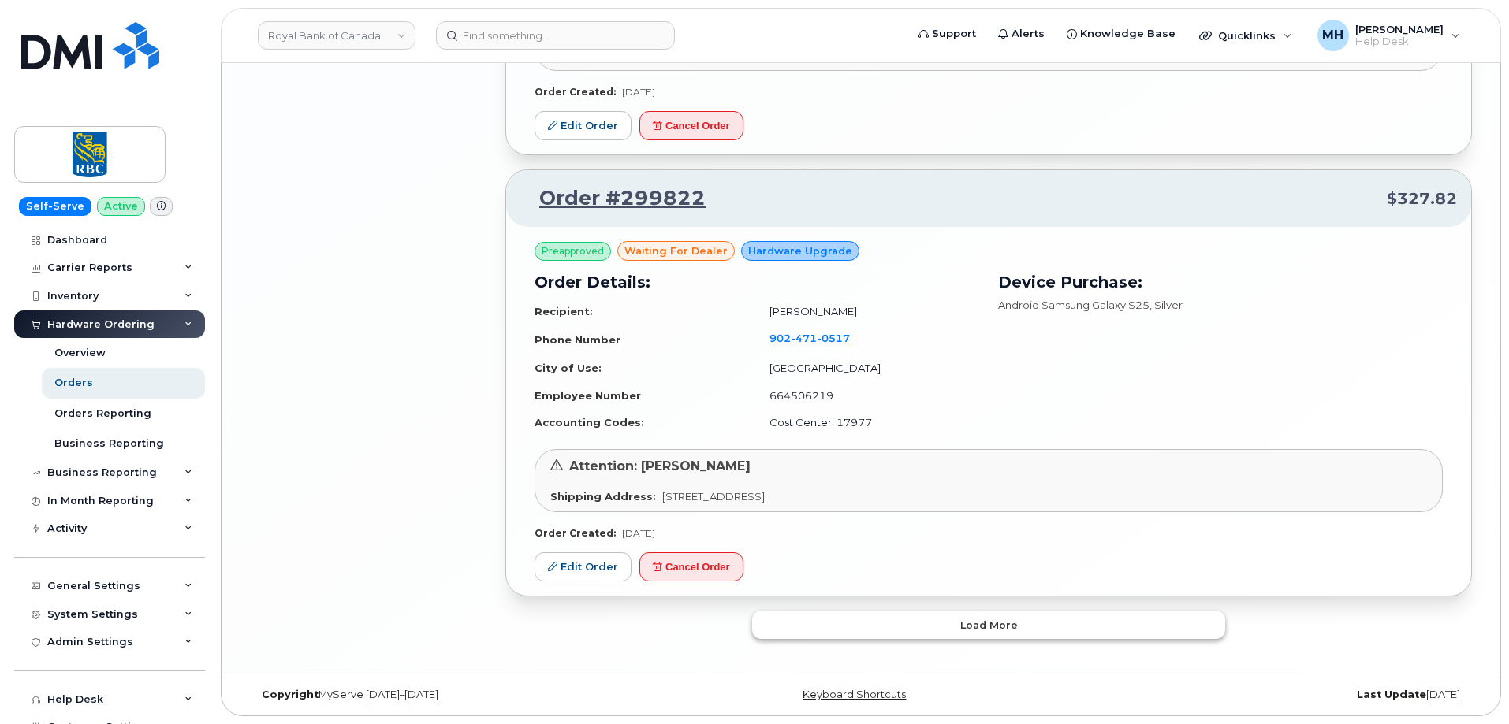
click at [948, 630] on button "Load more" at bounding box center [988, 625] width 473 height 28
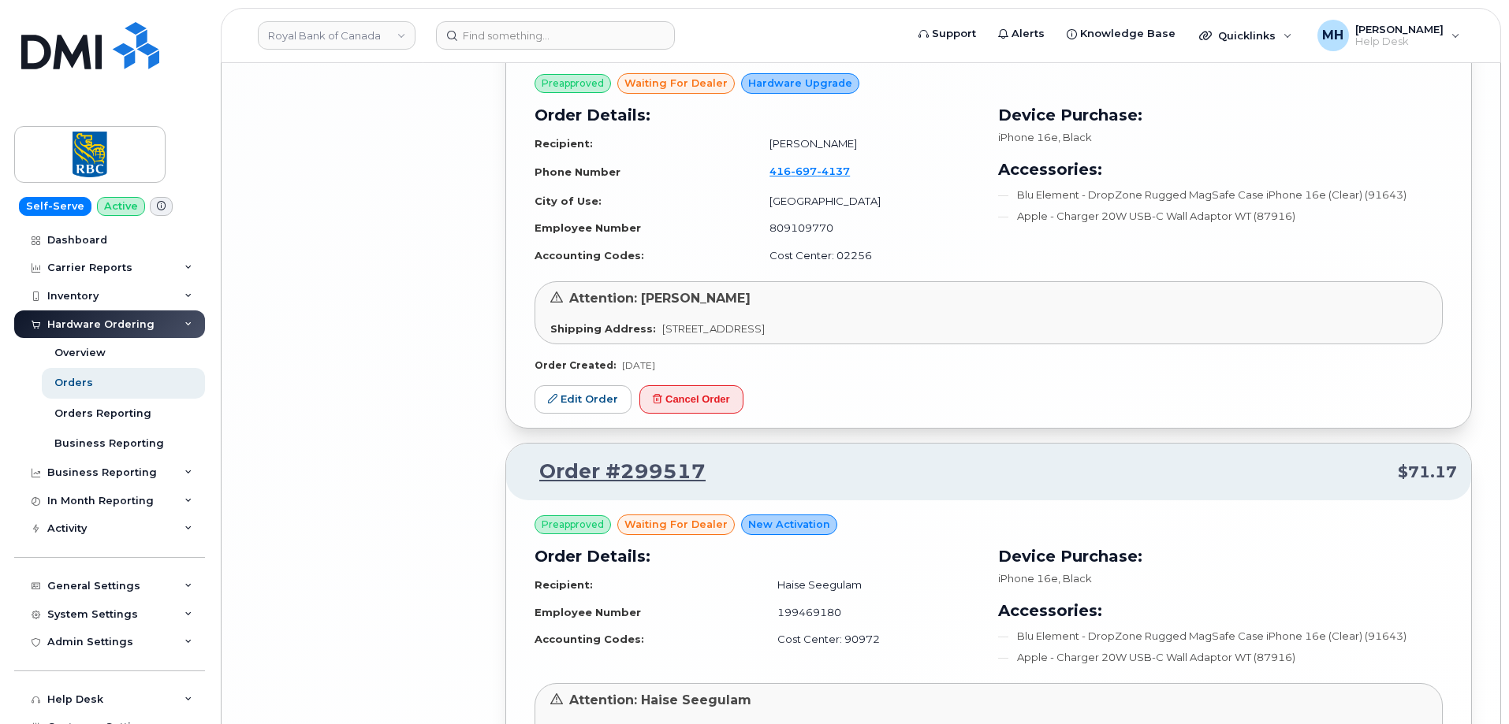
scroll to position [6570, 0]
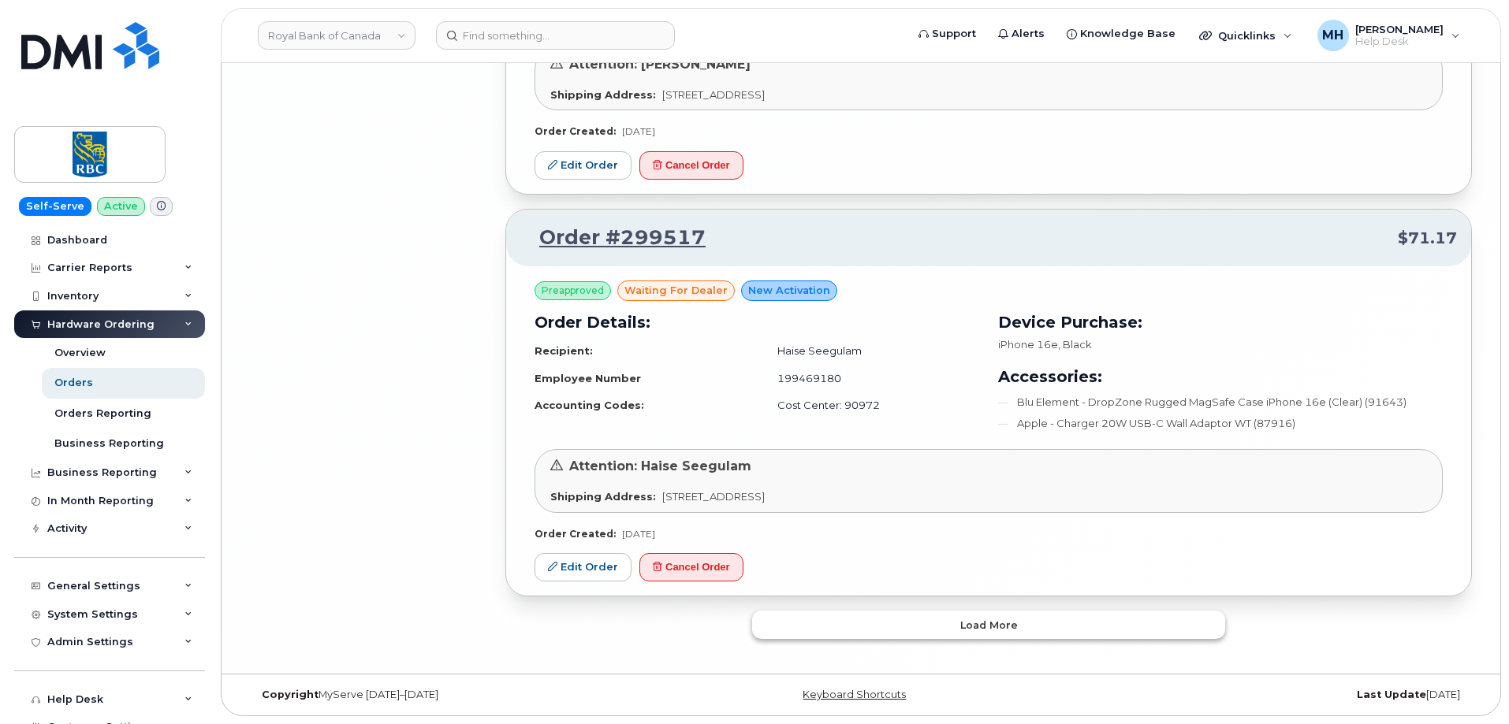
click at [891, 639] on button "Load more" at bounding box center [988, 625] width 473 height 28
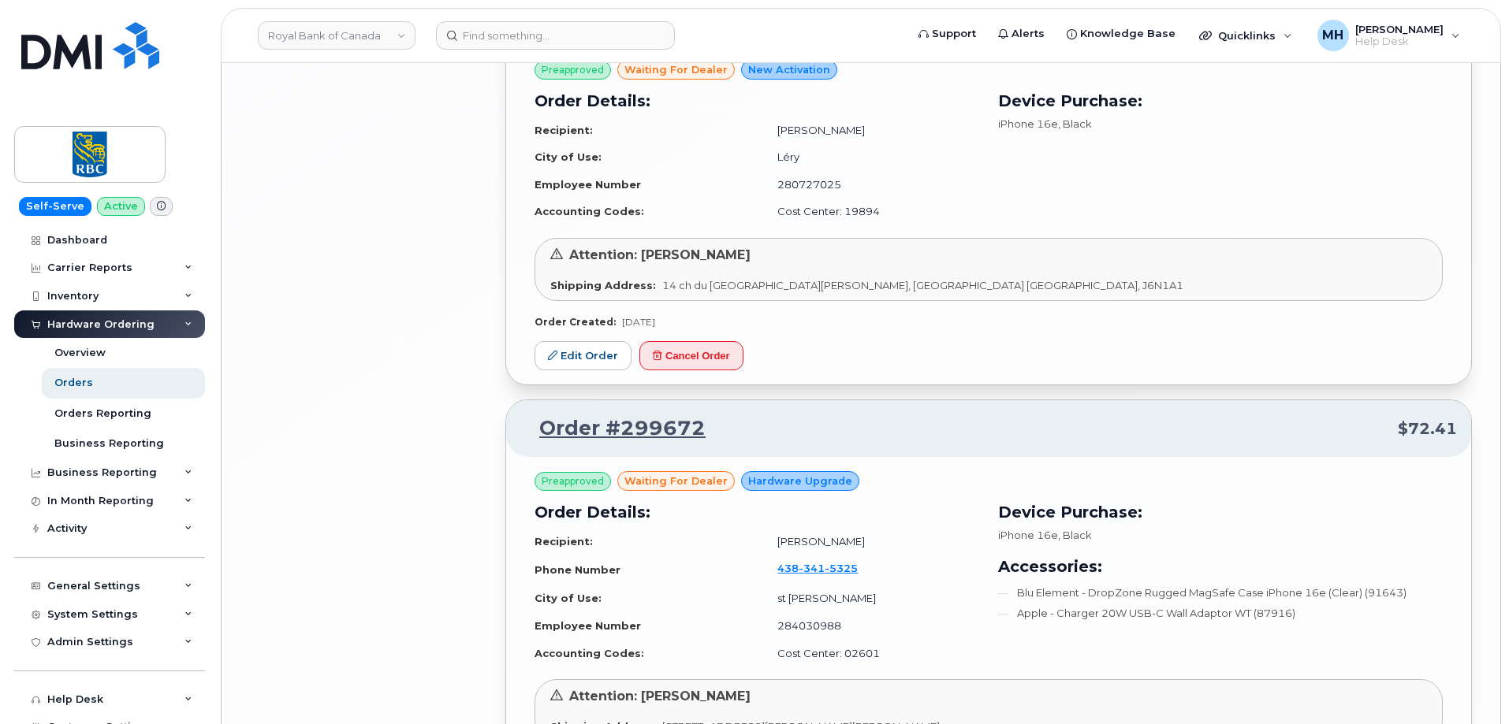
scroll to position [5330, 0]
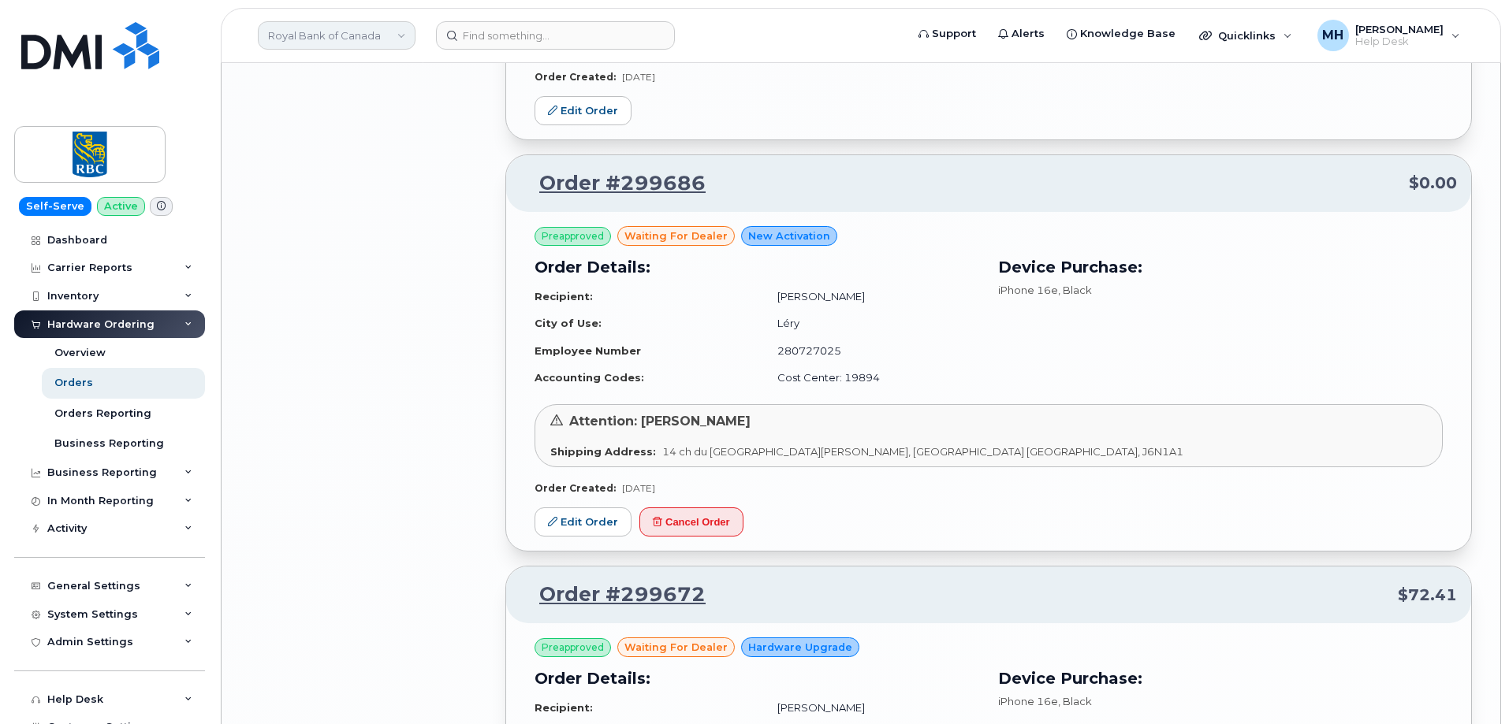
click at [300, 47] on link "Royal Bank of Canada" at bounding box center [337, 35] width 158 height 28
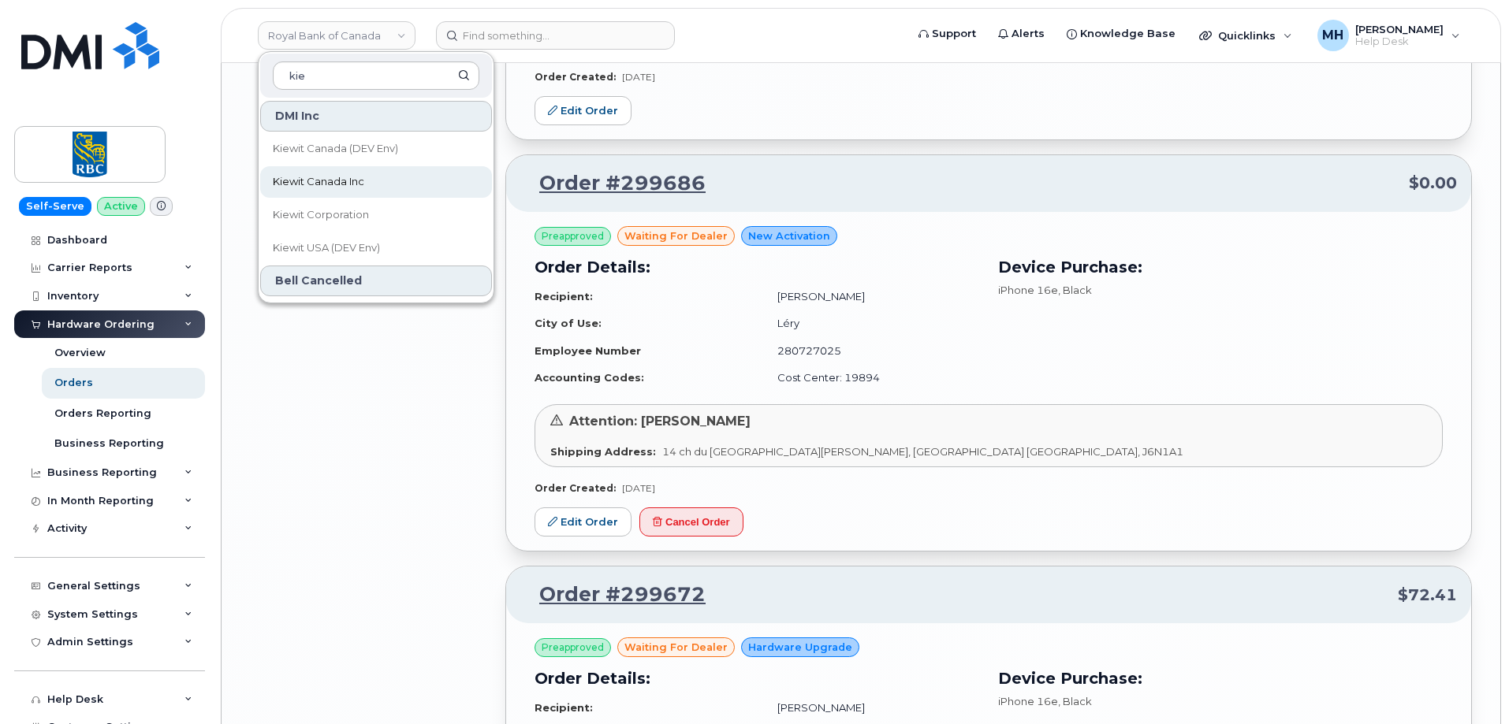
type input "kie"
click at [355, 172] on link "Kiewit Canada Inc" at bounding box center [376, 182] width 232 height 32
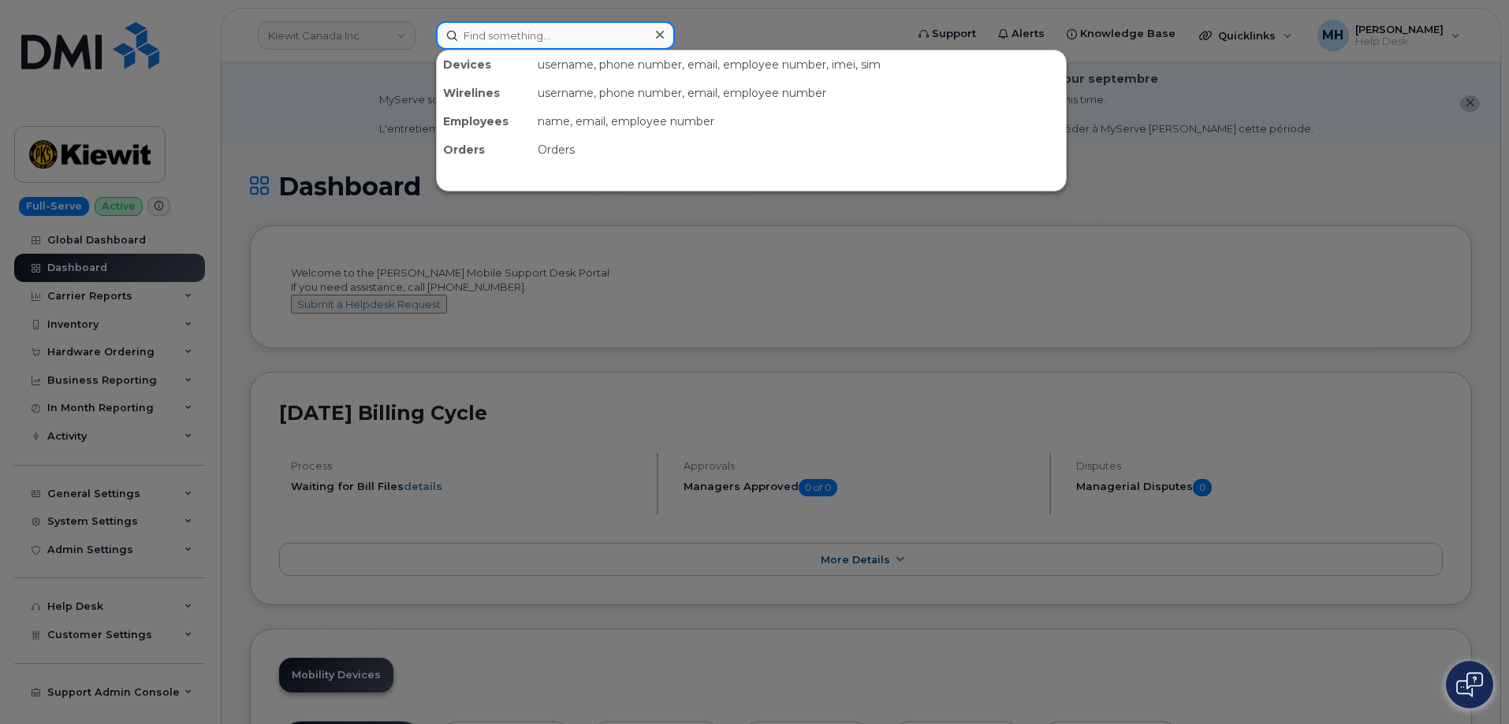
click at [452, 39] on input at bounding box center [555, 35] width 239 height 28
paste input "htf5qm2mlv"
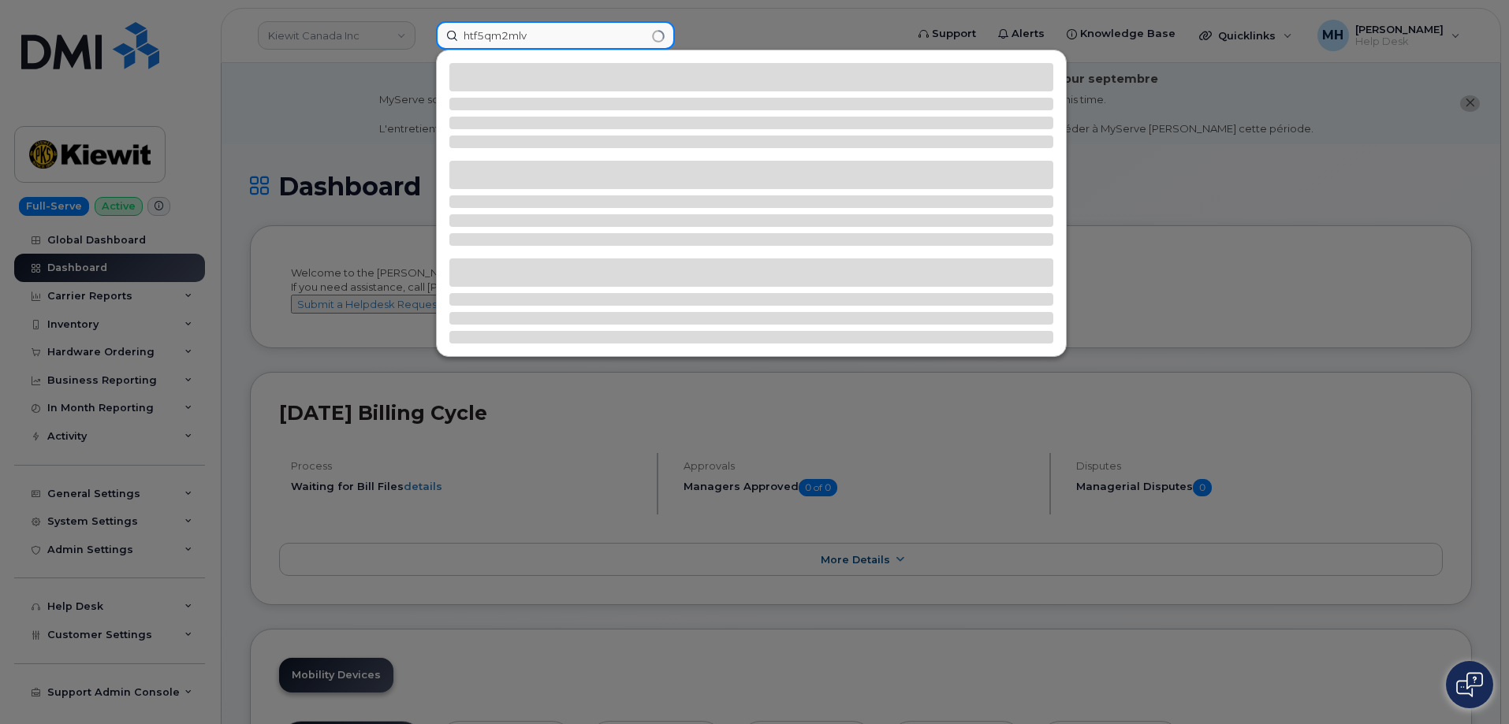
drag, startPoint x: 526, startPoint y: 32, endPoint x: 482, endPoint y: 35, distance: 45.0
click at [482, 35] on input "htf5qm2mlv" at bounding box center [555, 35] width 239 height 28
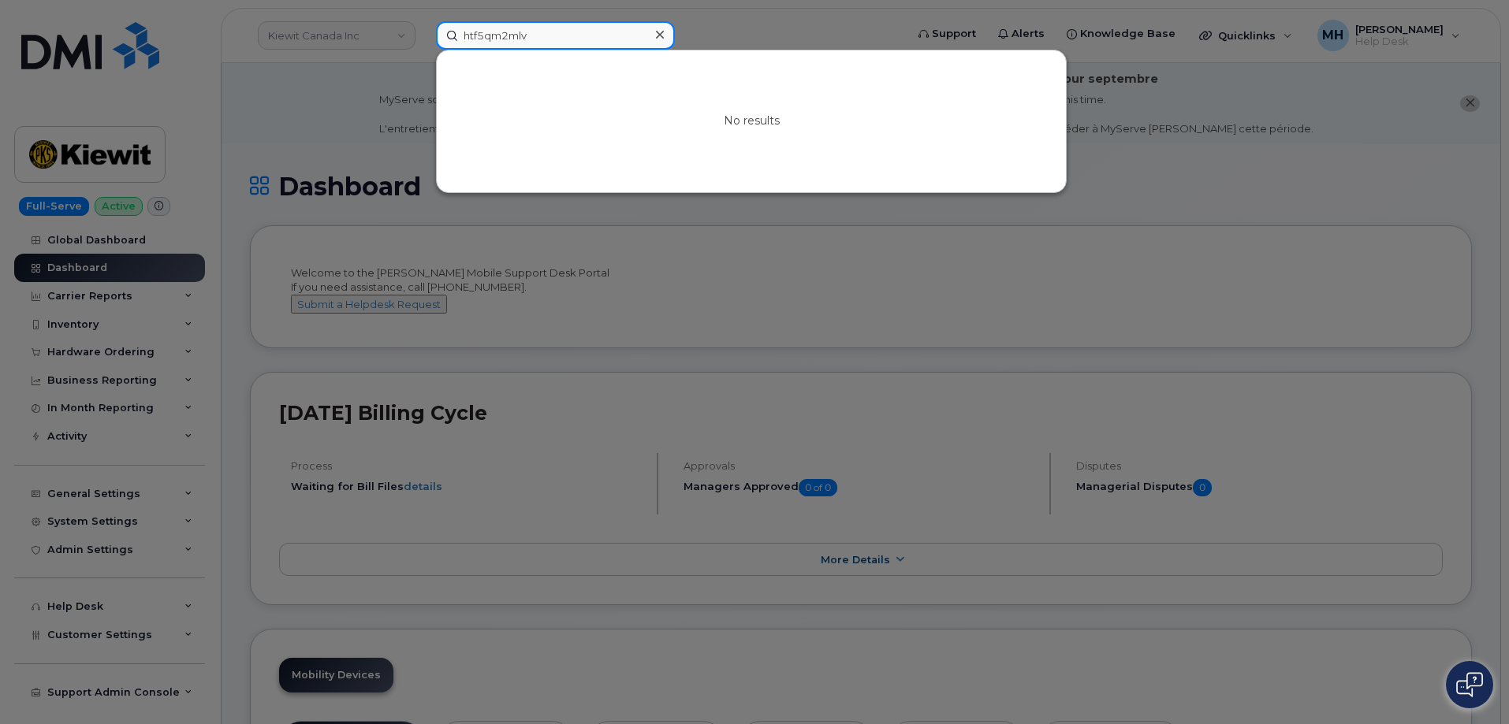
click at [523, 38] on input "htf5qm2mlv" at bounding box center [555, 35] width 239 height 28
click at [508, 32] on input "htf5qm2mlv" at bounding box center [555, 35] width 239 height 28
paste input "816-946-9873"
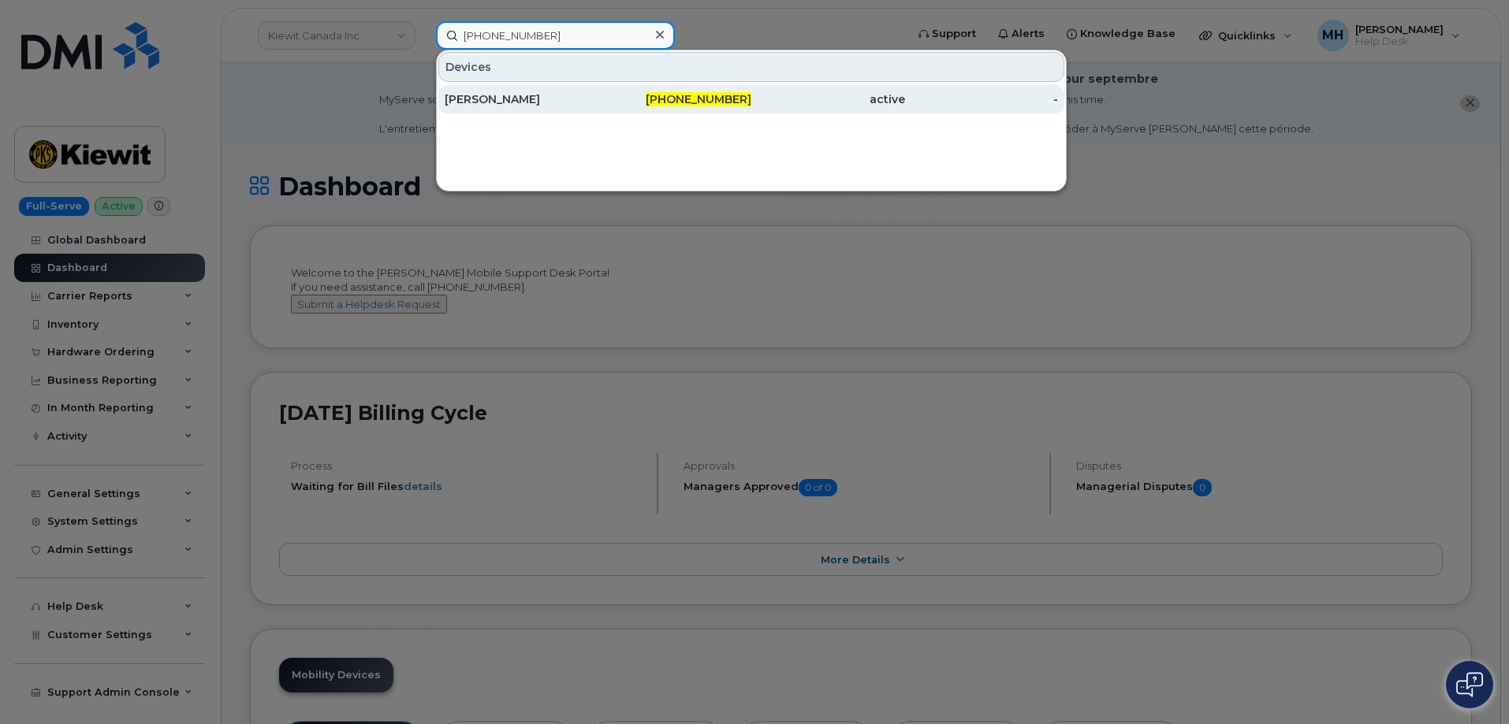
type input "816-946-9873"
click at [593, 91] on div "Alvin Andrus" at bounding box center [522, 99] width 154 height 28
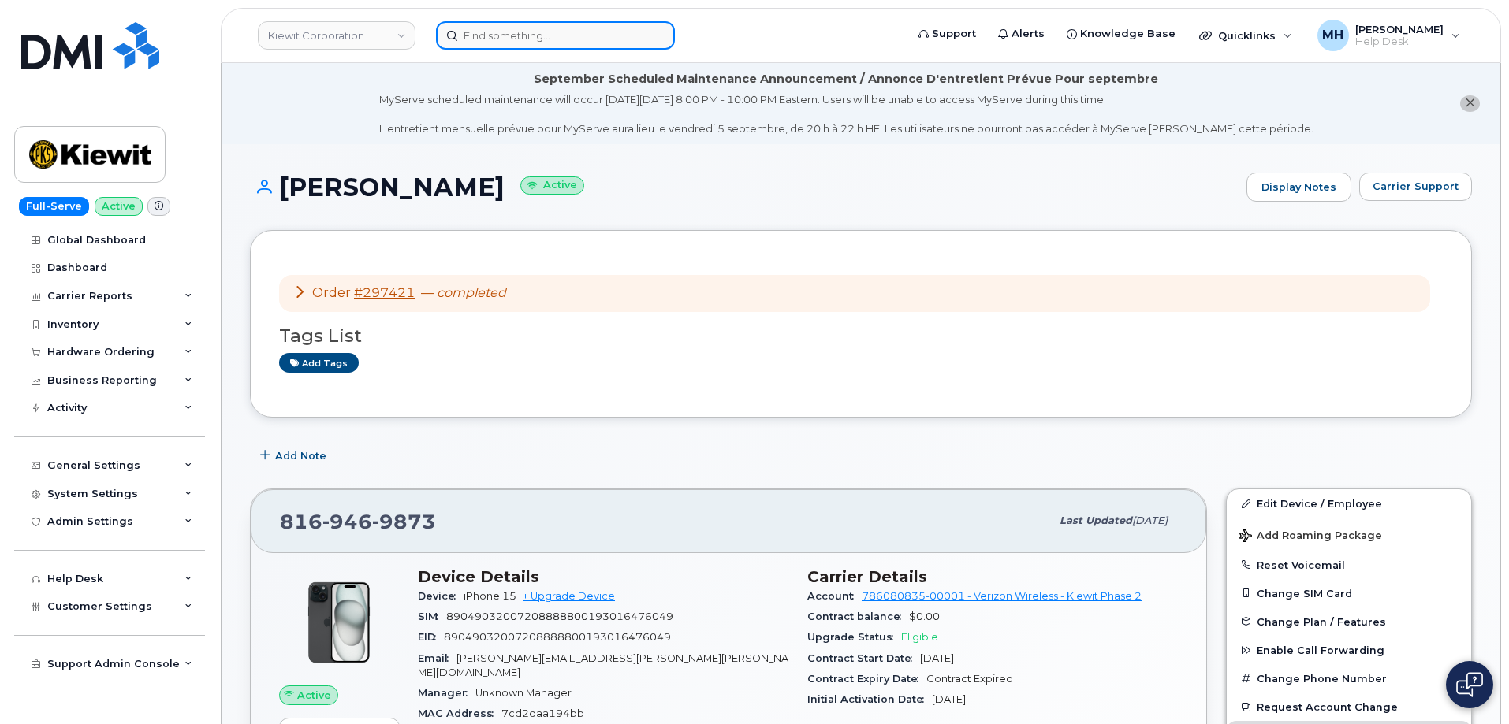
click at [591, 38] on input at bounding box center [555, 35] width 239 height 28
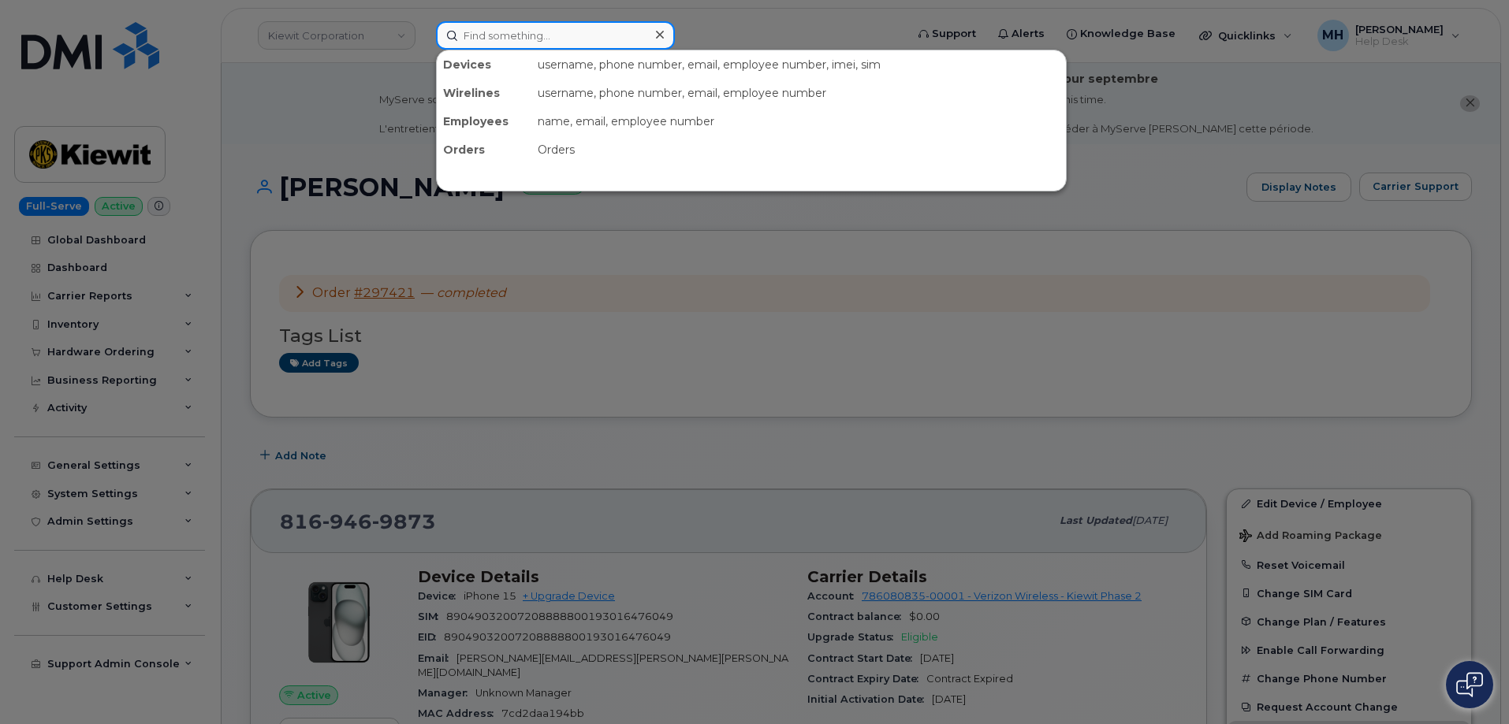
paste input "225-455-9030"
type input "225-455-9030"
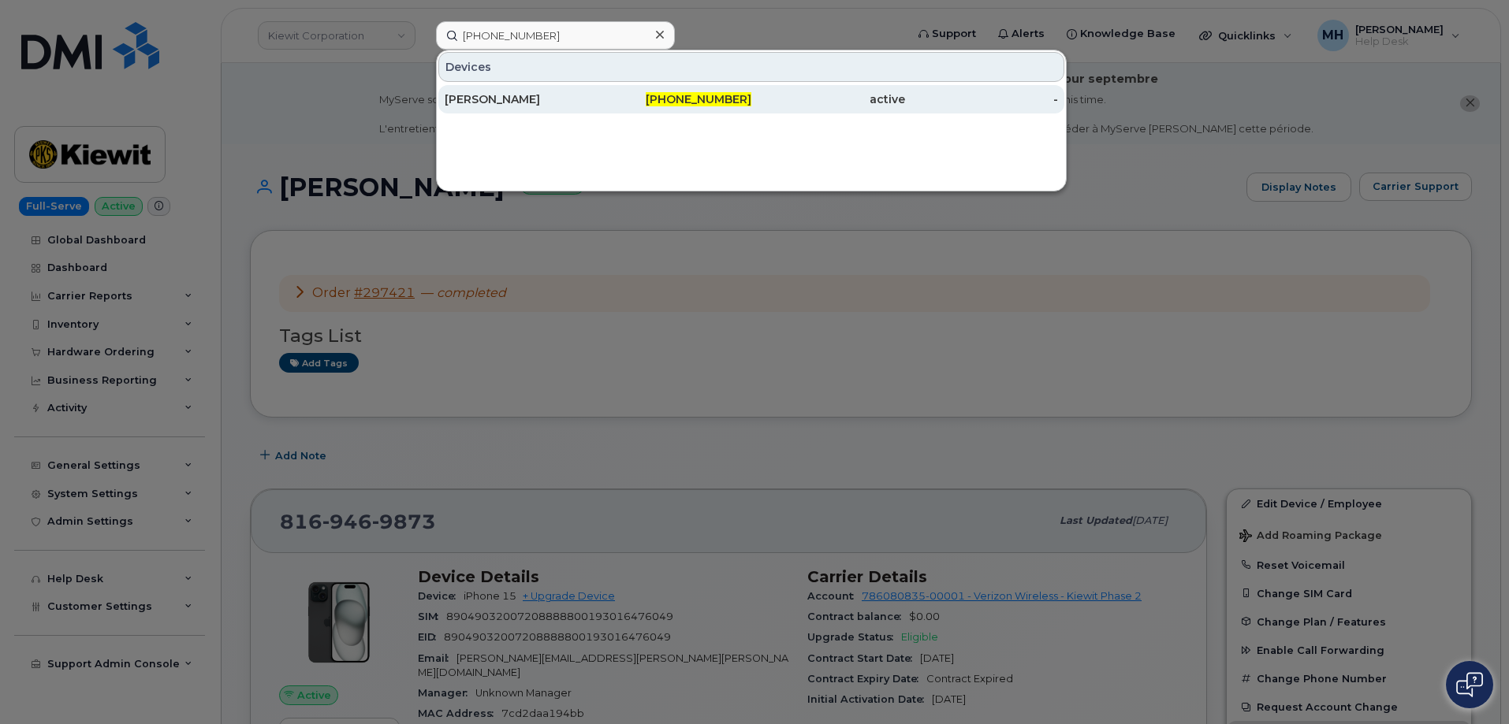
click at [576, 85] on link "GAVIN ODHIAMBO 225-455-9030 active -" at bounding box center [751, 99] width 626 height 28
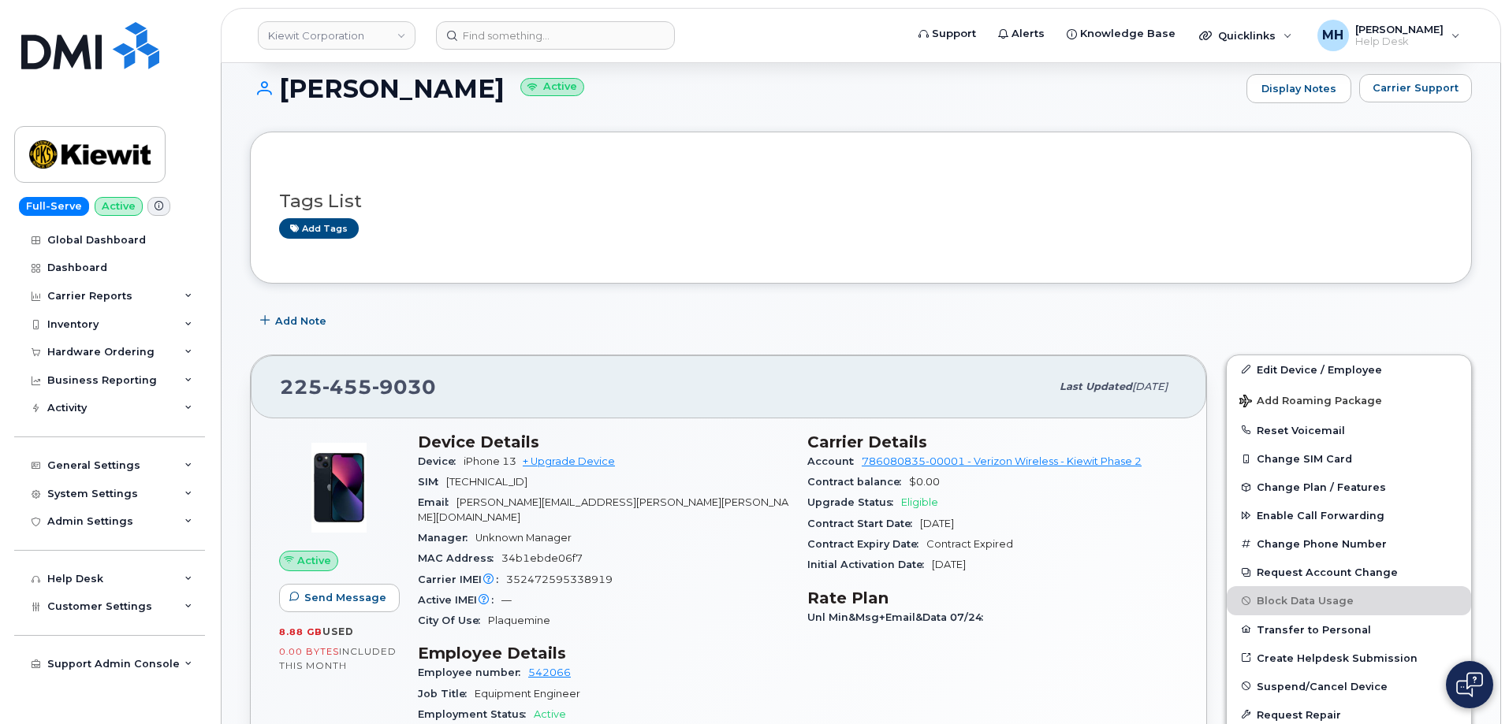
scroll to position [236, 0]
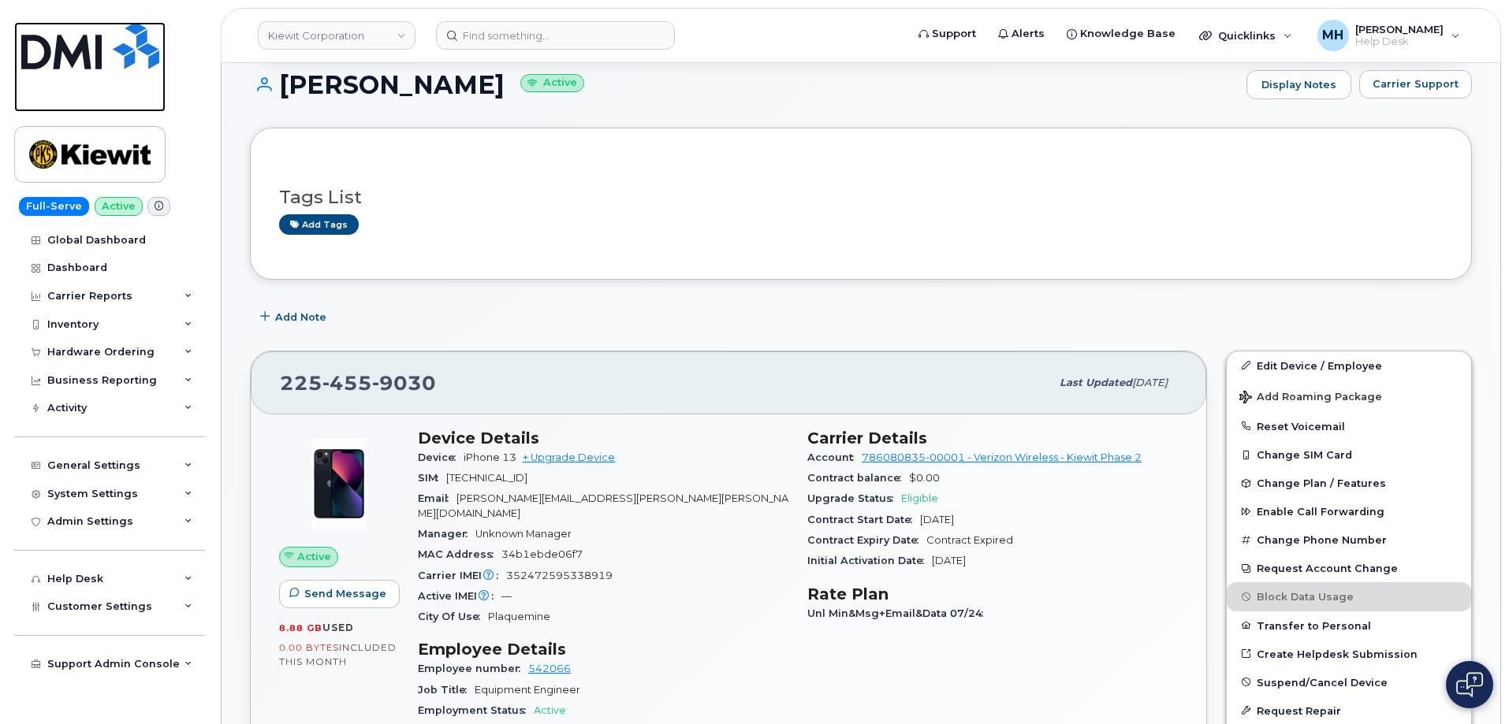
drag, startPoint x: 154, startPoint y: 102, endPoint x: 252, endPoint y: 120, distance: 99.4
click at [154, 102] on link at bounding box center [89, 67] width 151 height 90
drag, startPoint x: 129, startPoint y: 607, endPoint x: 137, endPoint y: 603, distance: 8.8
click at [129, 608] on span "Customer Settings" at bounding box center [99, 607] width 105 height 12
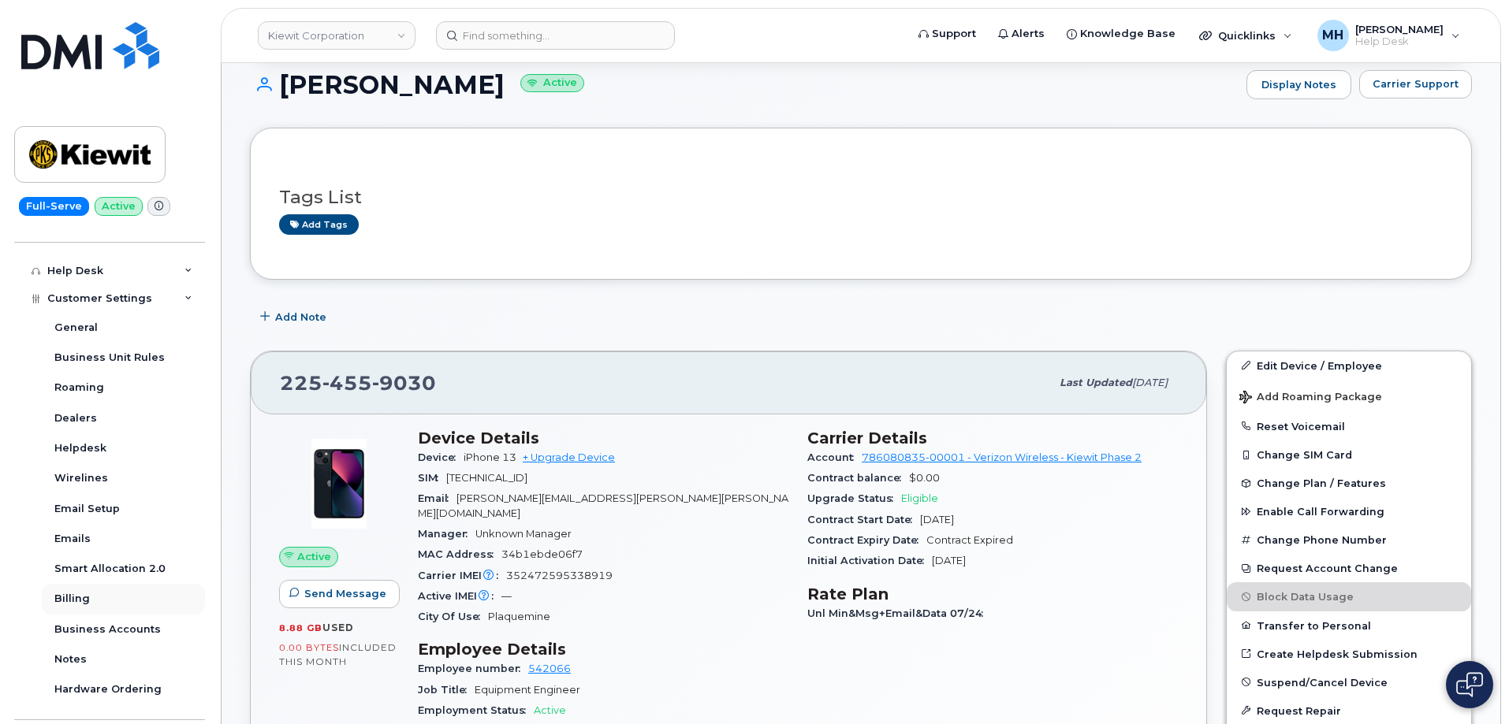
scroll to position [315, 0]
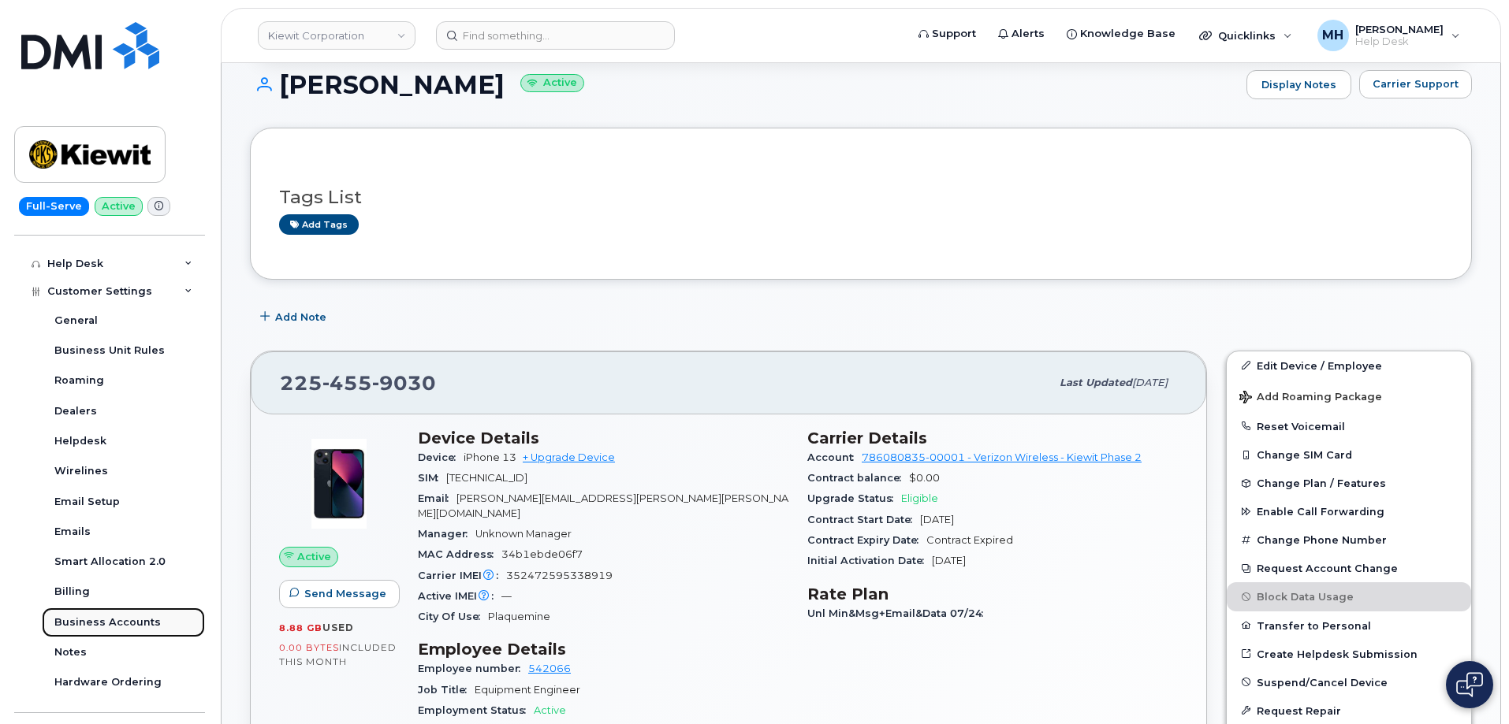
click at [132, 623] on div "Business Accounts" at bounding box center [107, 623] width 106 height 14
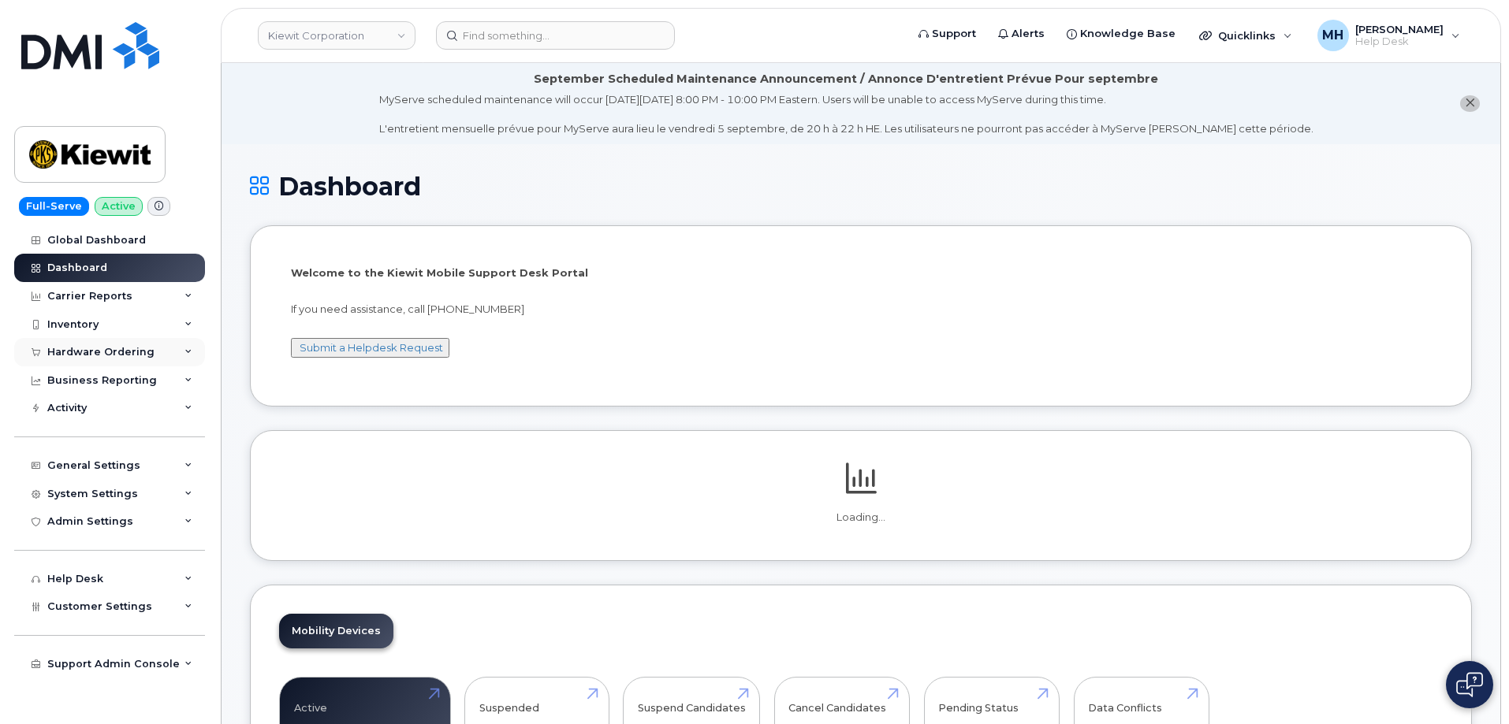
click at [136, 351] on div "Hardware Ordering" at bounding box center [100, 352] width 107 height 13
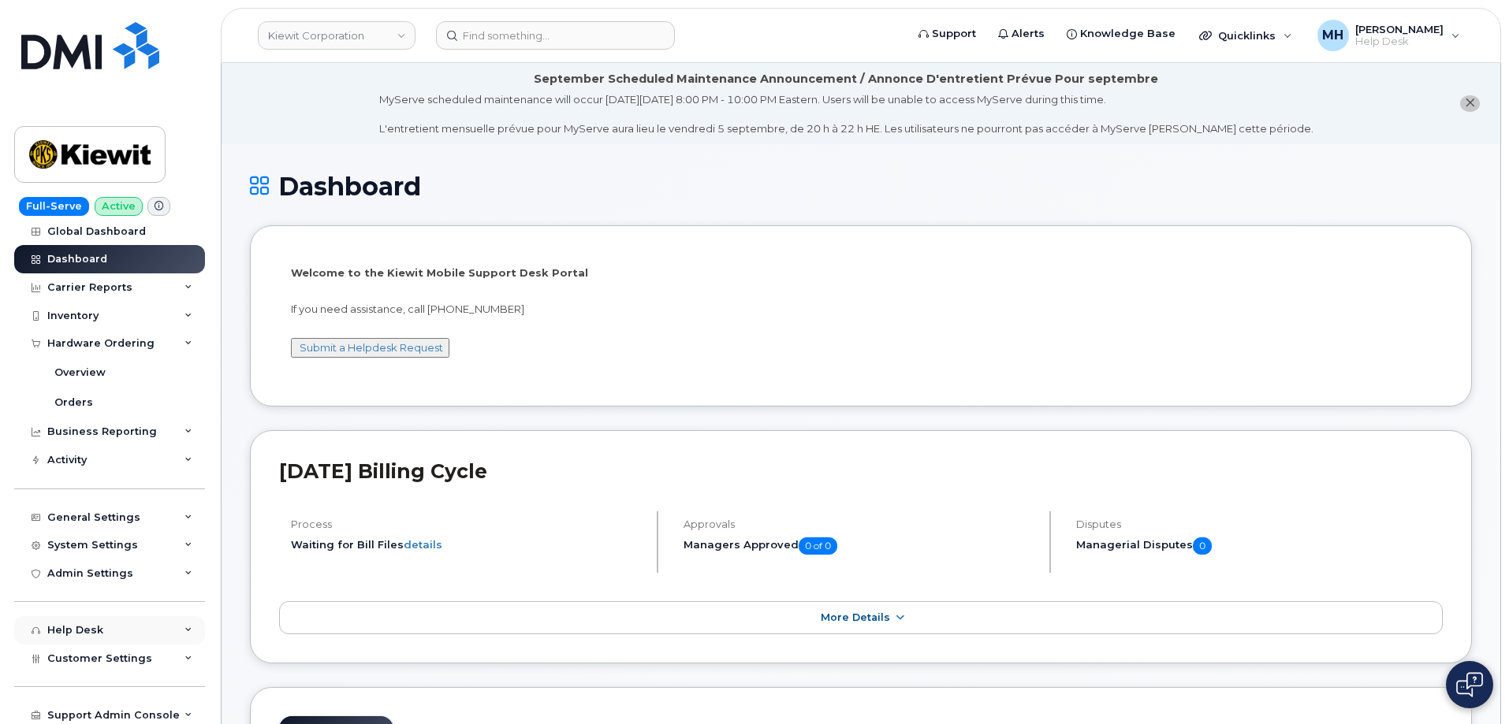
scroll to position [13, 0]
click at [134, 653] on span "Customer Settings" at bounding box center [99, 654] width 105 height 12
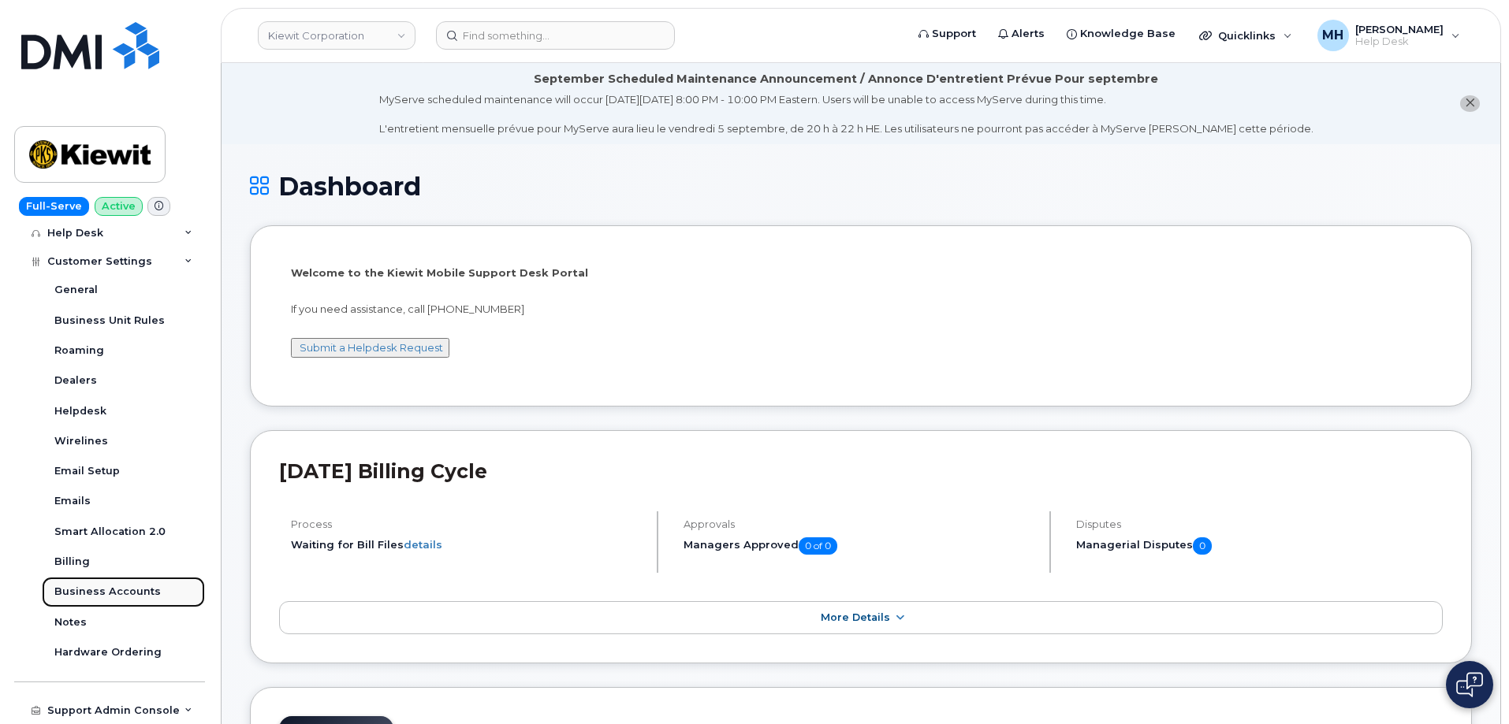
click at [133, 591] on div "Business Accounts" at bounding box center [107, 592] width 106 height 14
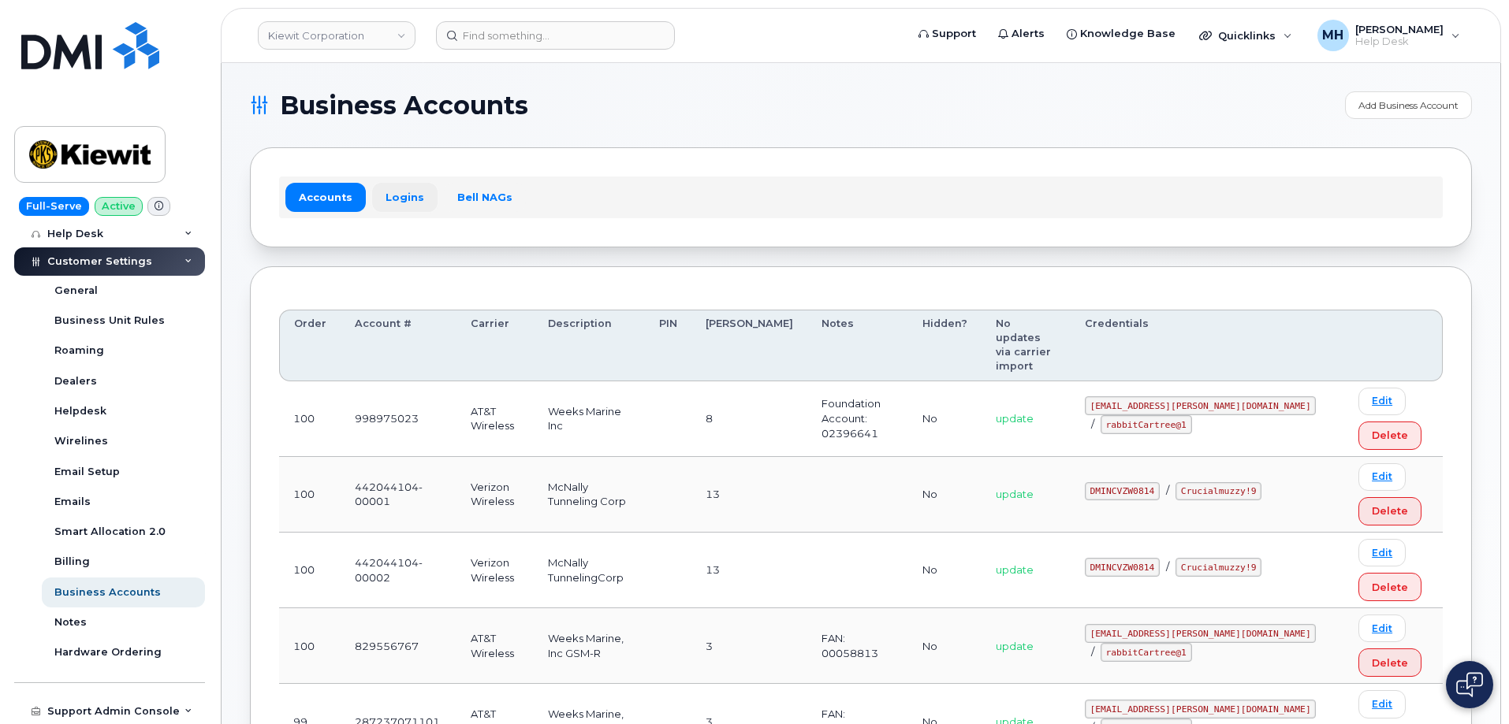
click at [408, 191] on link "Logins" at bounding box center [404, 197] width 65 height 28
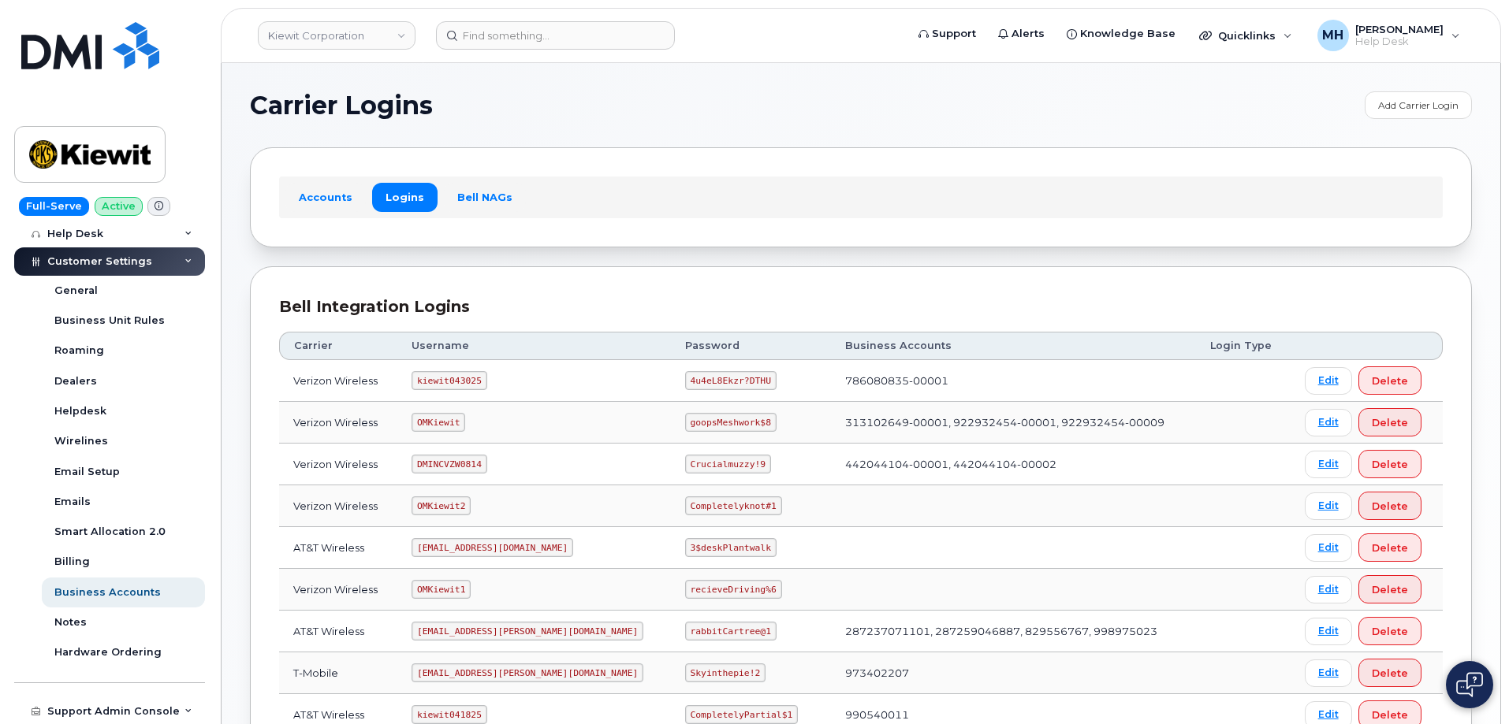
scroll to position [79, 0]
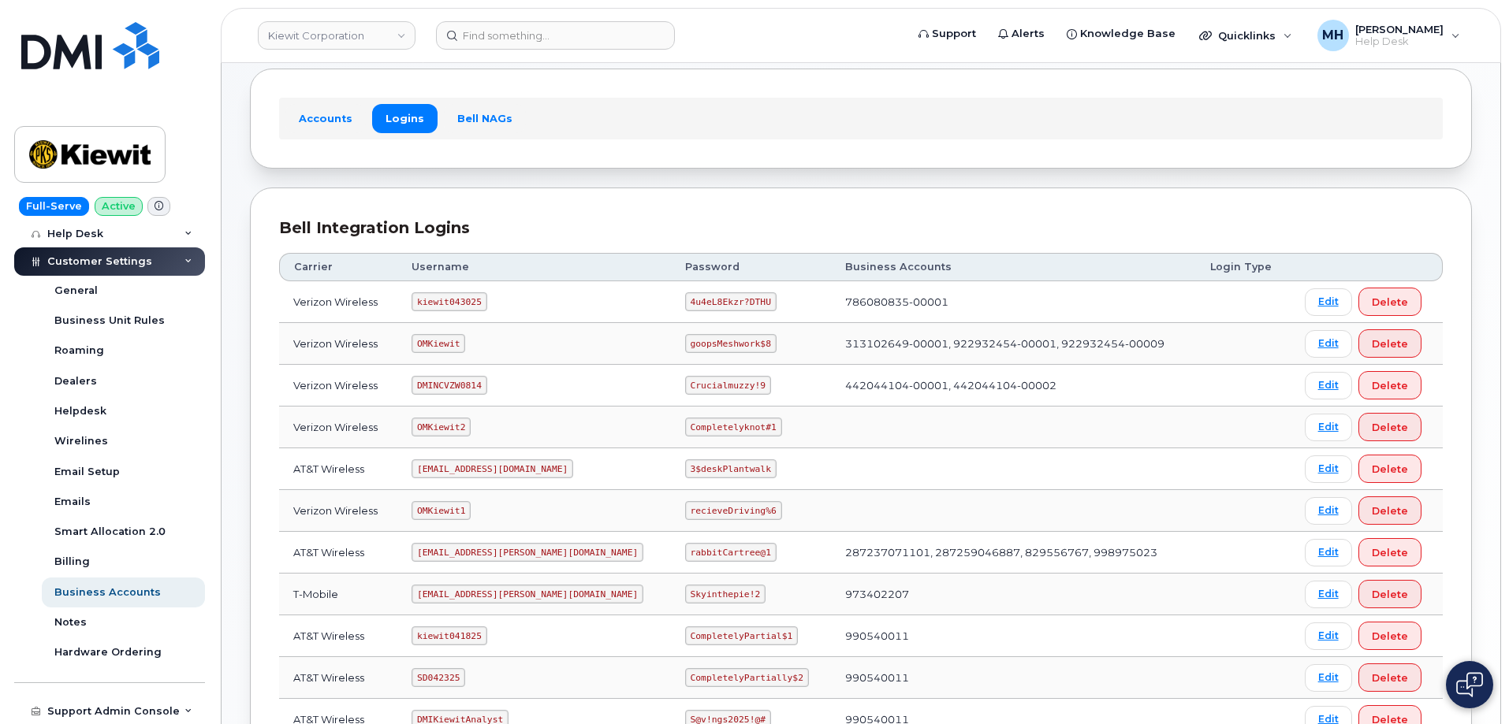
click at [455, 303] on code "kiewit043025" at bounding box center [448, 301] width 75 height 19
copy code "kiewit043025"
click at [685, 303] on code "4u4eL8Ekzr?DTHU" at bounding box center [730, 301] width 91 height 19
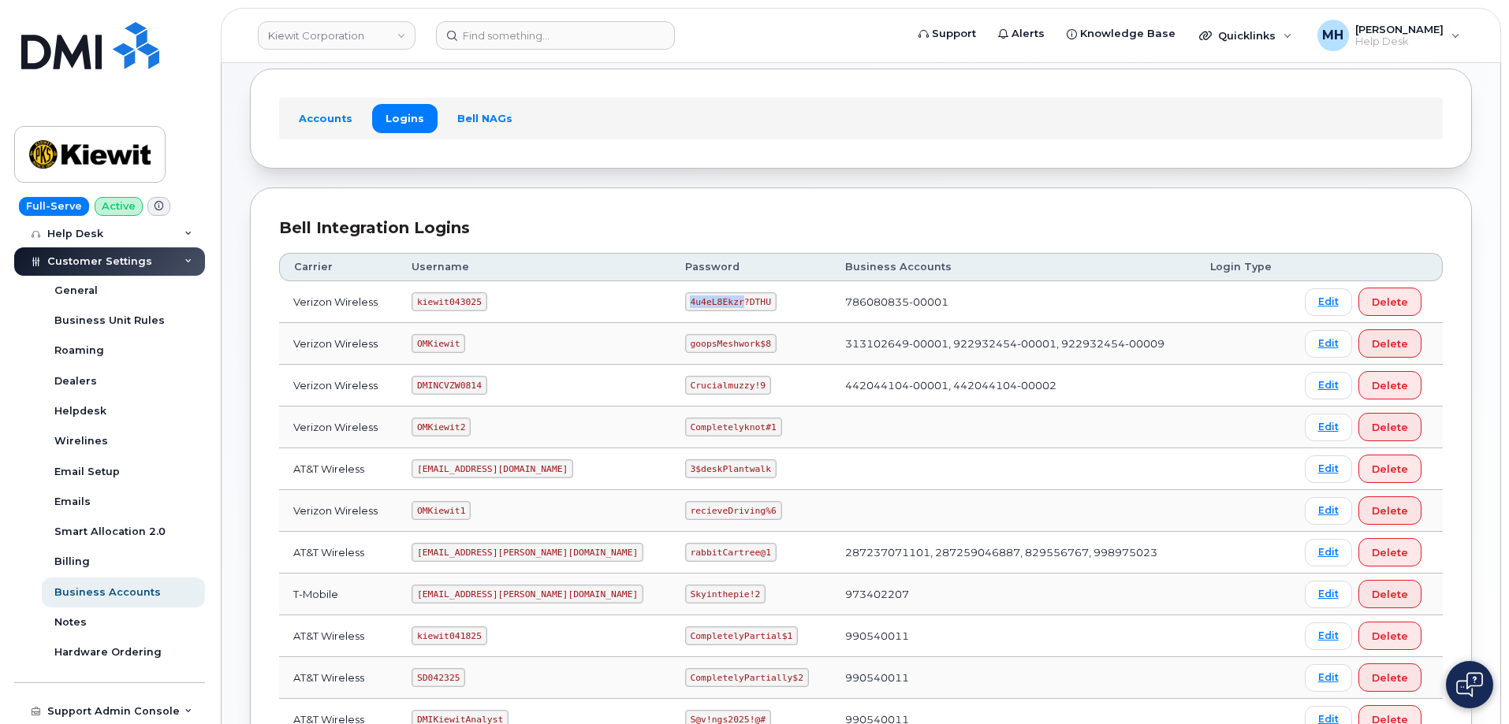
copy code "4u4eL8Ekzr"
click at [685, 299] on code "4u4eL8Ekzr?DTHU" at bounding box center [730, 301] width 91 height 19
click at [729, 301] on td "4u4eL8Ekzr?DTHU" at bounding box center [751, 302] width 160 height 42
drag, startPoint x: 720, startPoint y: 302, endPoint x: 635, endPoint y: 302, distance: 84.3
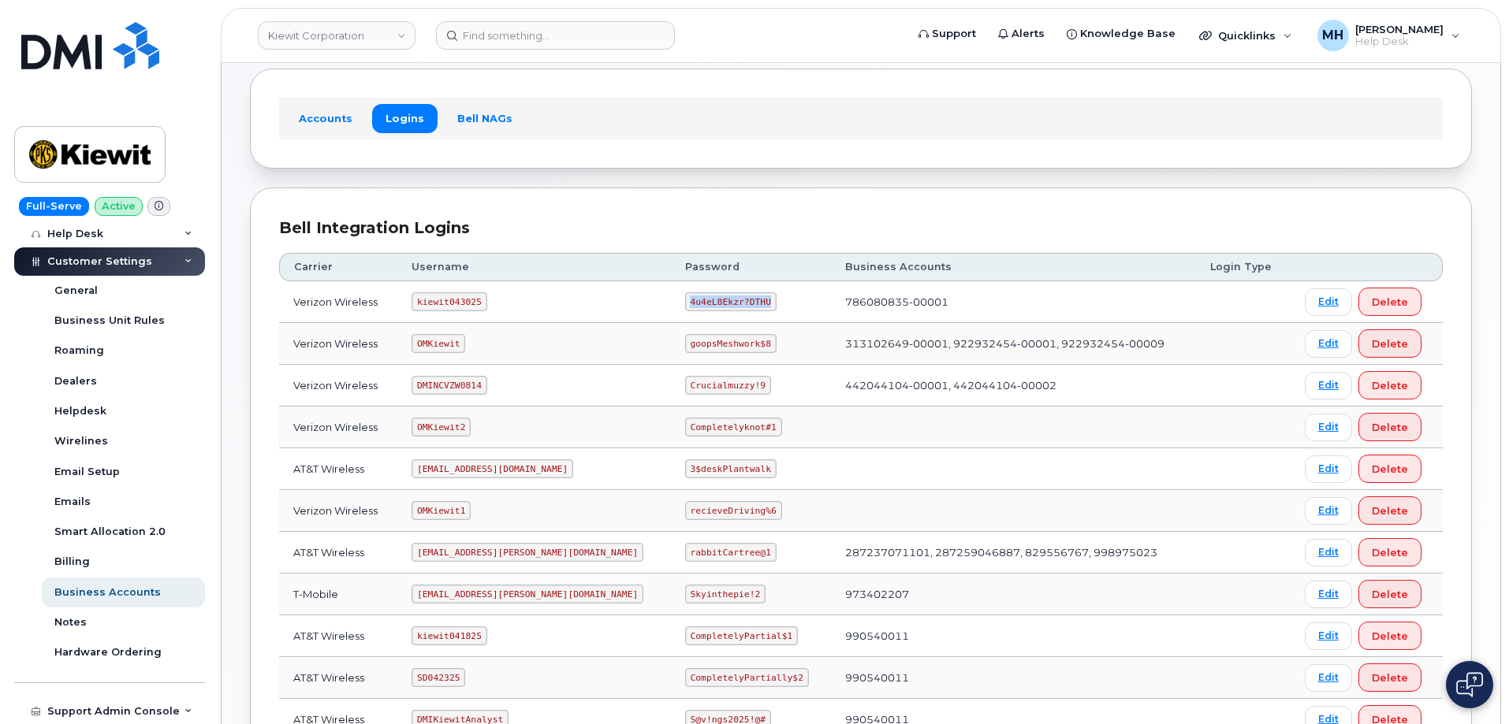
click at [671, 302] on td "4u4eL8Ekzr?DTHU" at bounding box center [751, 302] width 160 height 42
copy code "4u4eL8Ekzr?DTHU"
click at [302, 41] on link "Kiewit Corporation" at bounding box center [337, 35] width 158 height 28
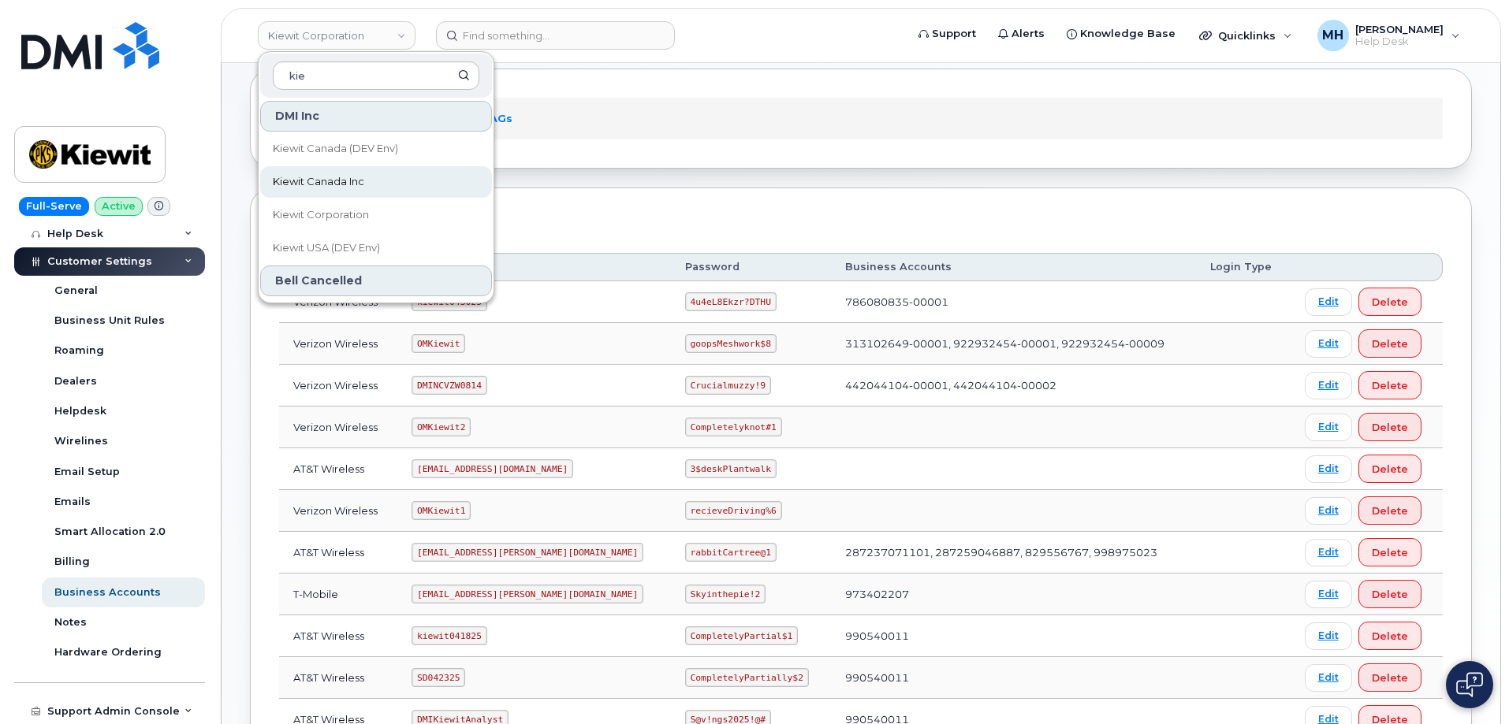
type input "kie"
click at [312, 184] on span "Kiewit Canada Inc" at bounding box center [318, 182] width 91 height 16
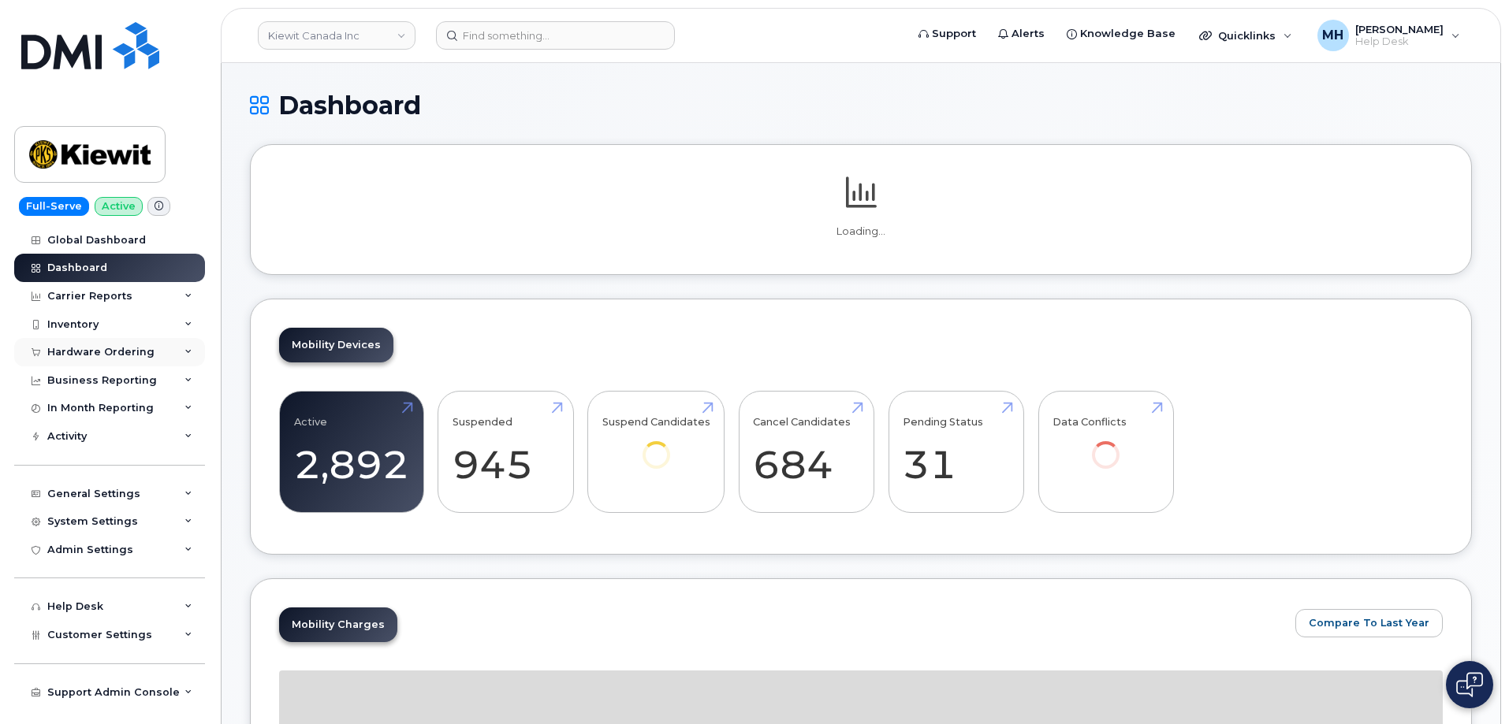
click at [115, 348] on div "Hardware Ordering" at bounding box center [100, 352] width 107 height 13
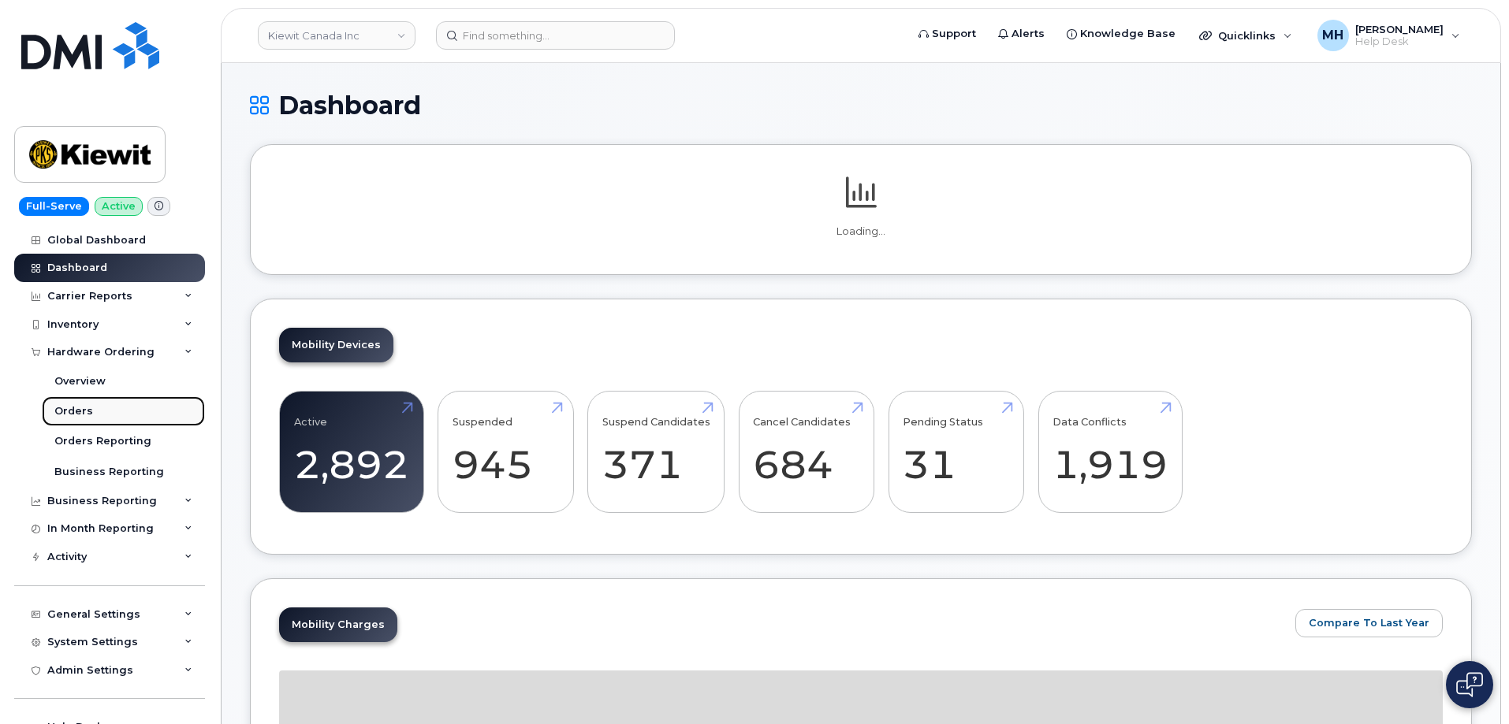
click at [99, 403] on link "Orders" at bounding box center [123, 411] width 163 height 30
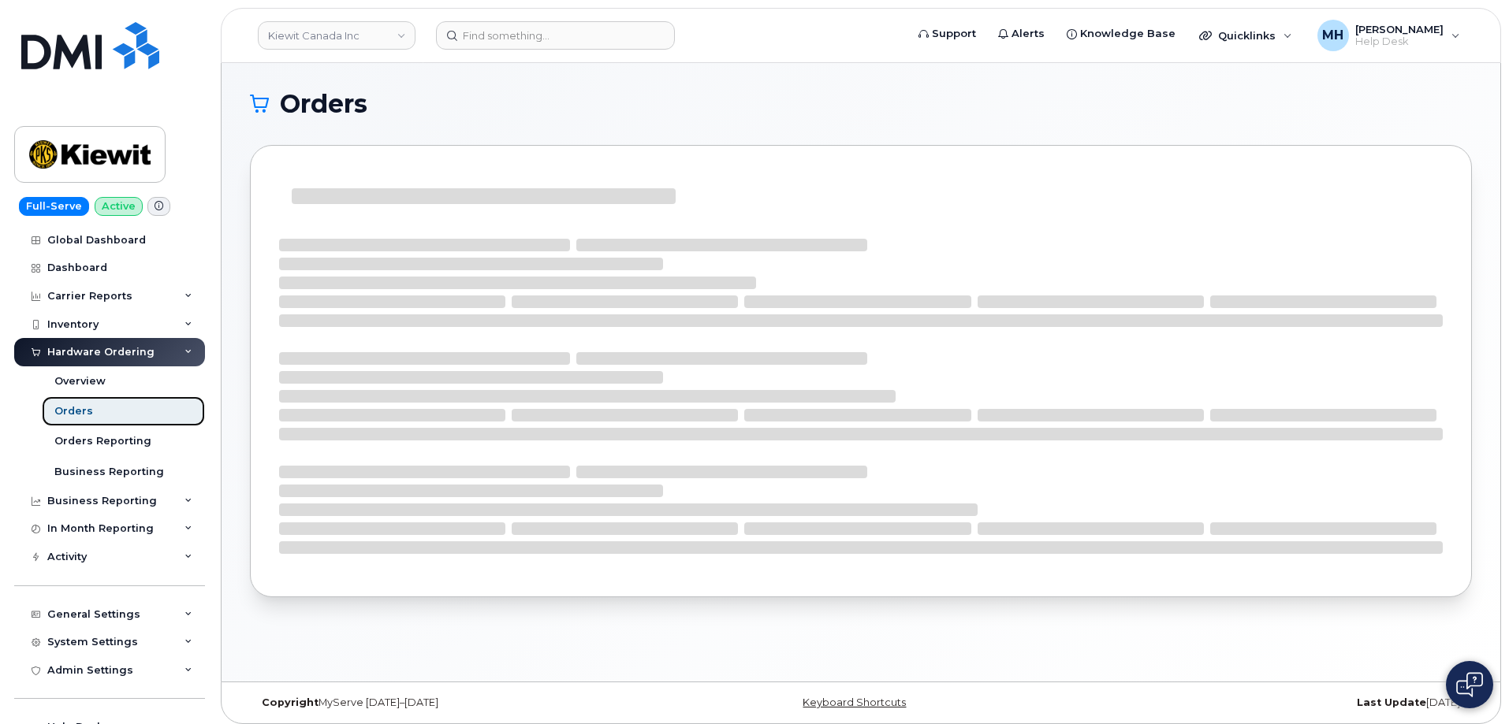
click at [95, 407] on link "Orders" at bounding box center [123, 411] width 163 height 30
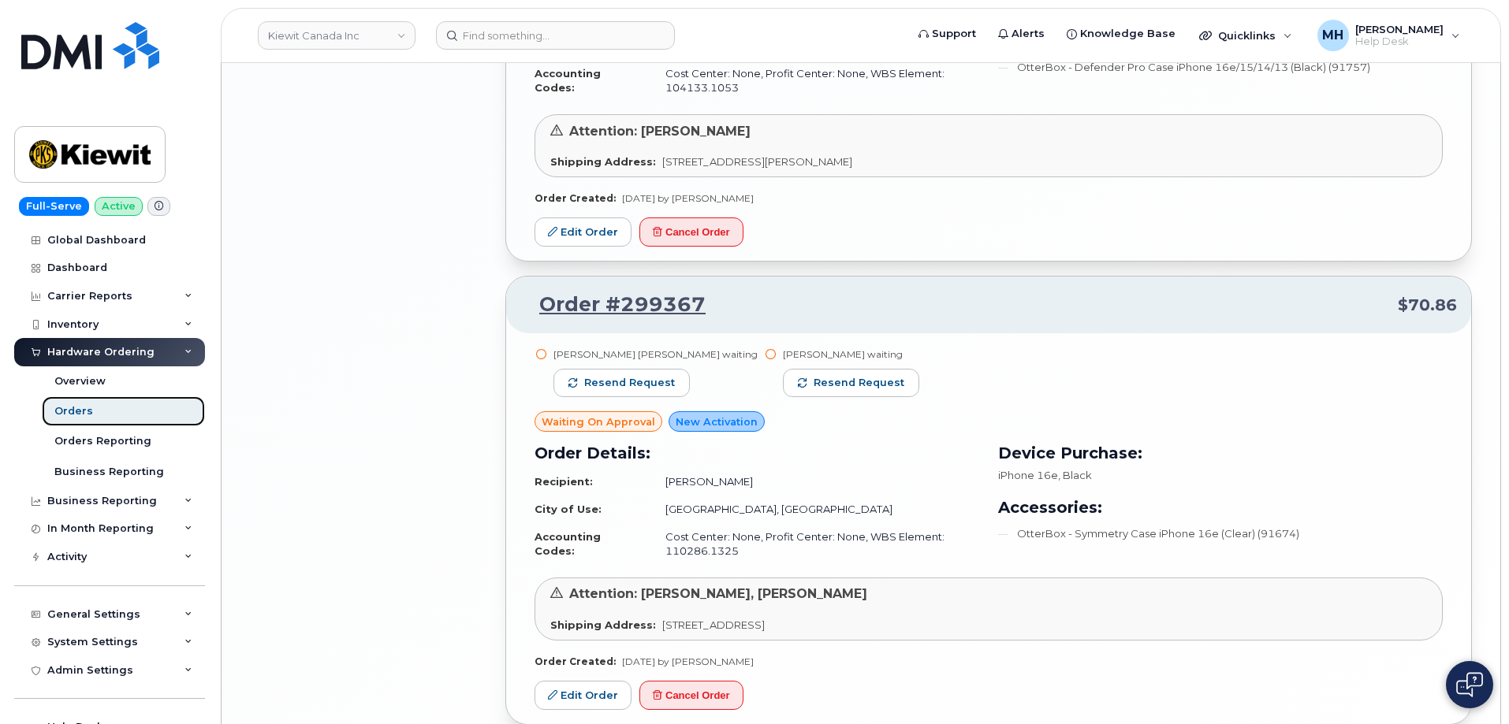
scroll to position [2840, 0]
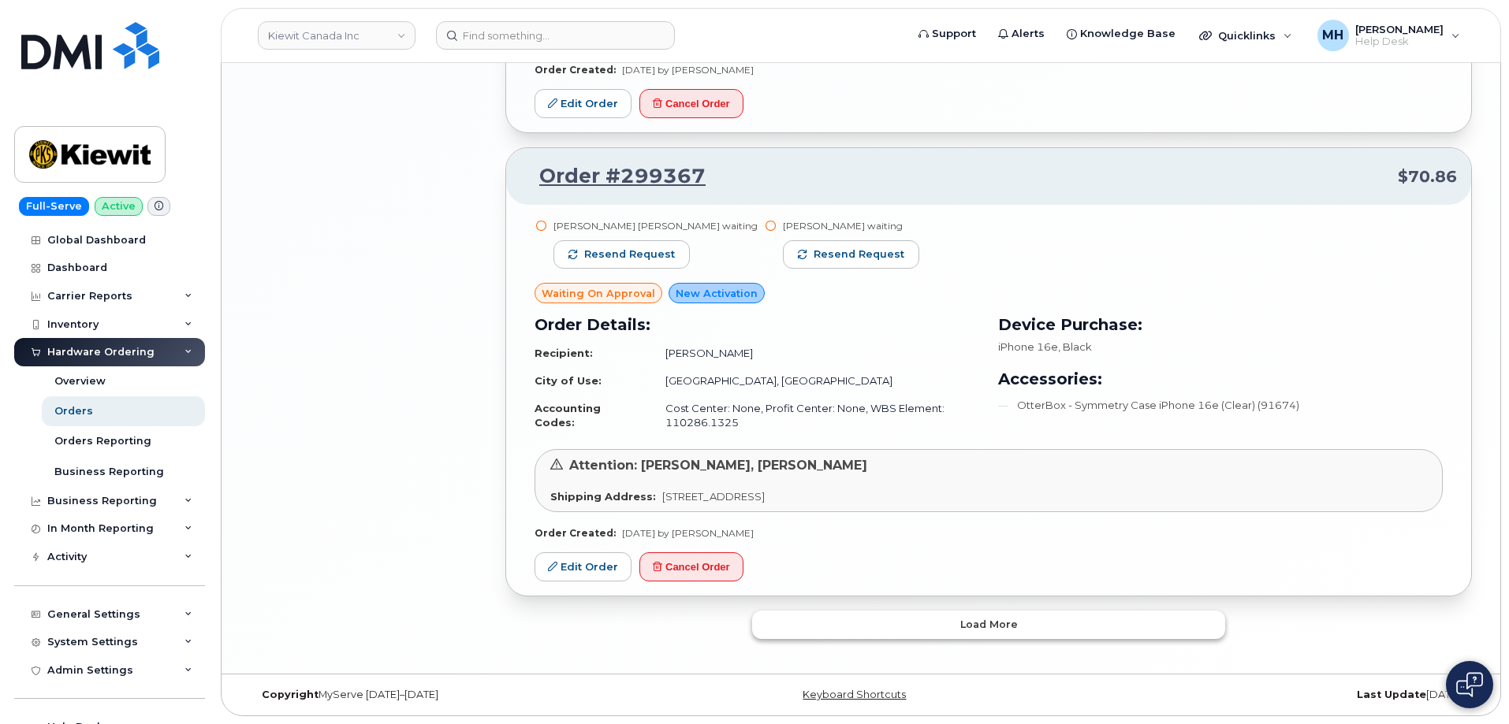
click at [922, 612] on button "Load more" at bounding box center [988, 625] width 473 height 28
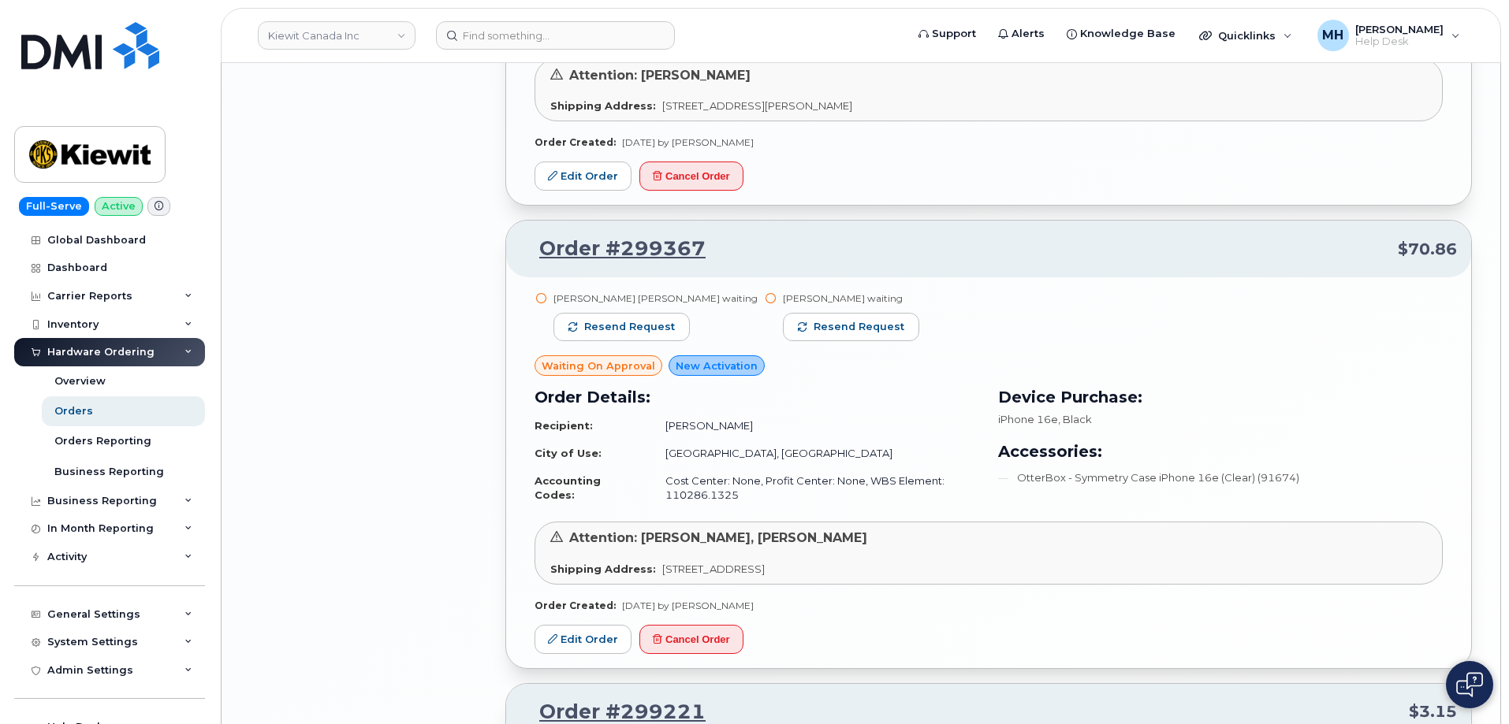
scroll to position [2761, 0]
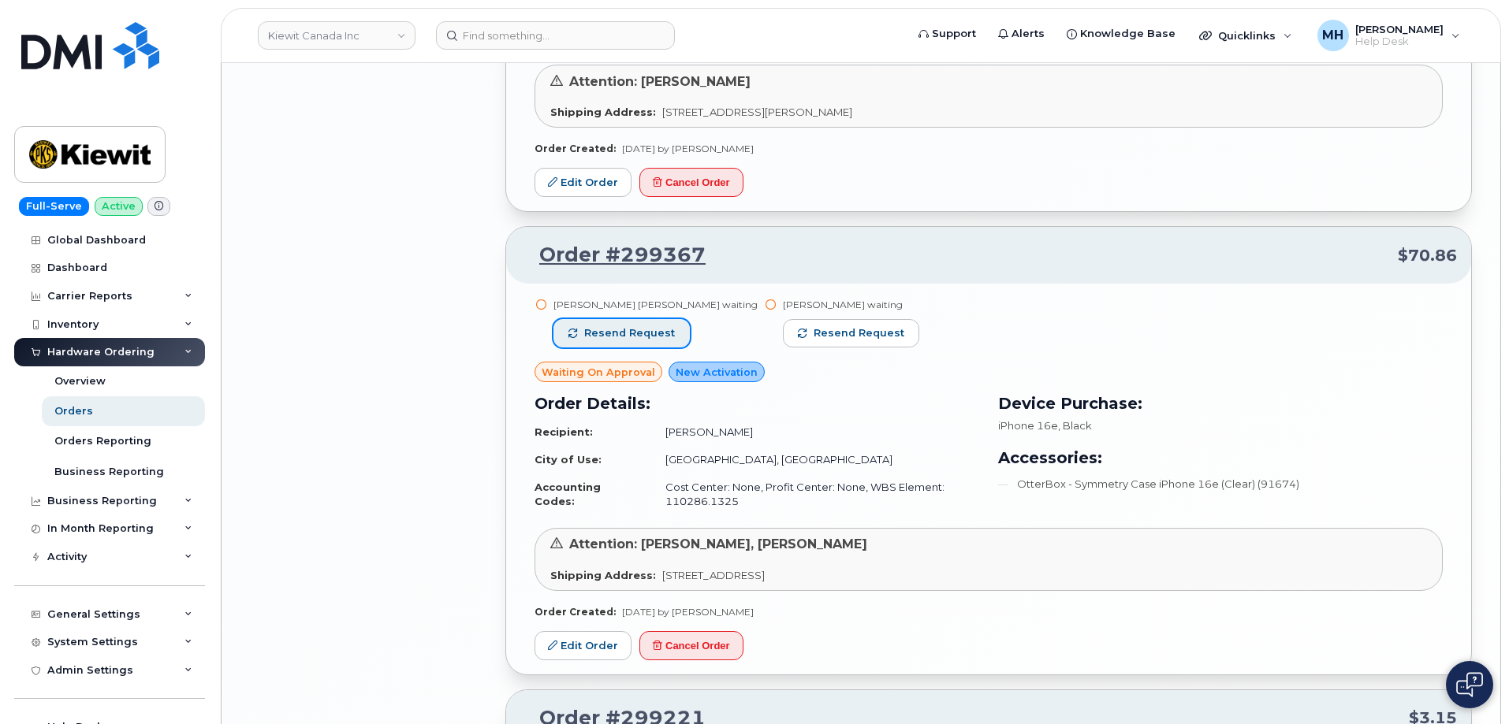
click at [634, 334] on span "Resend request" at bounding box center [629, 333] width 91 height 14
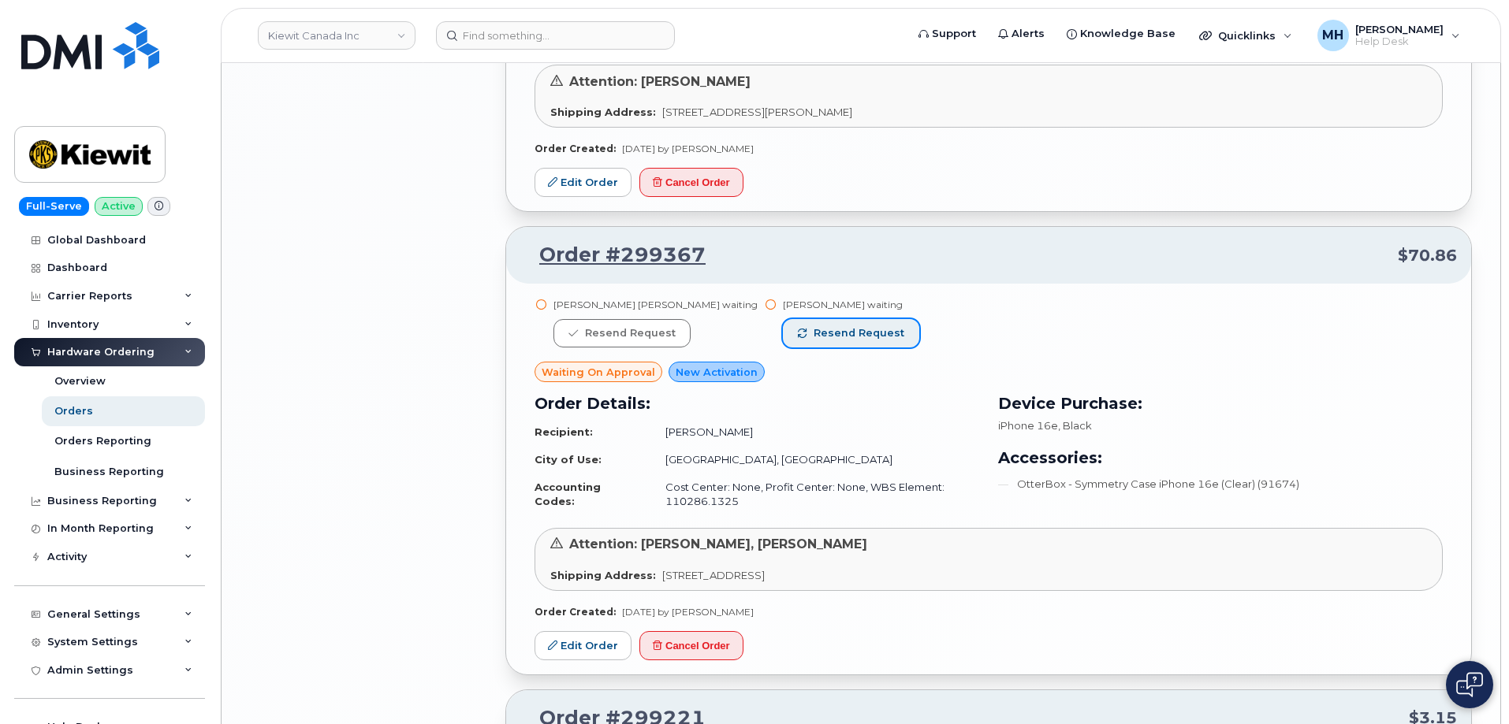
click at [823, 336] on span "Resend request" at bounding box center [858, 333] width 91 height 14
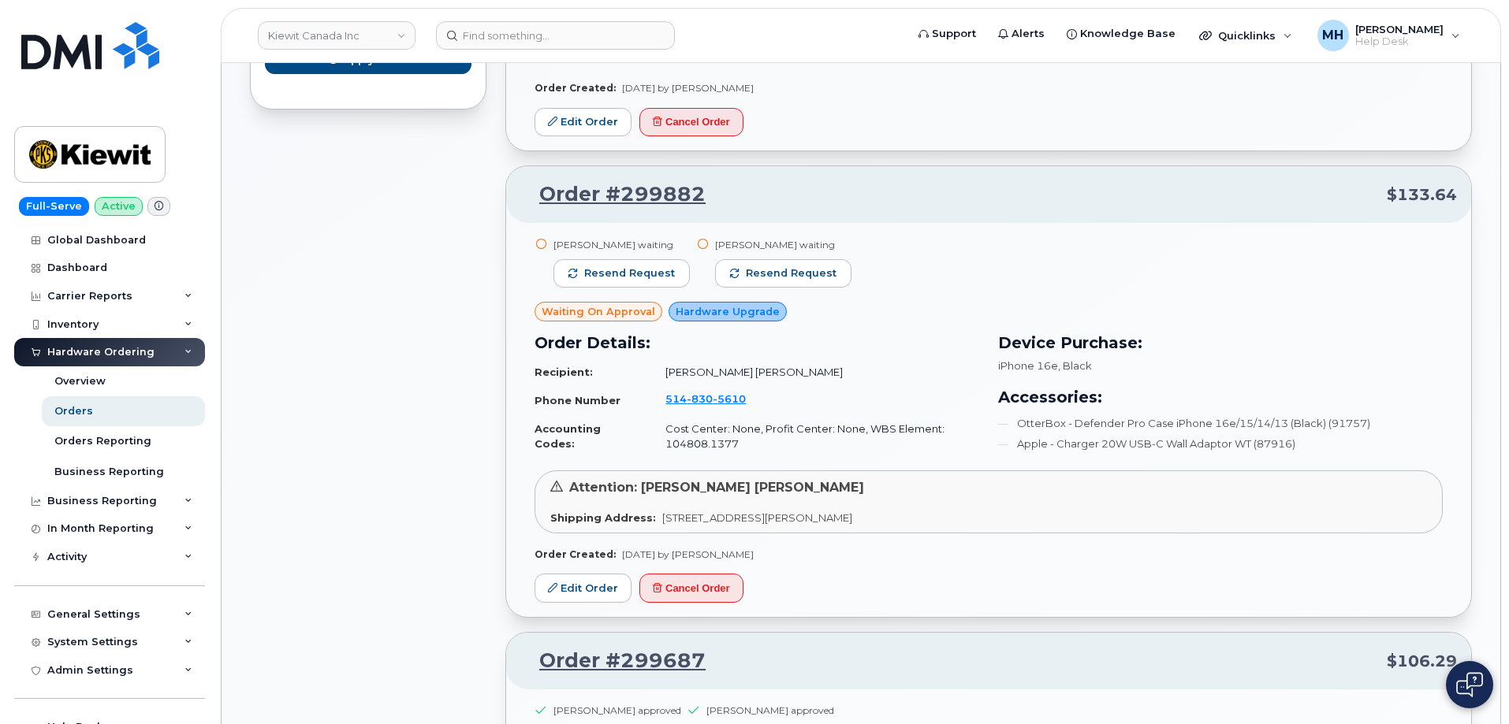
scroll to position [1106, 0]
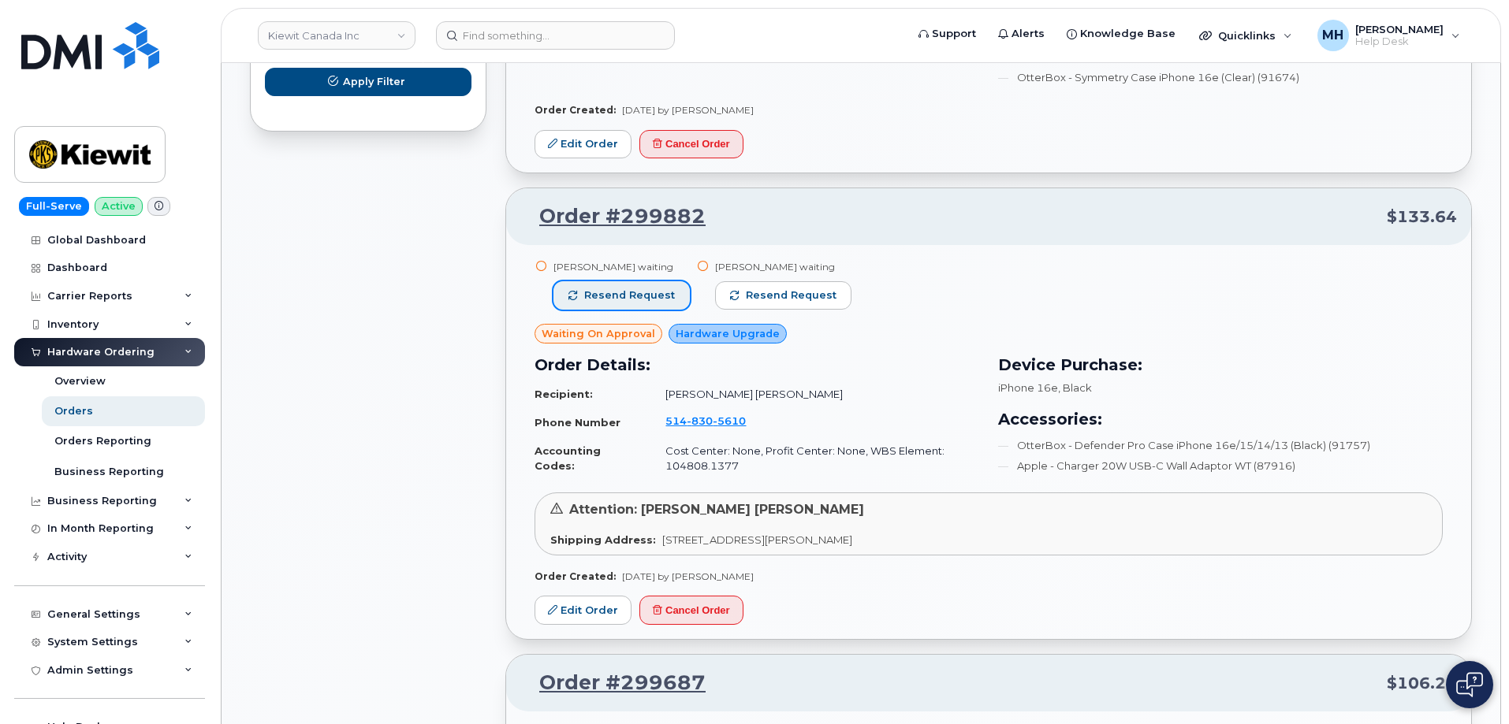
click at [660, 296] on span "Resend request" at bounding box center [629, 295] width 91 height 14
click at [739, 294] on button "Resend request" at bounding box center [766, 295] width 136 height 28
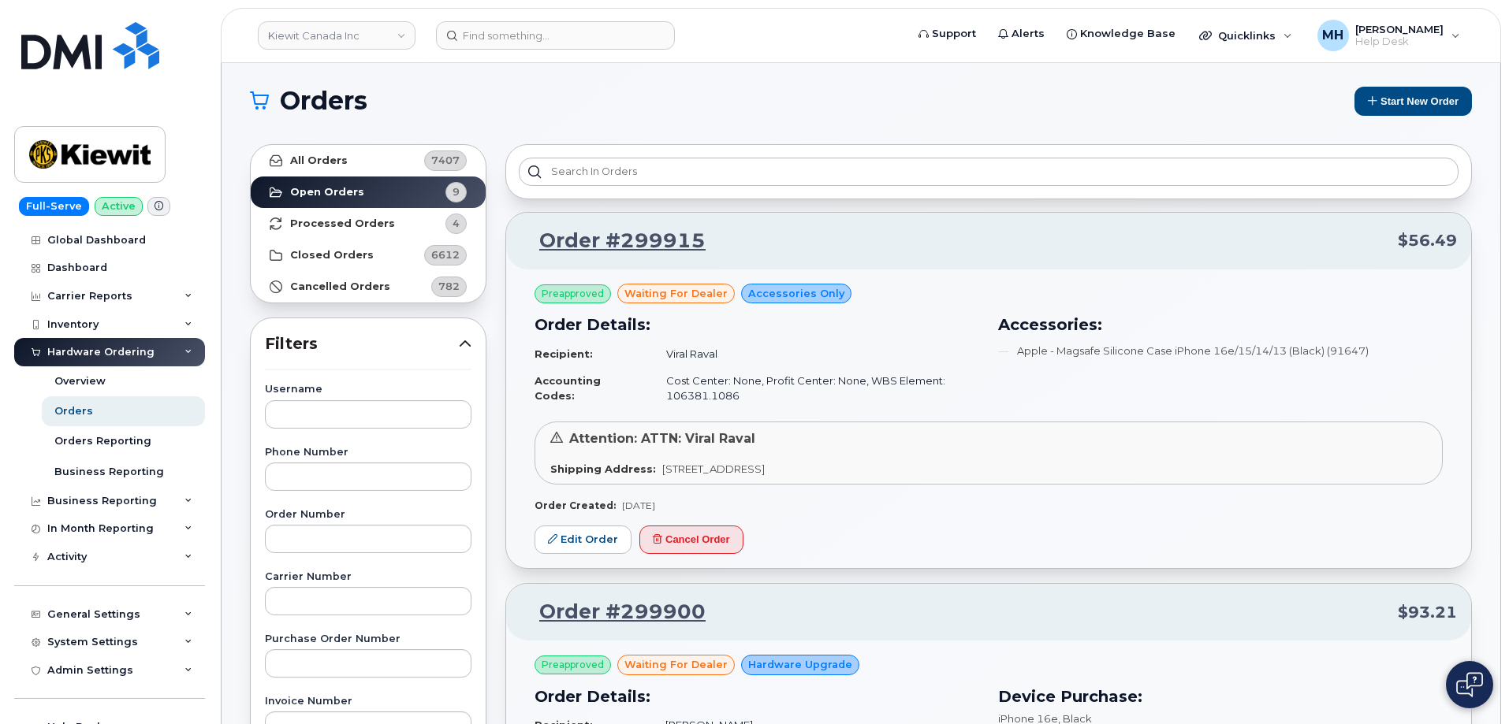
scroll to position [0, 0]
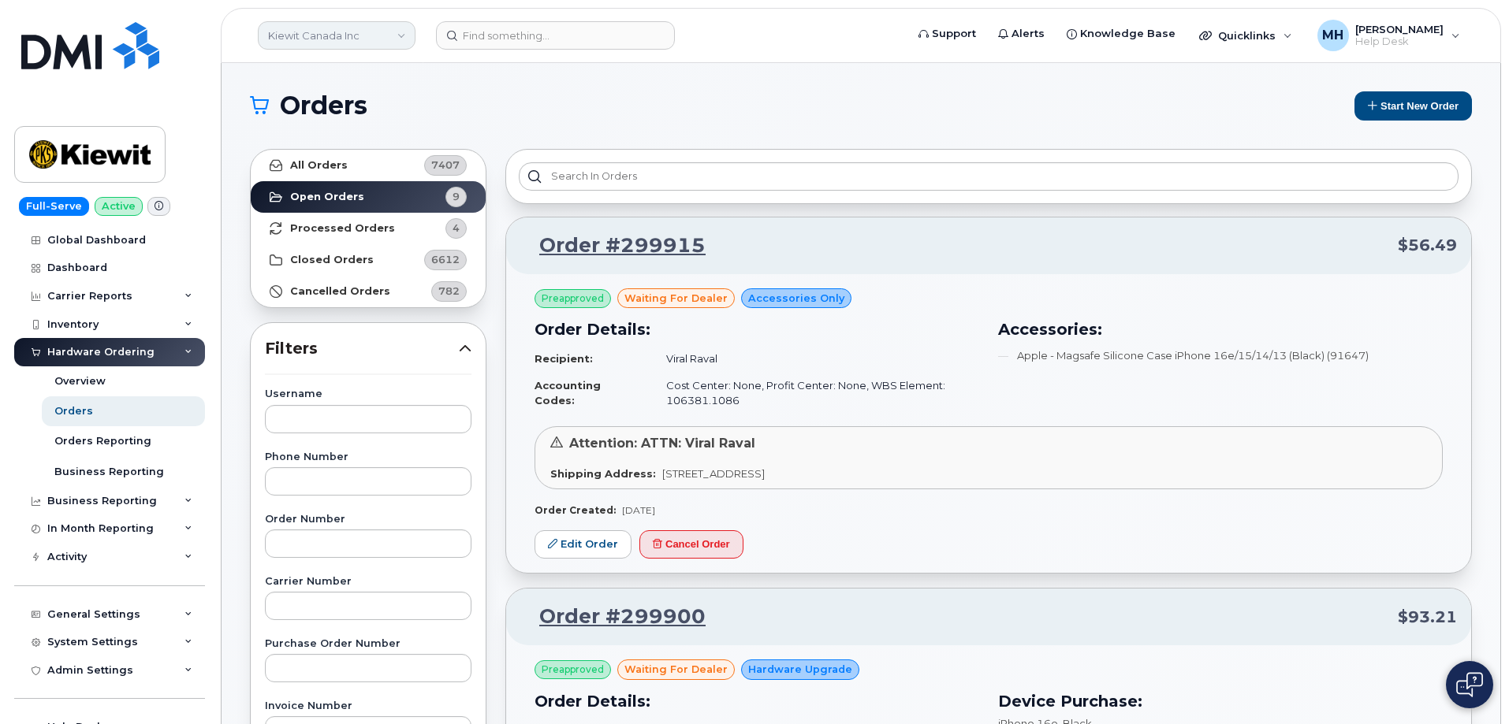
click at [360, 44] on link "Kiewit Canada Inc" at bounding box center [337, 35] width 158 height 28
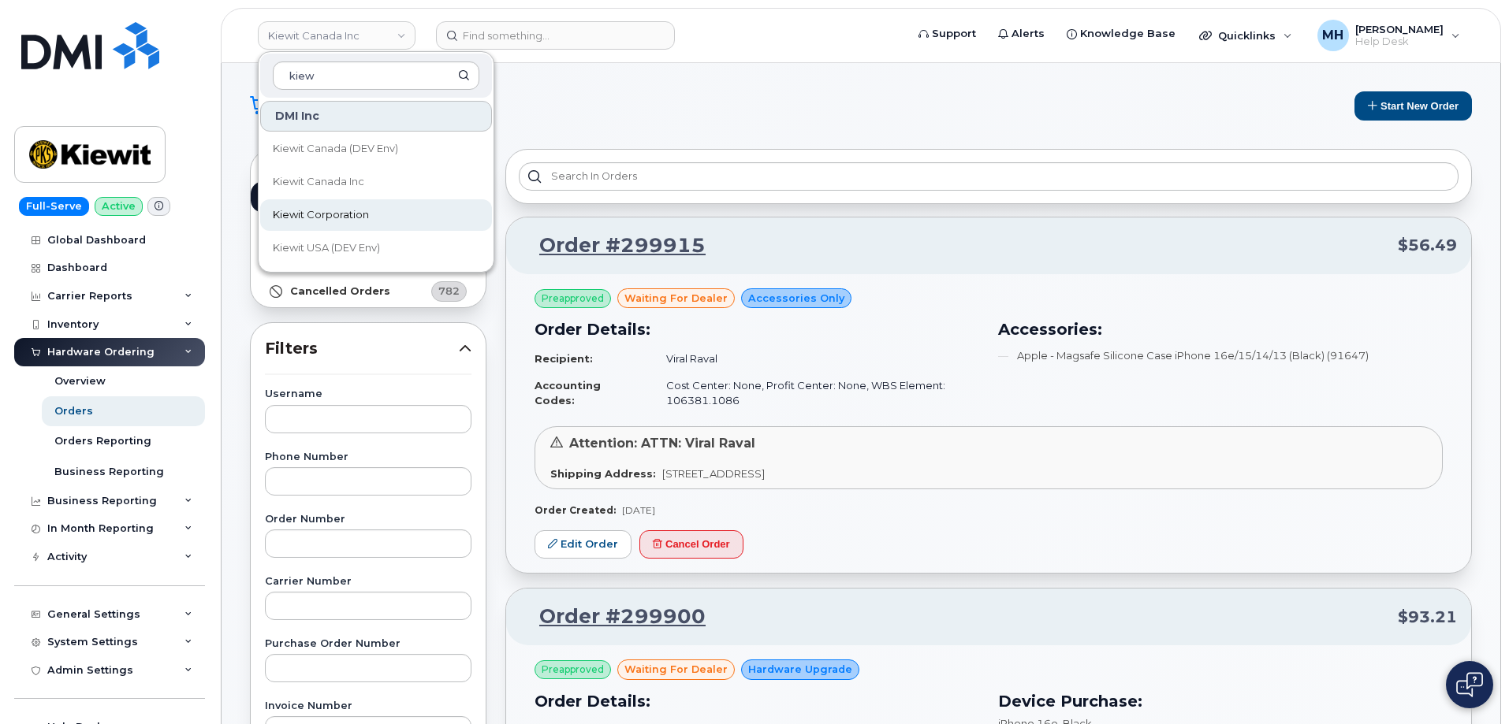
type input "kiew"
click at [341, 207] on link "Kiewit Corporation" at bounding box center [376, 215] width 232 height 32
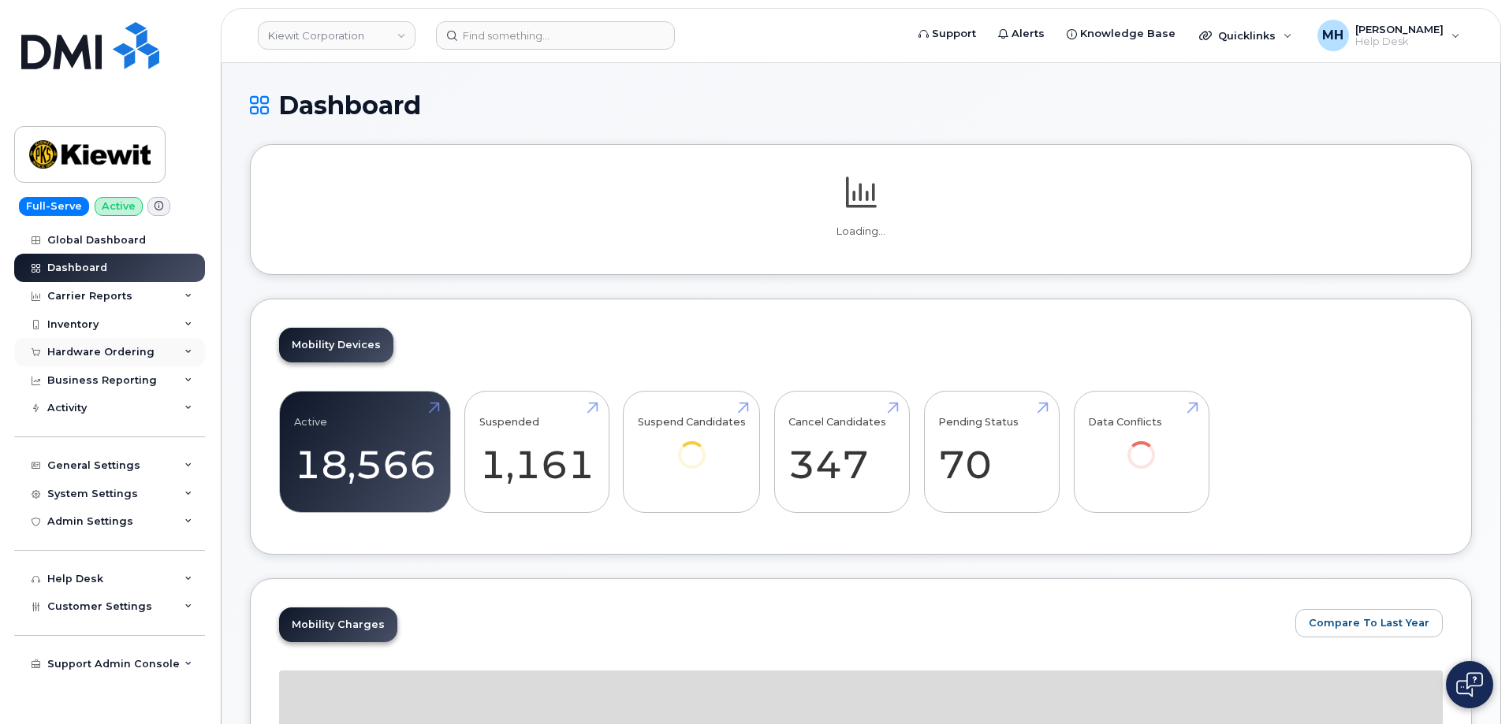
click at [117, 352] on div "Hardware Ordering" at bounding box center [100, 352] width 107 height 13
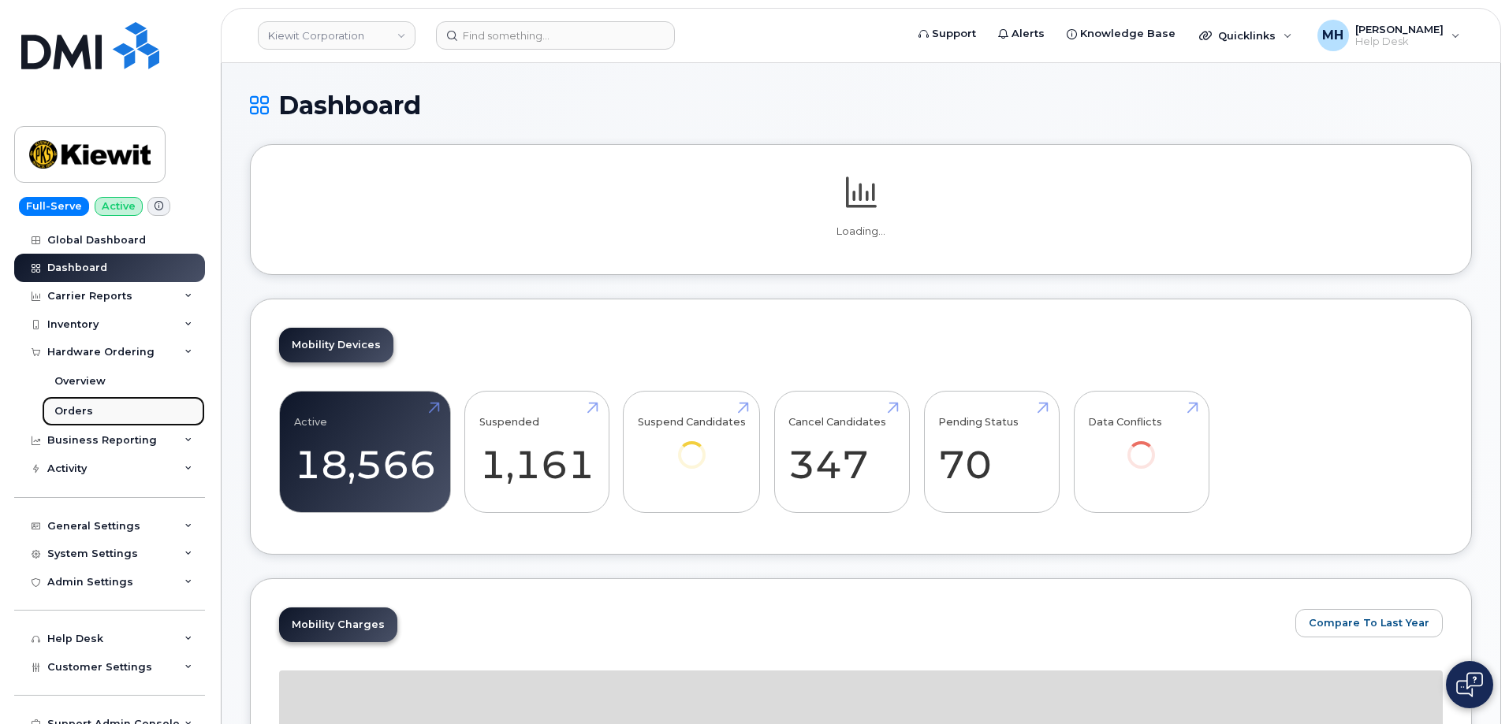
click at [103, 404] on link "Orders" at bounding box center [123, 411] width 163 height 30
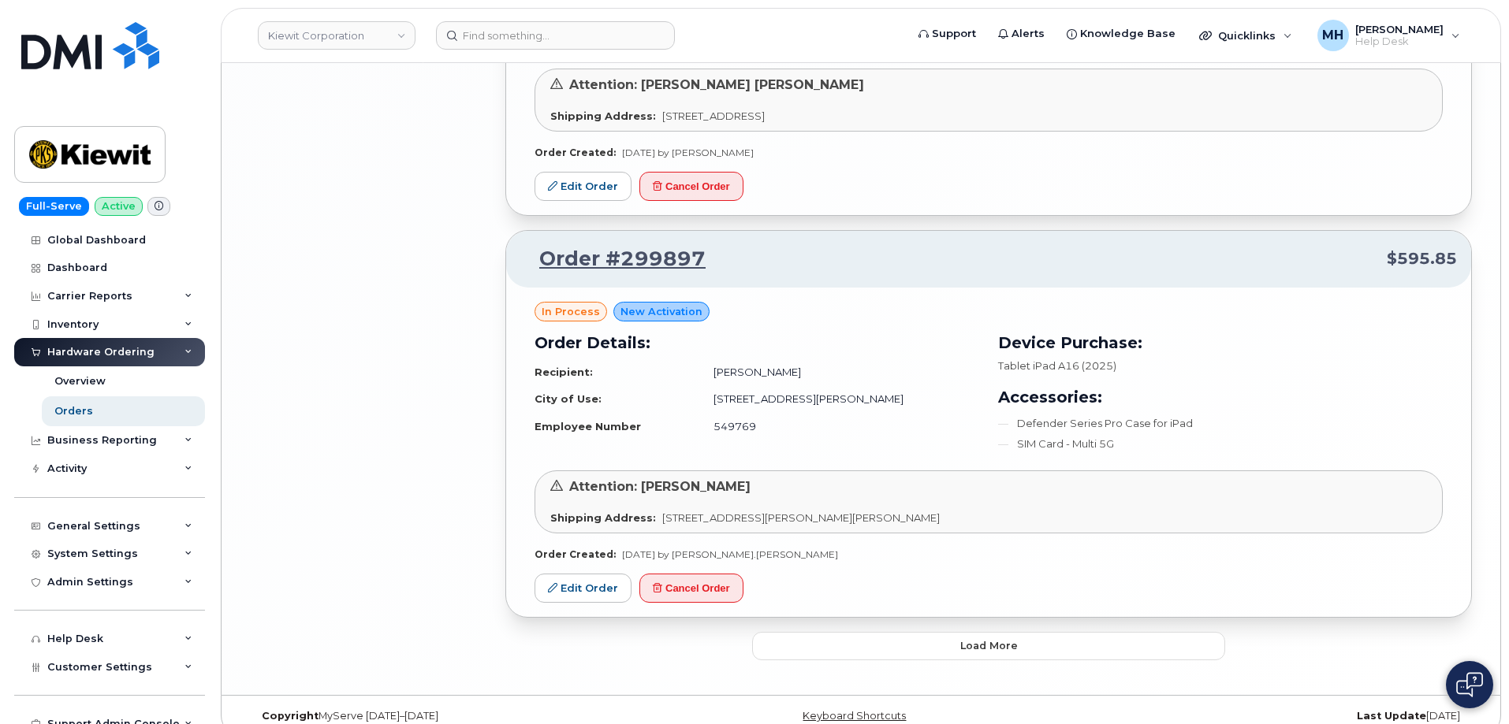
scroll to position [3461, 0]
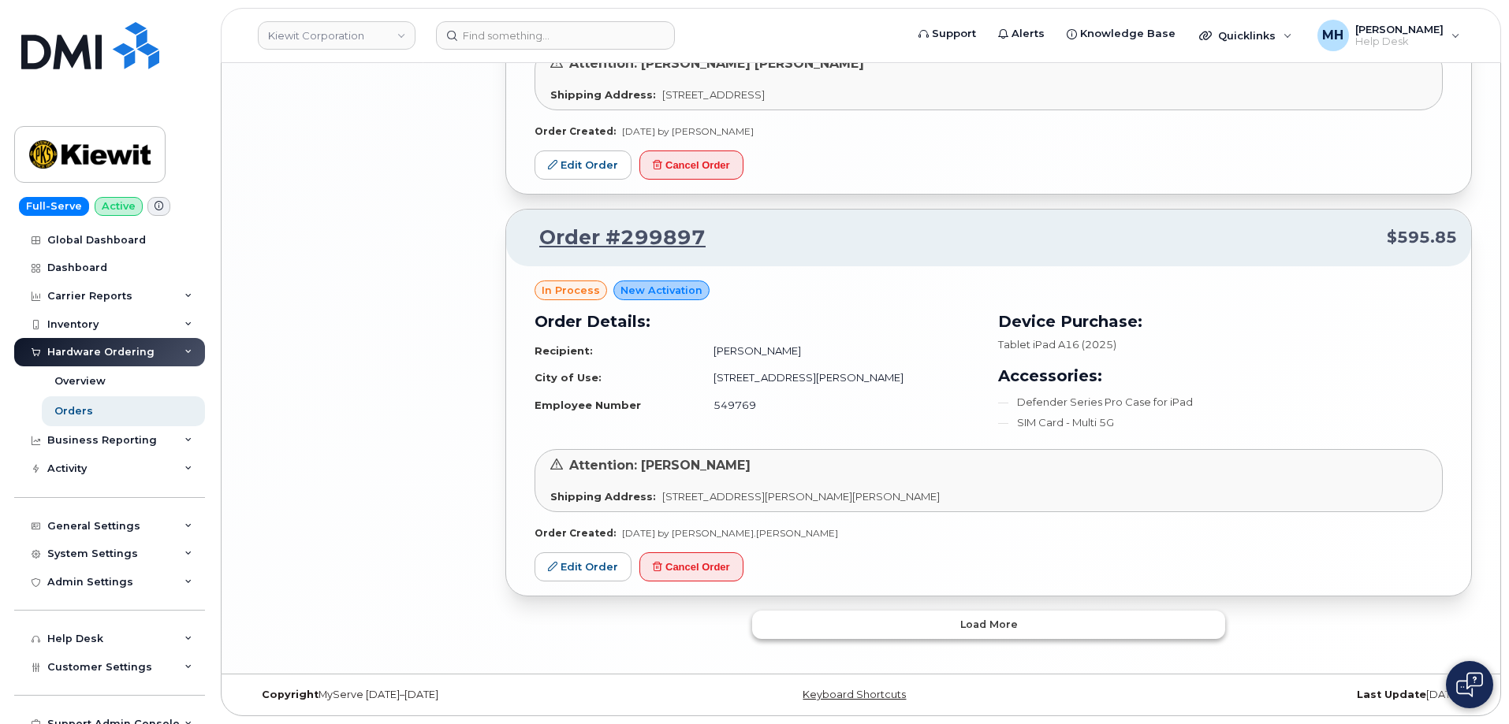
click at [893, 623] on button "Load more" at bounding box center [988, 625] width 473 height 28
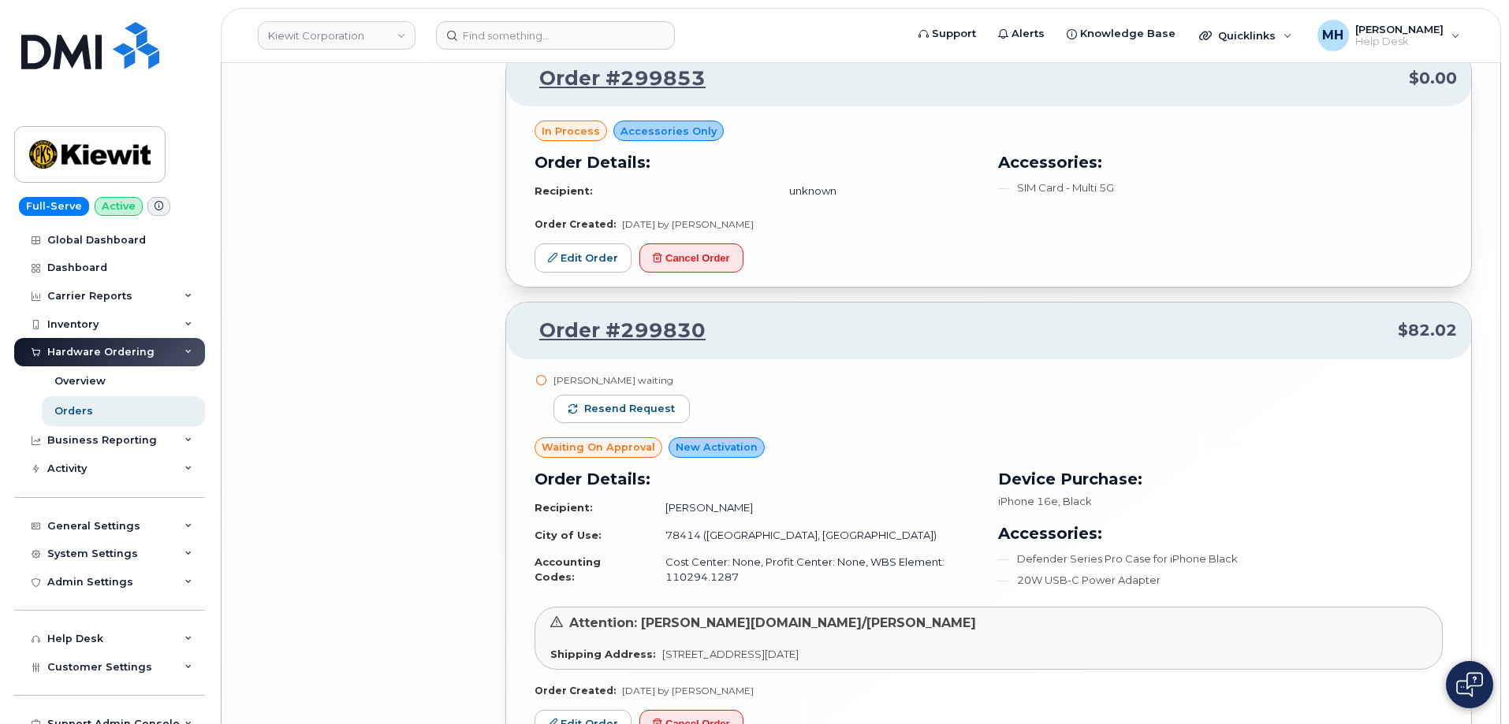
scroll to position [6922, 0]
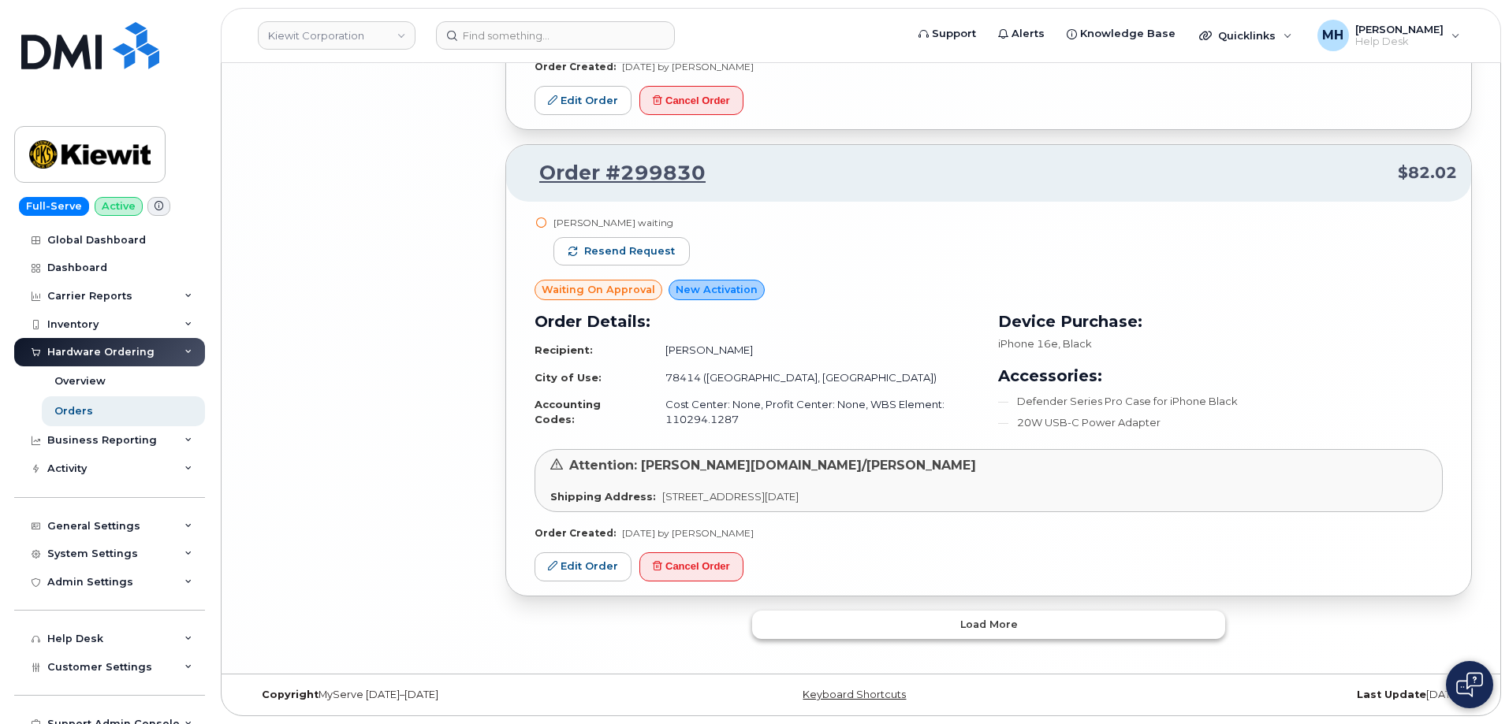
click at [822, 614] on button "Load more" at bounding box center [988, 625] width 473 height 28
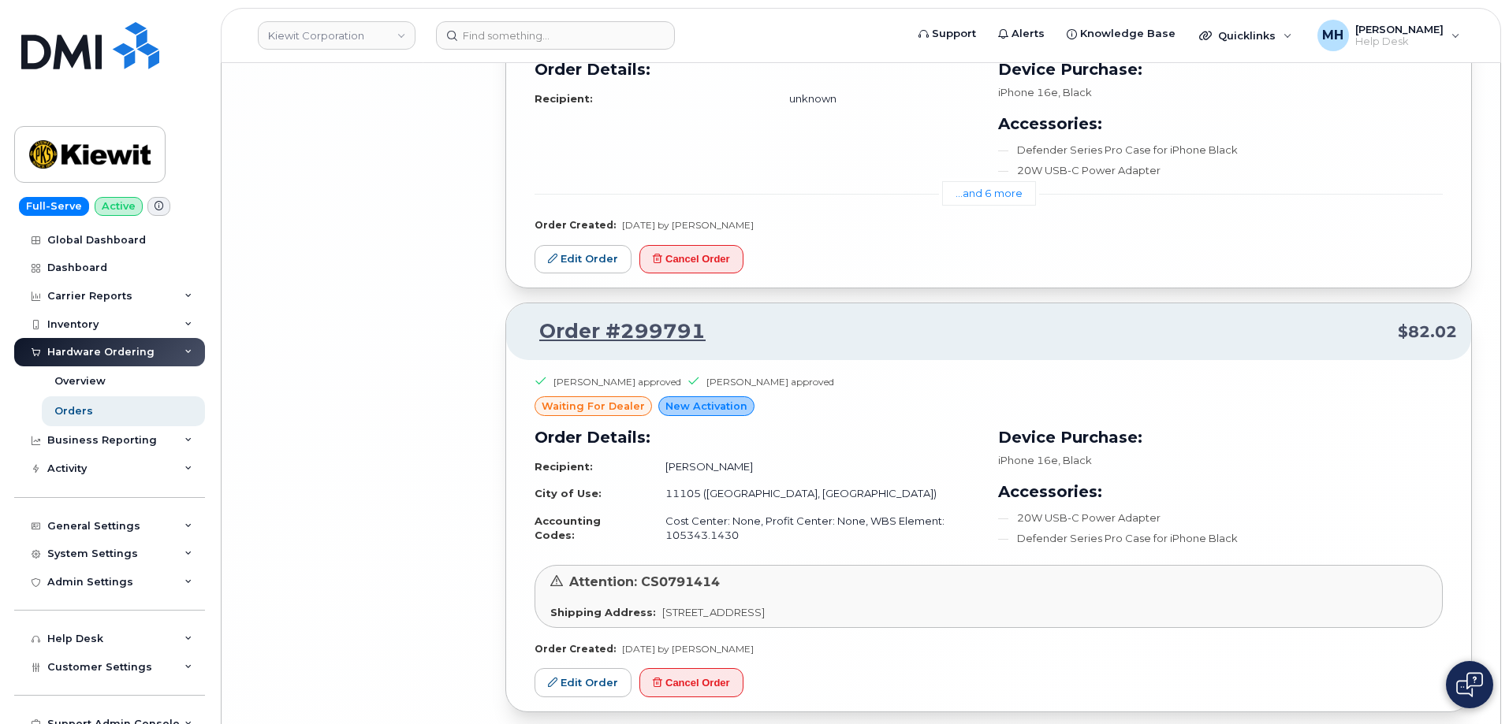
scroll to position [10842, 0]
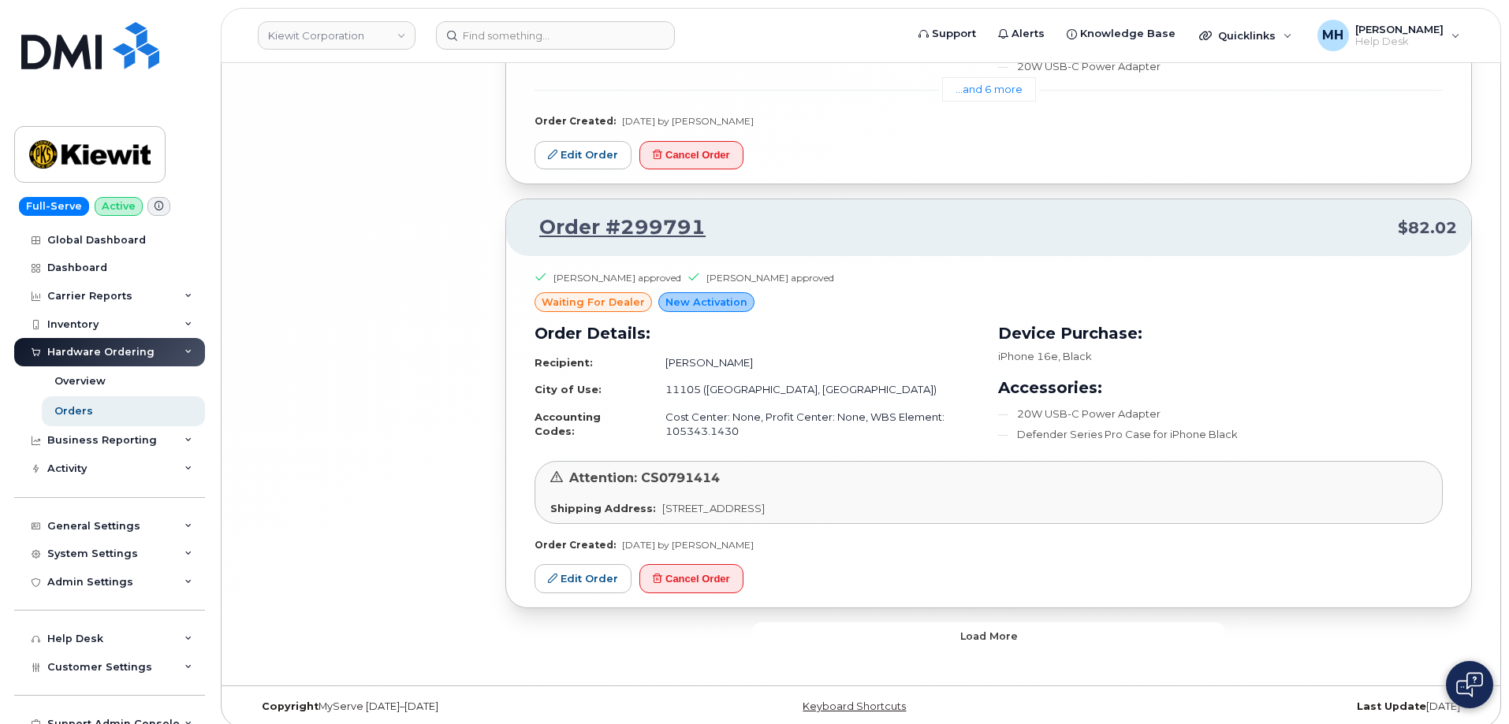
click at [784, 638] on button "Load more" at bounding box center [988, 637] width 473 height 28
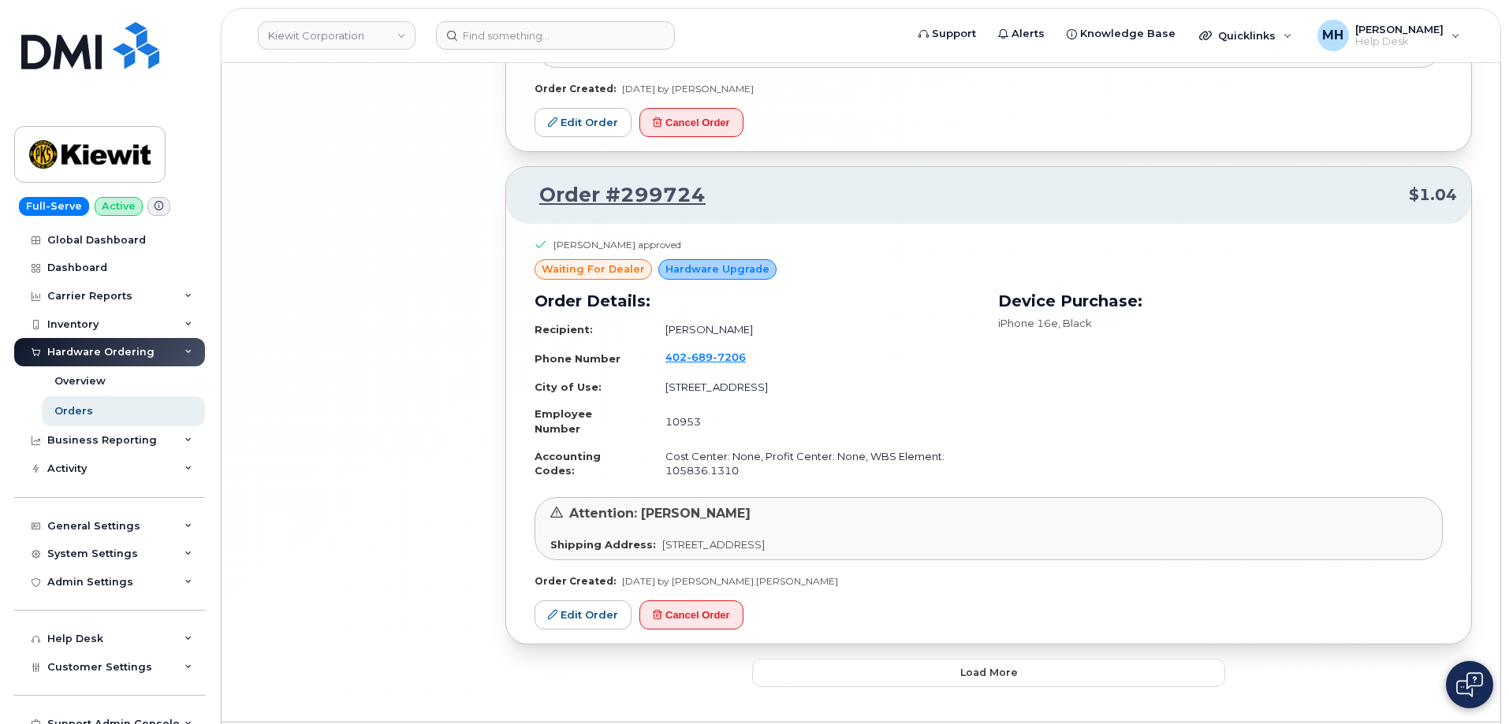
scroll to position [14547, 0]
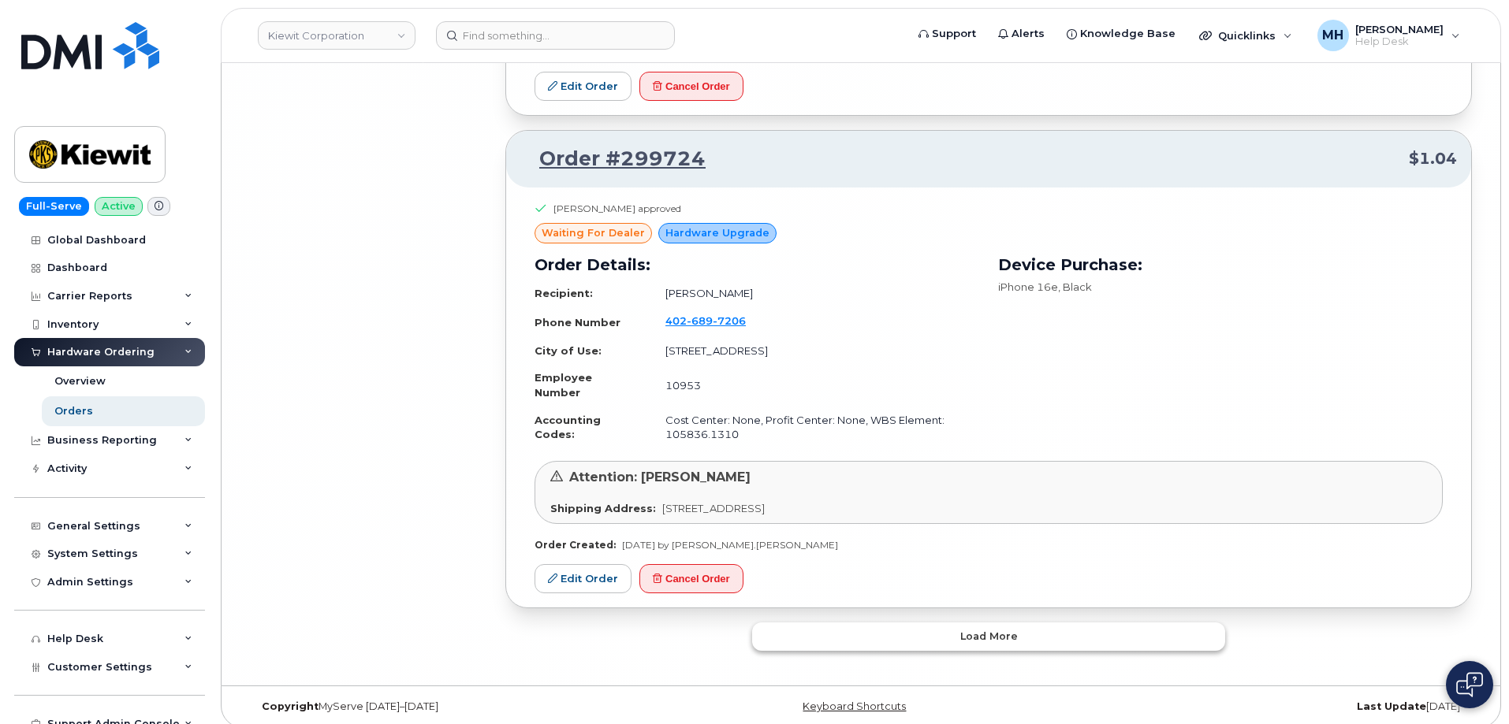
click at [802, 632] on button "Load more" at bounding box center [988, 637] width 473 height 28
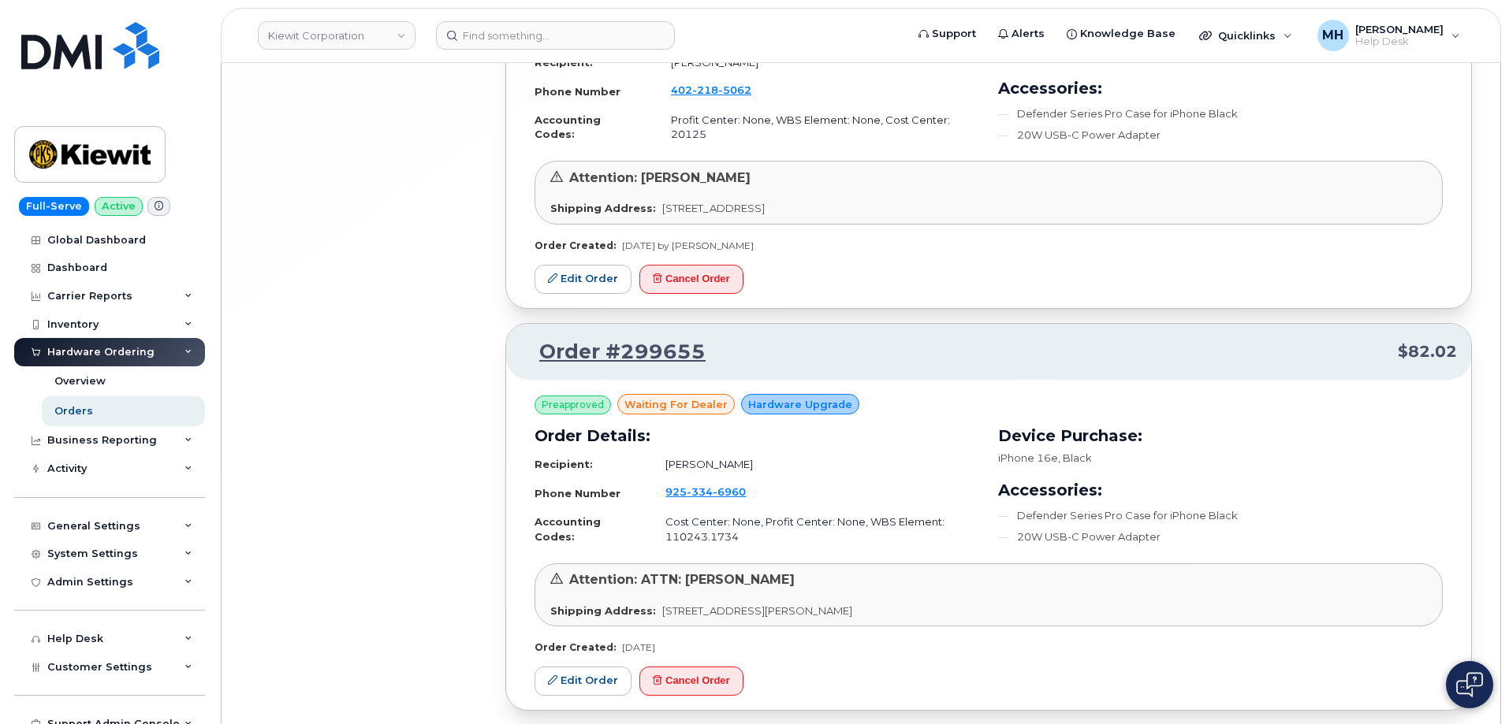
scroll to position [18160, 0]
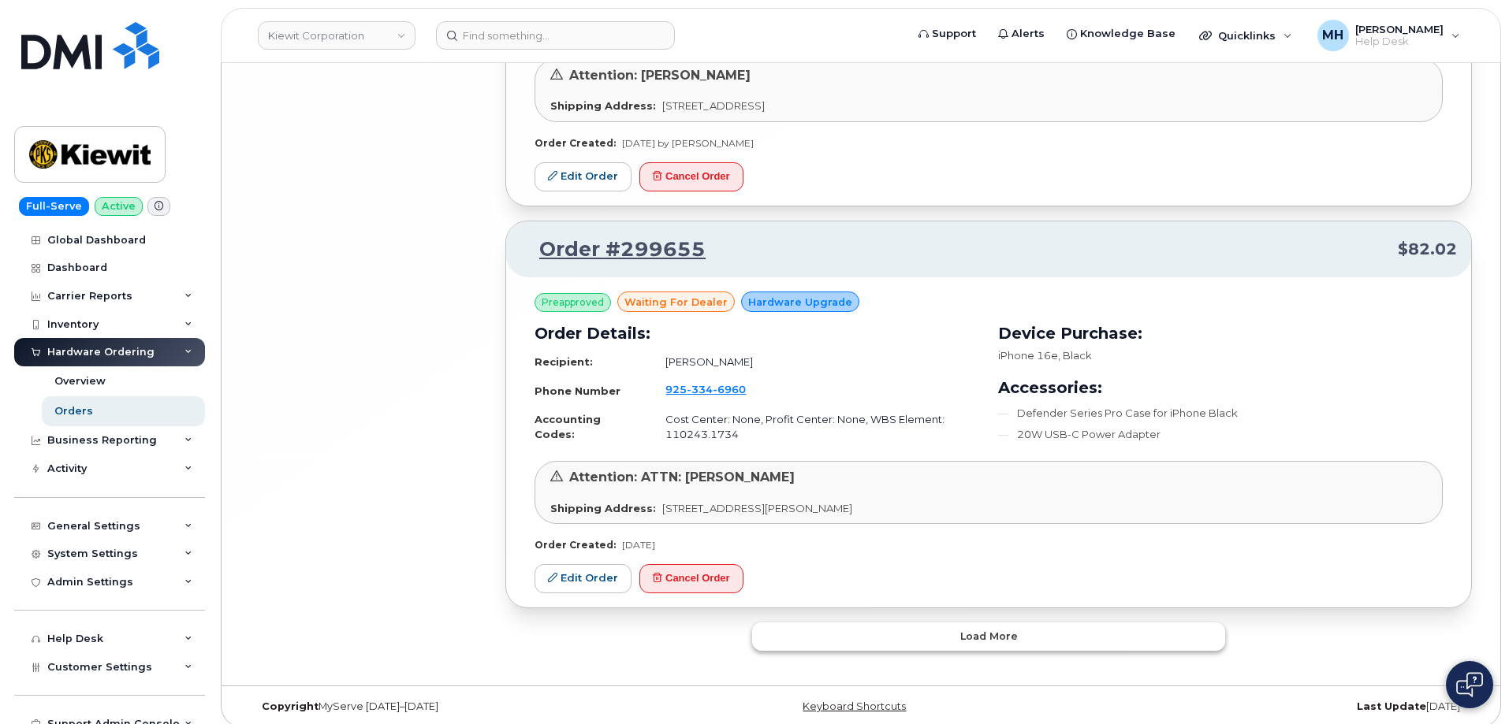
click at [836, 638] on button "Load more" at bounding box center [988, 637] width 473 height 28
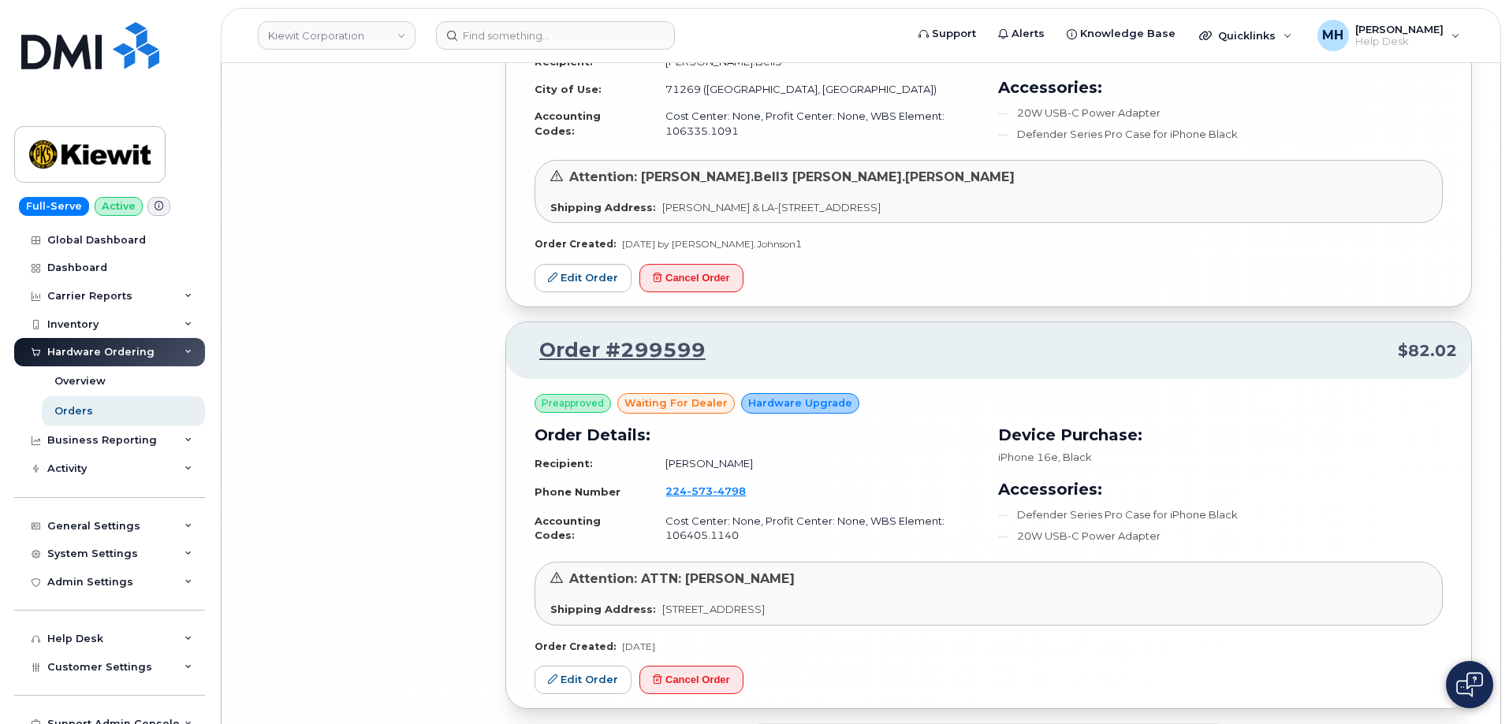
scroll to position [21526, 0]
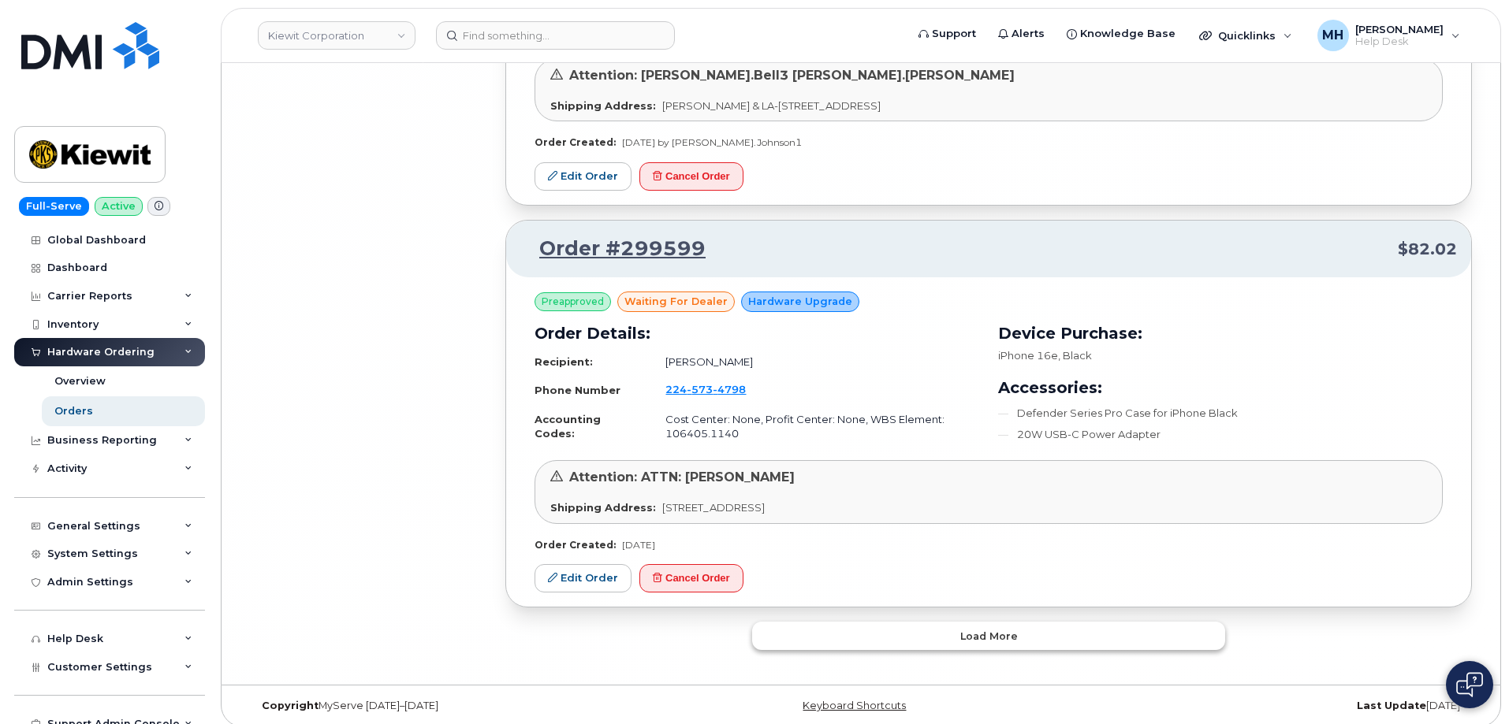
click at [919, 628] on button "Load more" at bounding box center [988, 636] width 473 height 28
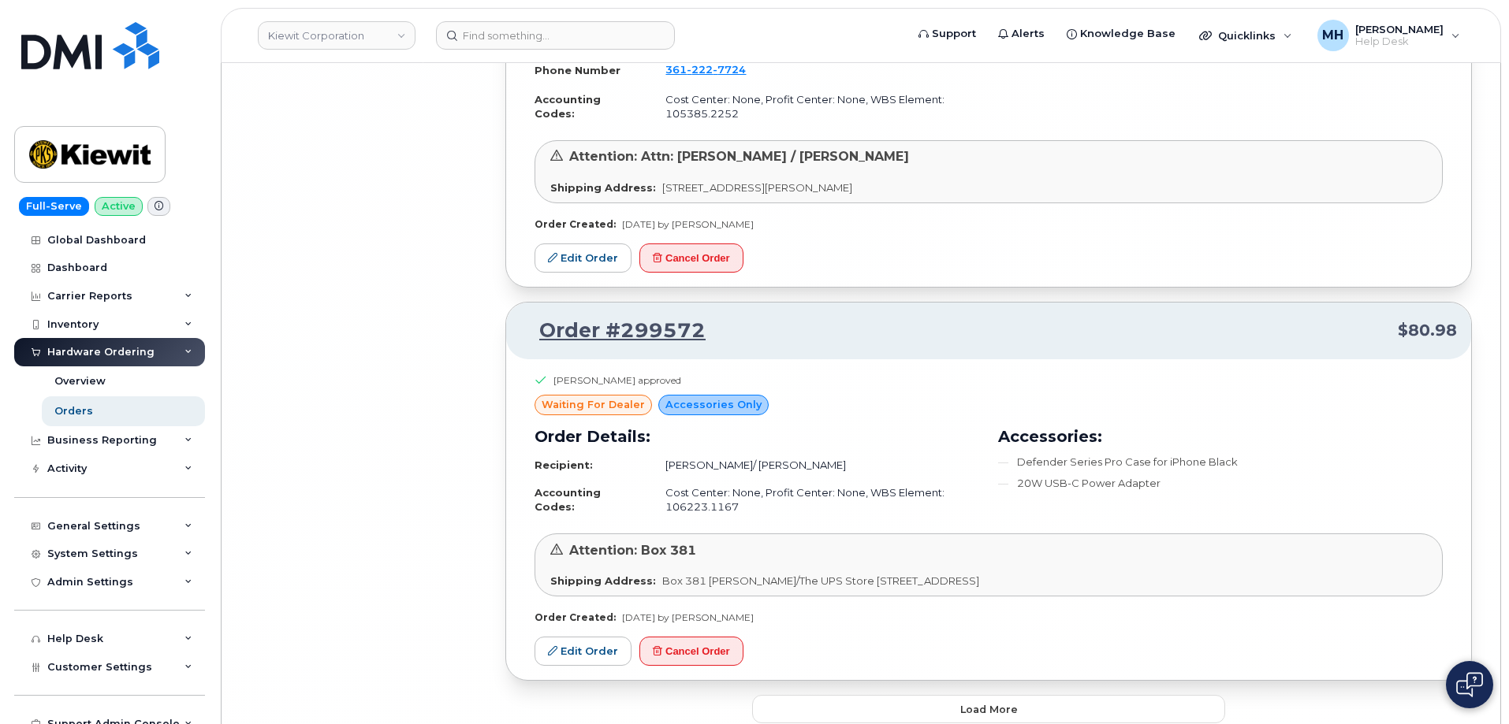
scroll to position [24896, 0]
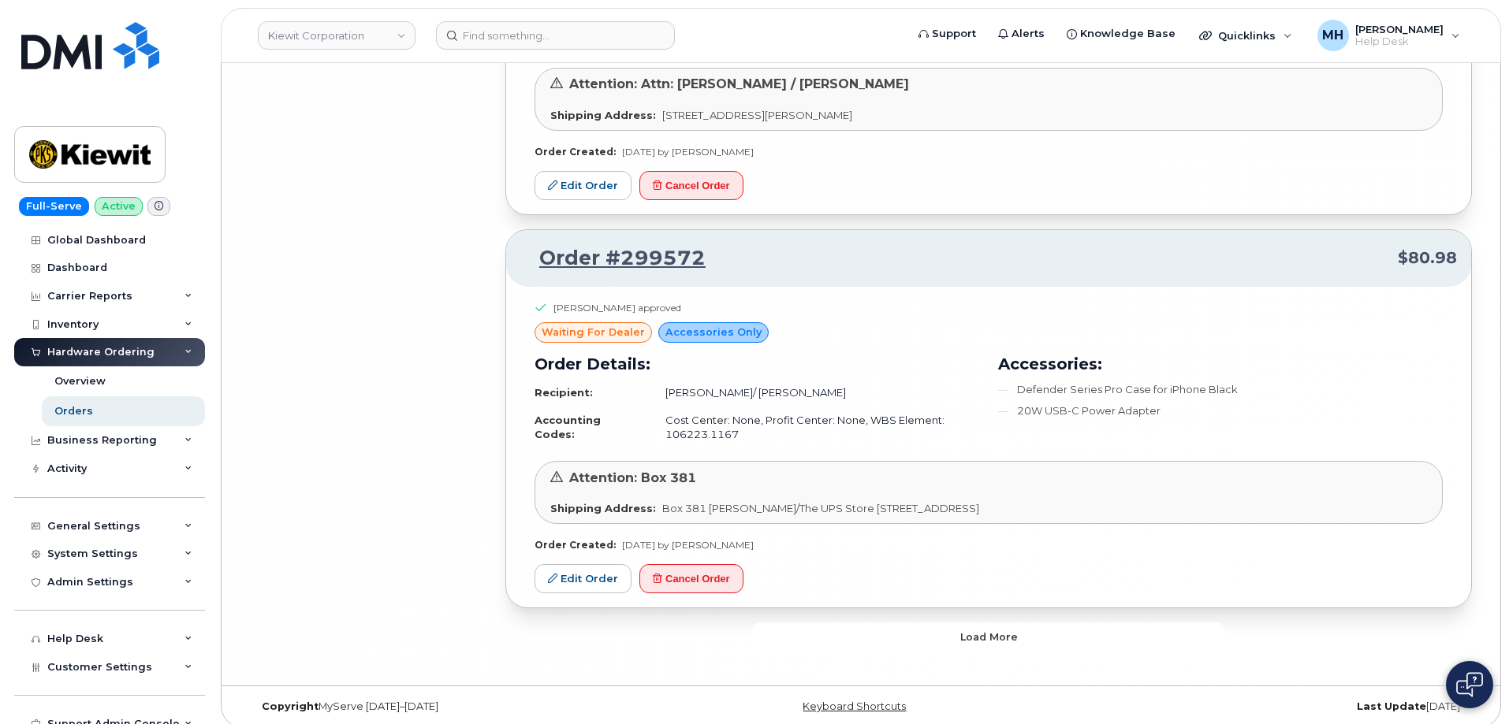
drag, startPoint x: 869, startPoint y: 613, endPoint x: 847, endPoint y: 621, distance: 22.7
click at [867, 623] on button "Load more" at bounding box center [988, 637] width 473 height 28
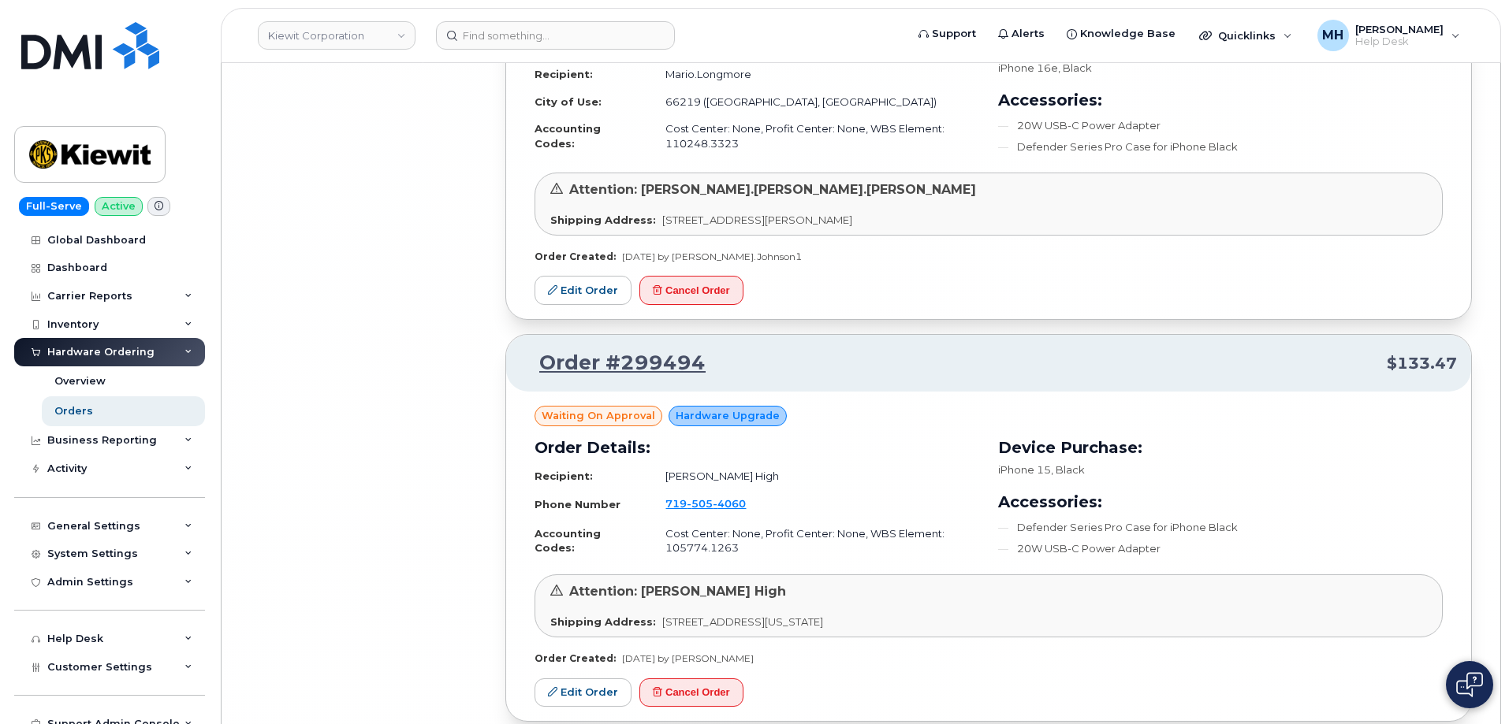
scroll to position [28243, 0]
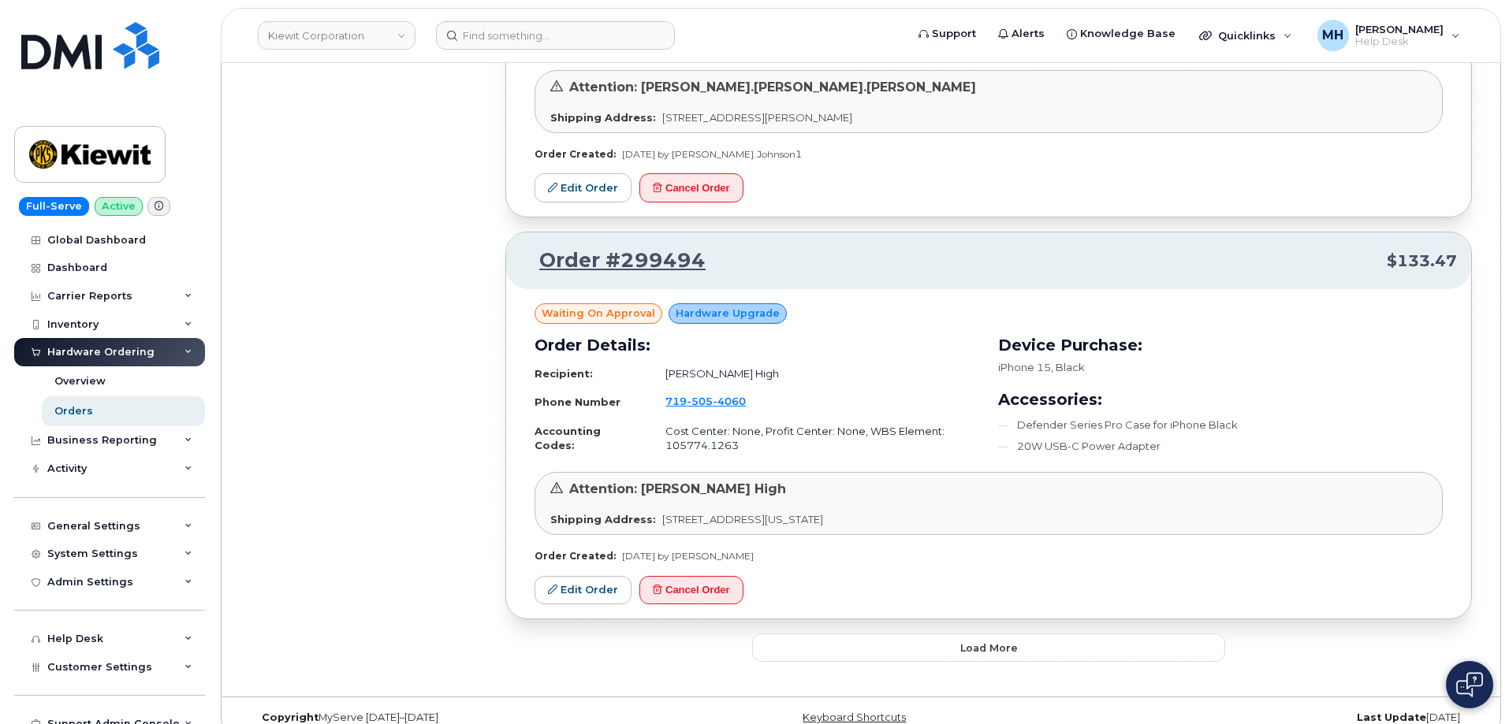
click at [890, 634] on button "Load more" at bounding box center [988, 648] width 473 height 28
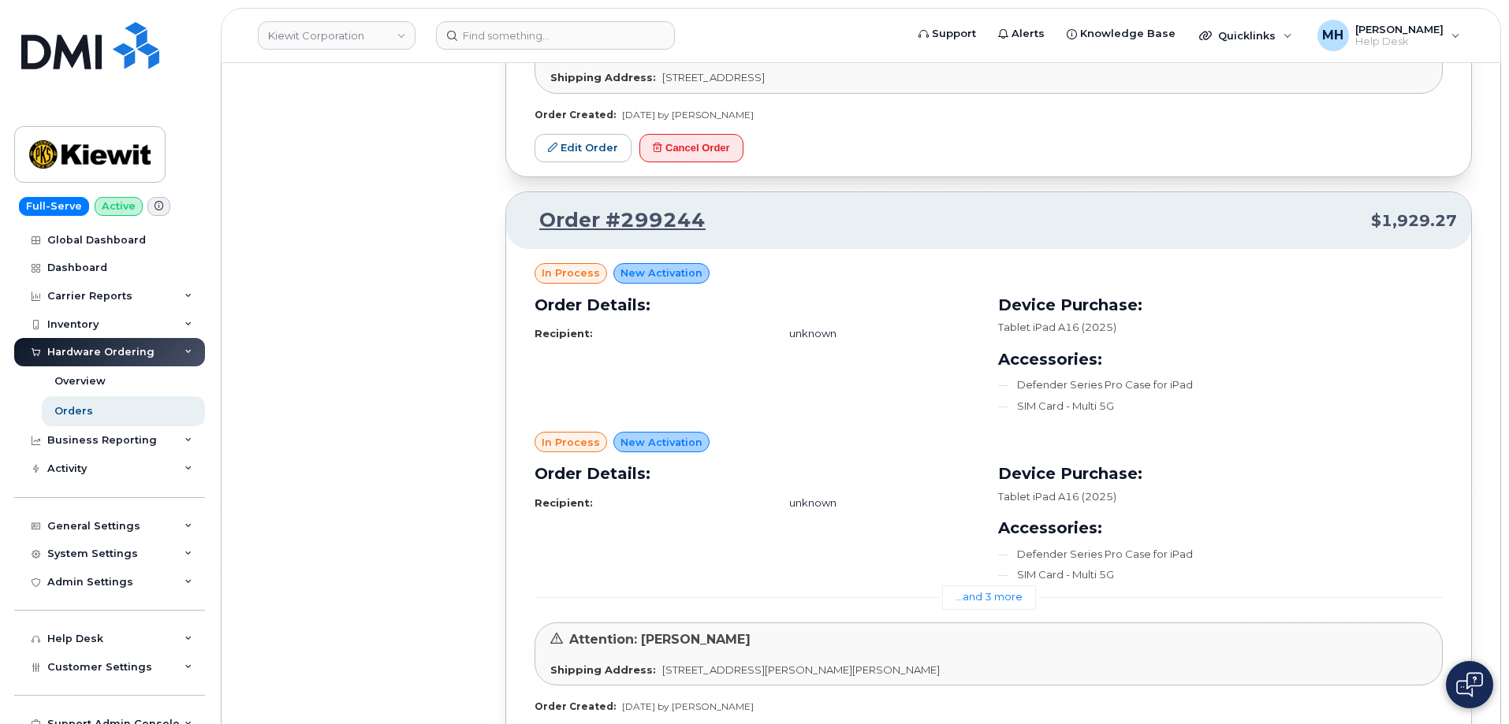
scroll to position [31888, 0]
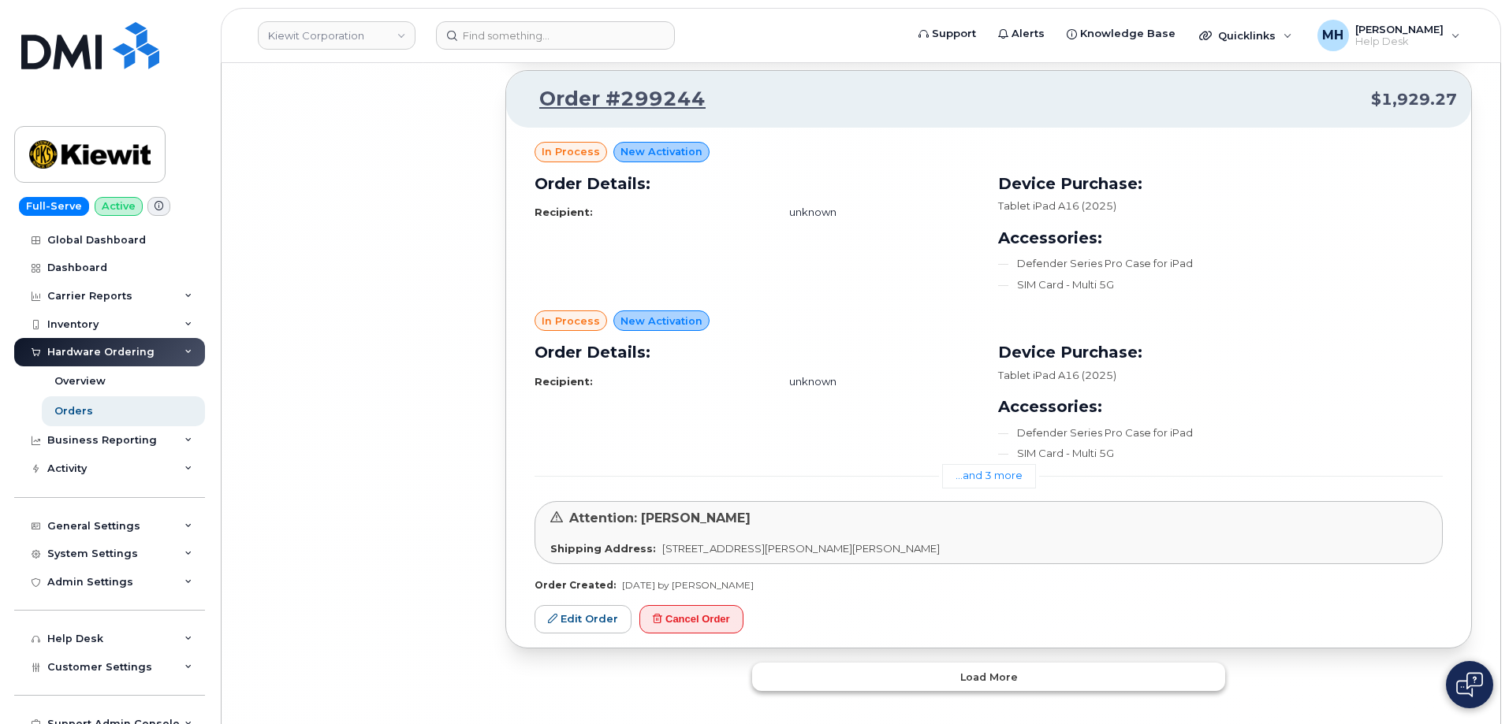
click at [903, 663] on button "Load more" at bounding box center [988, 677] width 473 height 28
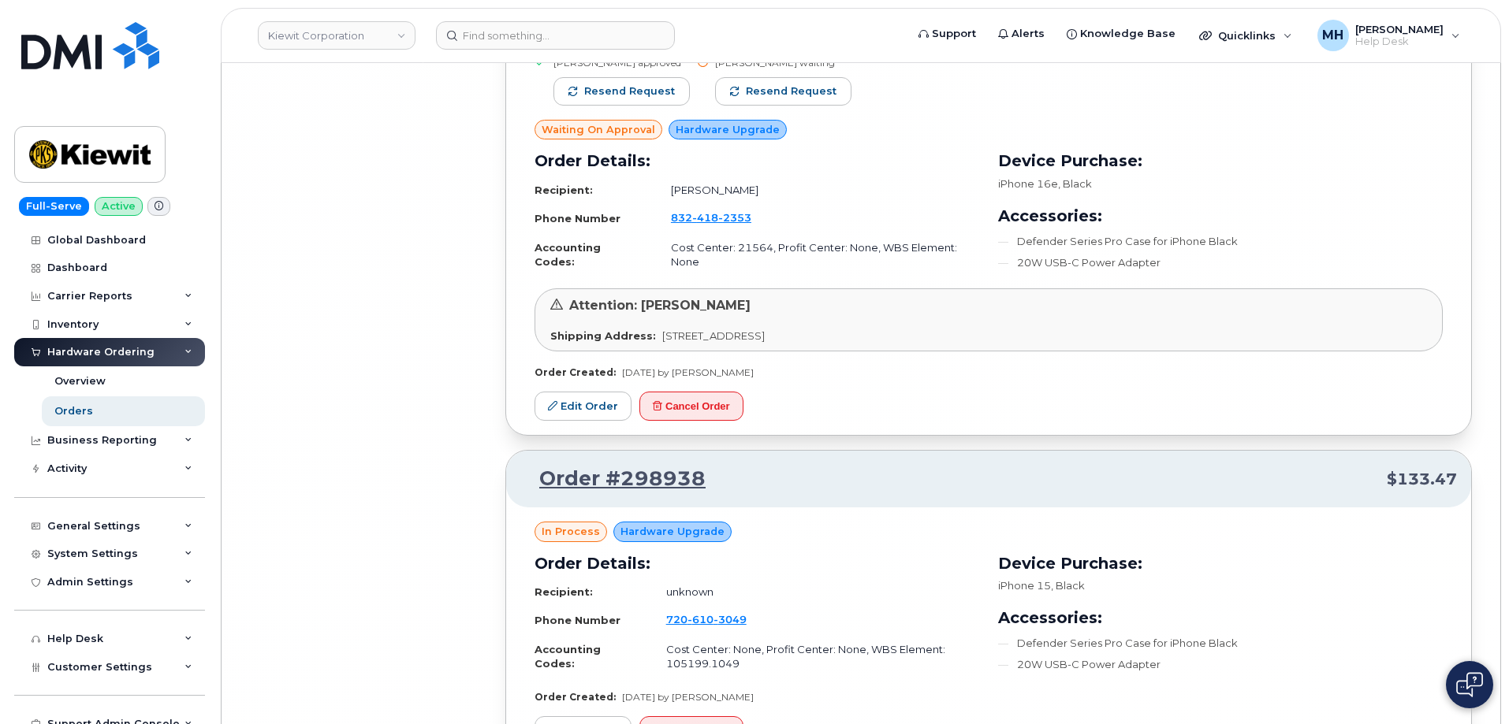
scroll to position [35735, 0]
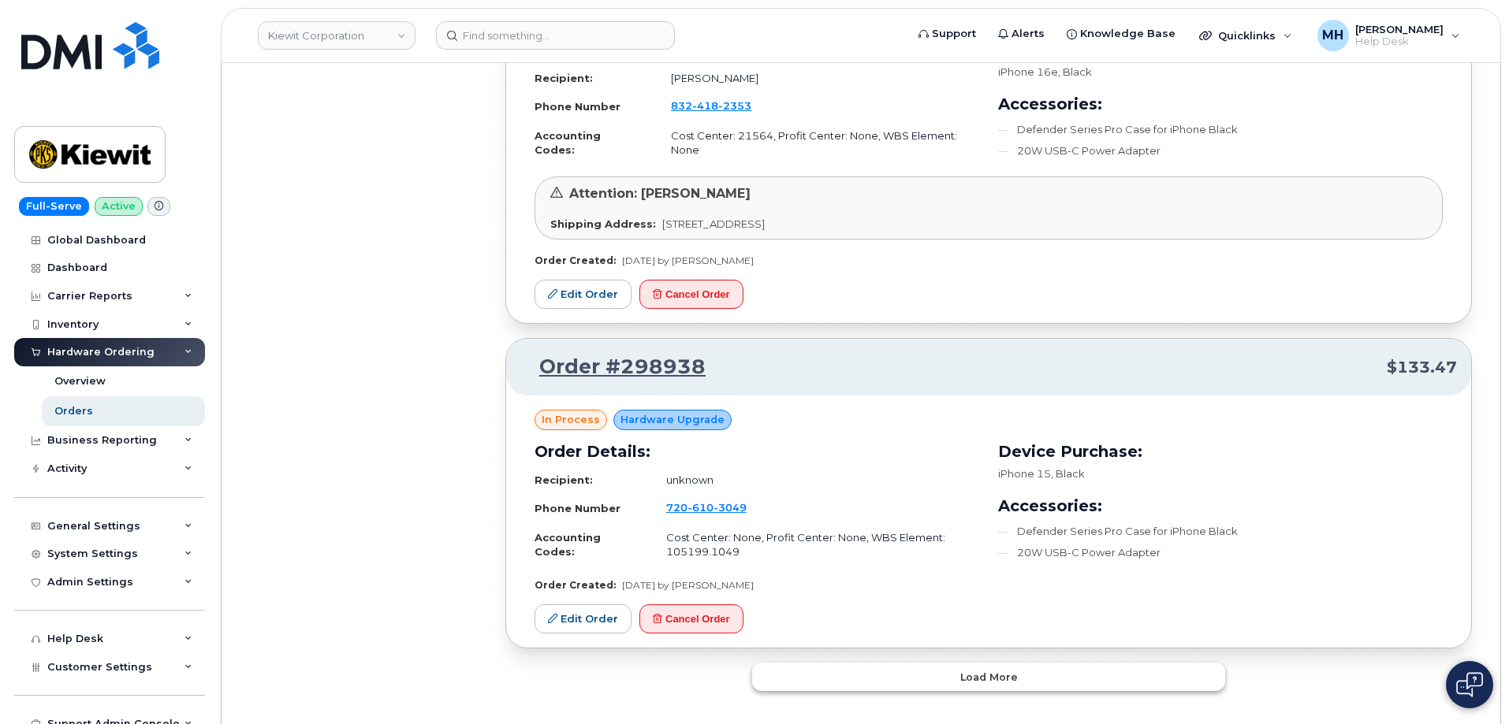
click at [927, 663] on button "Load more" at bounding box center [988, 677] width 473 height 28
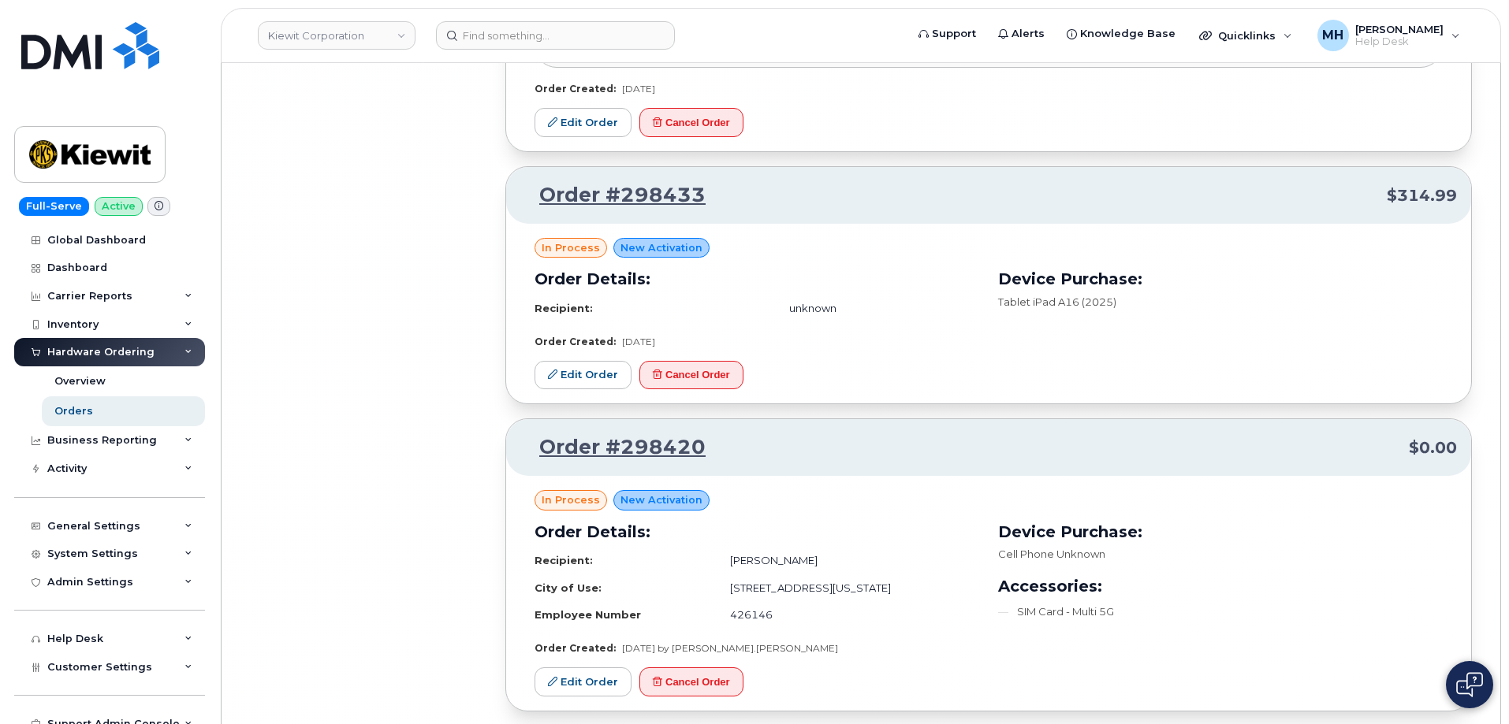
scroll to position [39167, 0]
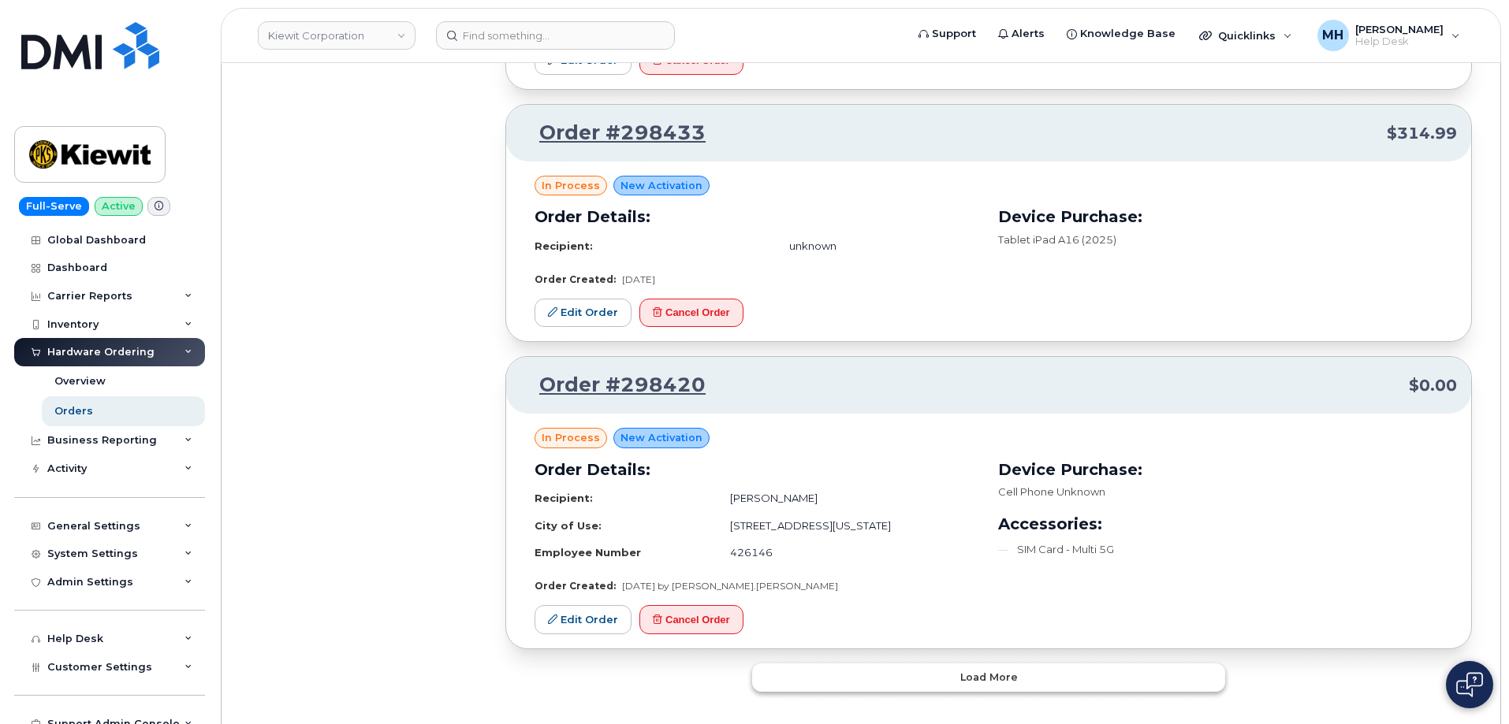
click at [955, 664] on button "Load more" at bounding box center [988, 678] width 473 height 28
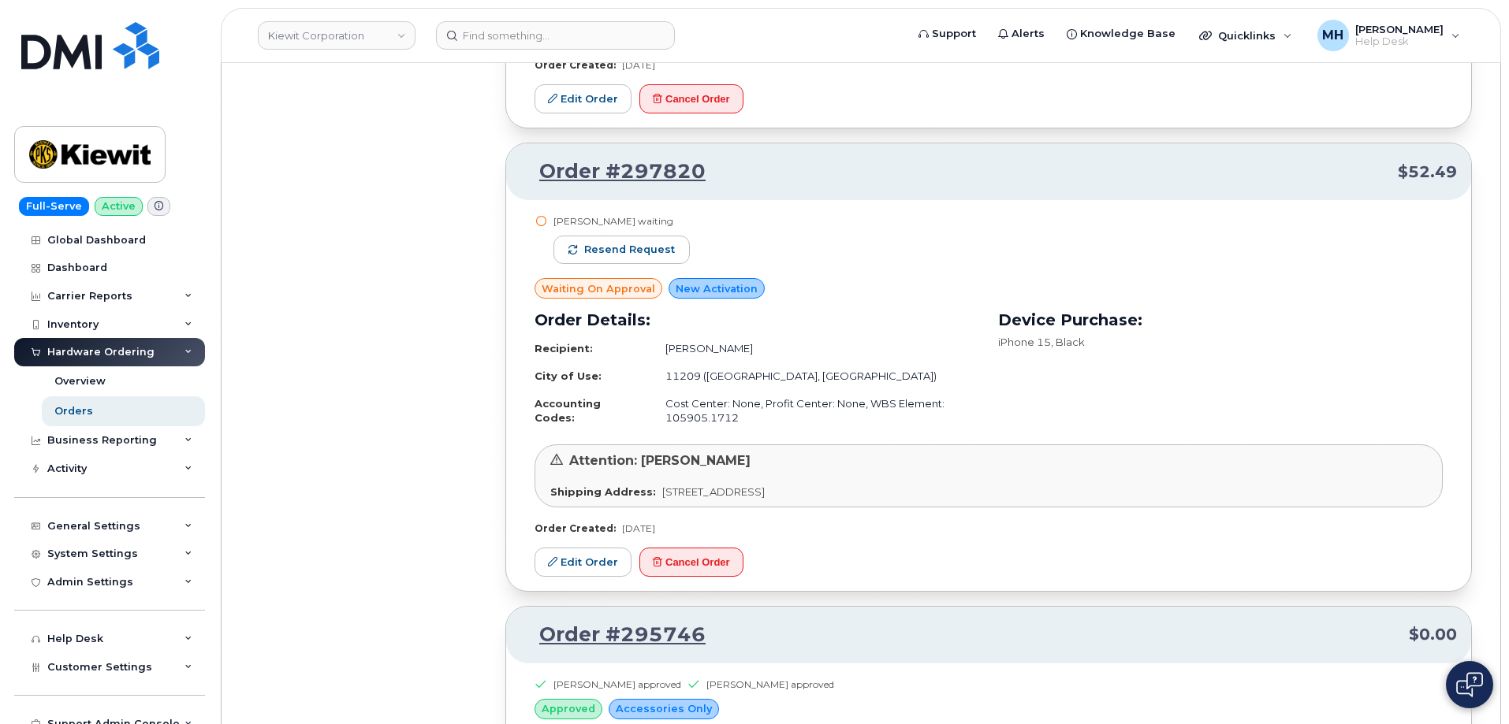
scroll to position [40394, 0]
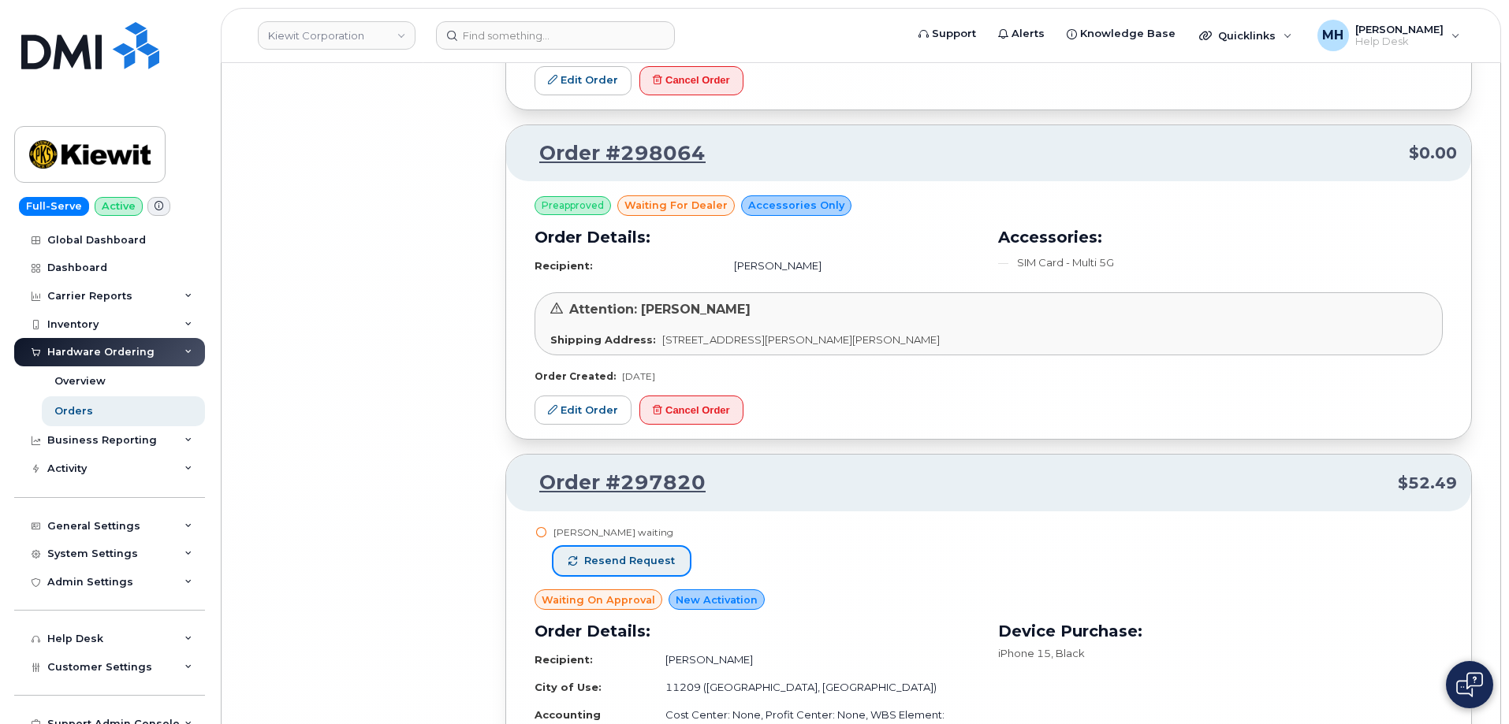
click at [670, 547] on button "Resend request" at bounding box center [621, 561] width 136 height 28
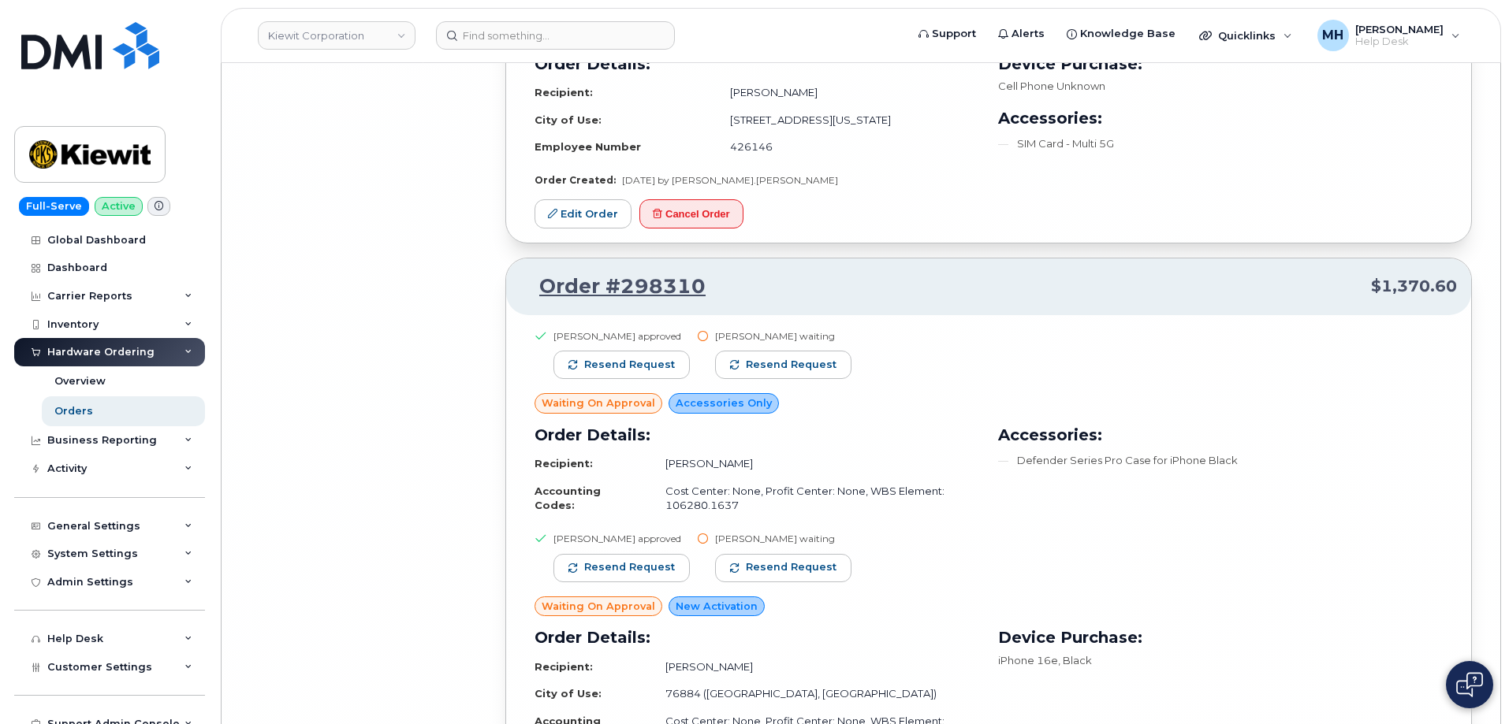
scroll to position [39527, 0]
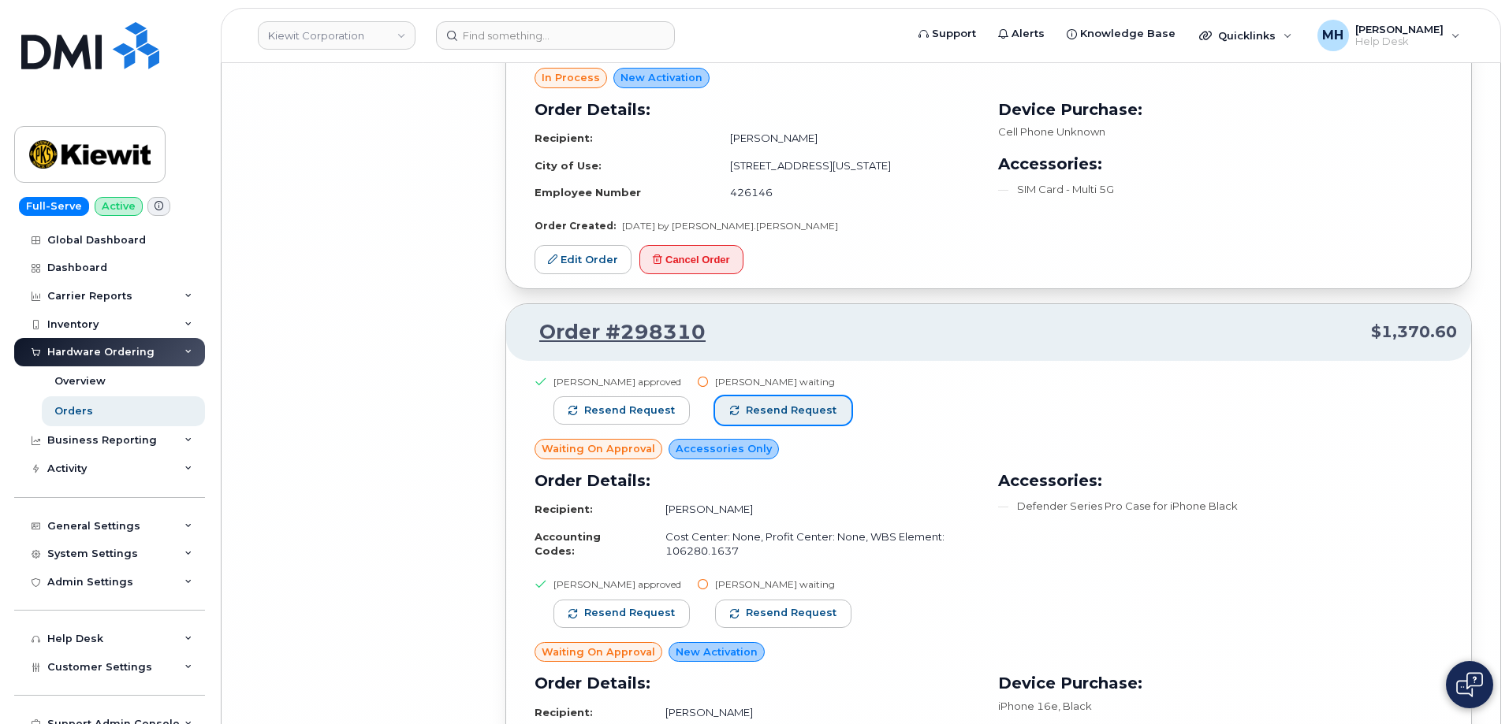
click at [802, 404] on span "Resend request" at bounding box center [791, 411] width 91 height 14
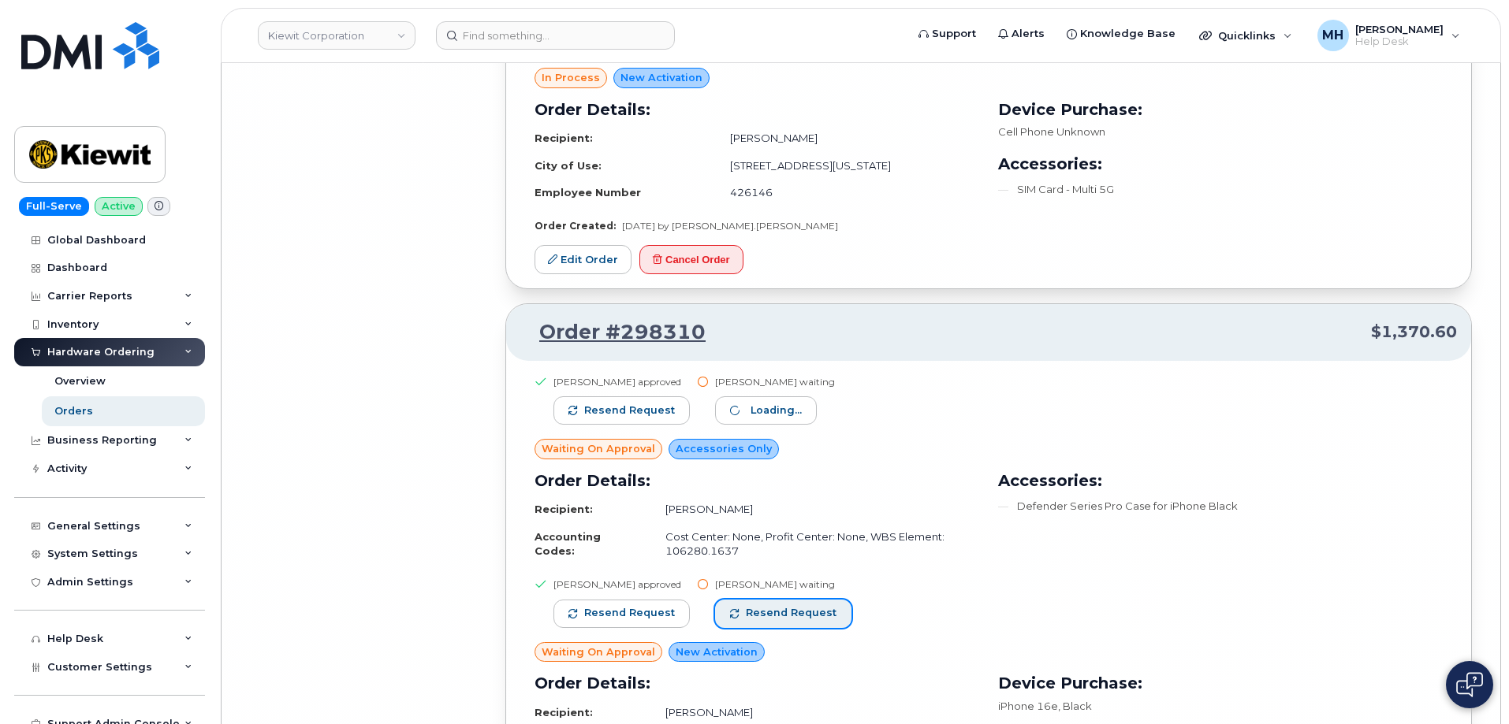
click at [832, 600] on button "Resend request" at bounding box center [783, 614] width 136 height 28
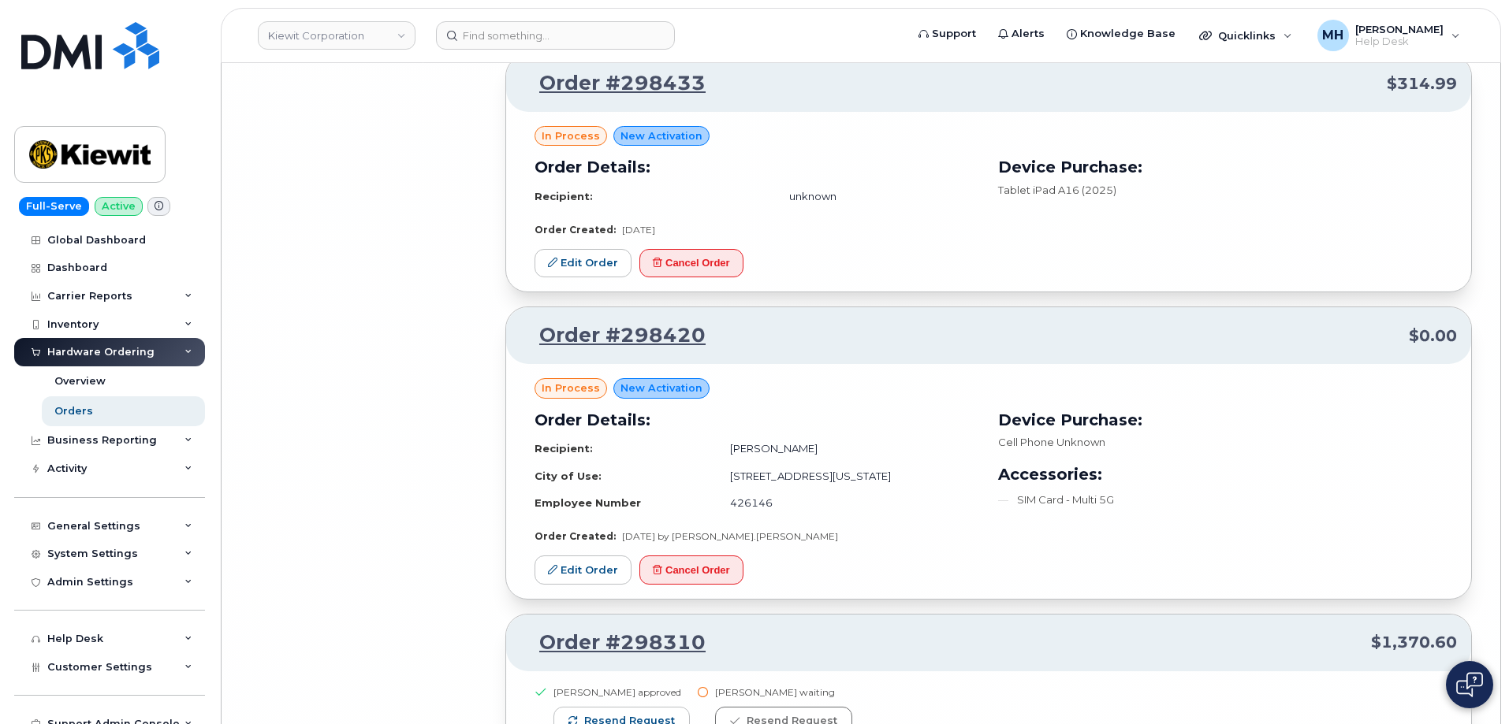
scroll to position [39212, 0]
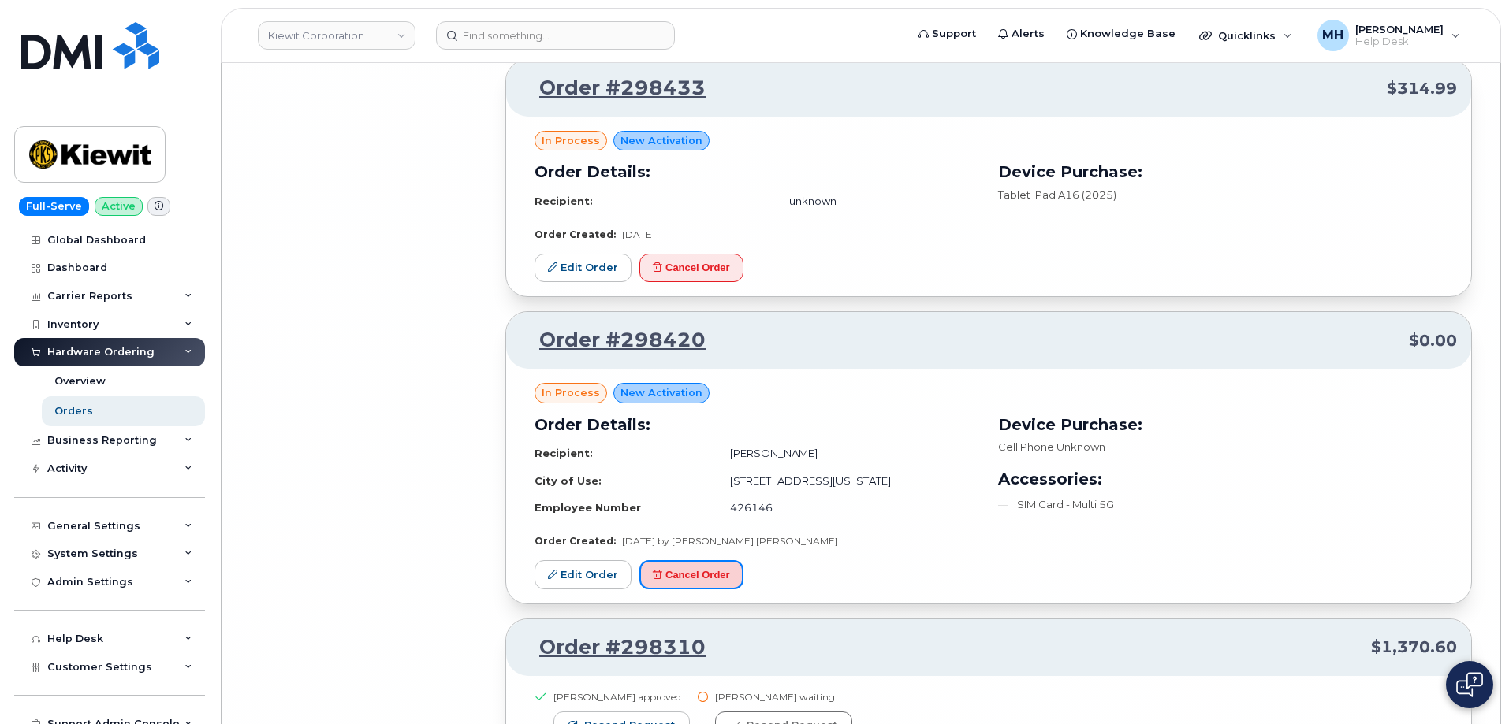
drag, startPoint x: 737, startPoint y: 526, endPoint x: 811, endPoint y: 54, distance: 478.7
click at [735, 560] on button "Cancel Order" at bounding box center [691, 574] width 104 height 29
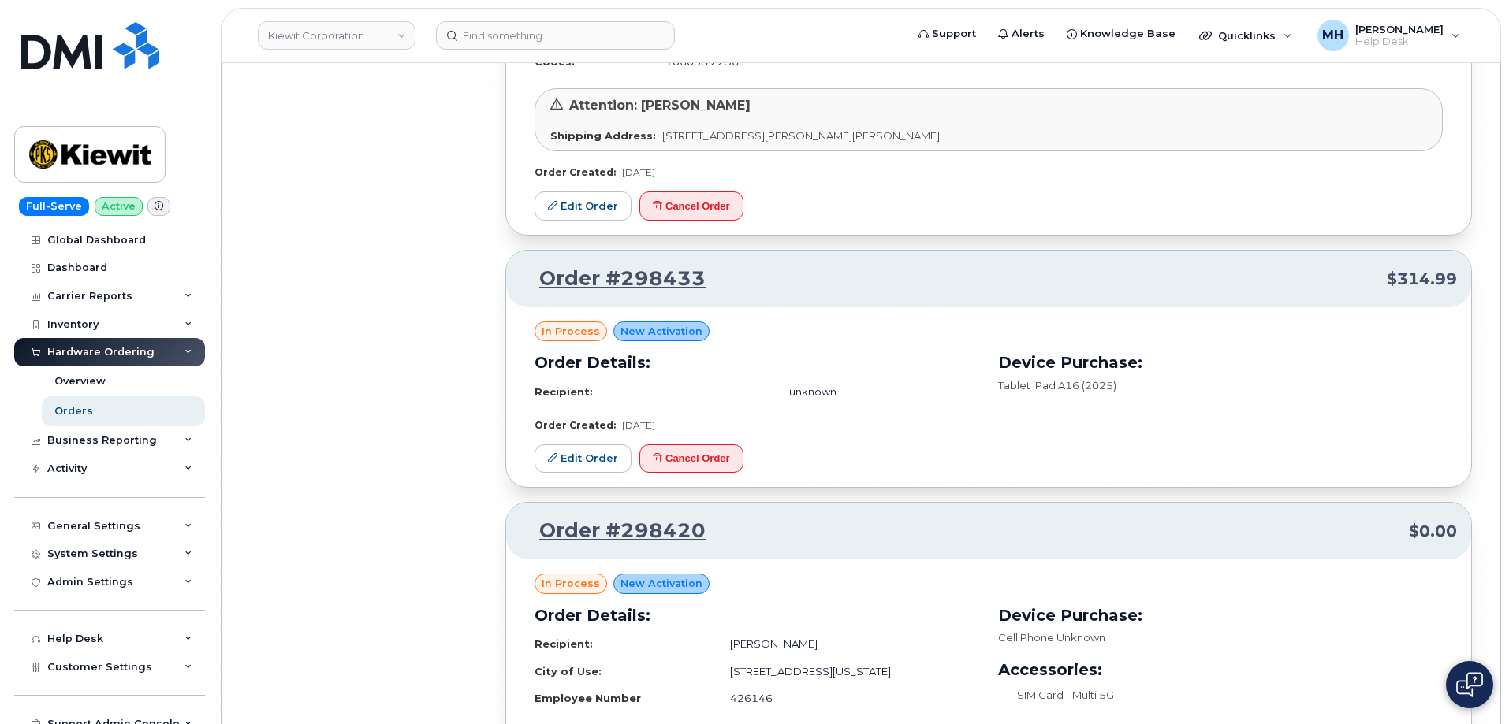
scroll to position [38975, 0]
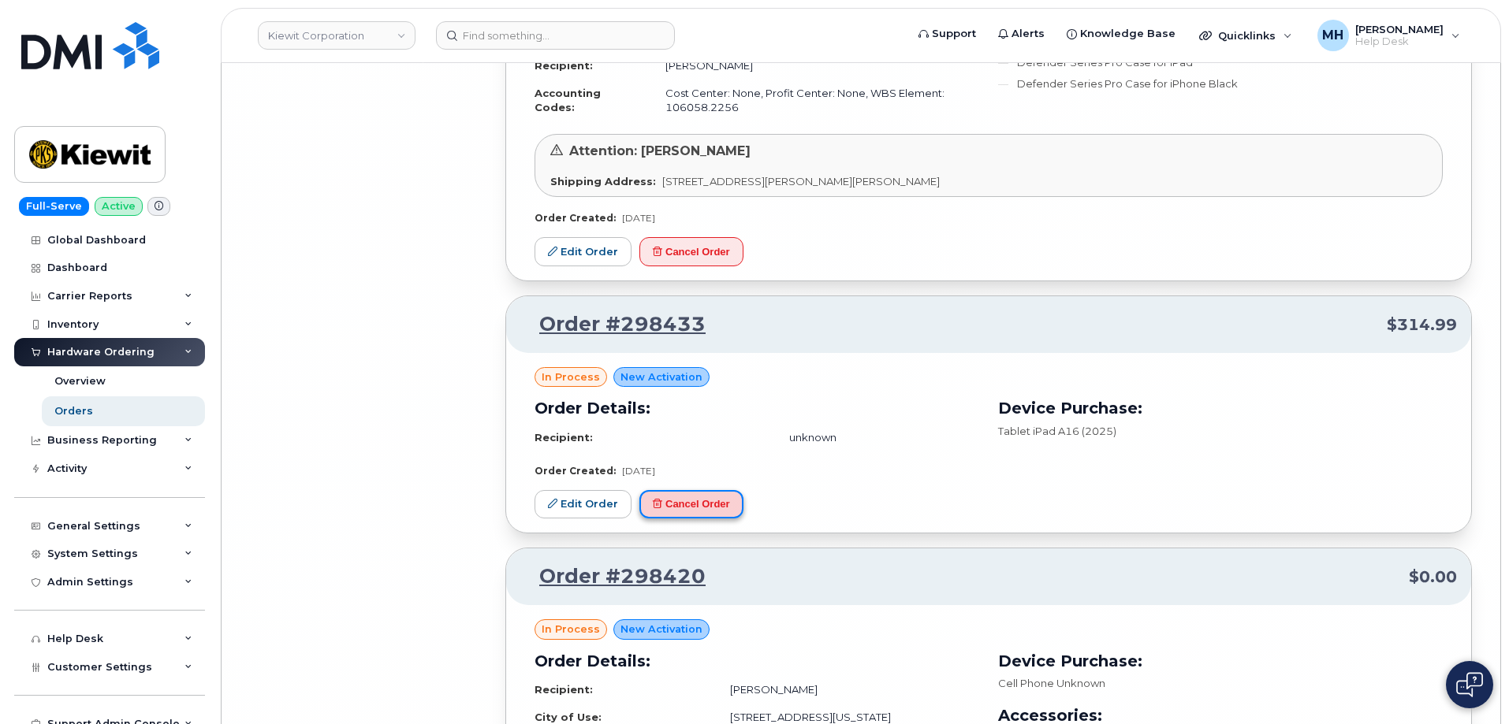
click at [734, 490] on button "Cancel Order" at bounding box center [691, 504] width 104 height 29
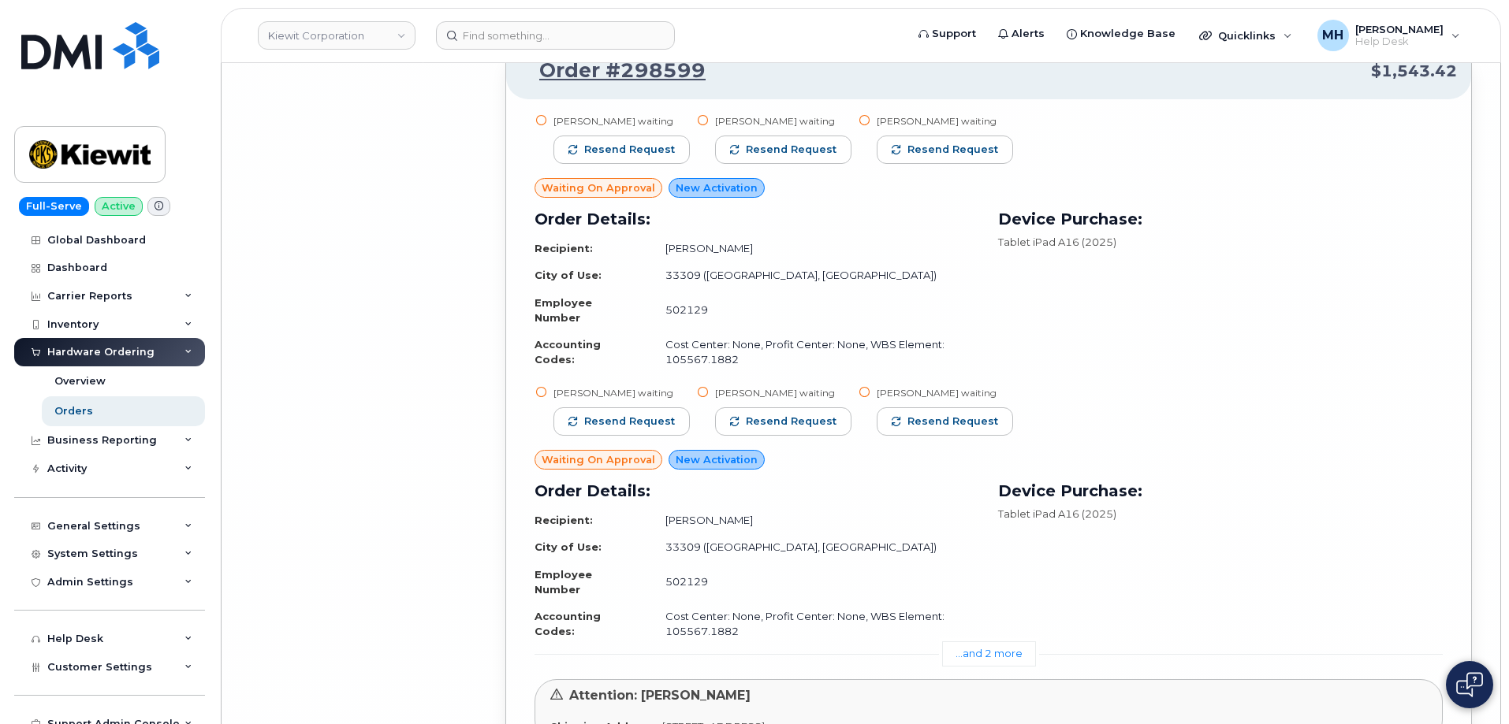
scroll to position [37872, 0]
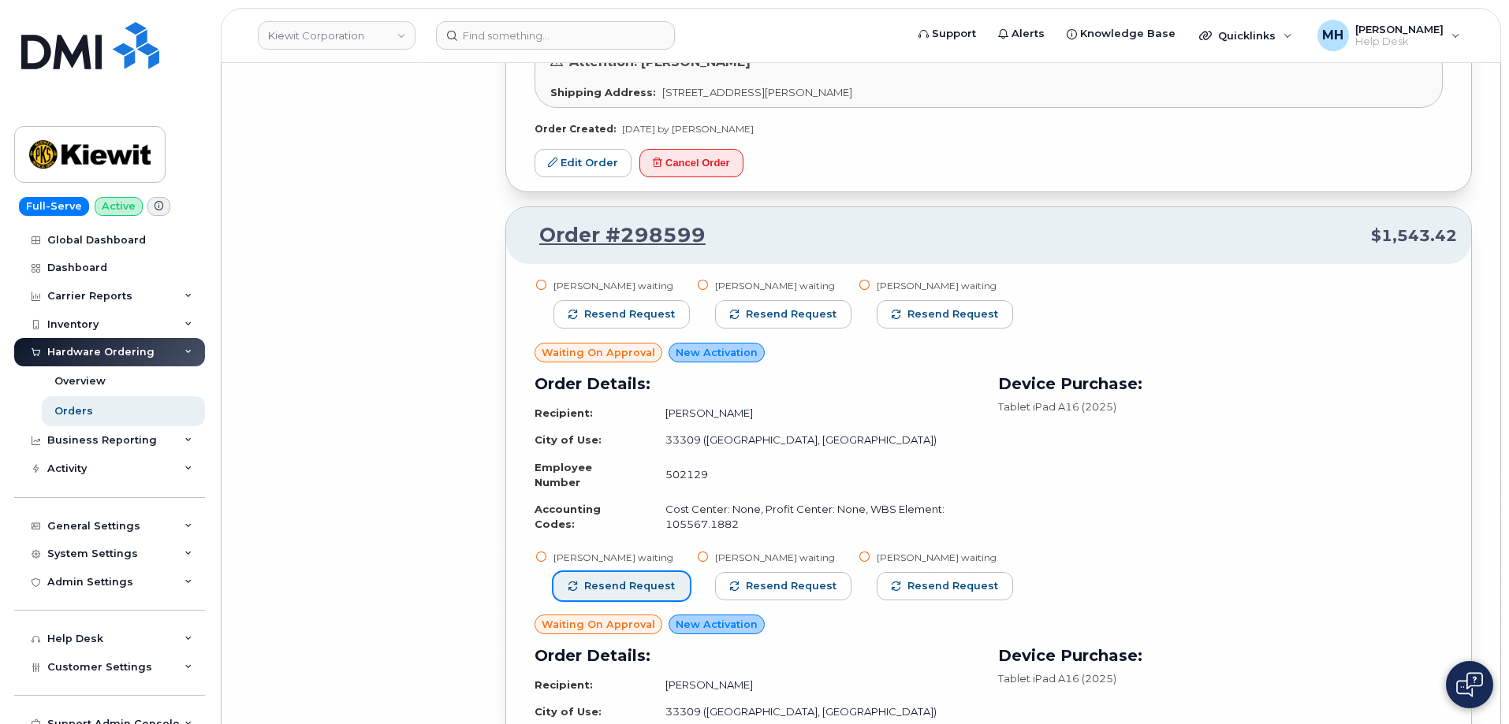
click at [653, 579] on span "Resend request" at bounding box center [629, 586] width 91 height 14
click at [623, 307] on span "Resend request" at bounding box center [629, 314] width 91 height 14
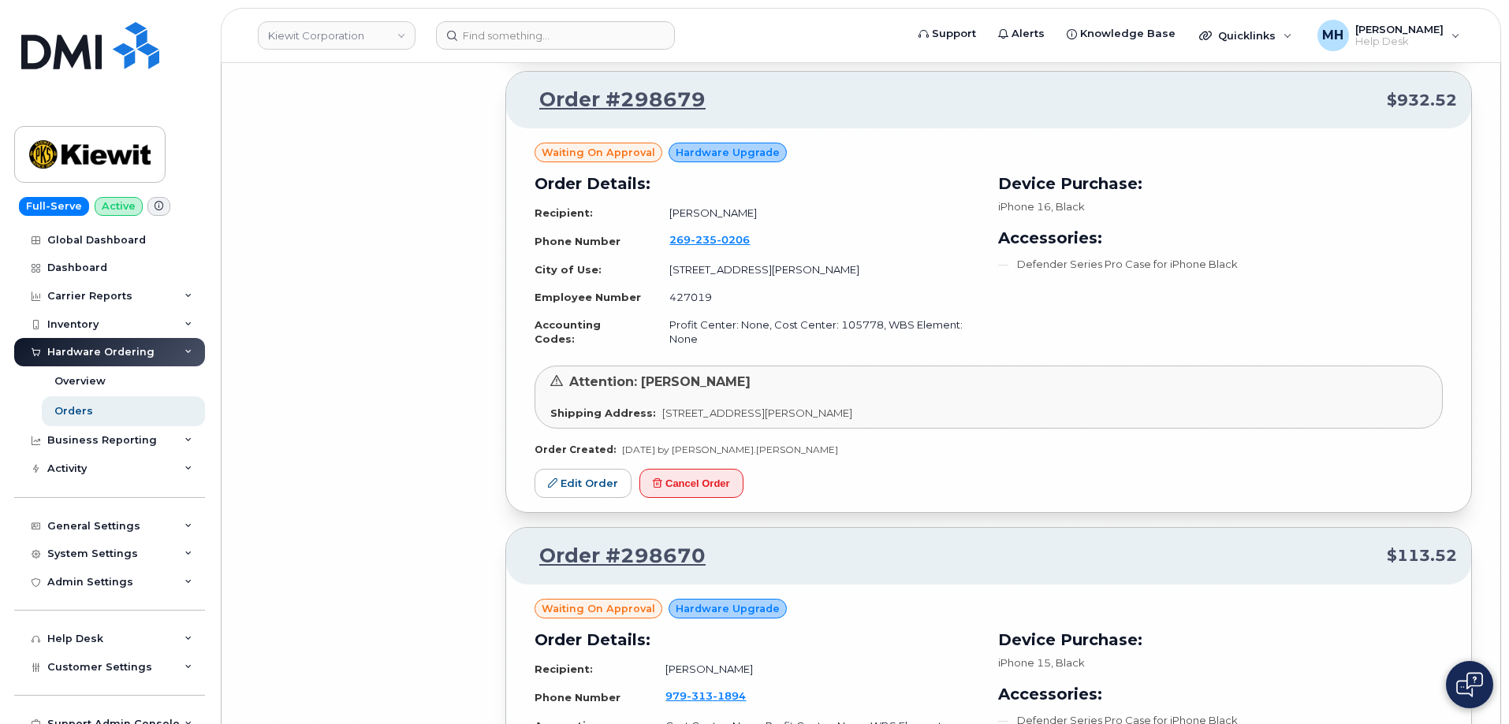
scroll to position [37084, 0]
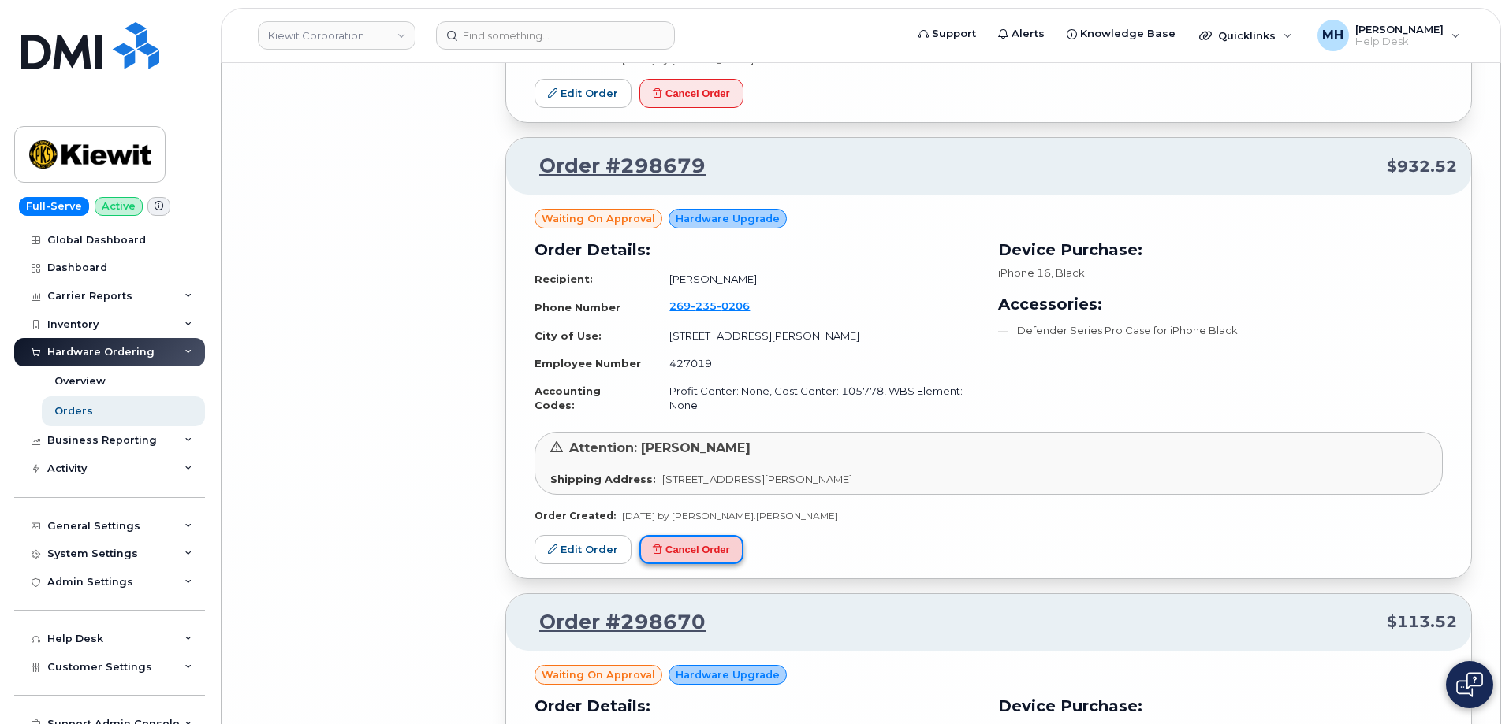
click at [714, 535] on button "Cancel Order" at bounding box center [691, 549] width 104 height 29
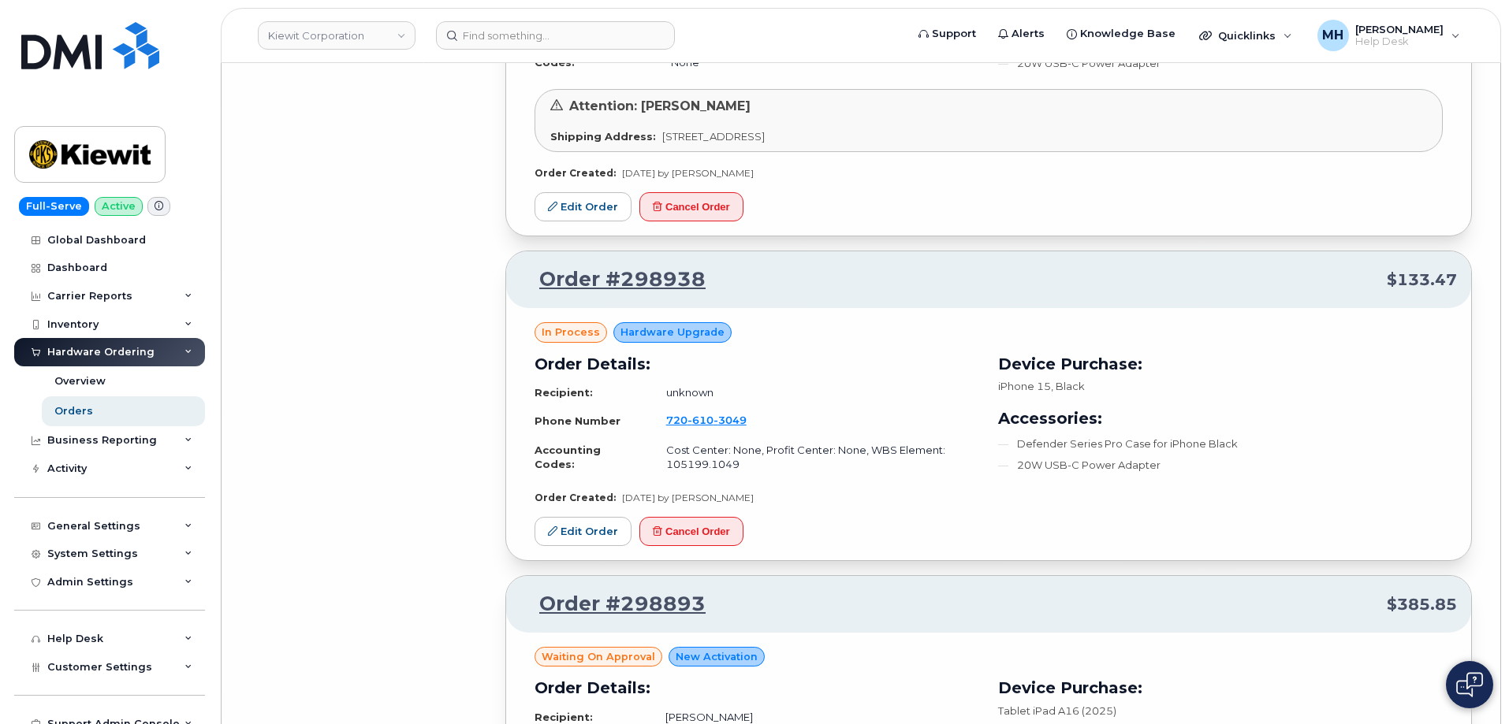
scroll to position [35665, 0]
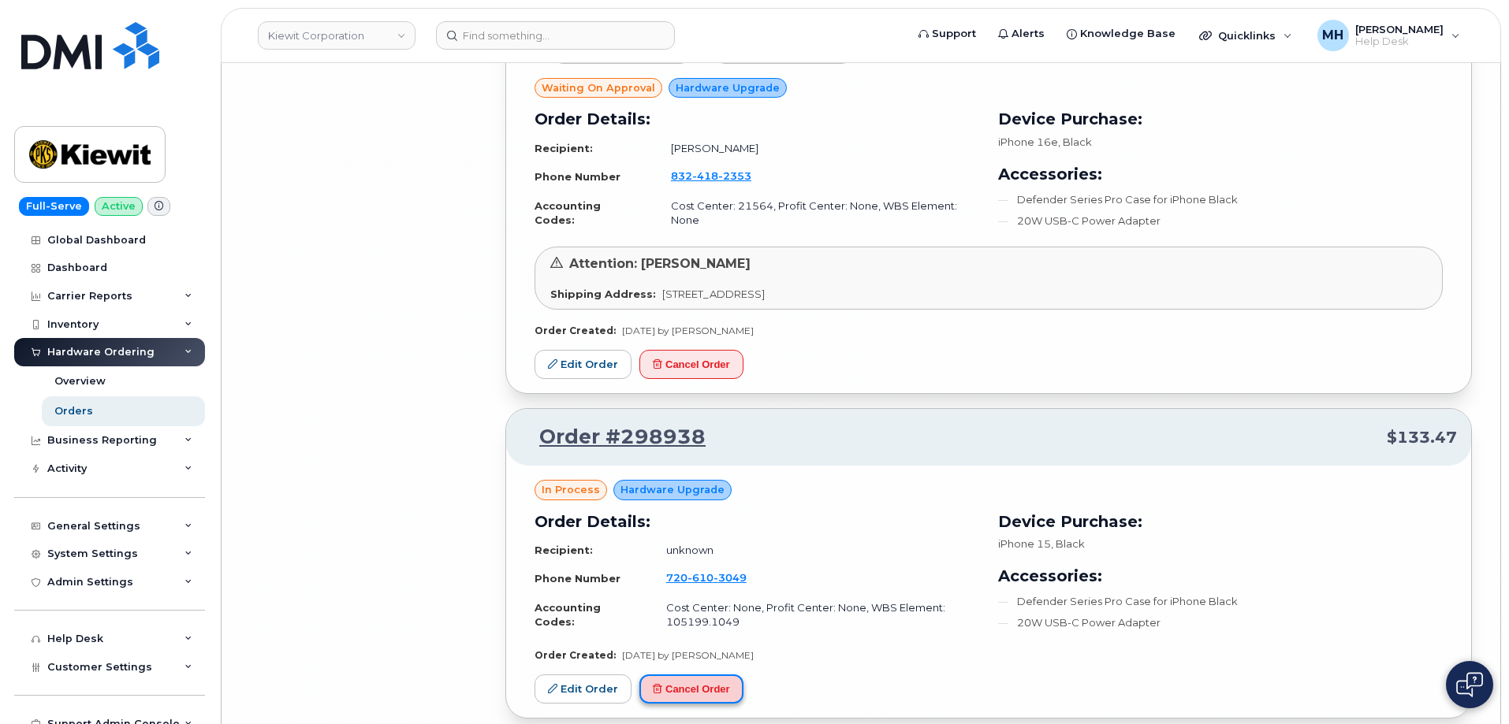
click at [717, 675] on button "Cancel Order" at bounding box center [691, 689] width 104 height 29
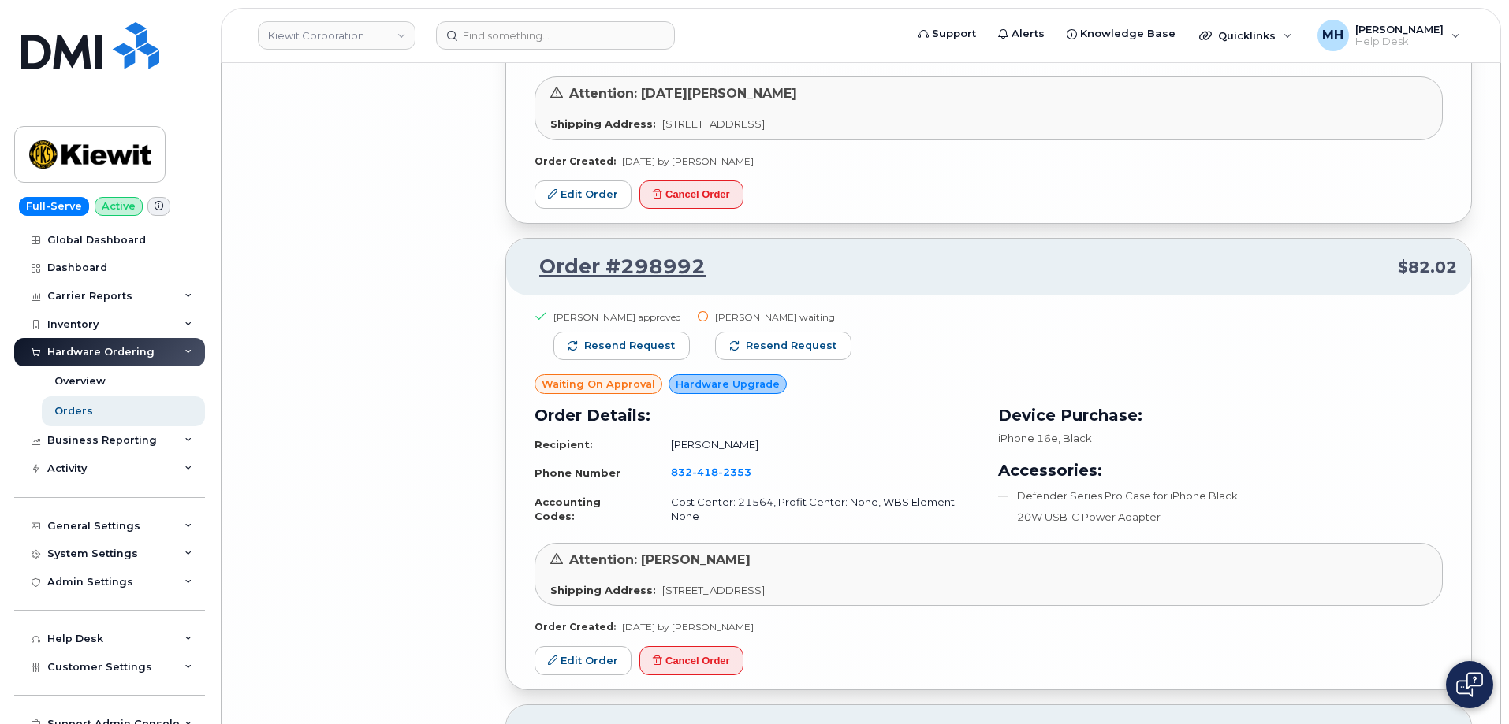
scroll to position [35271, 0]
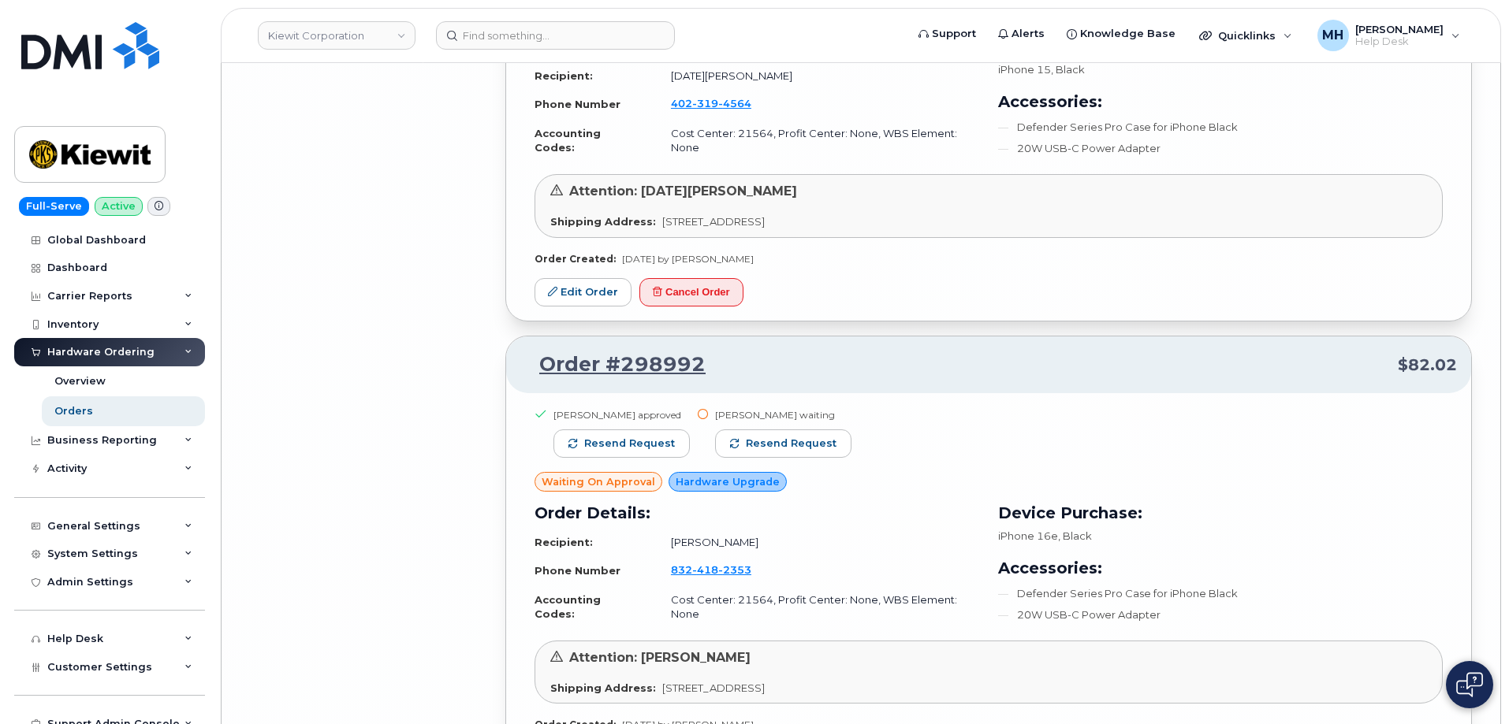
click at [786, 409] on div "Jonathan Barfield waiting Resend request" at bounding box center [783, 440] width 136 height 64
click at [793, 437] on span "Resend request" at bounding box center [791, 444] width 91 height 14
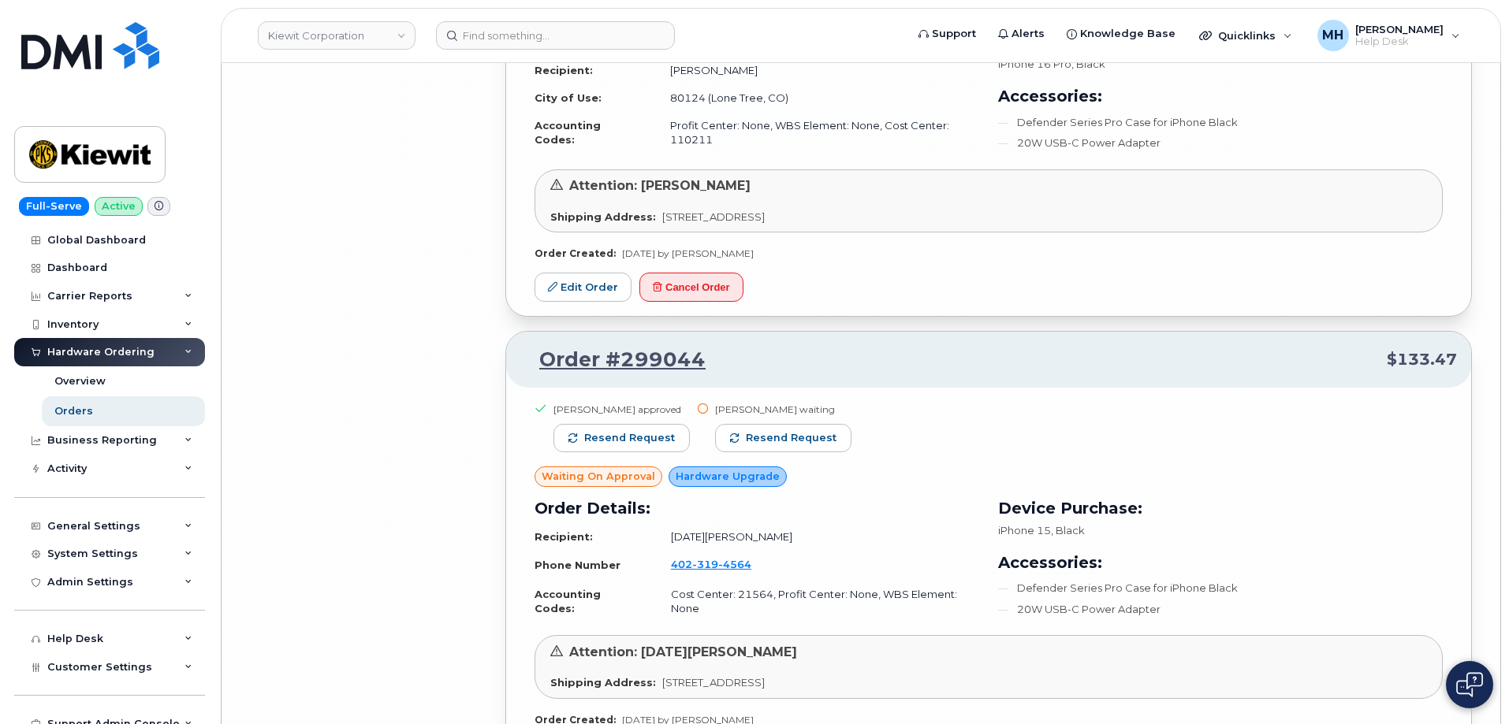
scroll to position [34798, 0]
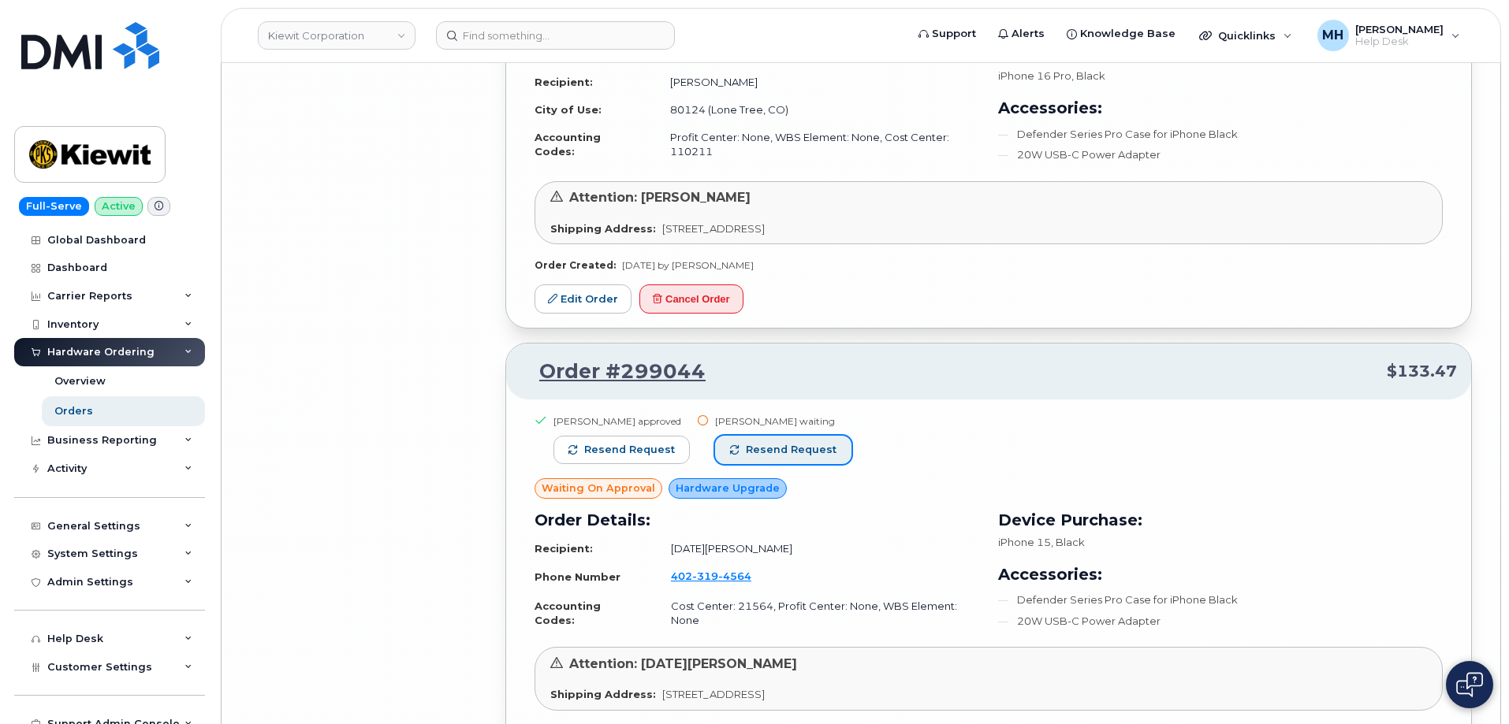
click at [802, 443] on span "Resend request" at bounding box center [791, 450] width 91 height 14
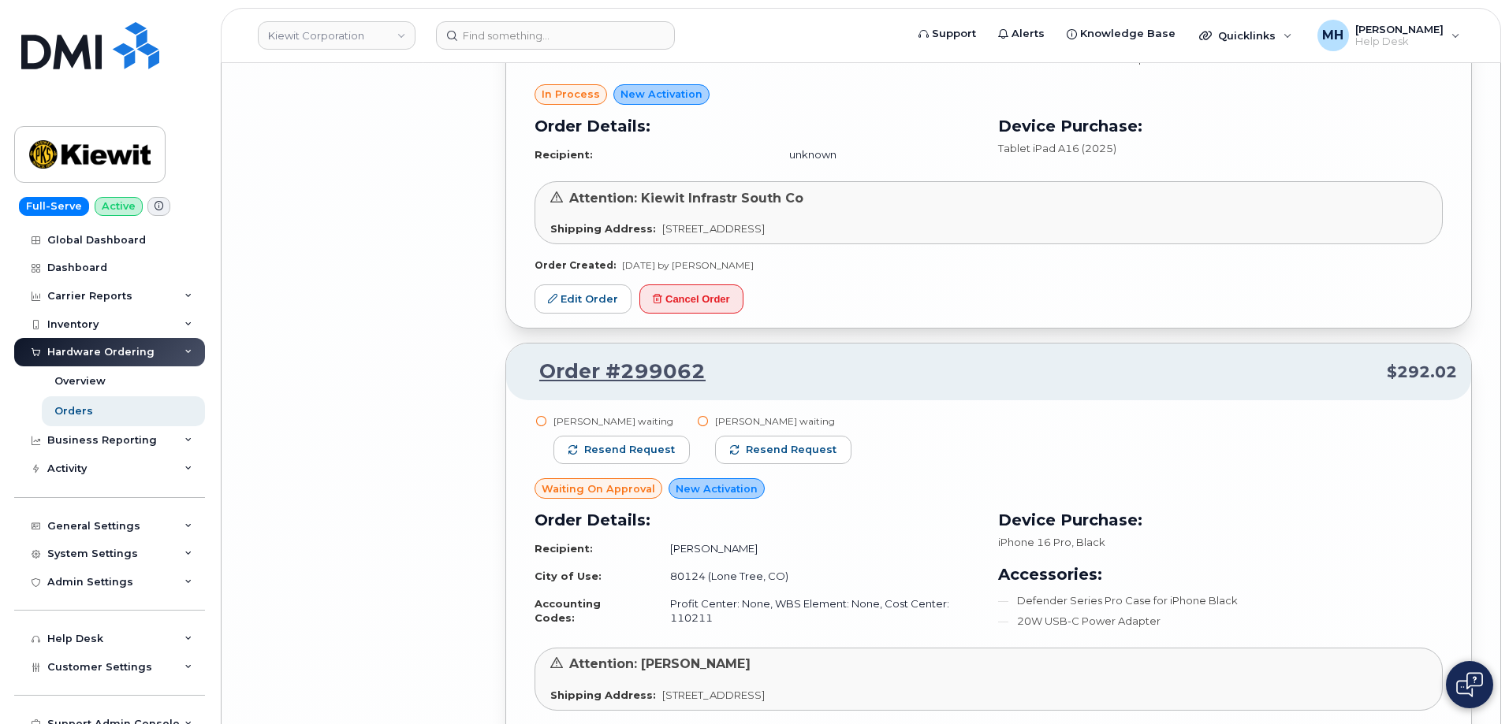
scroll to position [34325, 0]
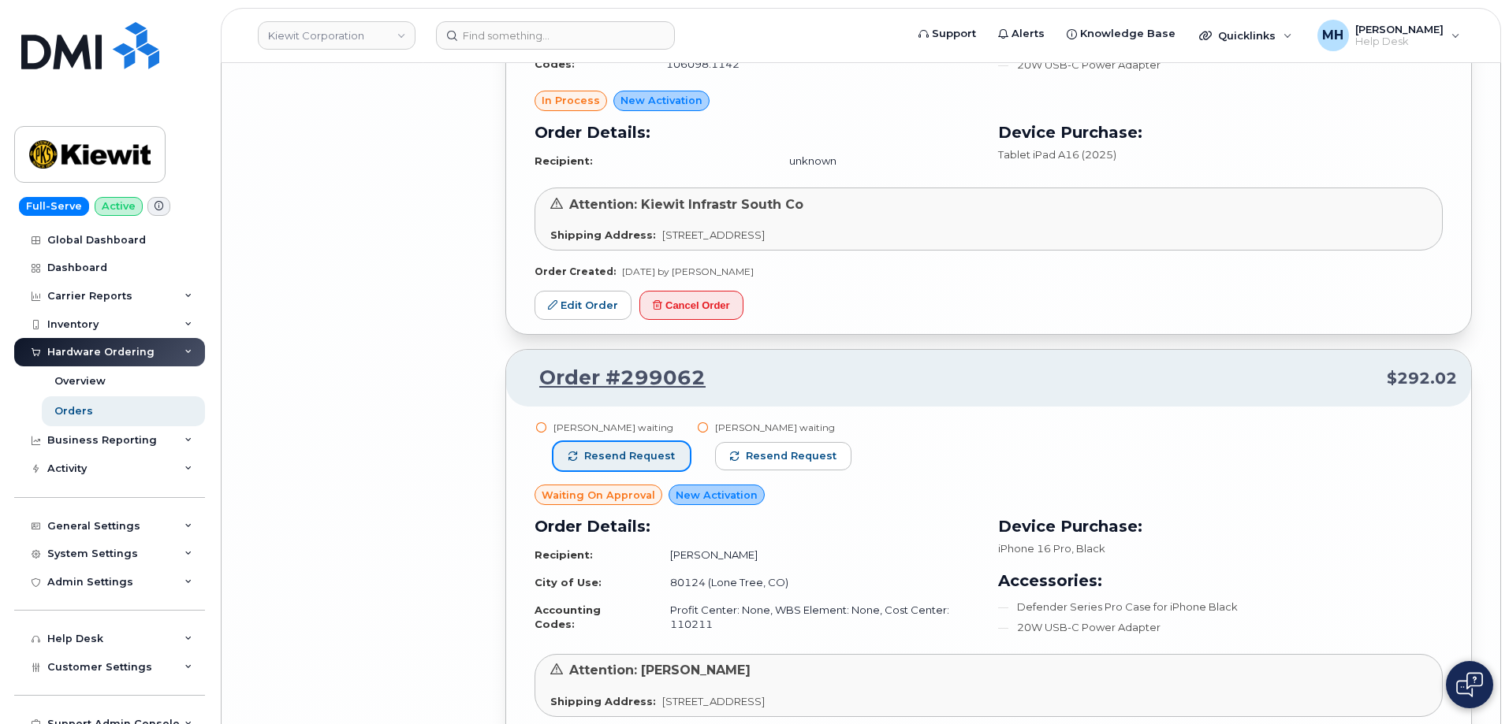
click at [662, 449] on span "Resend request" at bounding box center [629, 456] width 91 height 14
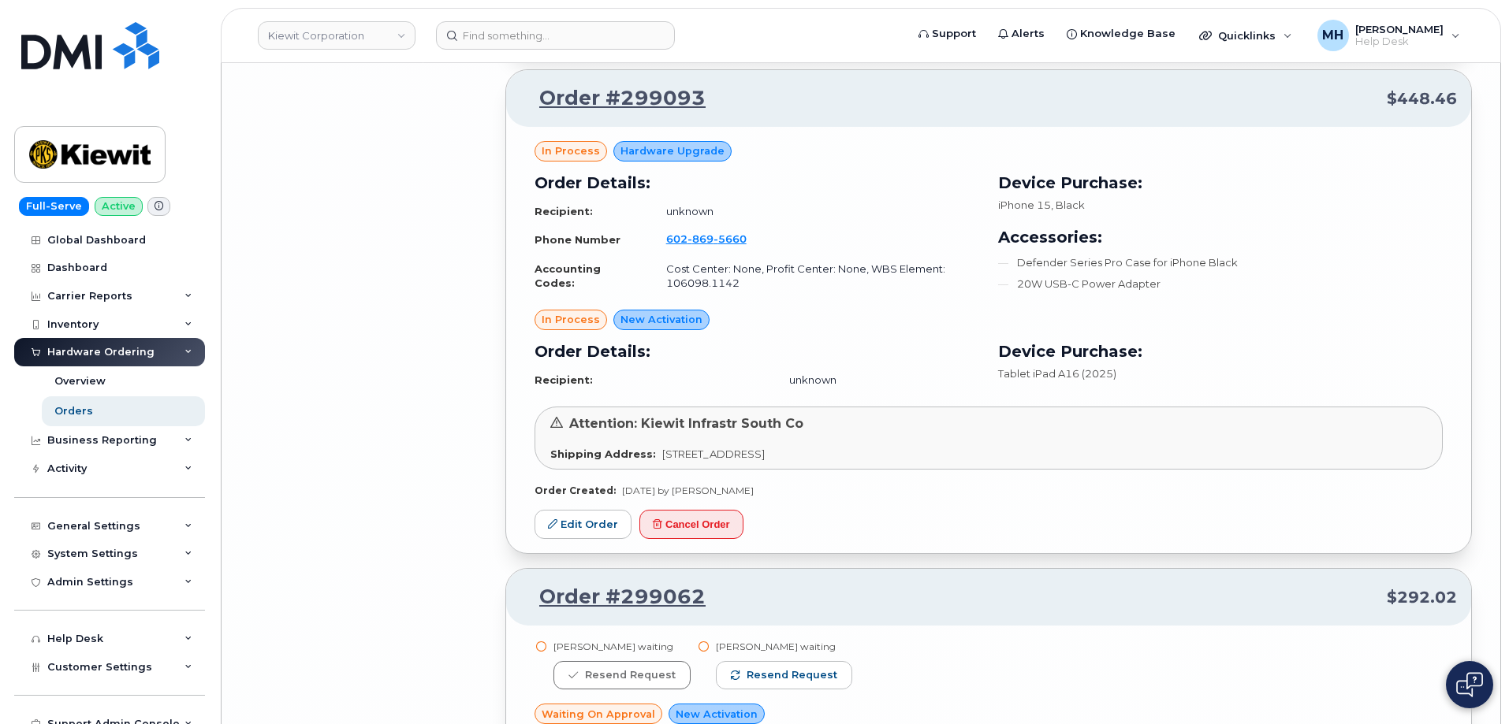
scroll to position [33931, 0]
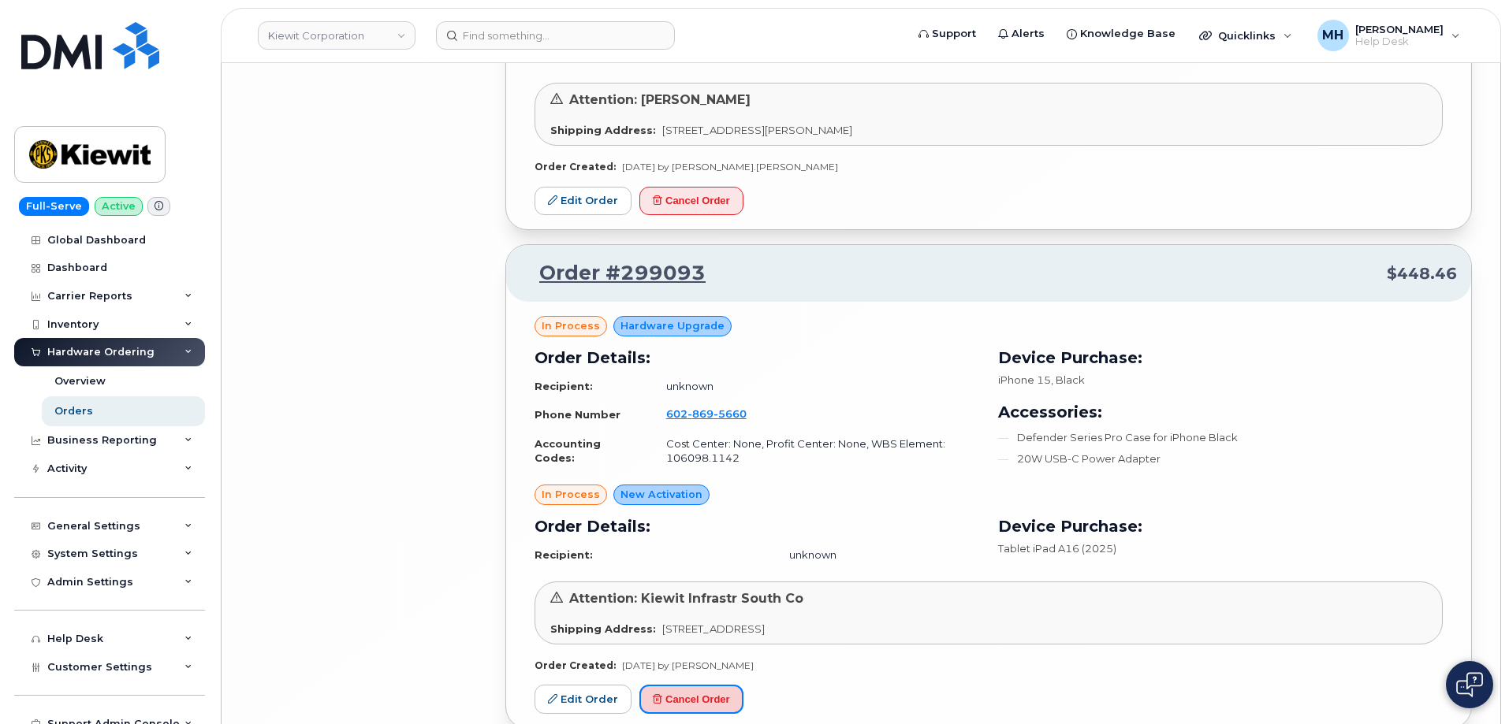
drag, startPoint x: 675, startPoint y: 644, endPoint x: 833, endPoint y: 61, distance: 604.4
click at [675, 685] on button "Cancel Order" at bounding box center [691, 699] width 104 height 29
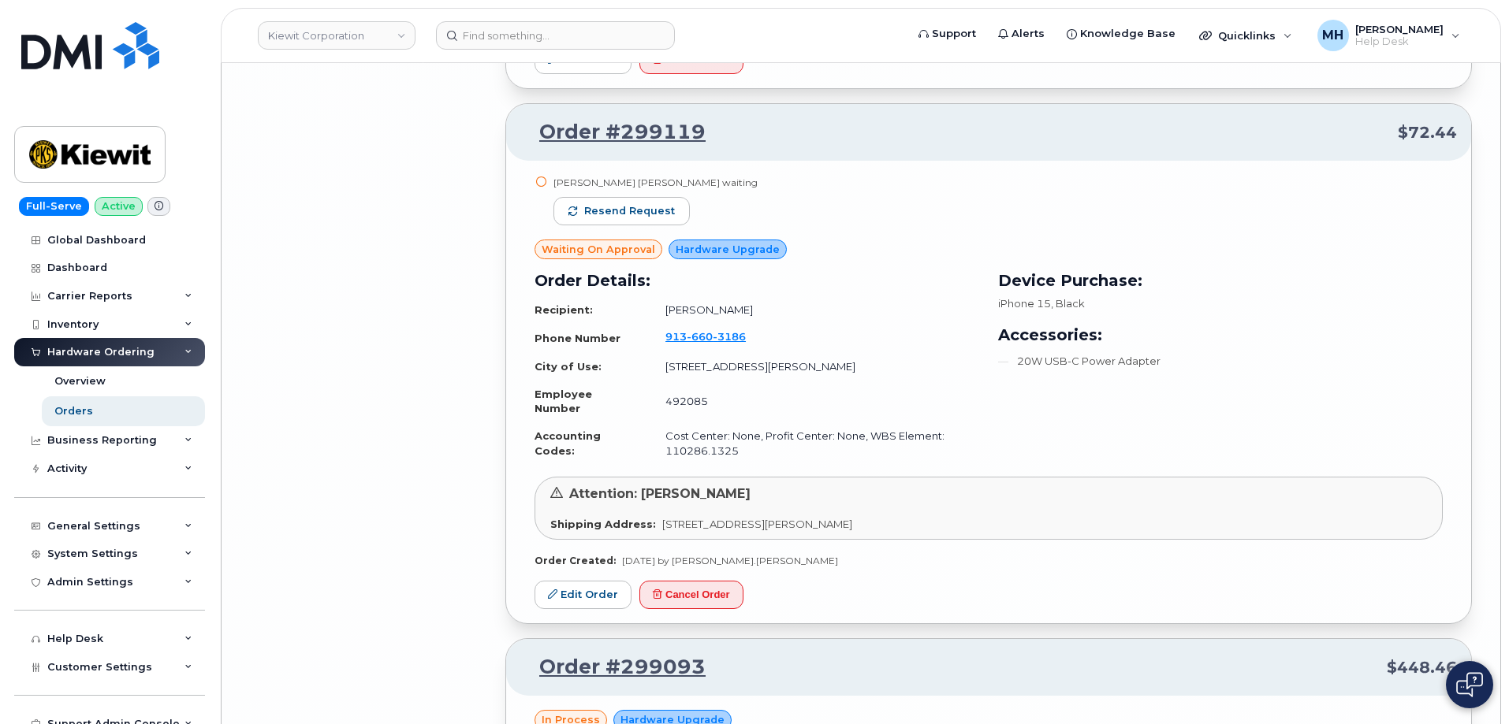
scroll to position [33458, 0]
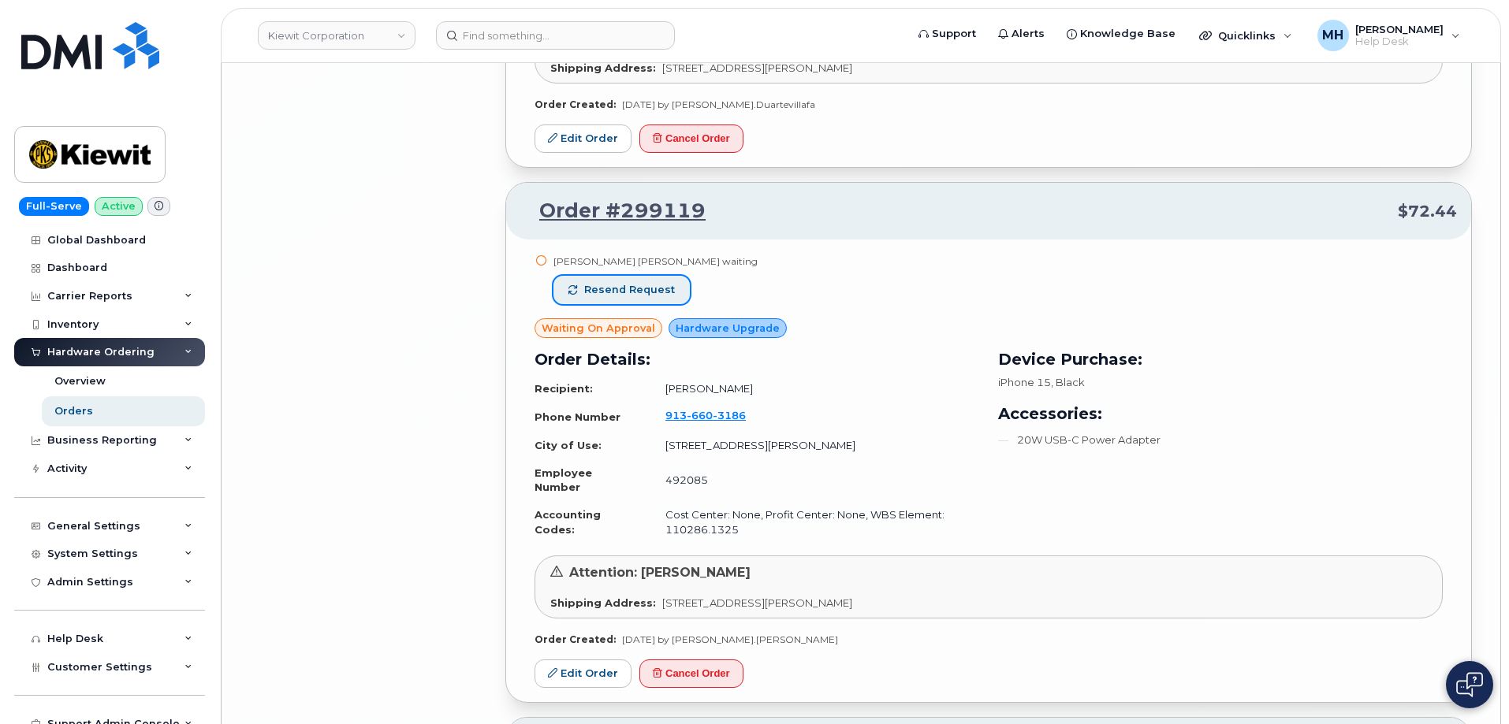
click at [678, 276] on button "Resend request" at bounding box center [621, 290] width 136 height 28
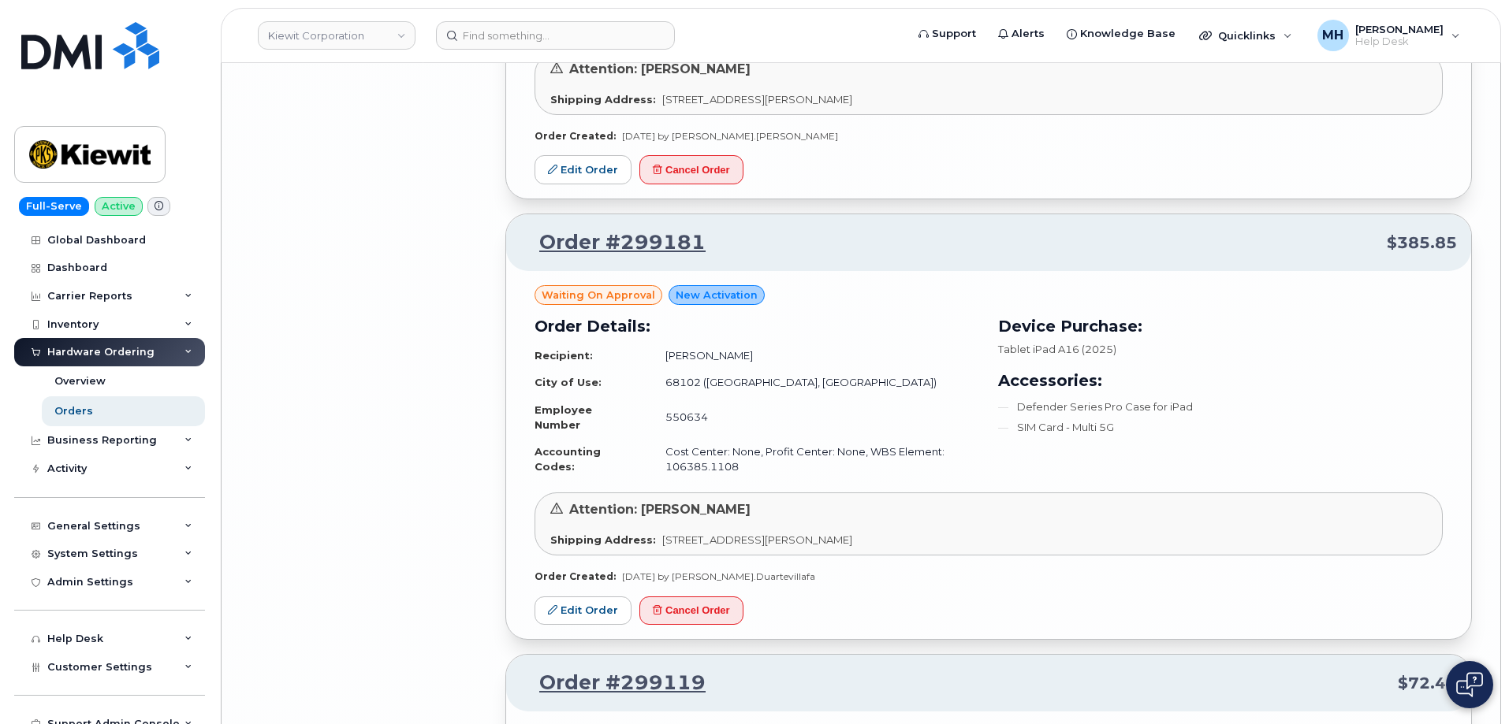
scroll to position [32985, 0]
click at [722, 597] on button "Cancel Order" at bounding box center [691, 611] width 104 height 29
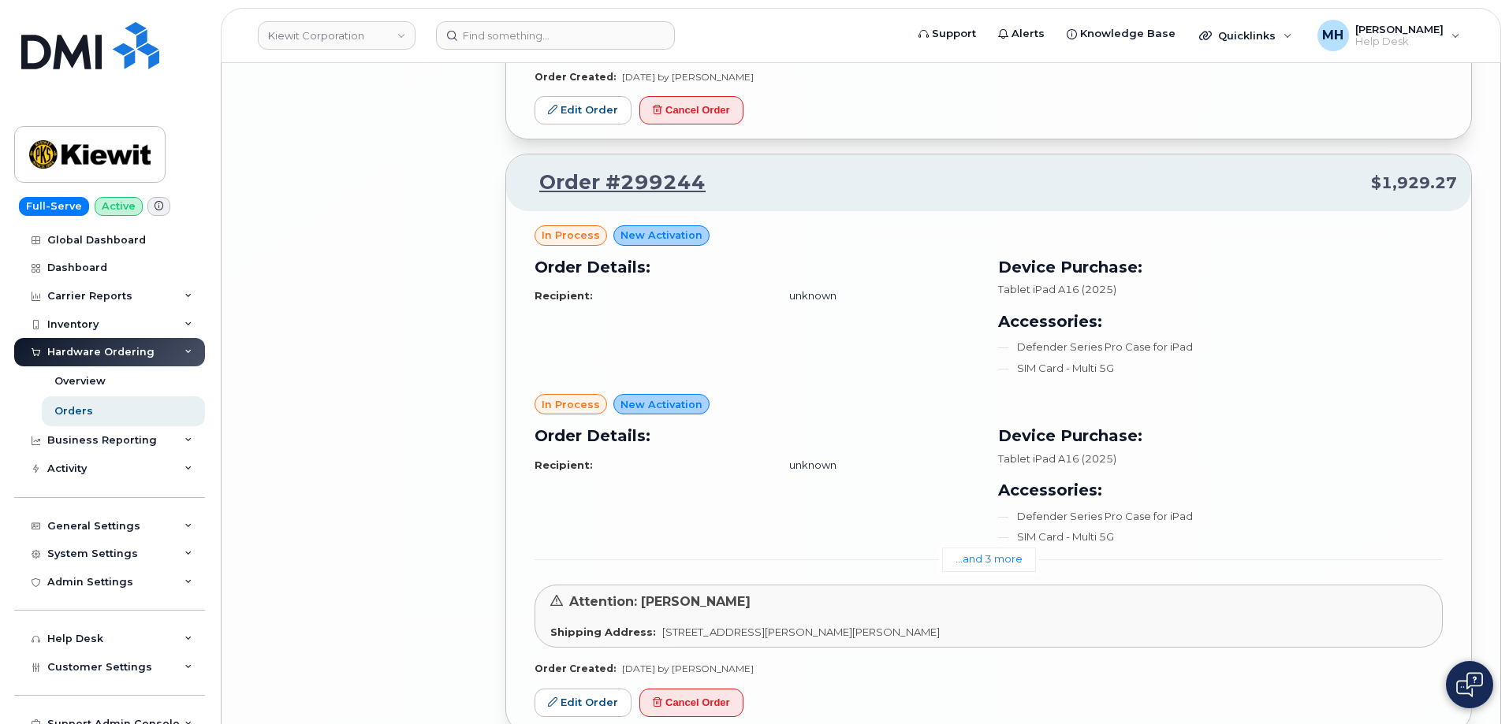
scroll to position [31882, 0]
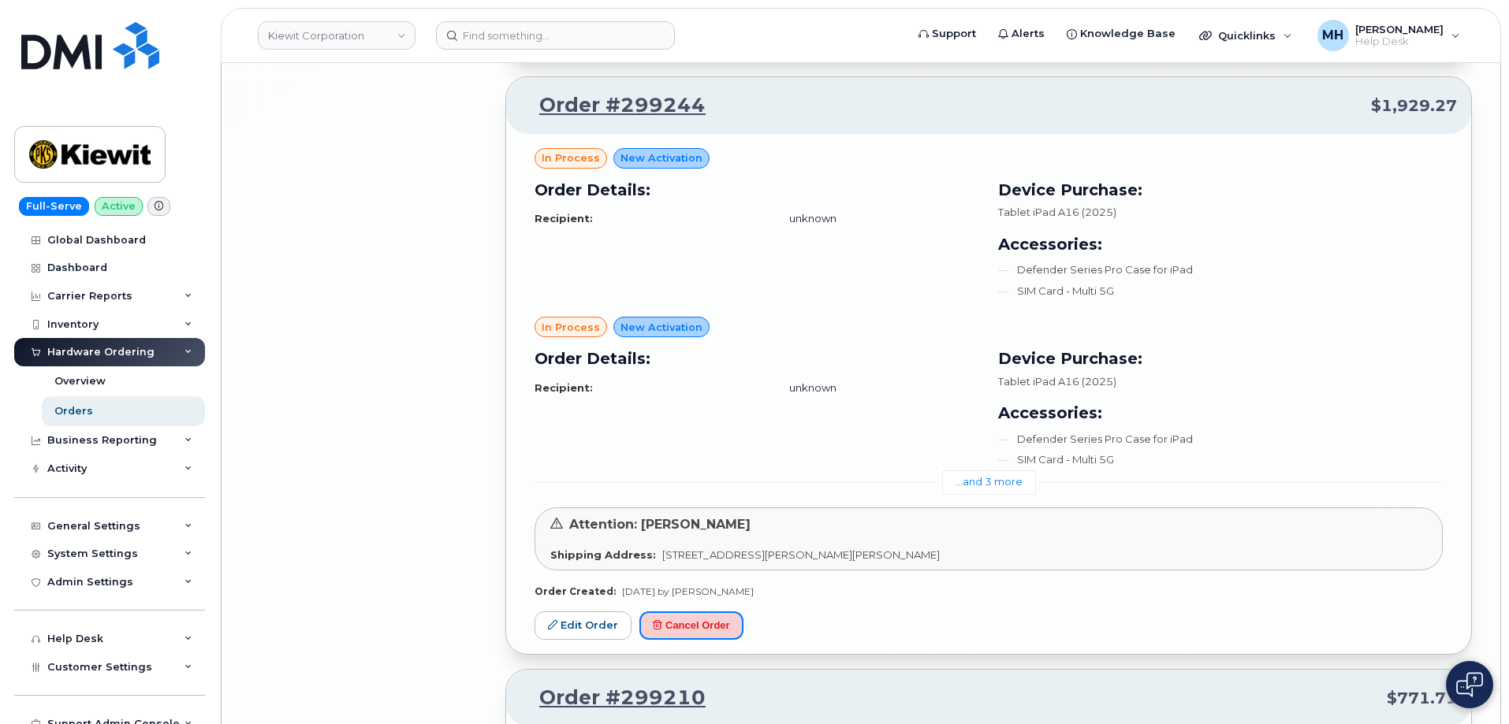
drag, startPoint x: 711, startPoint y: 572, endPoint x: 820, endPoint y: 58, distance: 526.2
click at [711, 612] on button "Cancel Order" at bounding box center [691, 626] width 104 height 29
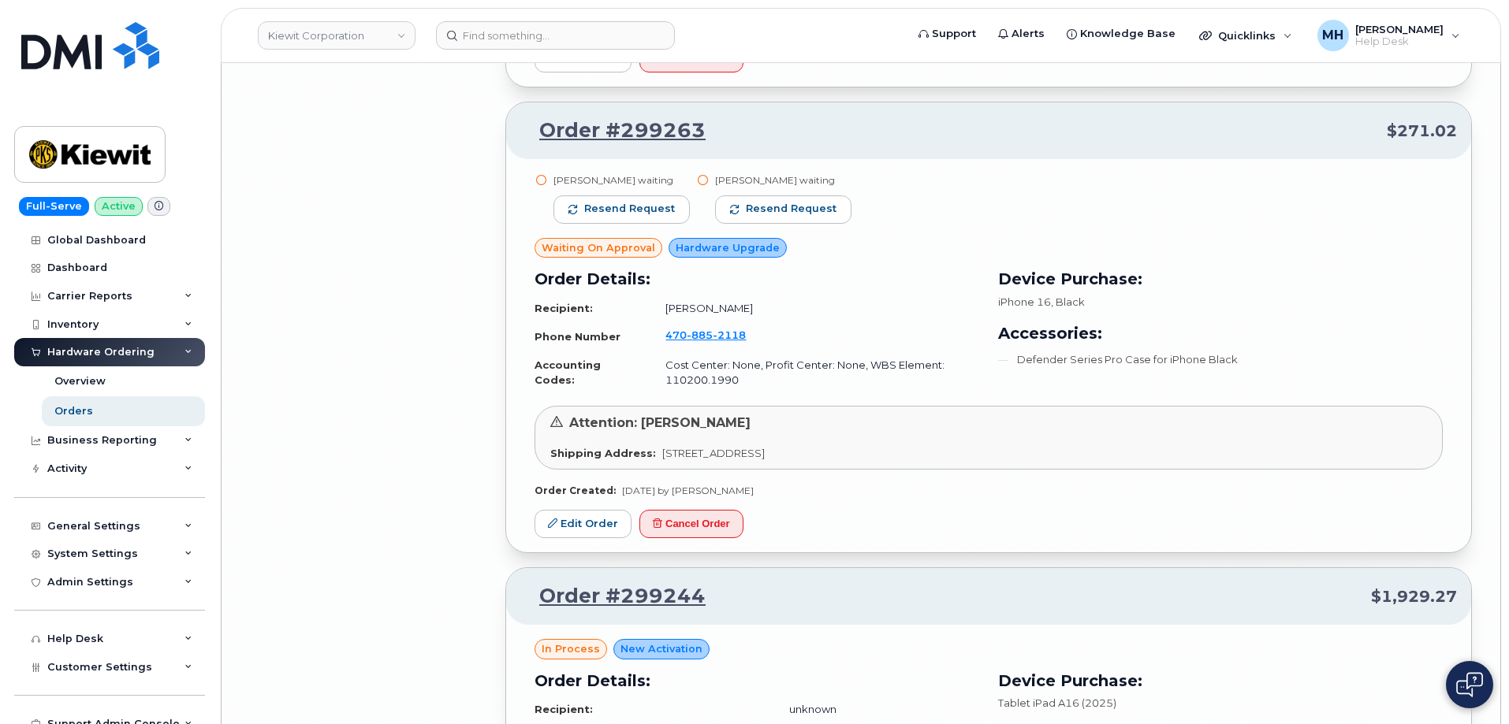
scroll to position [31330, 0]
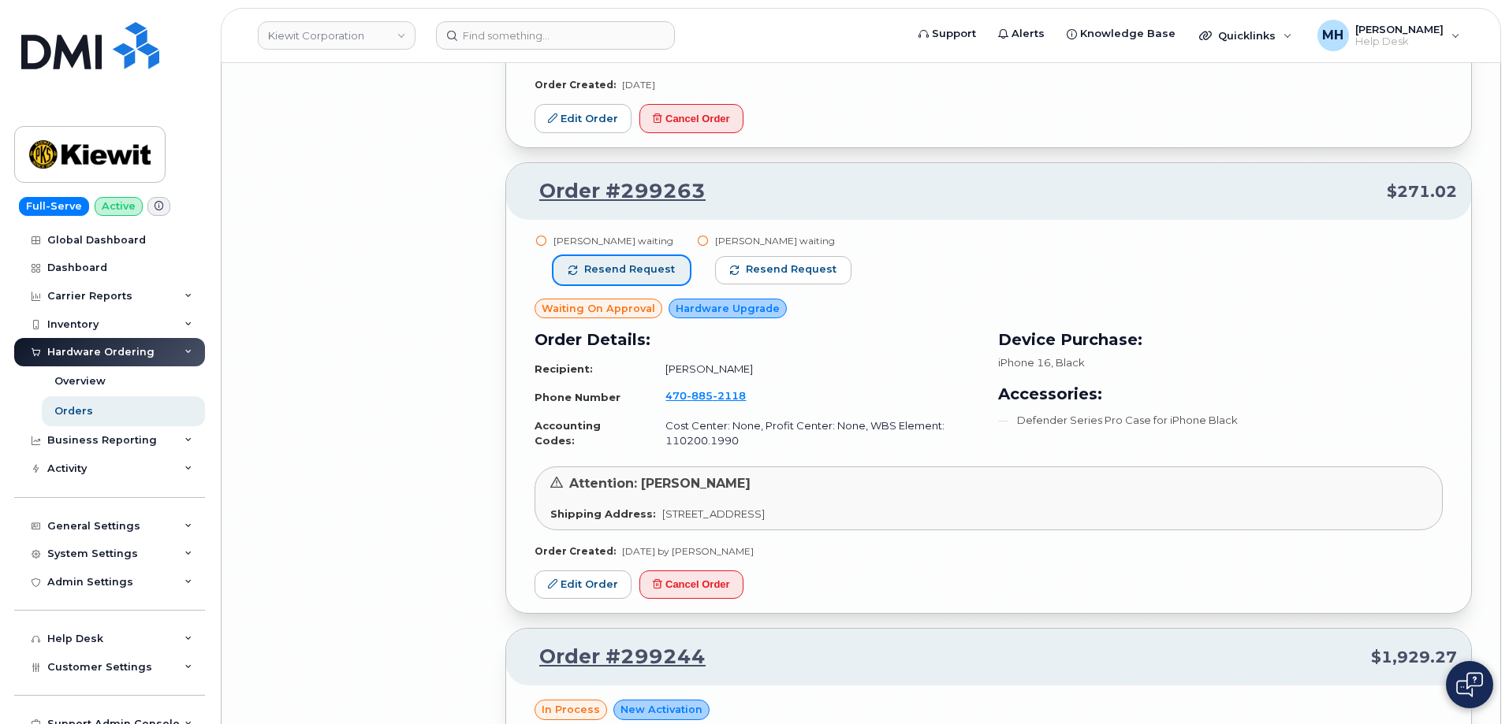
click at [657, 262] on span "Resend request" at bounding box center [629, 269] width 91 height 14
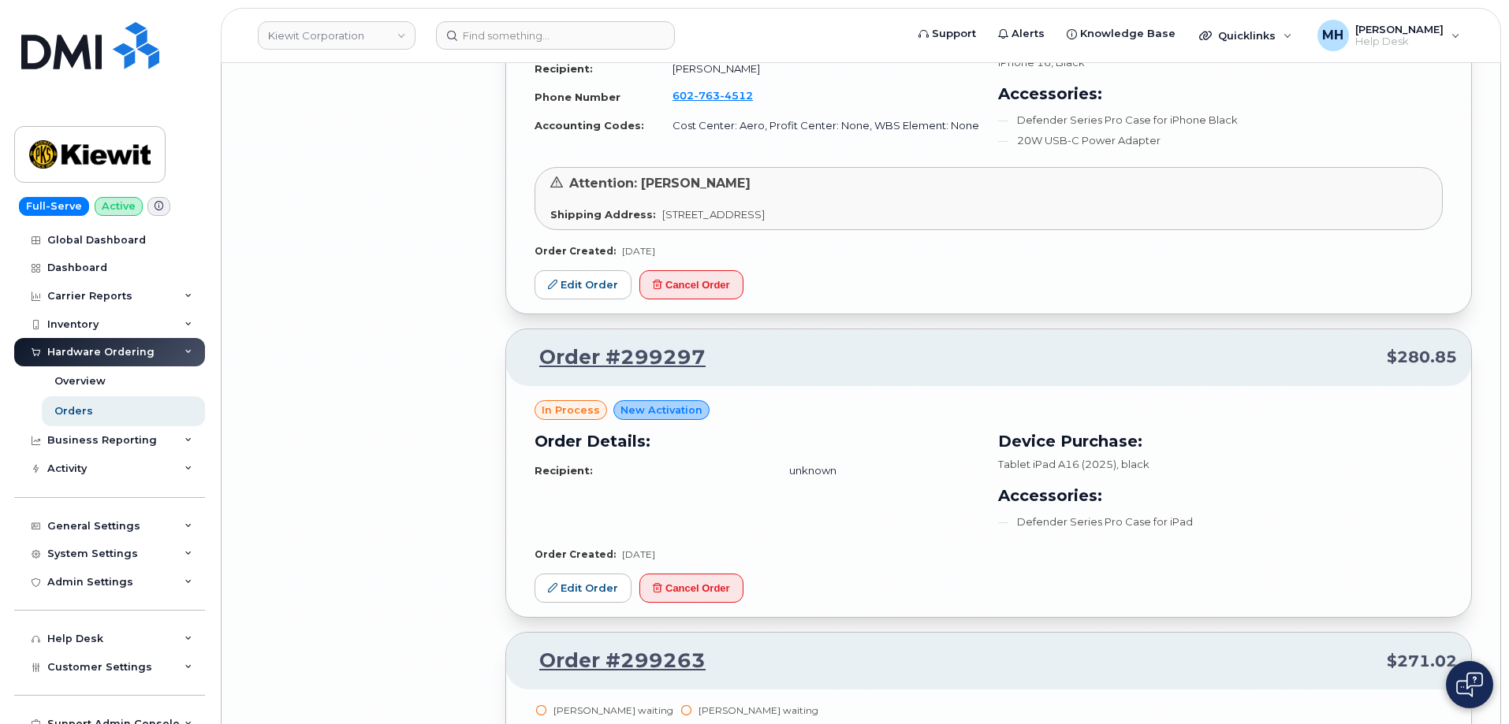
scroll to position [30857, 0]
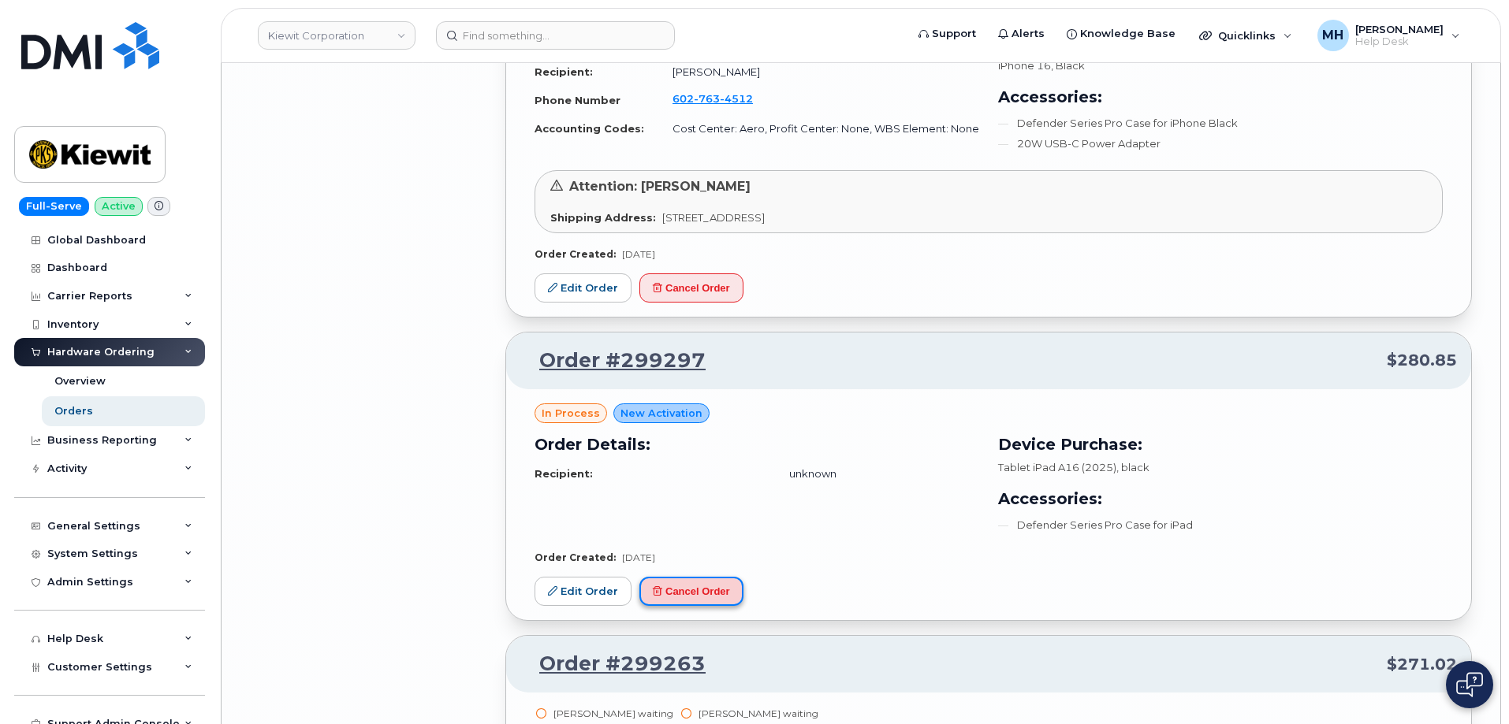
click at [708, 577] on button "Cancel Order" at bounding box center [691, 591] width 104 height 29
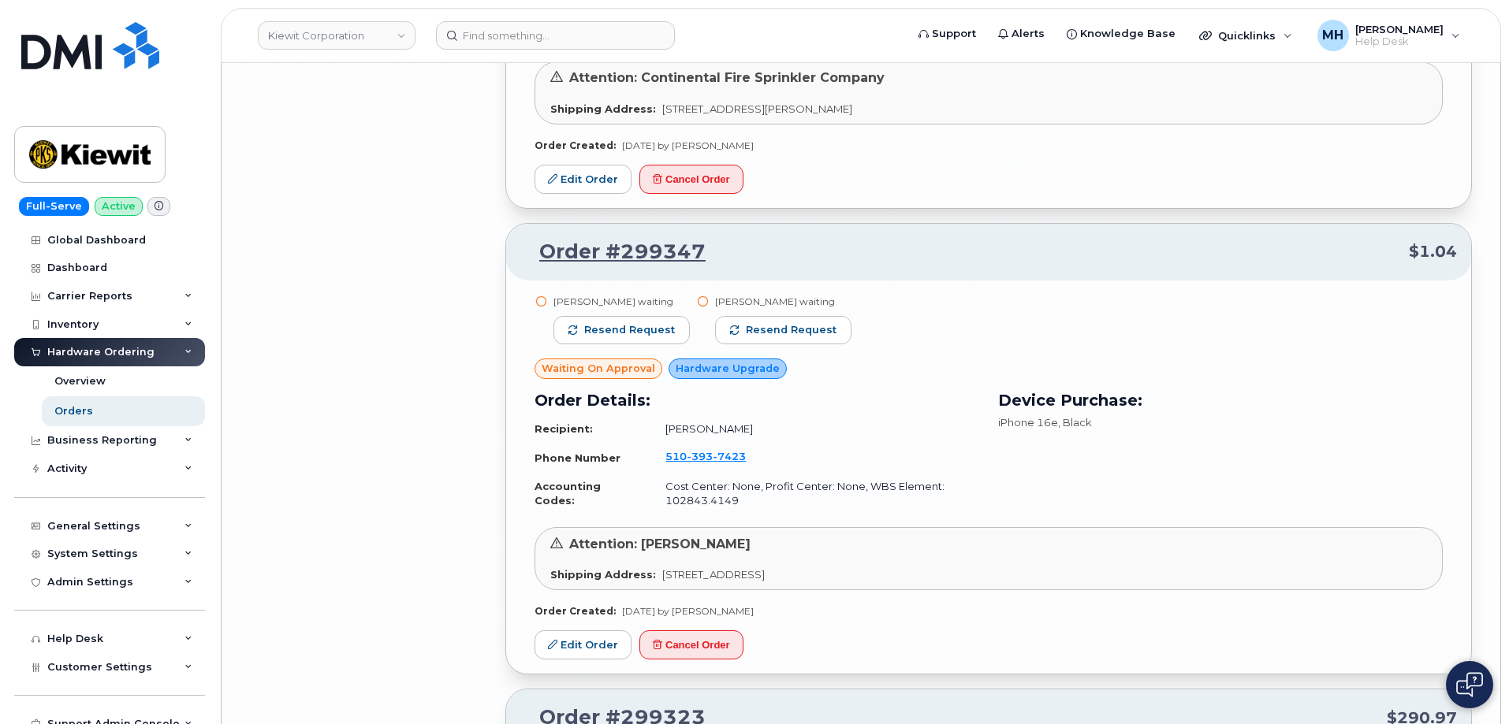
scroll to position [30069, 0]
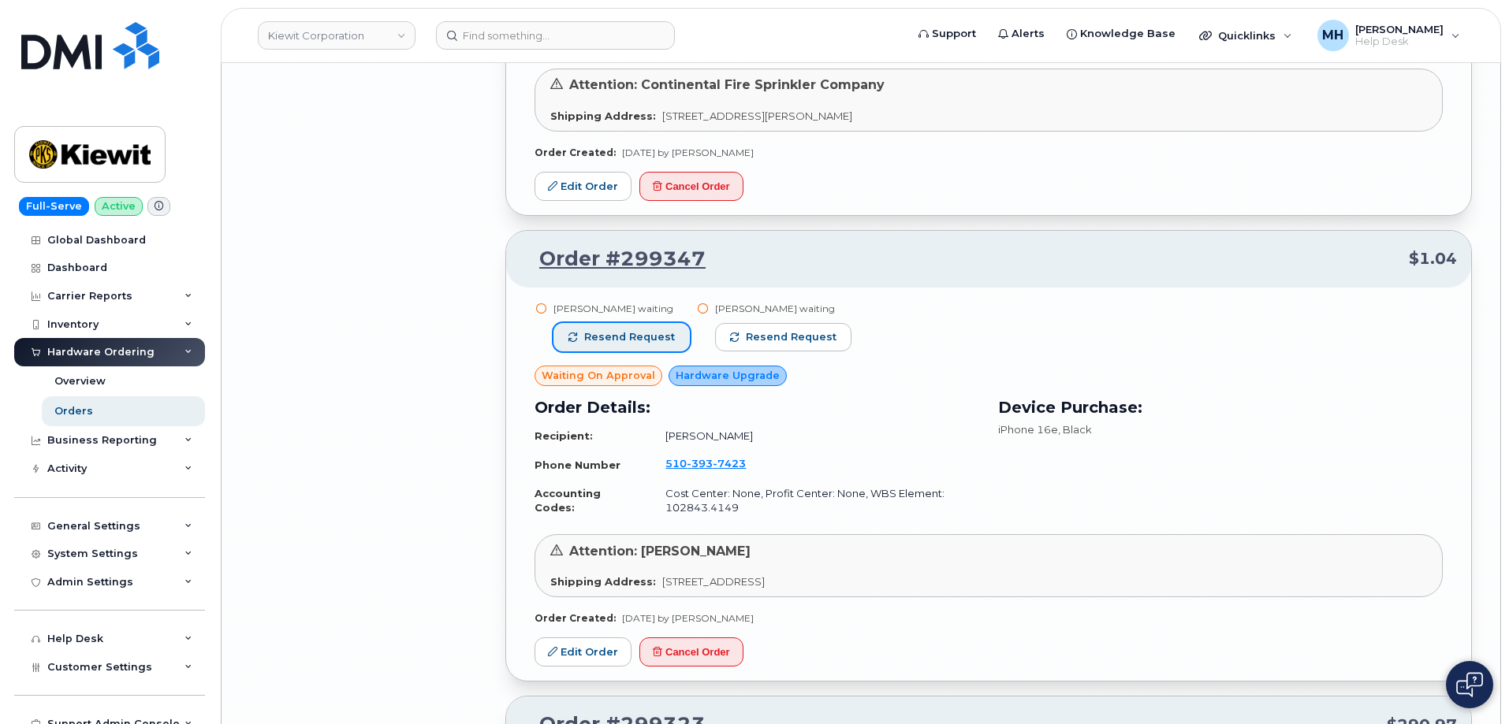
click at [664, 330] on span "Resend request" at bounding box center [629, 337] width 91 height 14
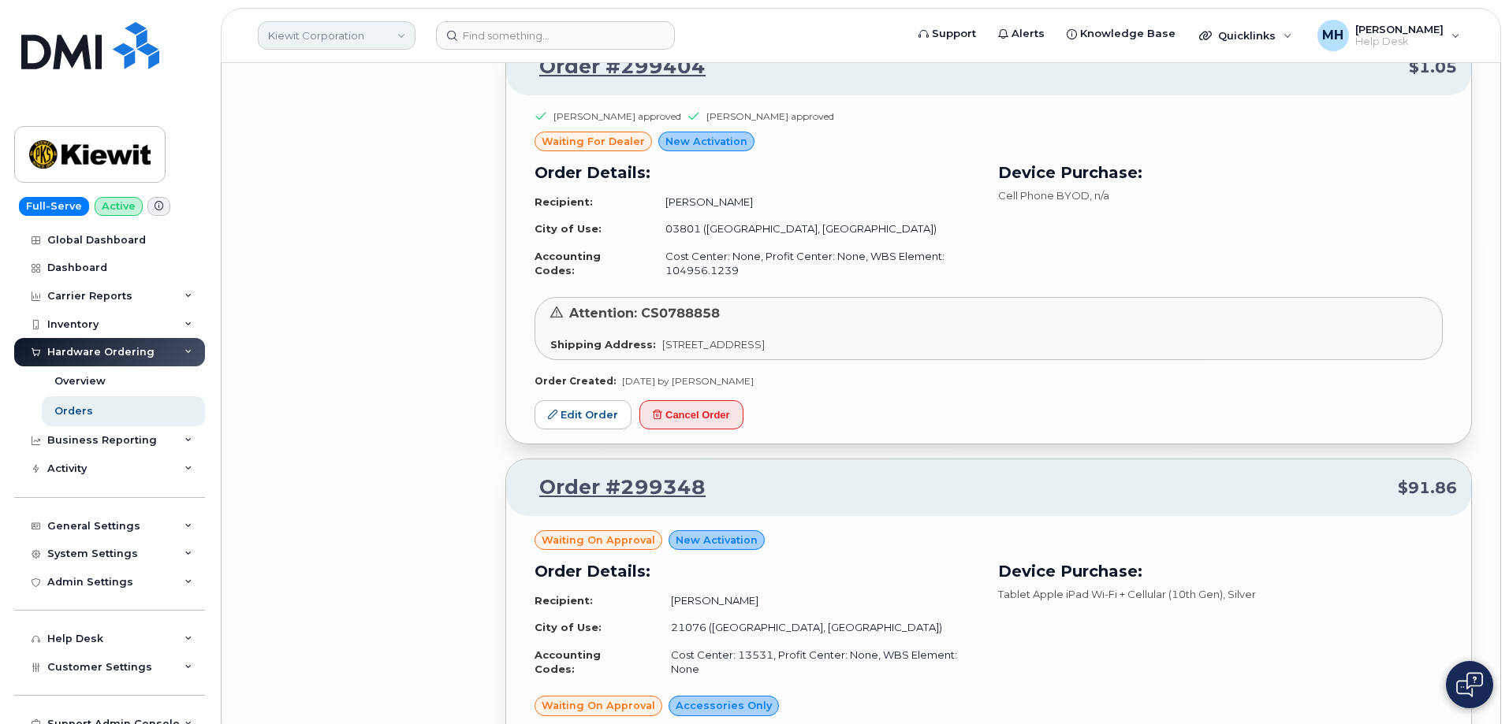
scroll to position [29281, 0]
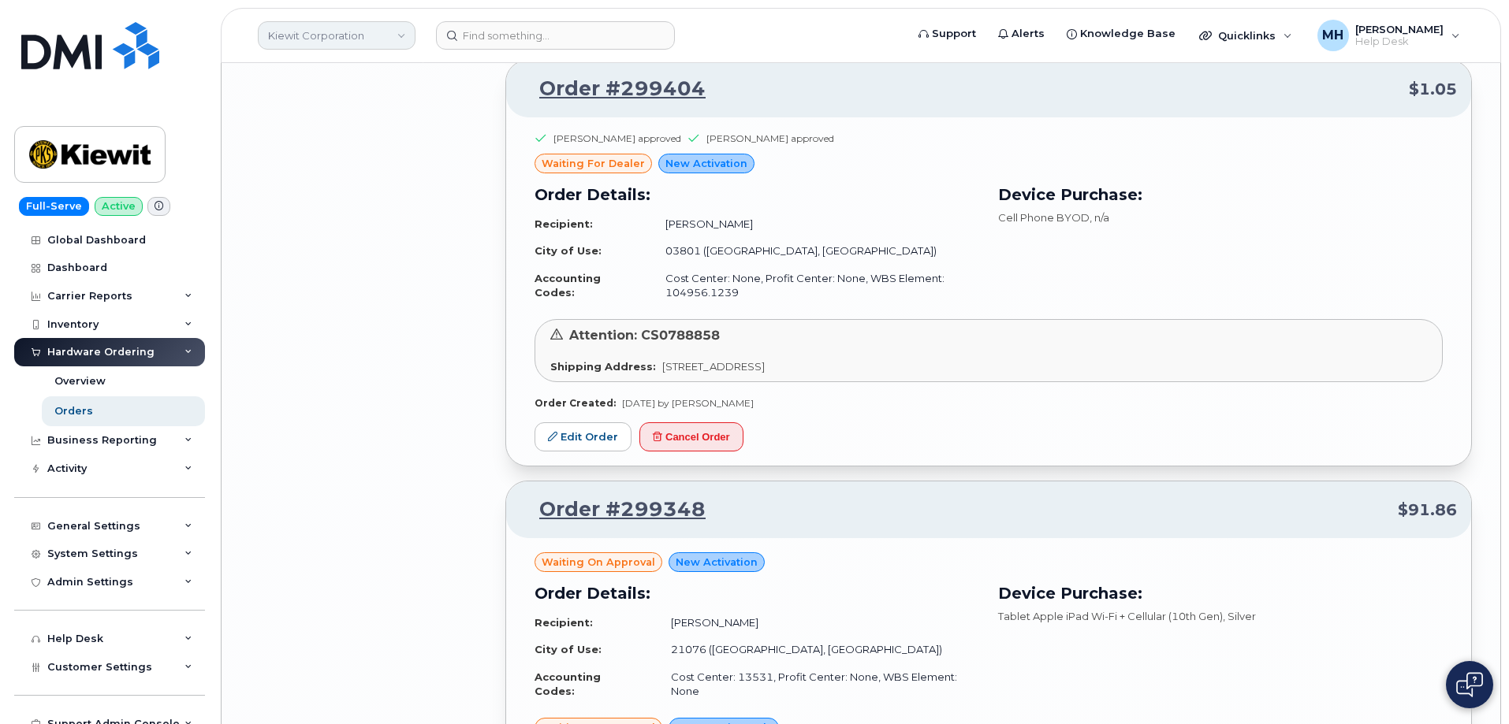
click at [322, 38] on link "Kiewit Corporation" at bounding box center [337, 35] width 158 height 28
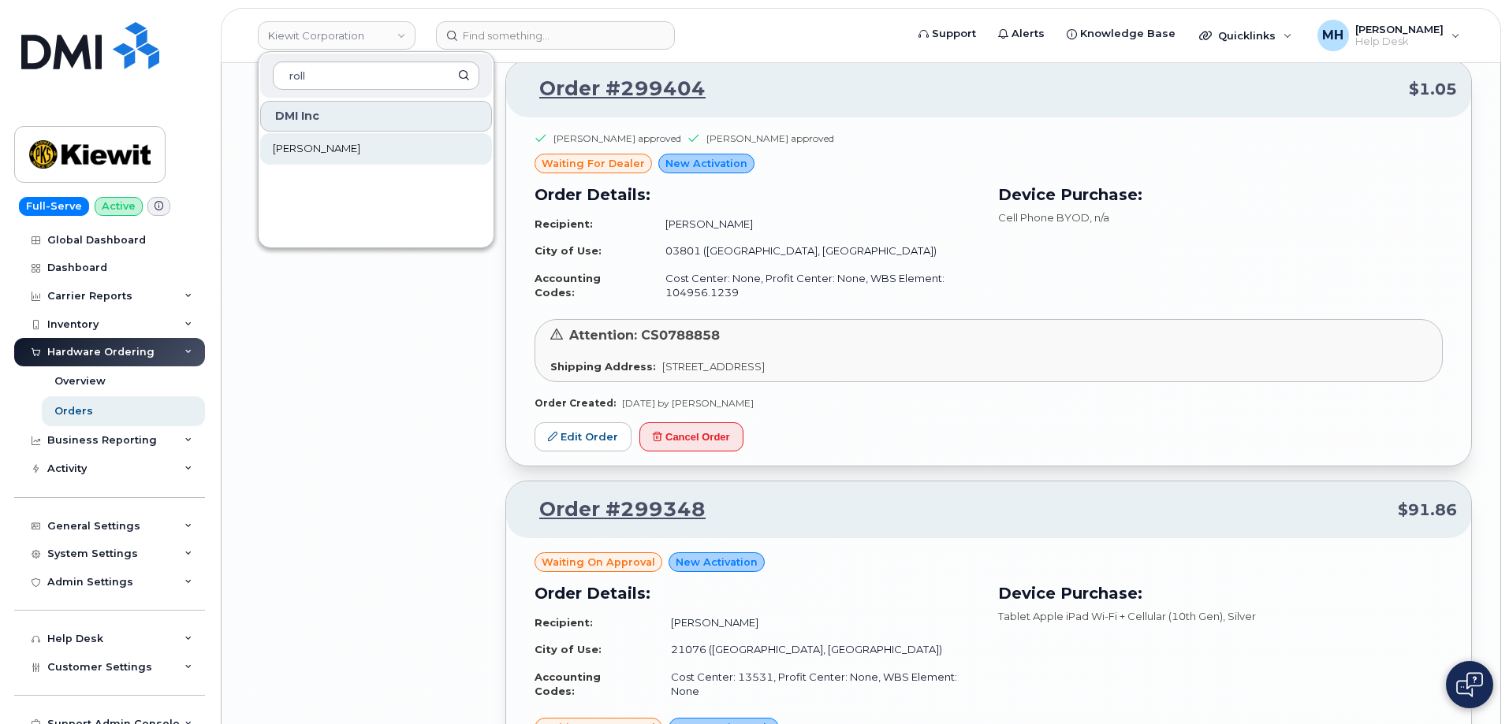
type input "roll"
click at [349, 147] on link "[PERSON_NAME]" at bounding box center [376, 149] width 232 height 32
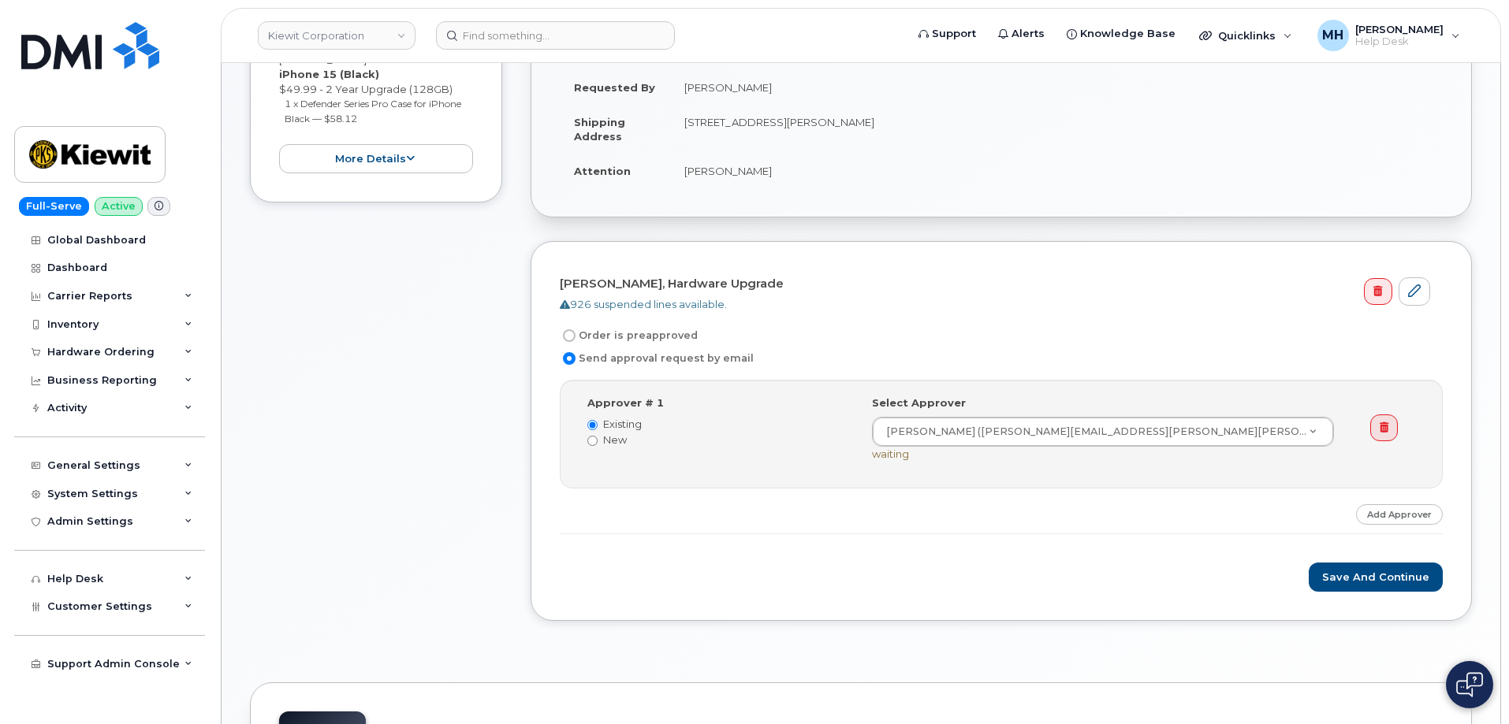
scroll to position [633, 0]
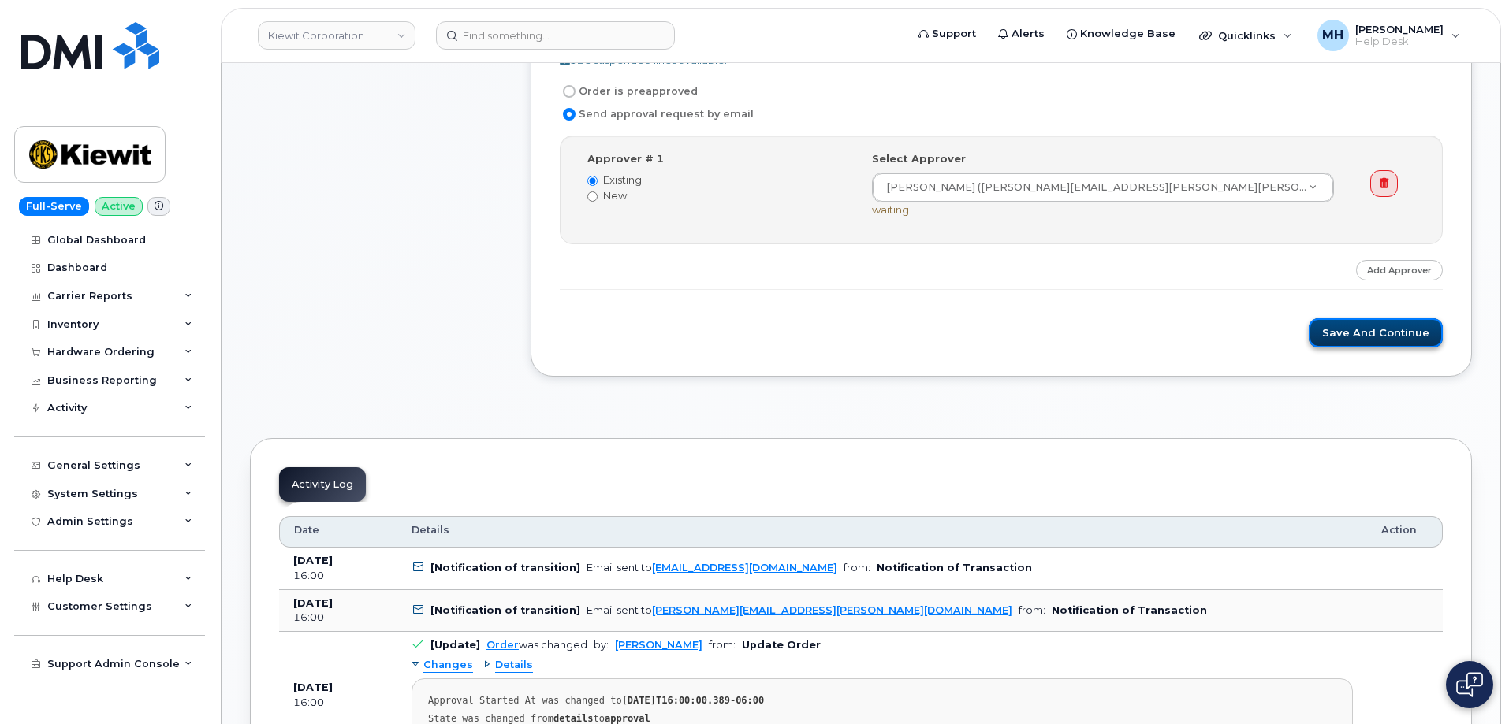
click at [1348, 333] on button "Save and Continue" at bounding box center [1375, 332] width 134 height 29
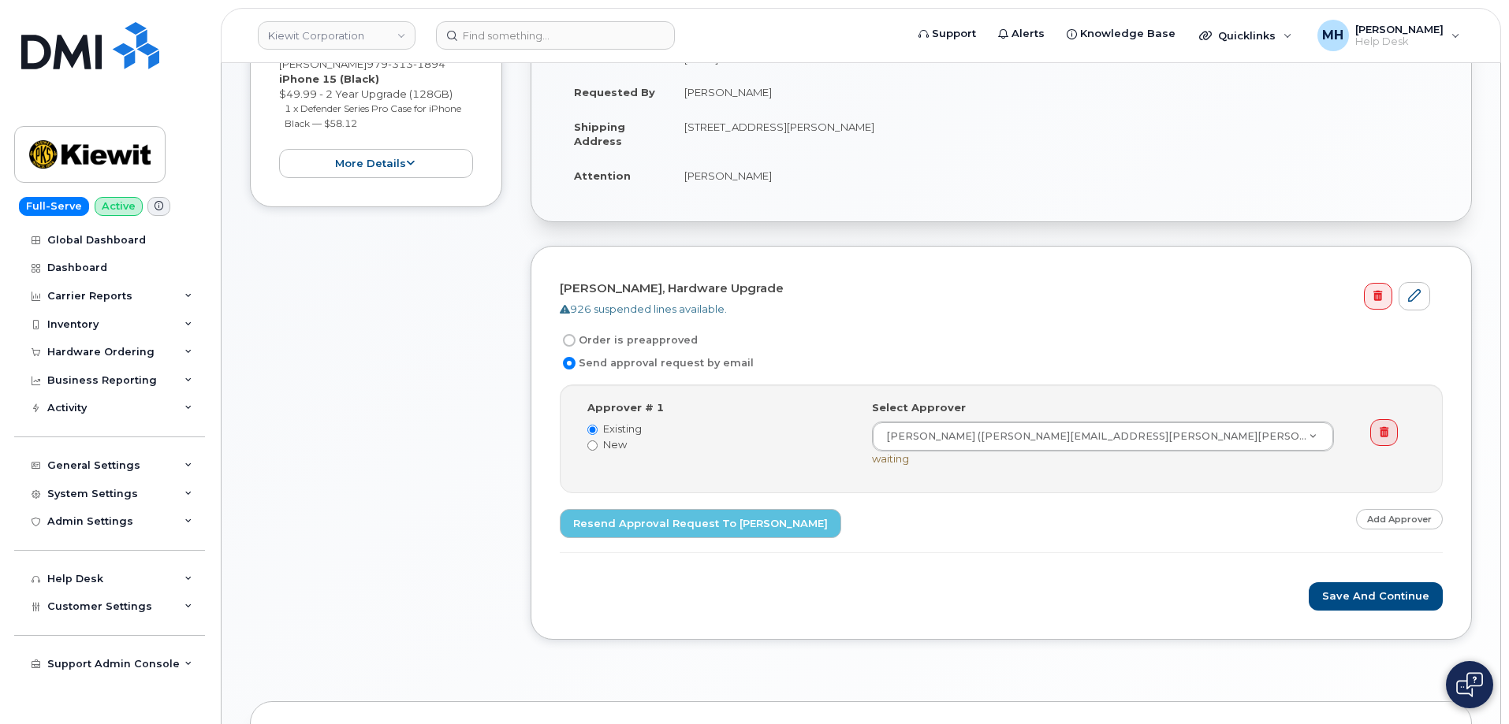
scroll to position [711, 0]
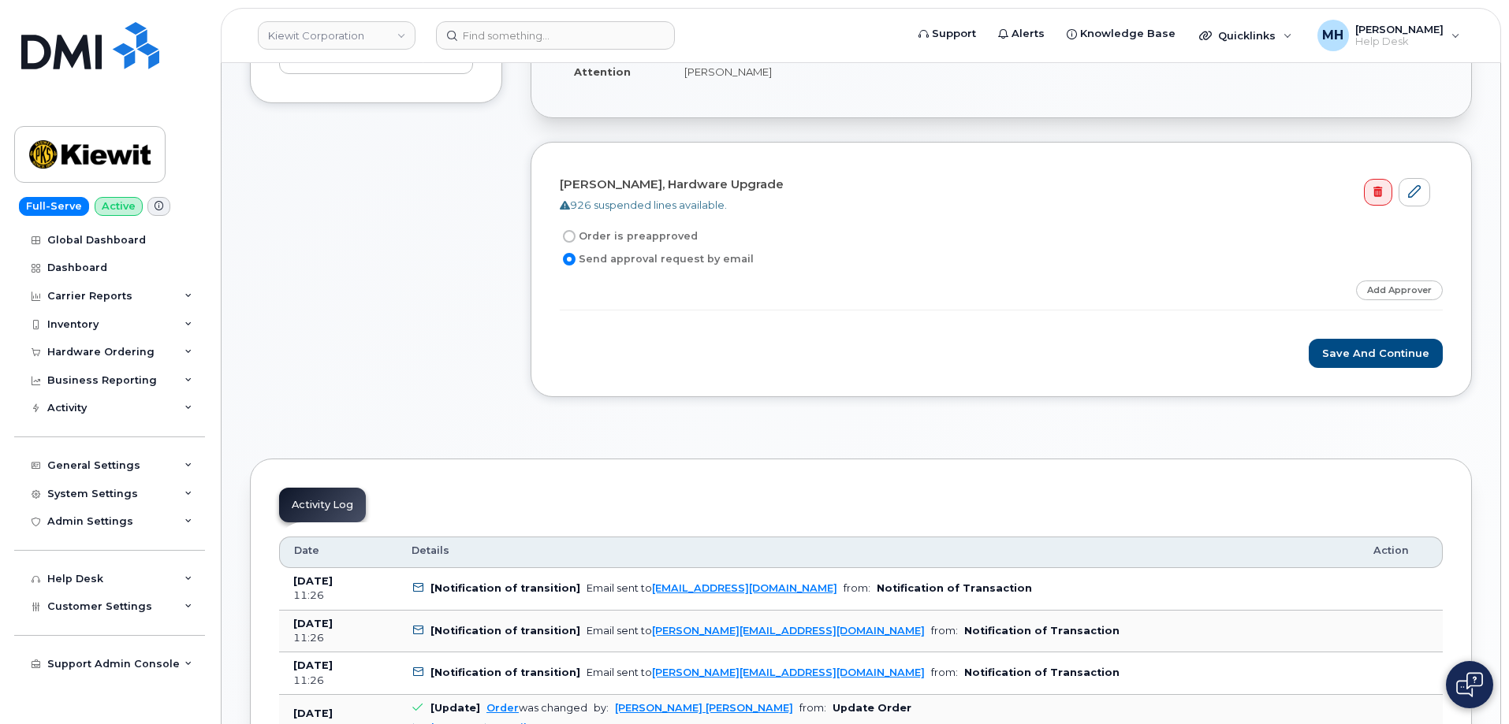
scroll to position [631, 0]
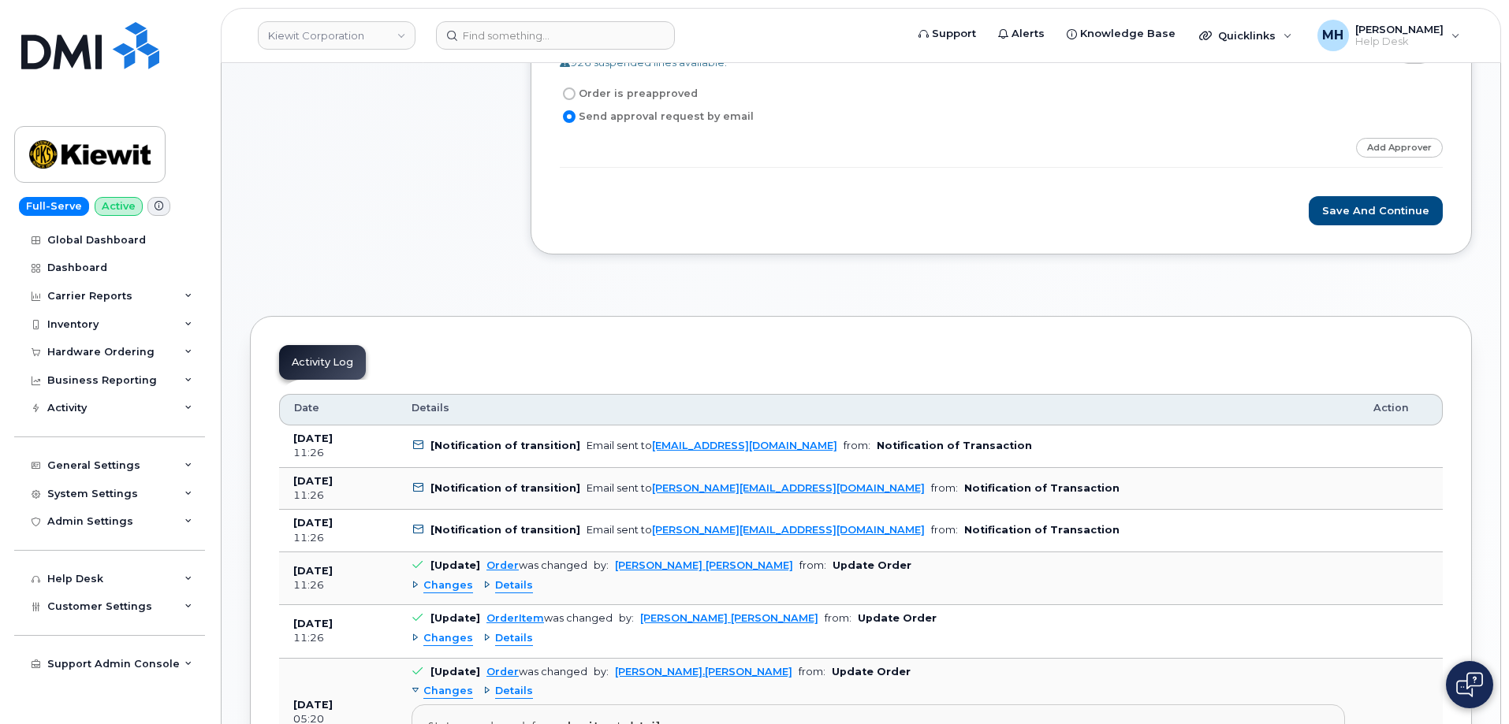
click at [1323, 233] on div "Kylie Alejos, Hardware Upgrade 926 suspended lines available. Order is preappro…" at bounding box center [1000, 127] width 941 height 256
click at [1338, 214] on button "Save and Continue" at bounding box center [1375, 210] width 134 height 29
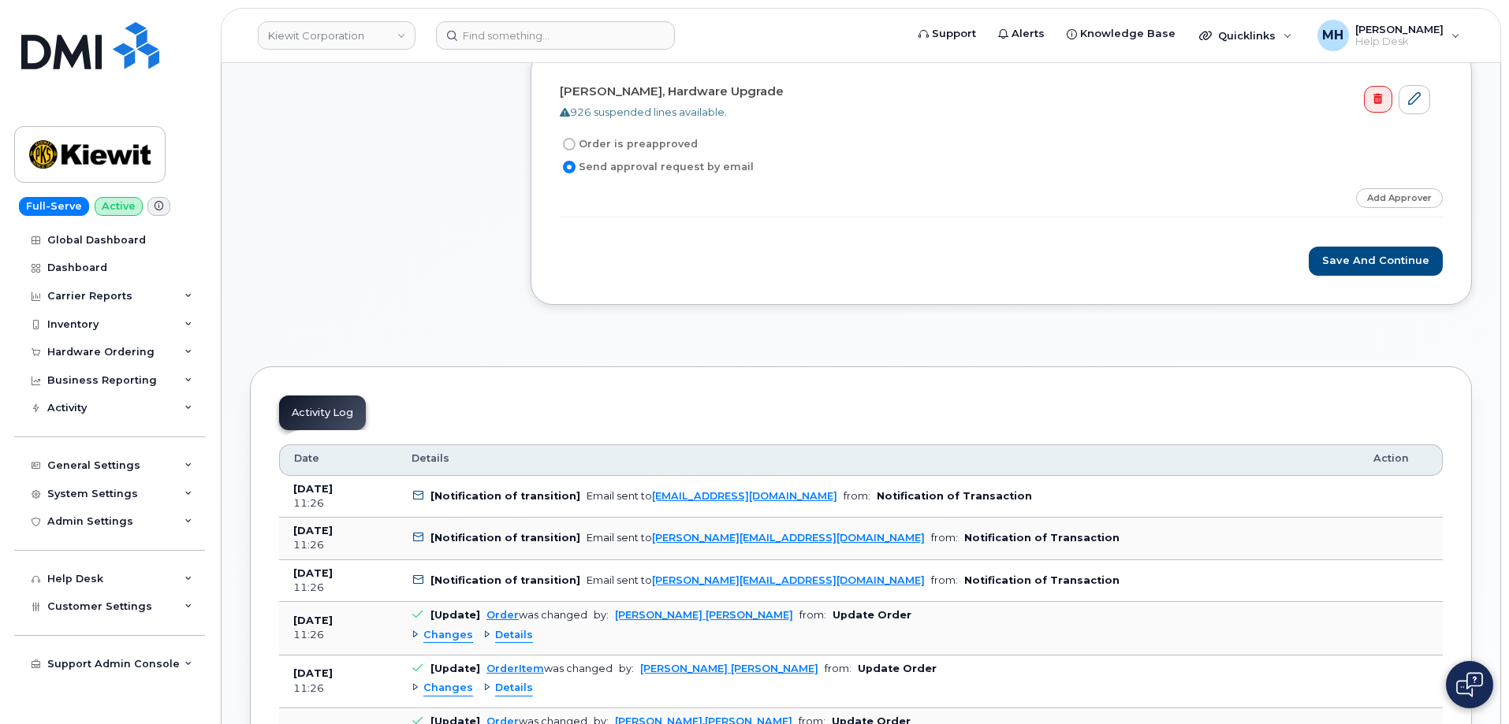
scroll to position [660, 0]
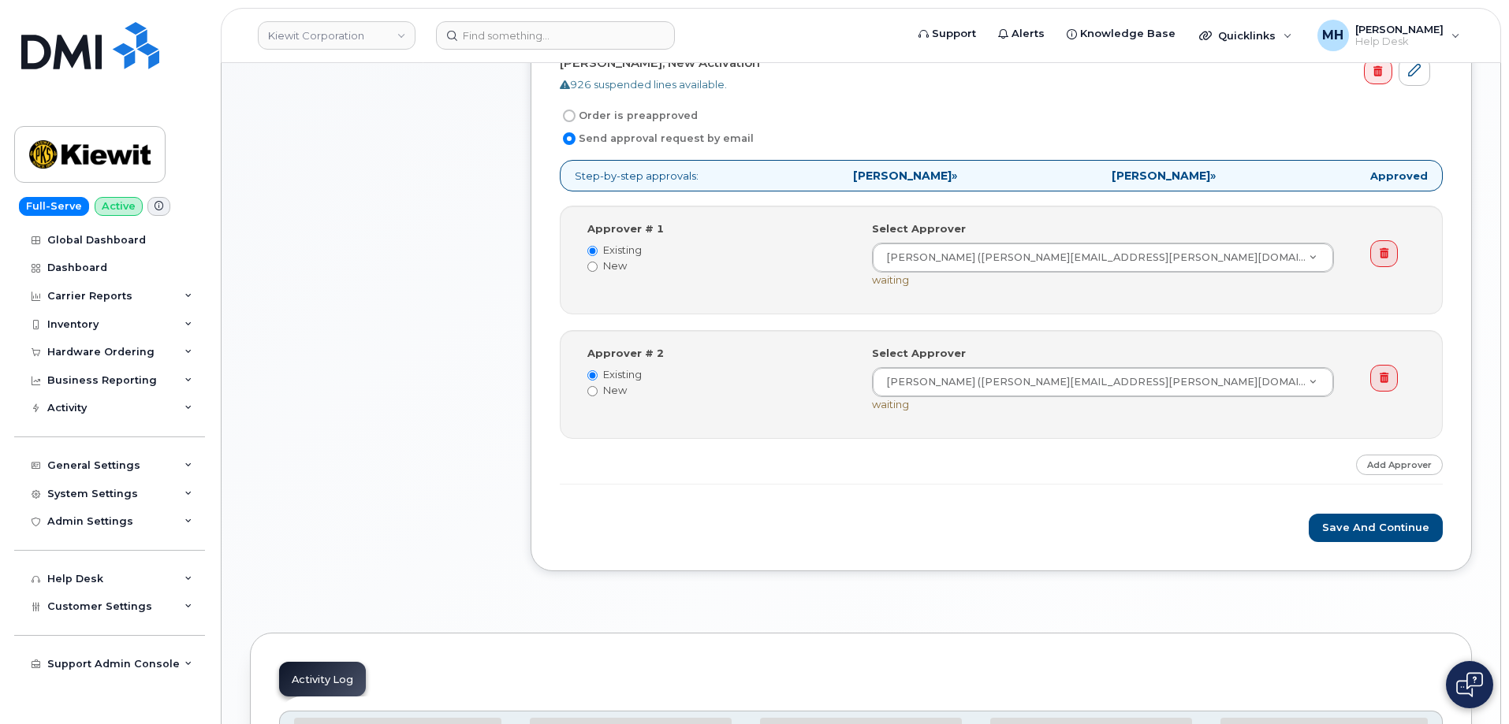
scroll to position [711, 0]
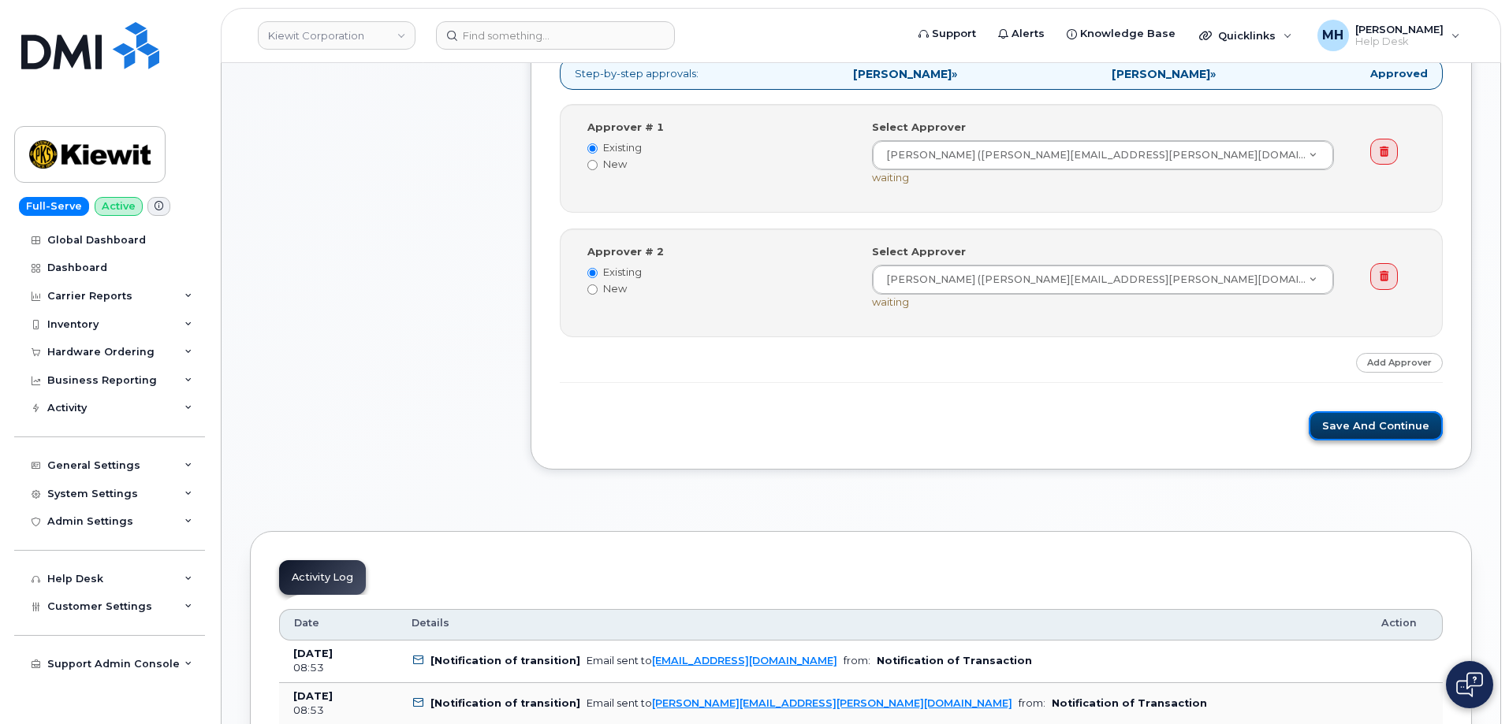
click at [1341, 417] on button "Save and Continue" at bounding box center [1375, 425] width 134 height 29
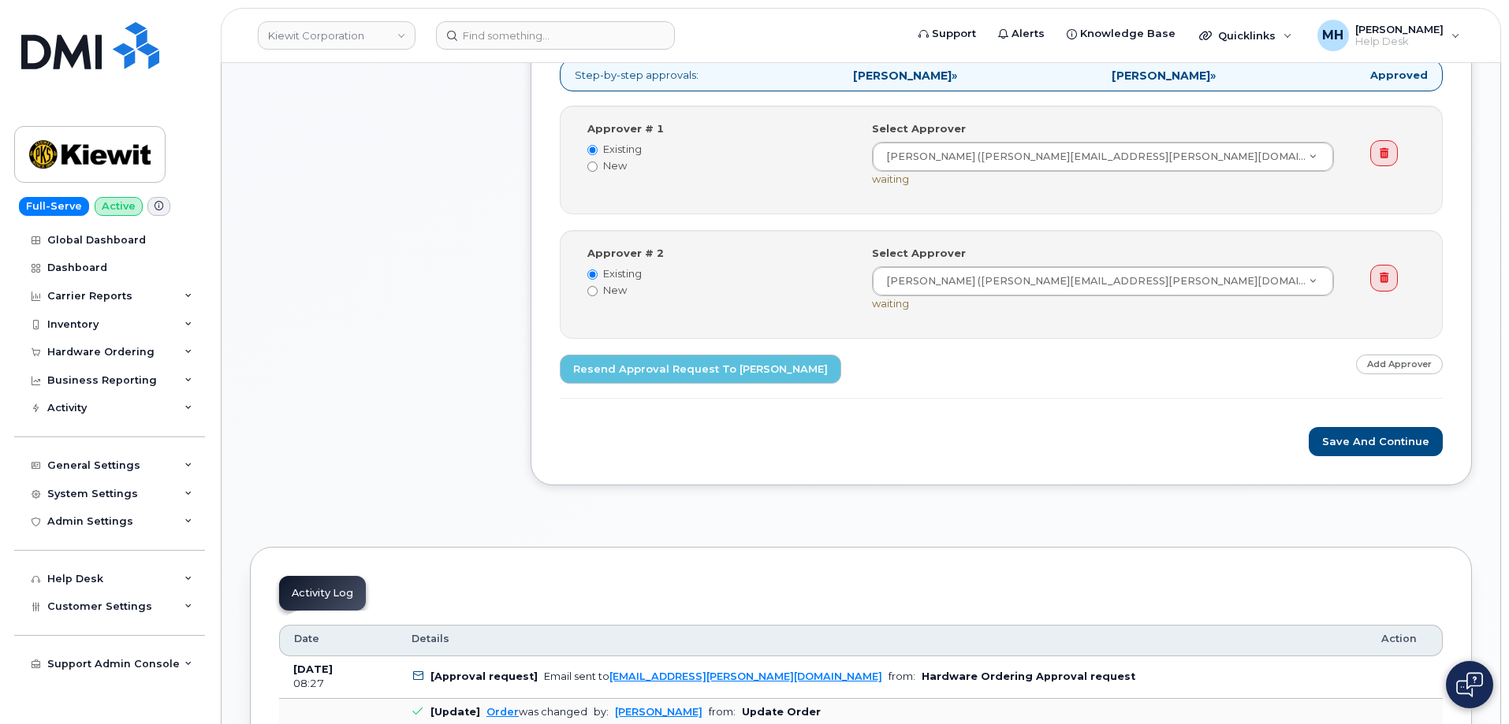
scroll to position [946, 0]
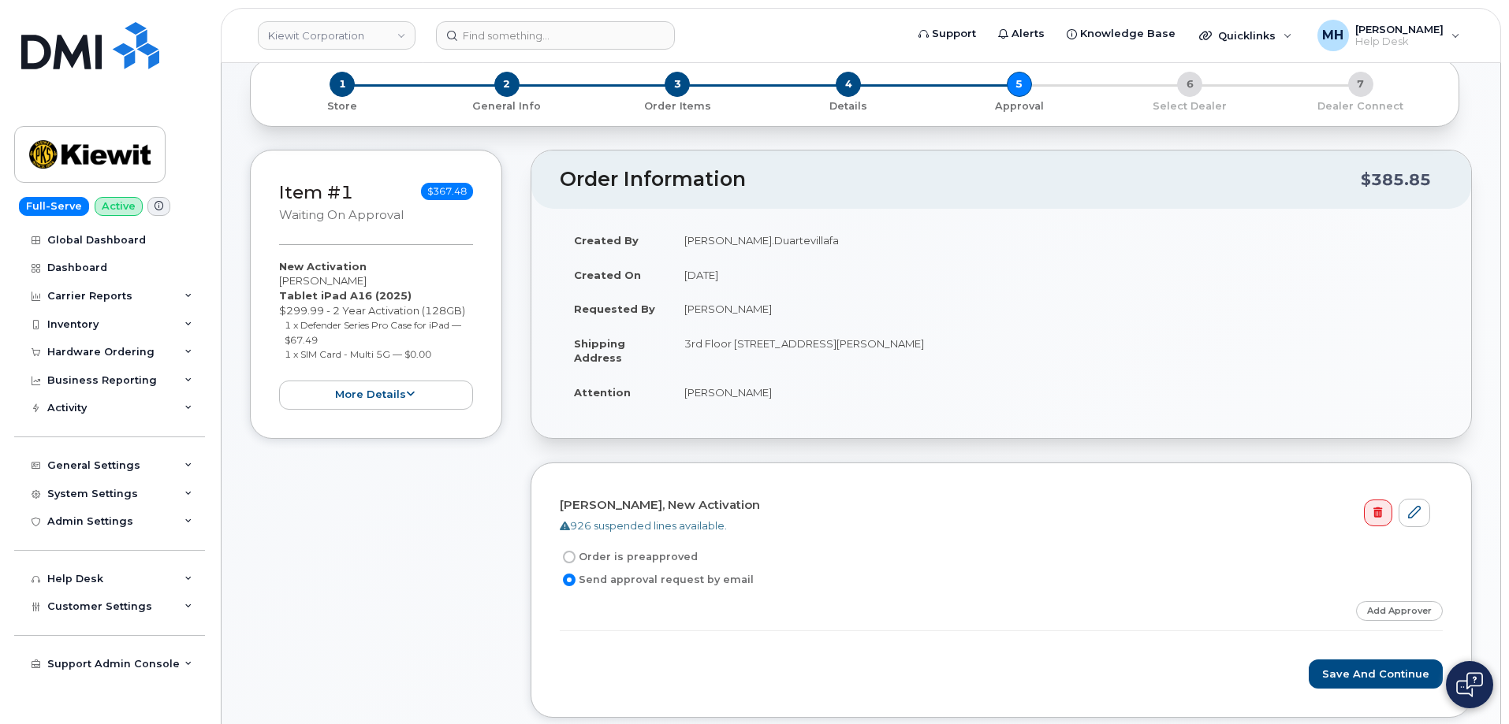
scroll to position [158, 0]
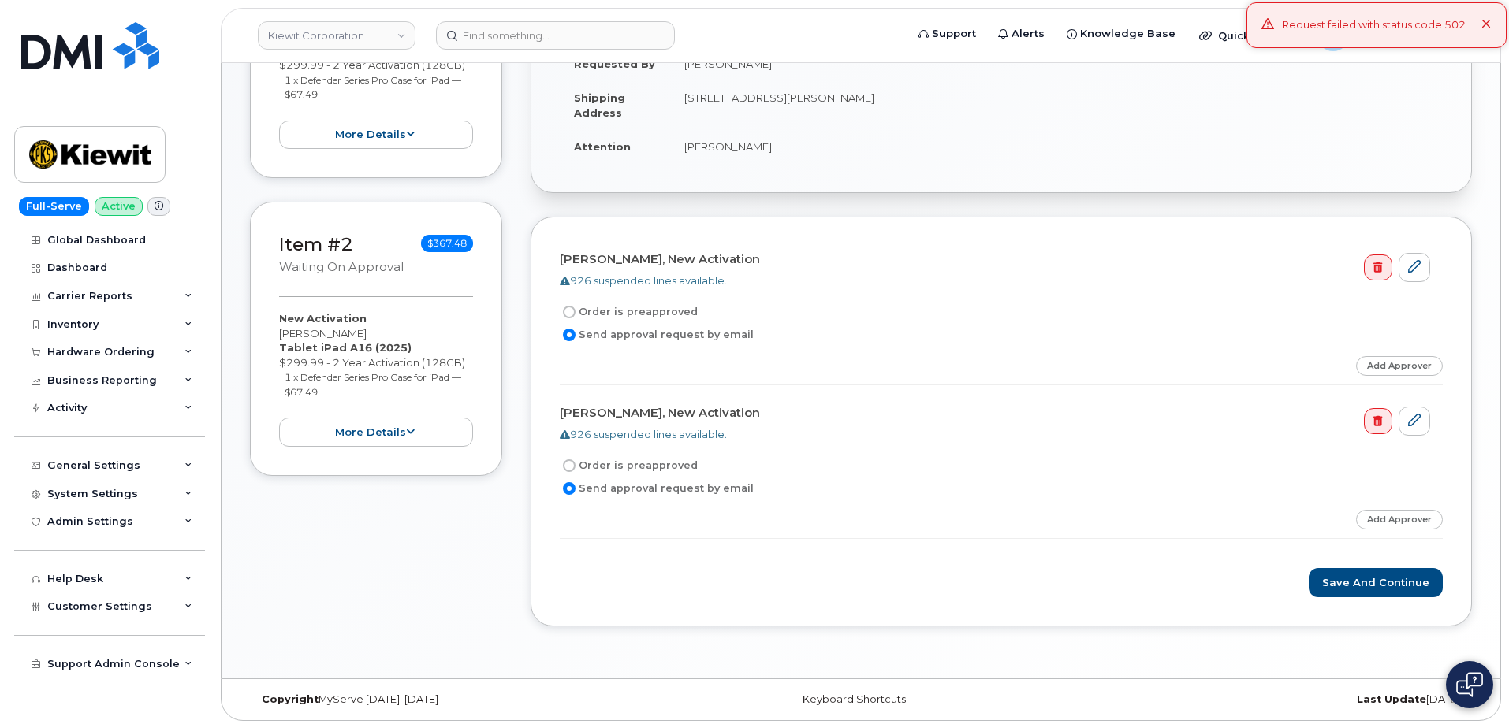
scroll to position [337, 0]
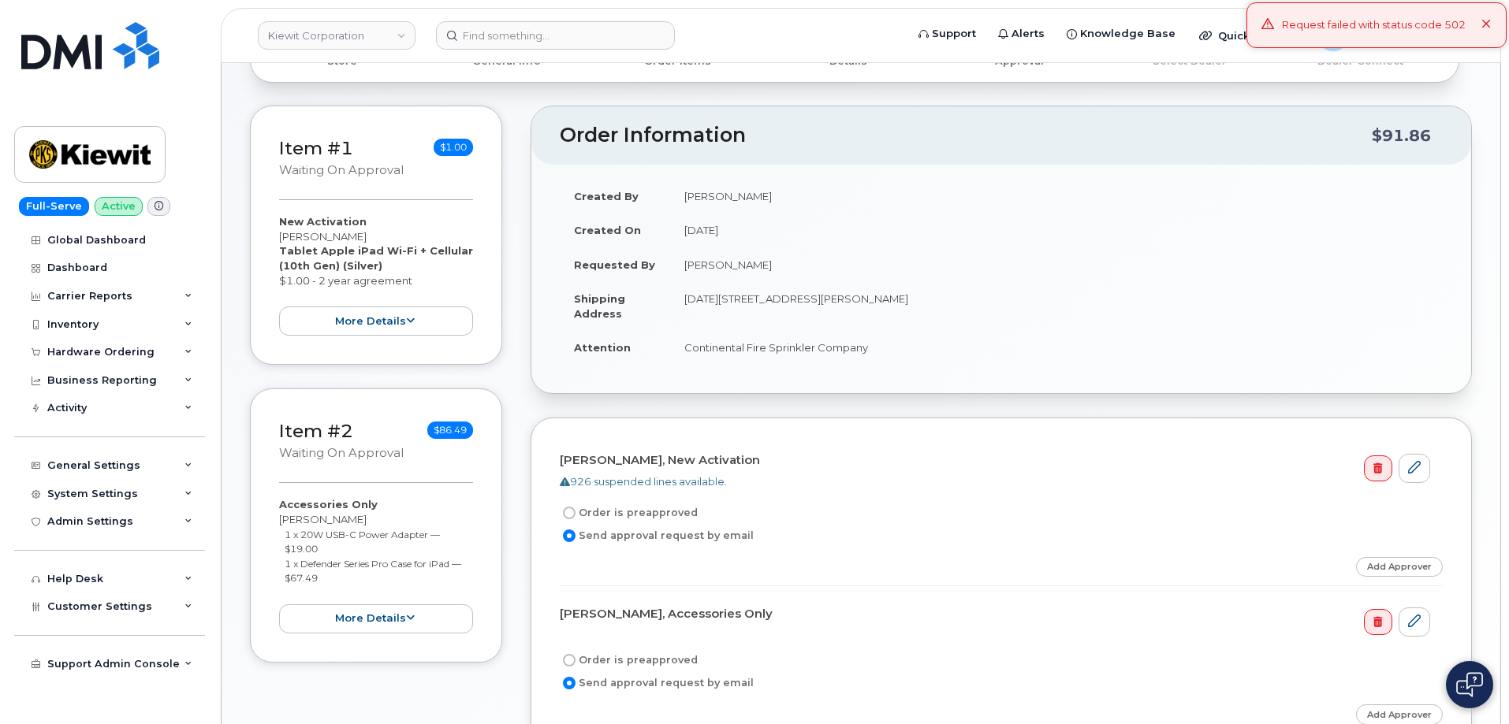
scroll to position [94, 0]
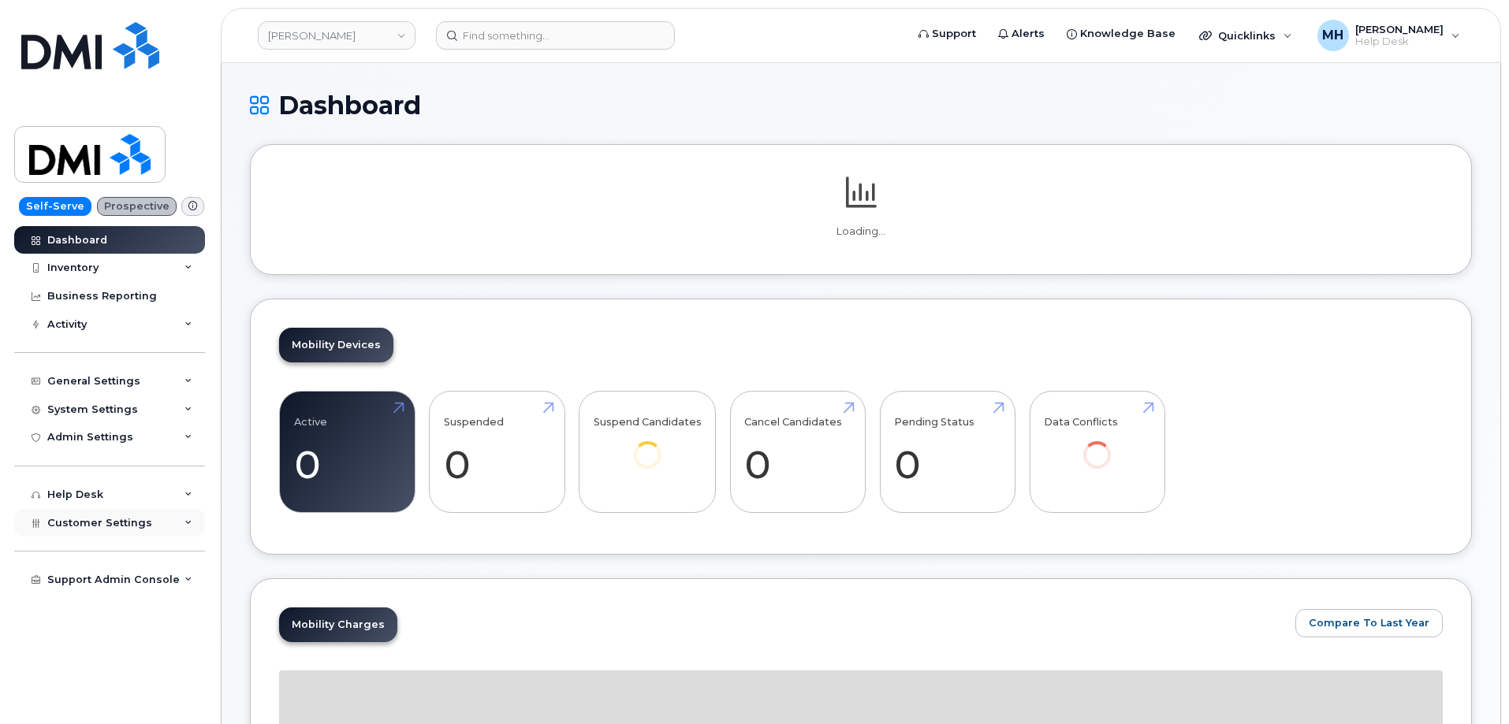
click at [97, 519] on span "Customer Settings" at bounding box center [99, 523] width 105 height 12
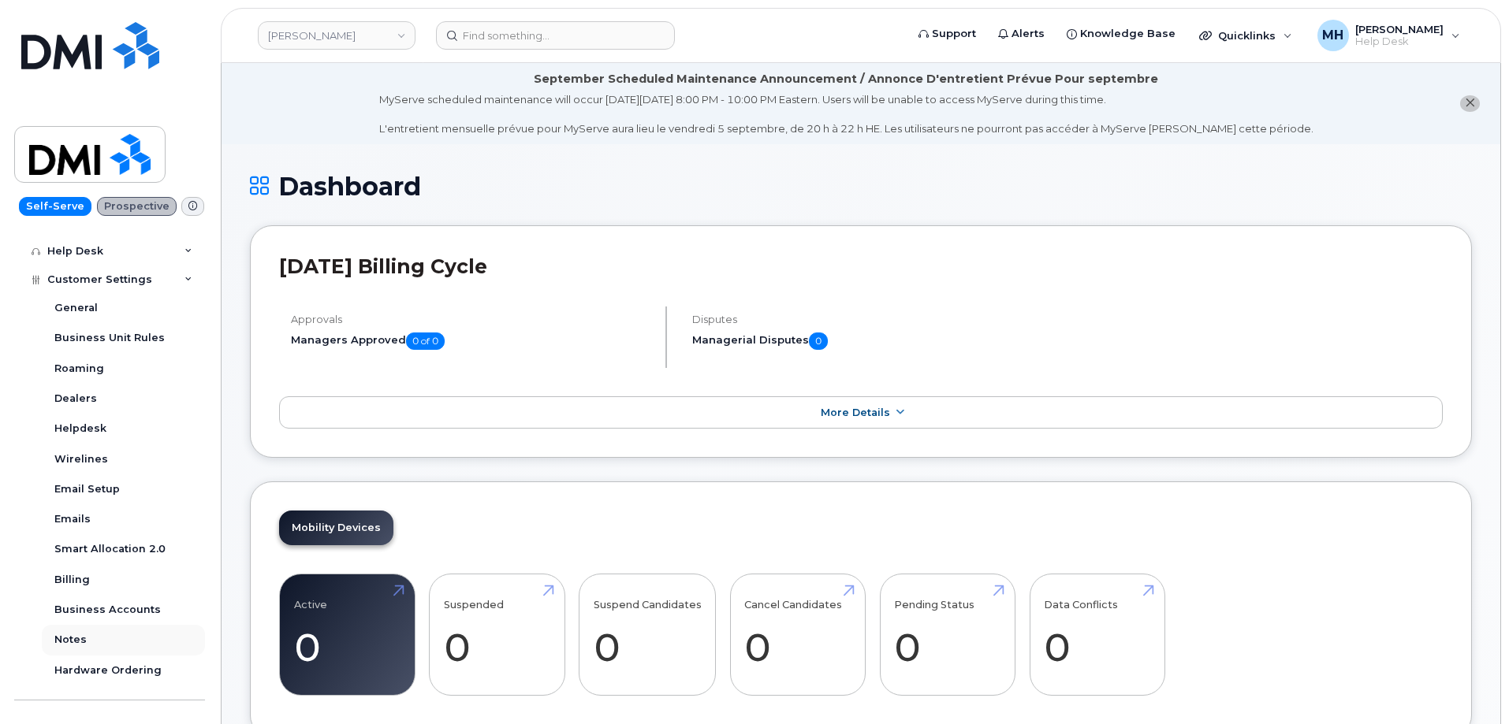
scroll to position [261, 0]
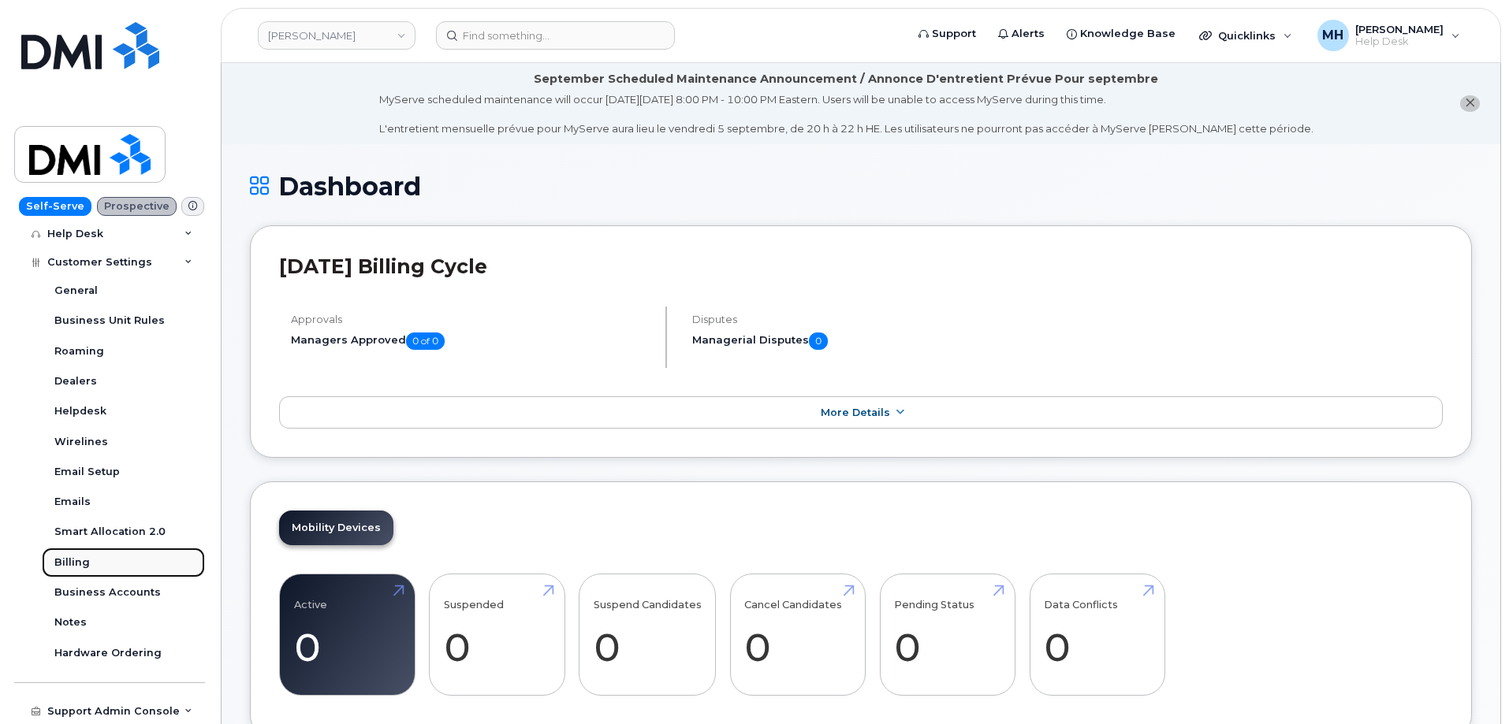
click at [127, 575] on link "Billing" at bounding box center [123, 563] width 163 height 30
click at [127, 579] on link "Business Accounts" at bounding box center [123, 593] width 163 height 30
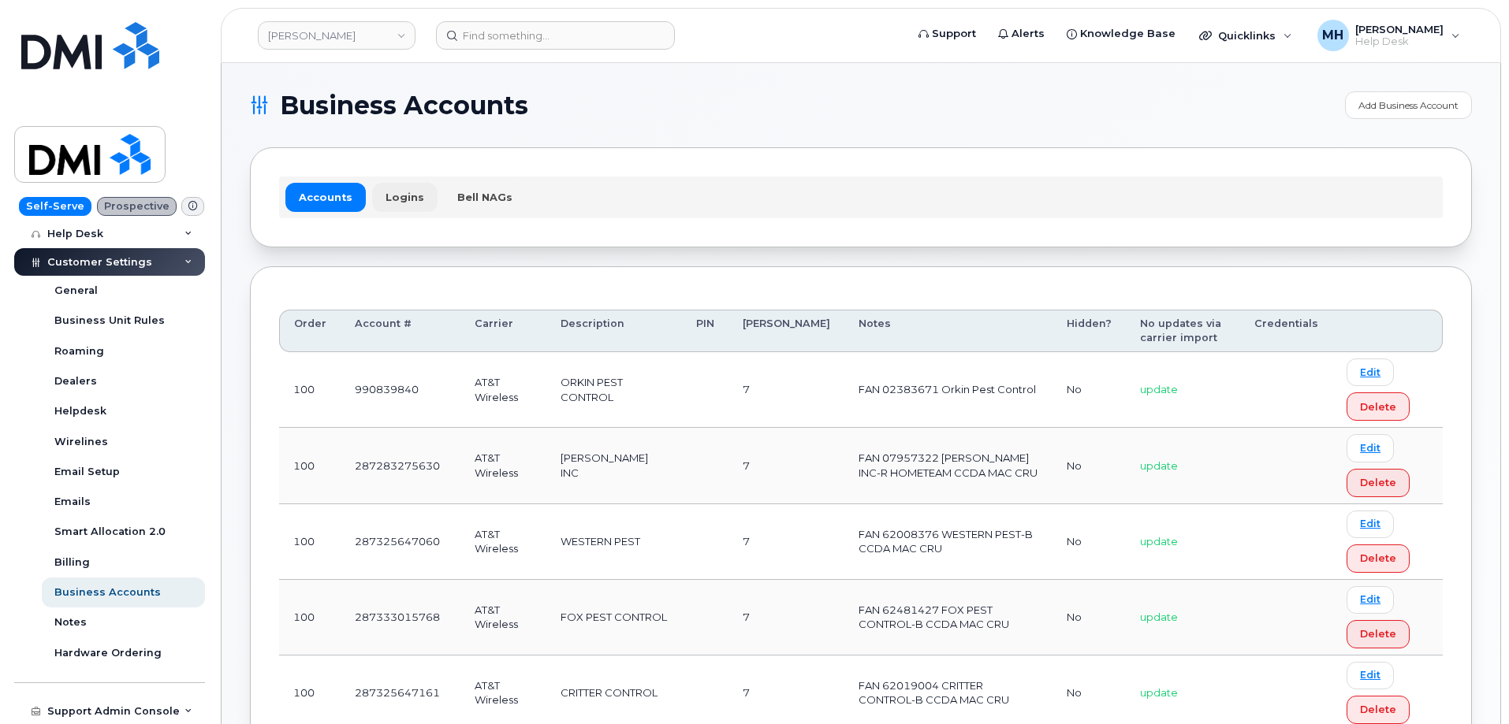
click at [426, 194] on link "Logins" at bounding box center [404, 197] width 65 height 28
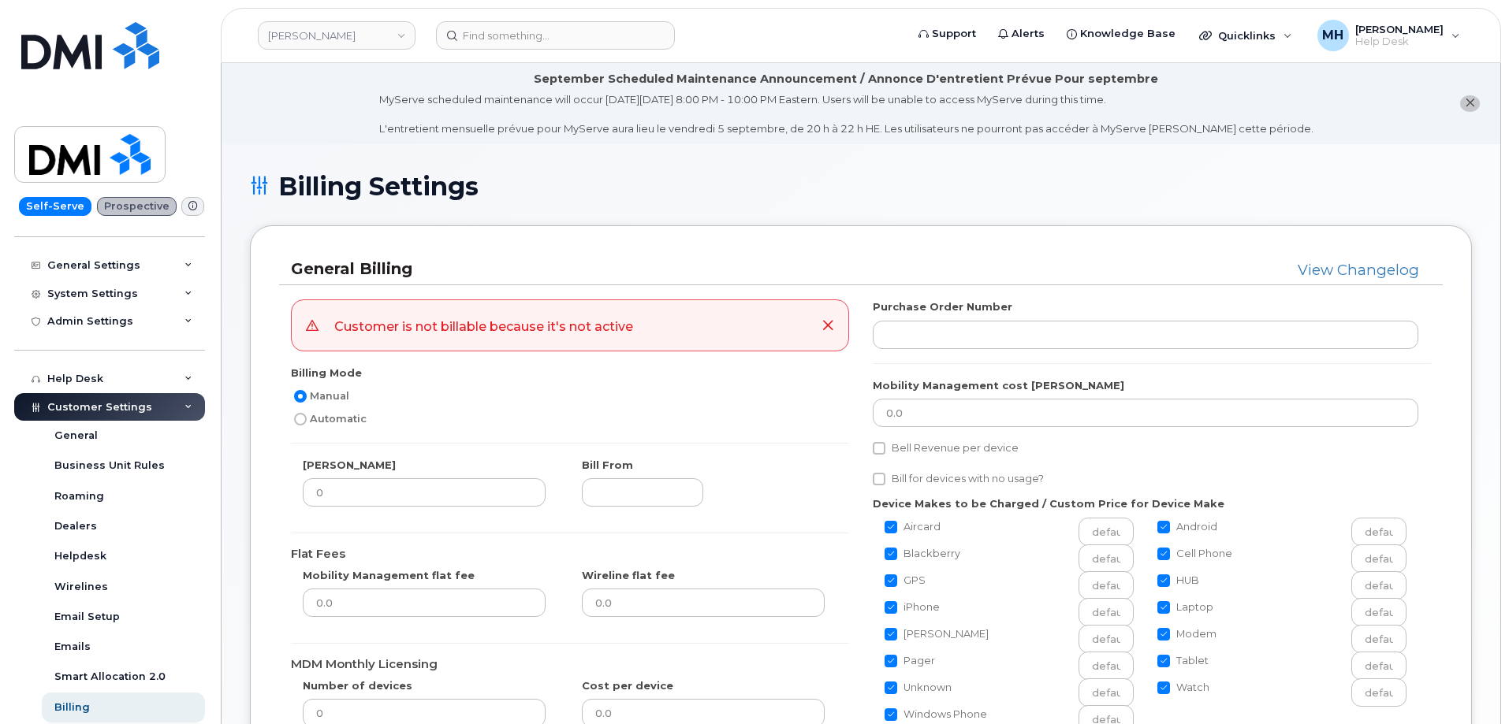
scroll to position [236, 0]
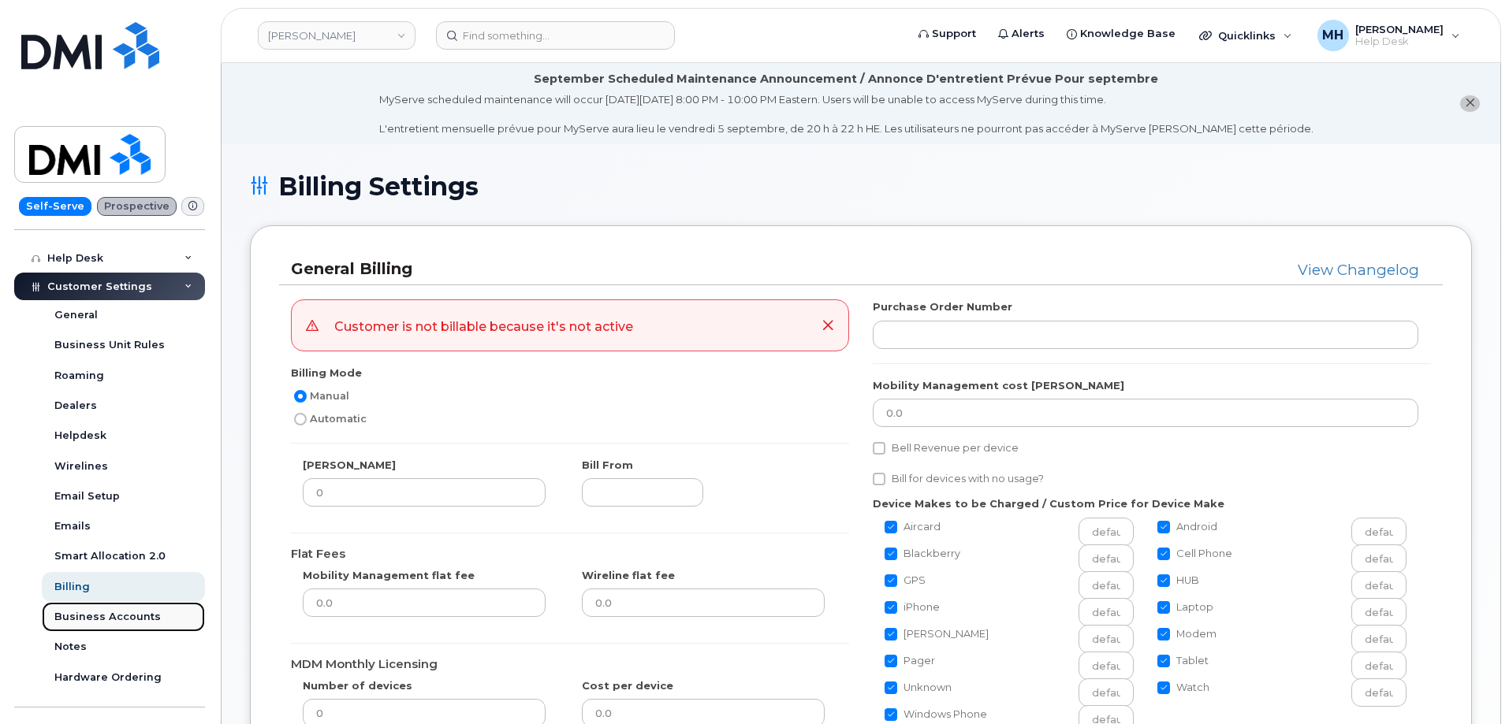
click at [120, 619] on div "Business Accounts" at bounding box center [107, 617] width 106 height 14
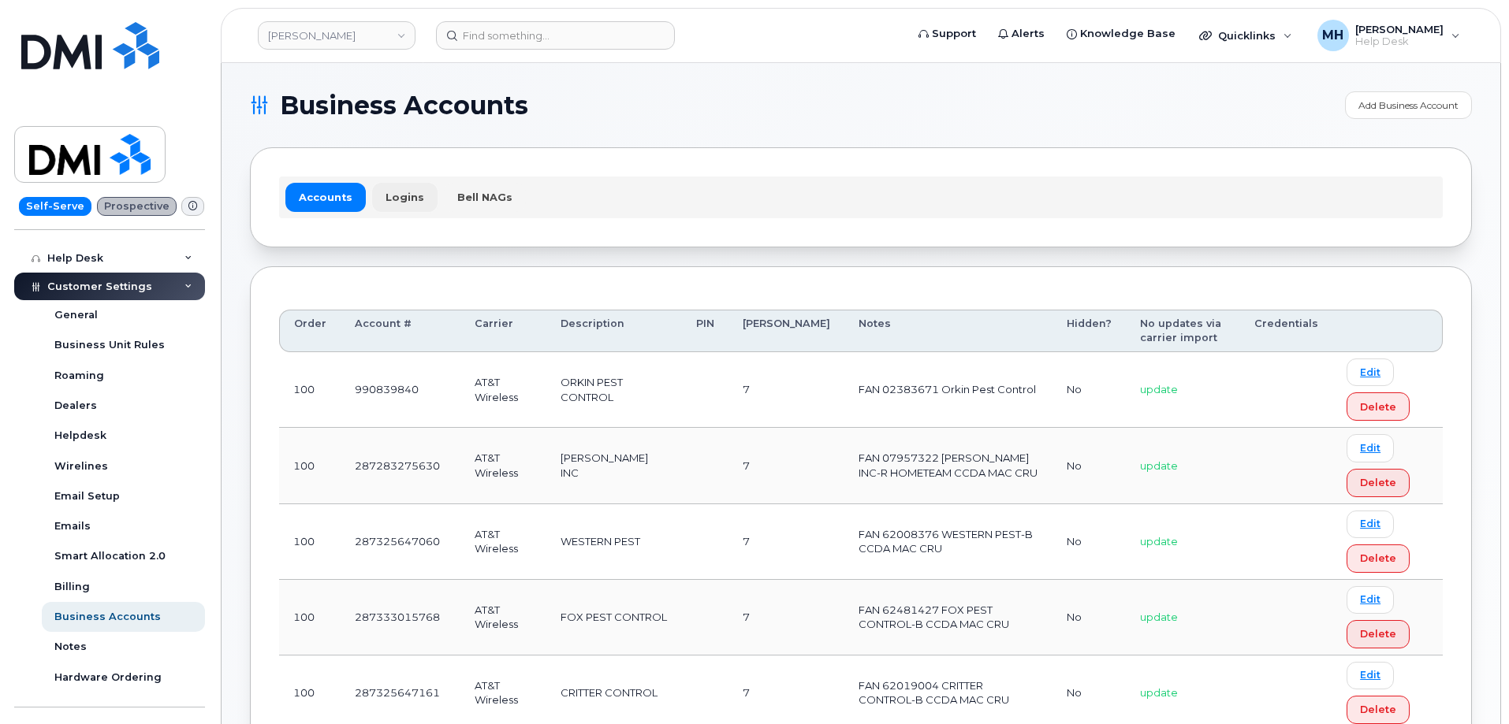
click at [410, 201] on link "Logins" at bounding box center [404, 197] width 65 height 28
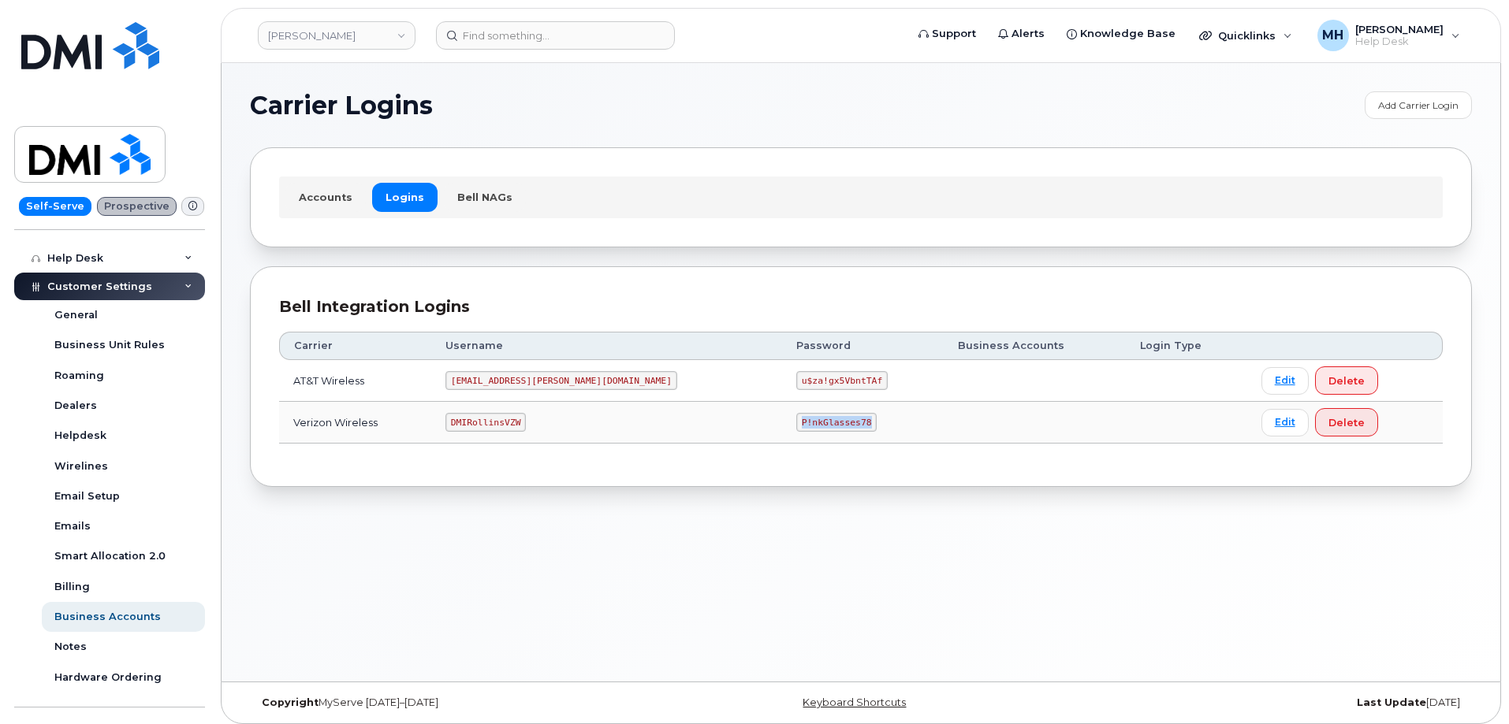
drag, startPoint x: 768, startPoint y: 422, endPoint x: 701, endPoint y: 422, distance: 67.0
click at [796, 422] on code "P!nkGlasses78" at bounding box center [836, 422] width 80 height 19
copy code "P!nkGlasses78"
click at [1421, 541] on div "Carrier Logins Add Carrier Login Accounts Logins Bell NAGs Bell Integration Log…" at bounding box center [860, 372] width 1278 height 619
